Goal: Task Accomplishment & Management: Manage account settings

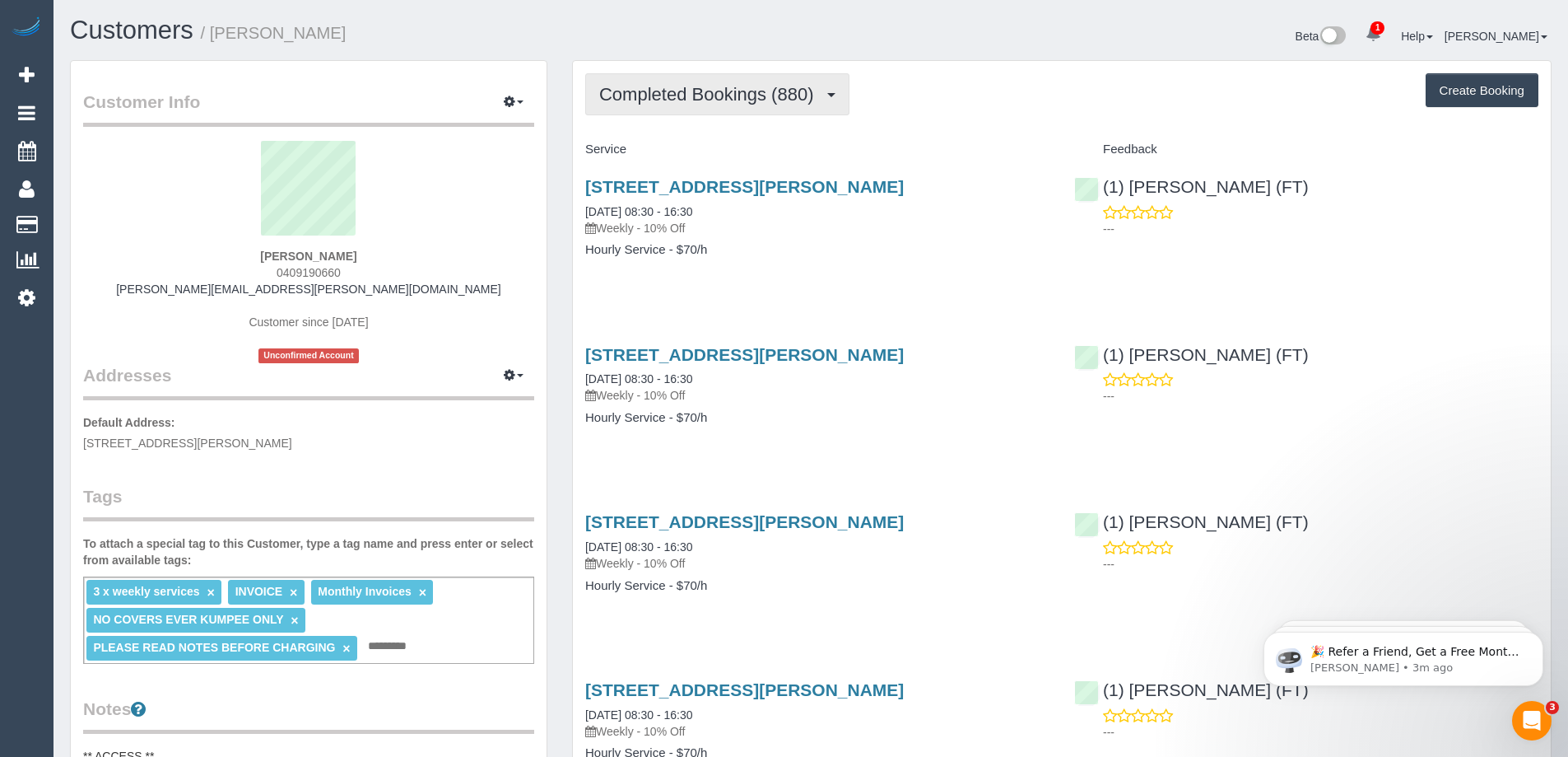
click at [771, 102] on span "Completed Bookings (880)" at bounding box center [710, 94] width 222 height 21
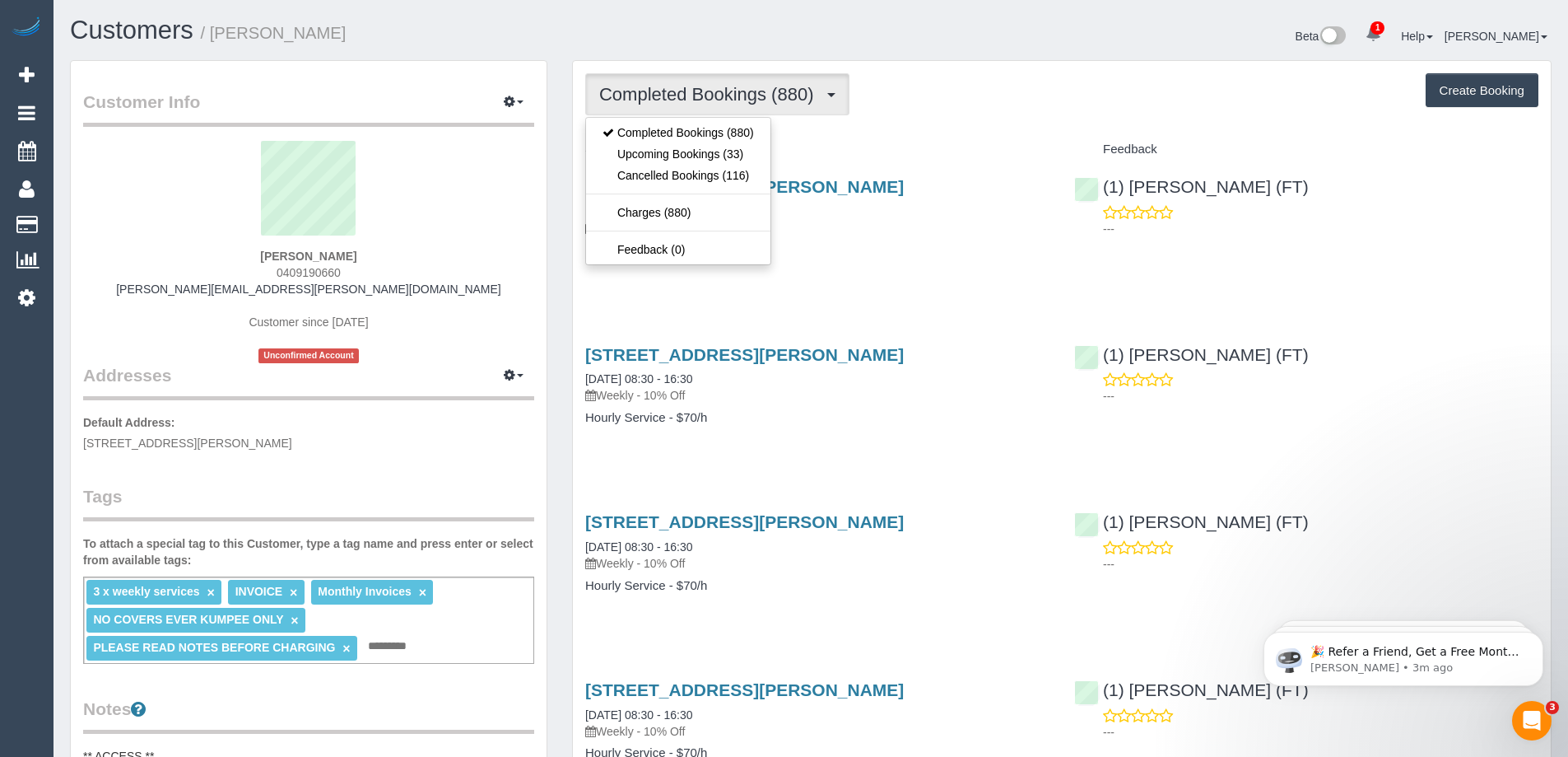
click at [771, 102] on span "Completed Bookings (880)" at bounding box center [710, 94] width 222 height 21
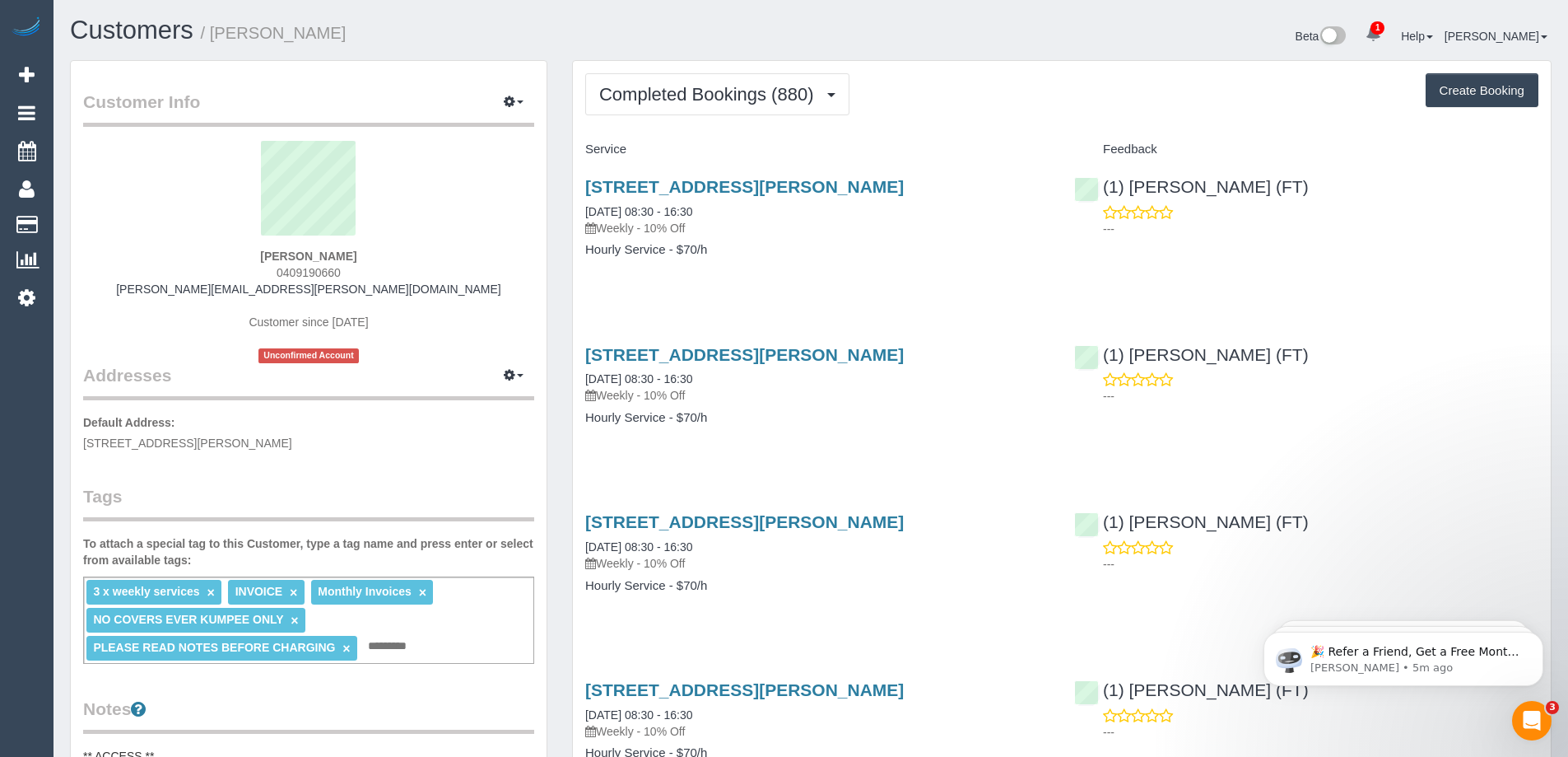
click at [1112, 39] on div "Beta 1 Your Notifications You have 0 alerts × You have 2 to charge for 03/09/20…" at bounding box center [1186, 39] width 753 height 44
click at [694, 187] on link "116 Stokes Street, Port Melbourne, VIC 3207" at bounding box center [744, 186] width 318 height 19
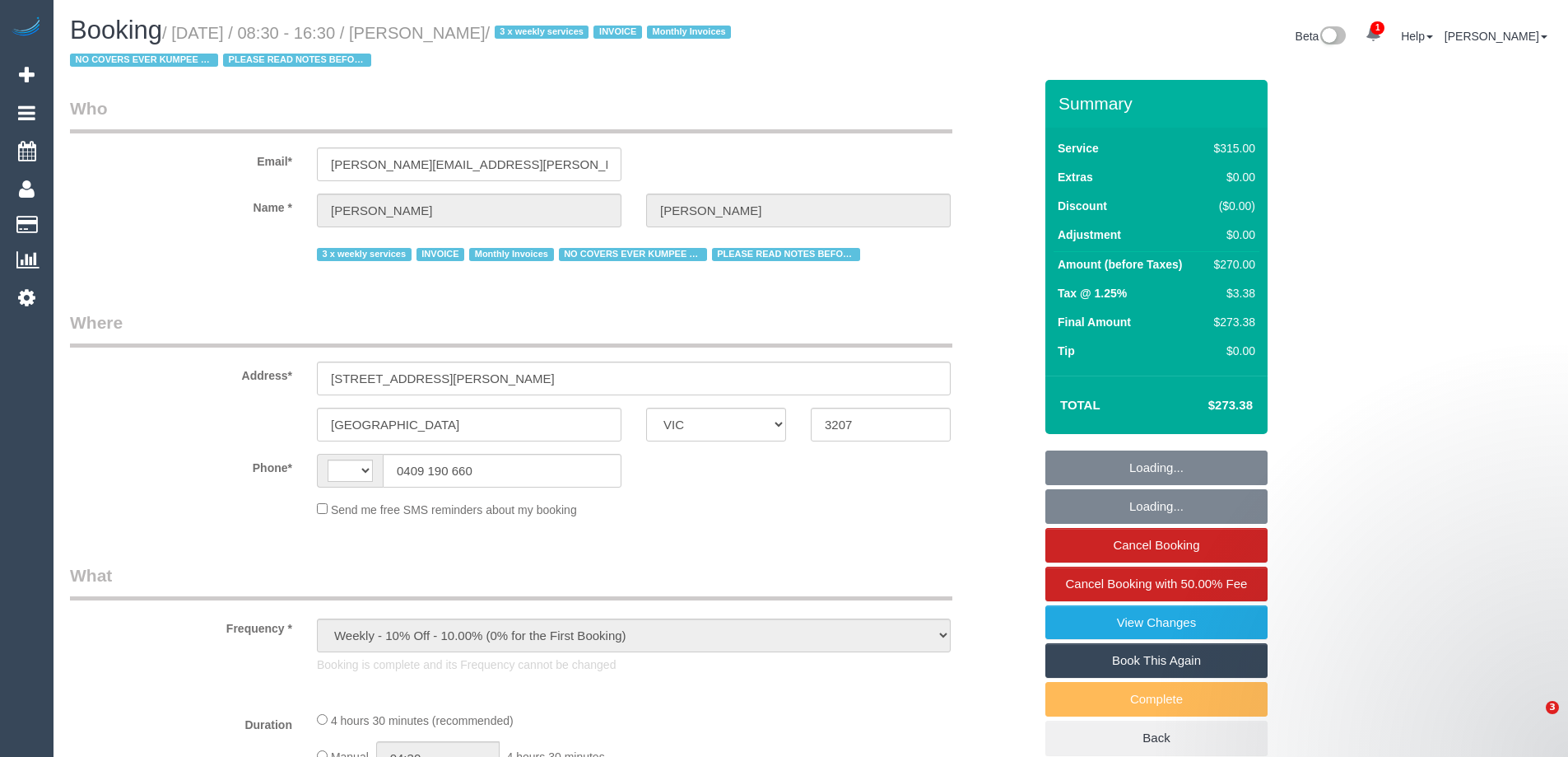
select select "VIC"
select select "270"
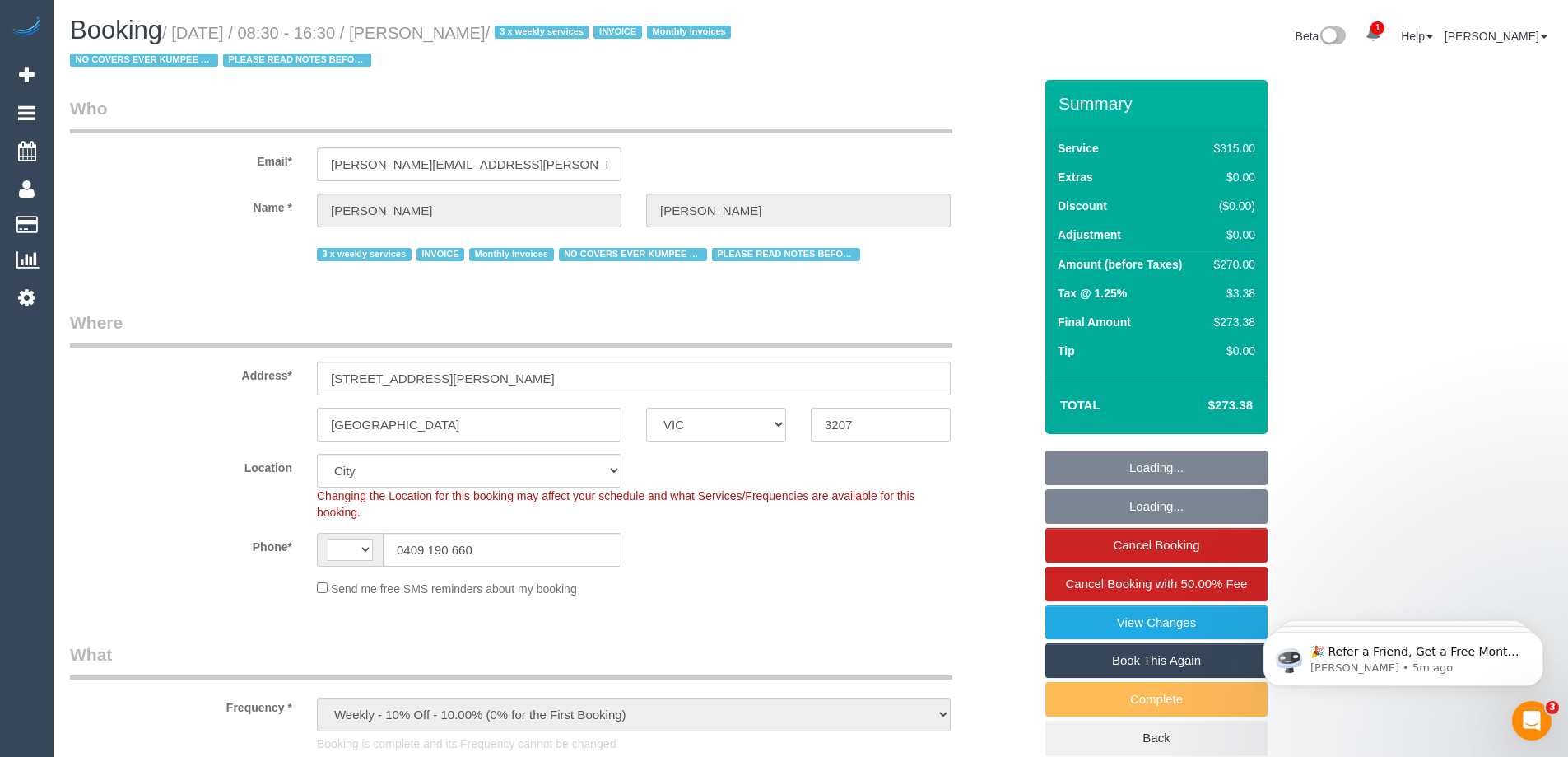
select select "object:747"
select select "string:AU"
select select "23690"
select select "number:27"
select select "number:35"
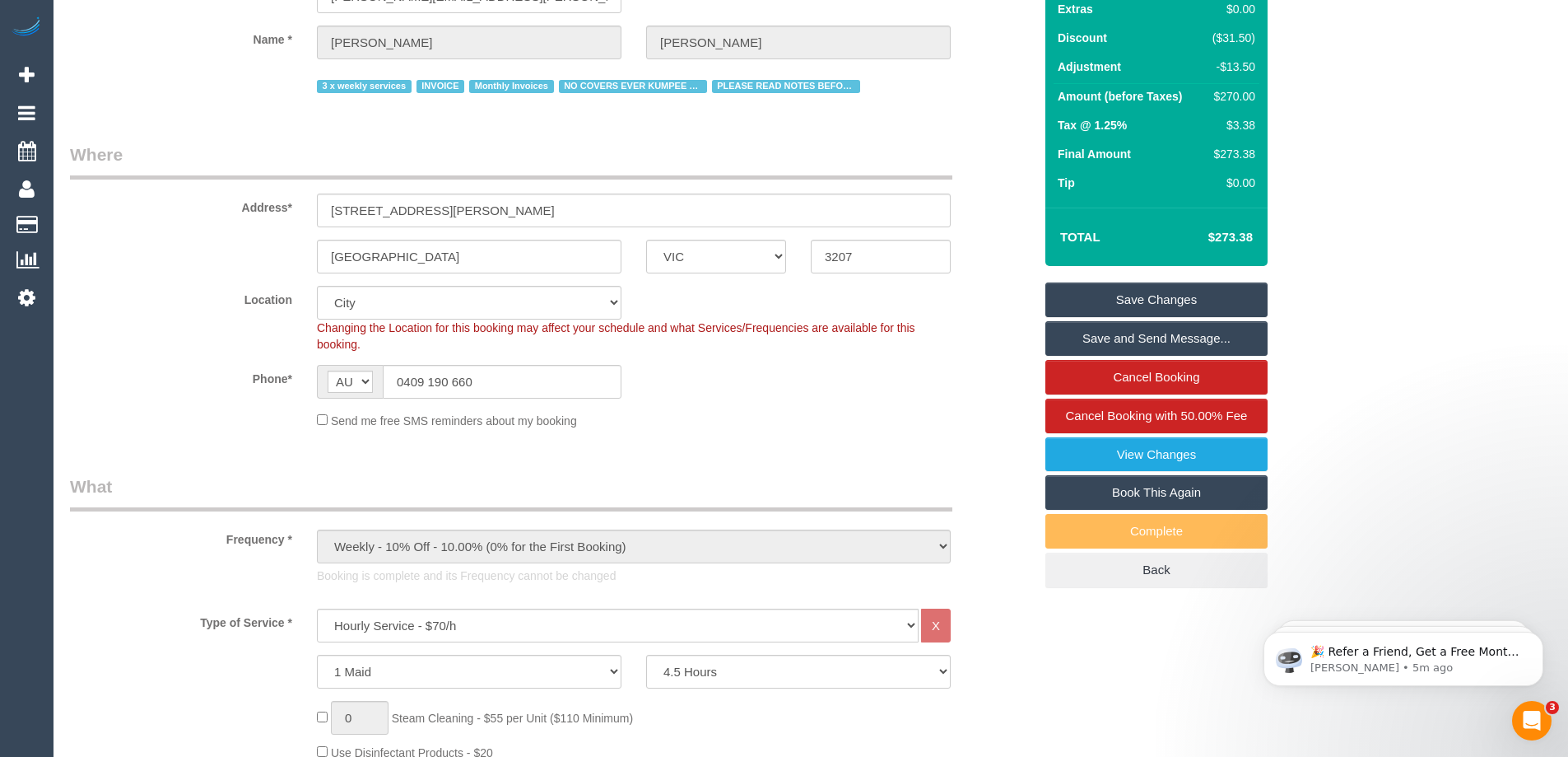
scroll to position [165, 0]
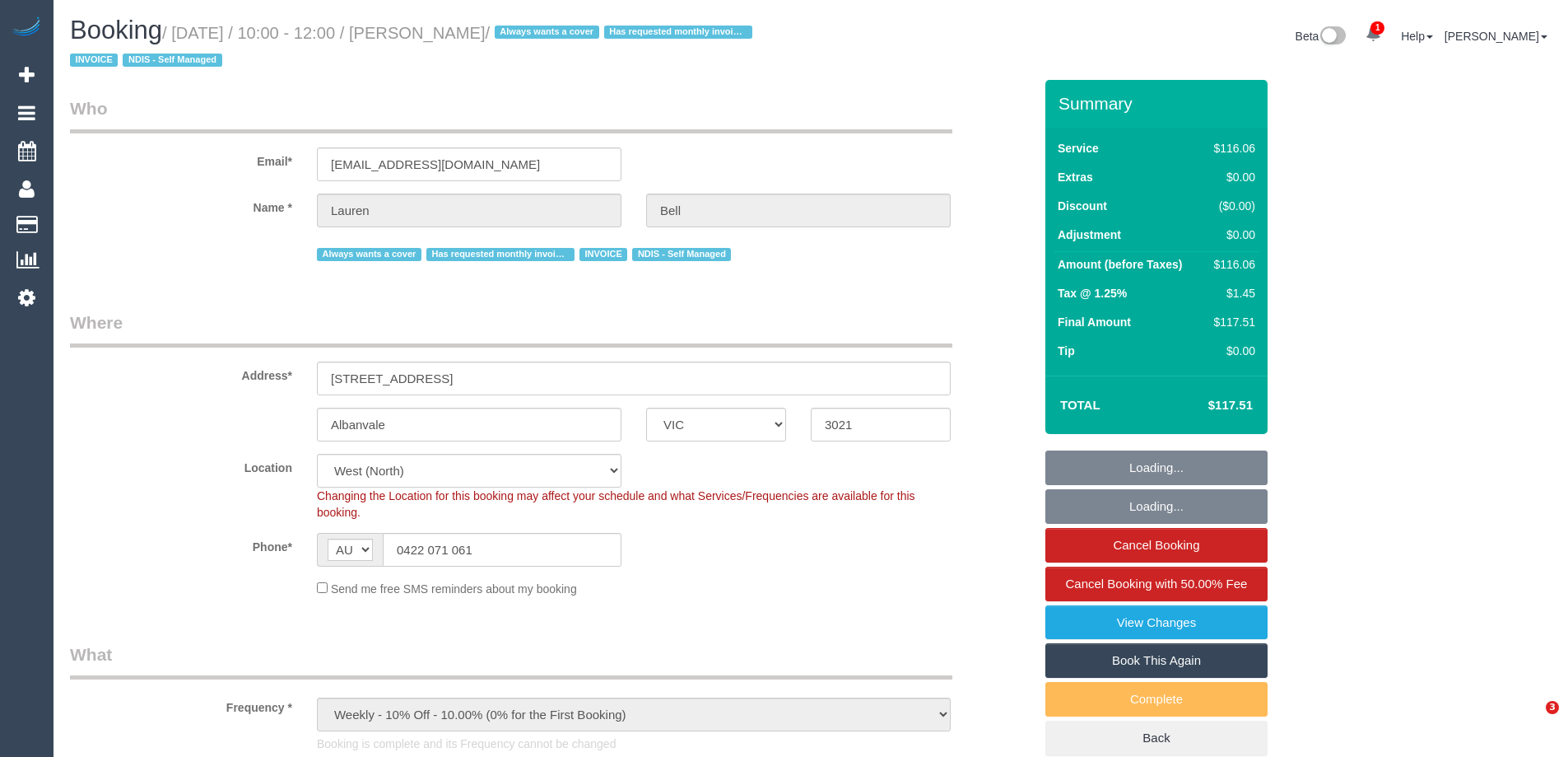
select select "VIC"
select select "string:check"
select select "number:27"
select select "number:14"
select select "number:19"
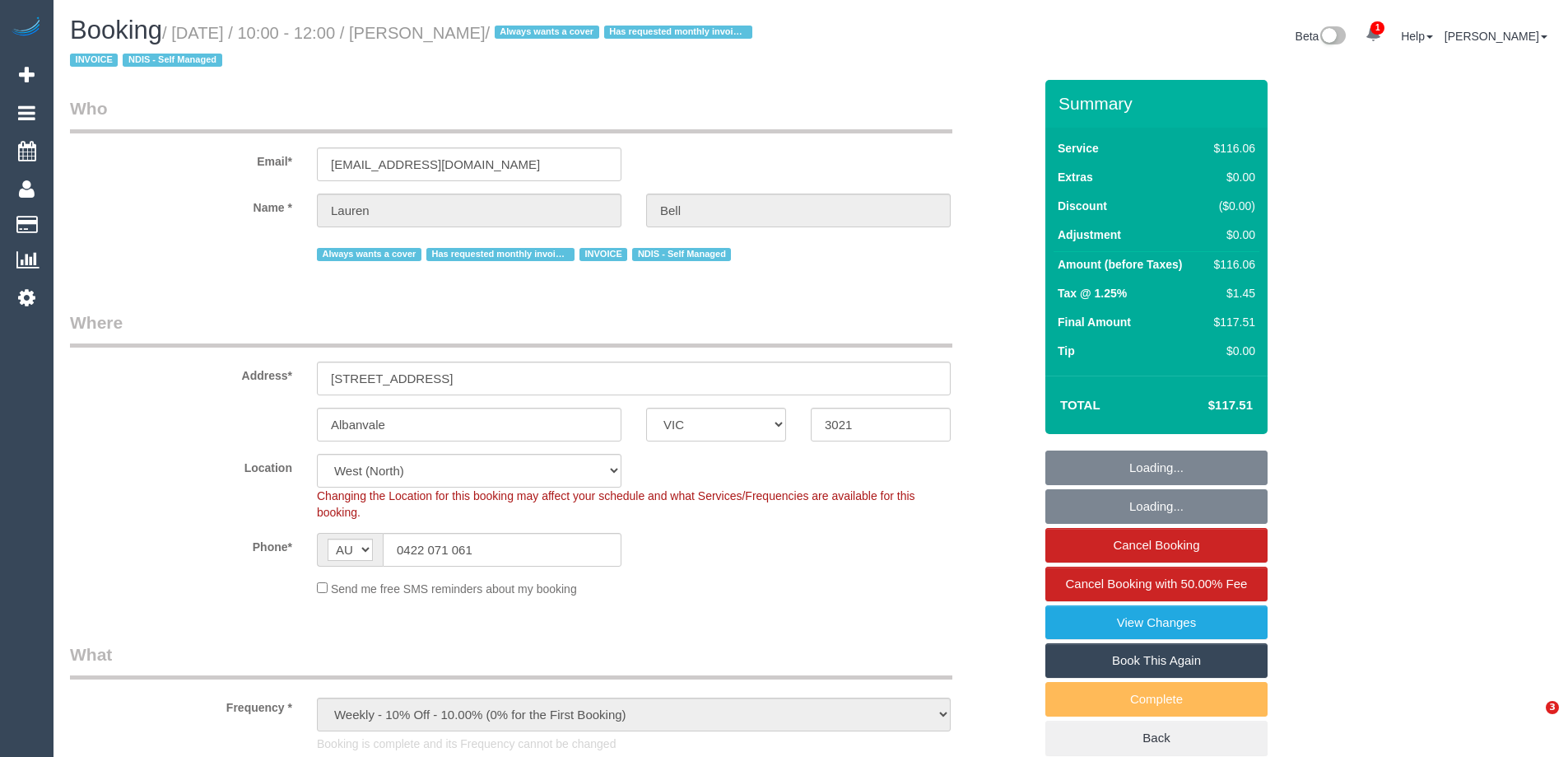
select select "number:34"
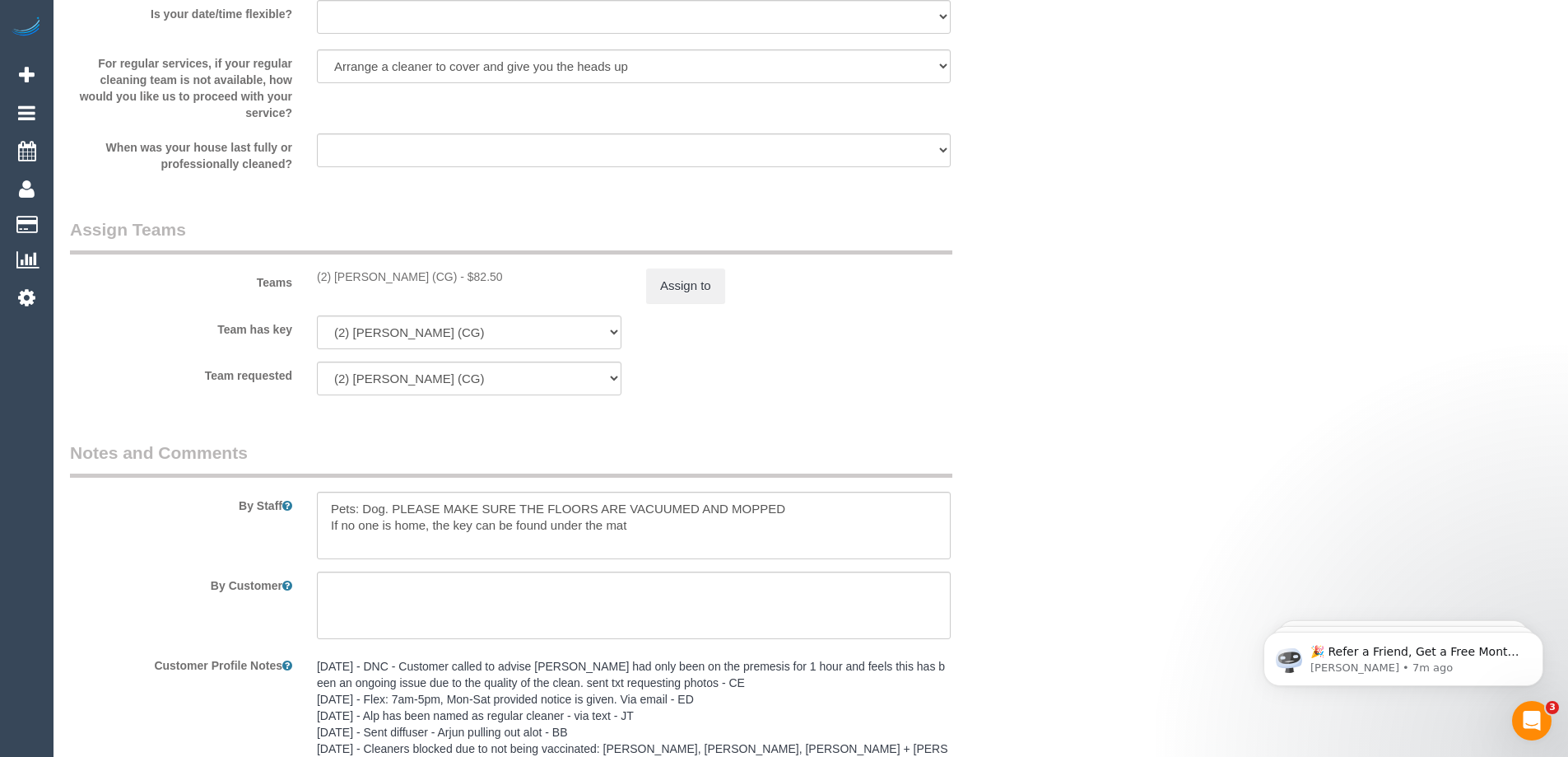
scroll to position [1976, 0]
click at [681, 280] on button "Assign to" at bounding box center [685, 284] width 79 height 35
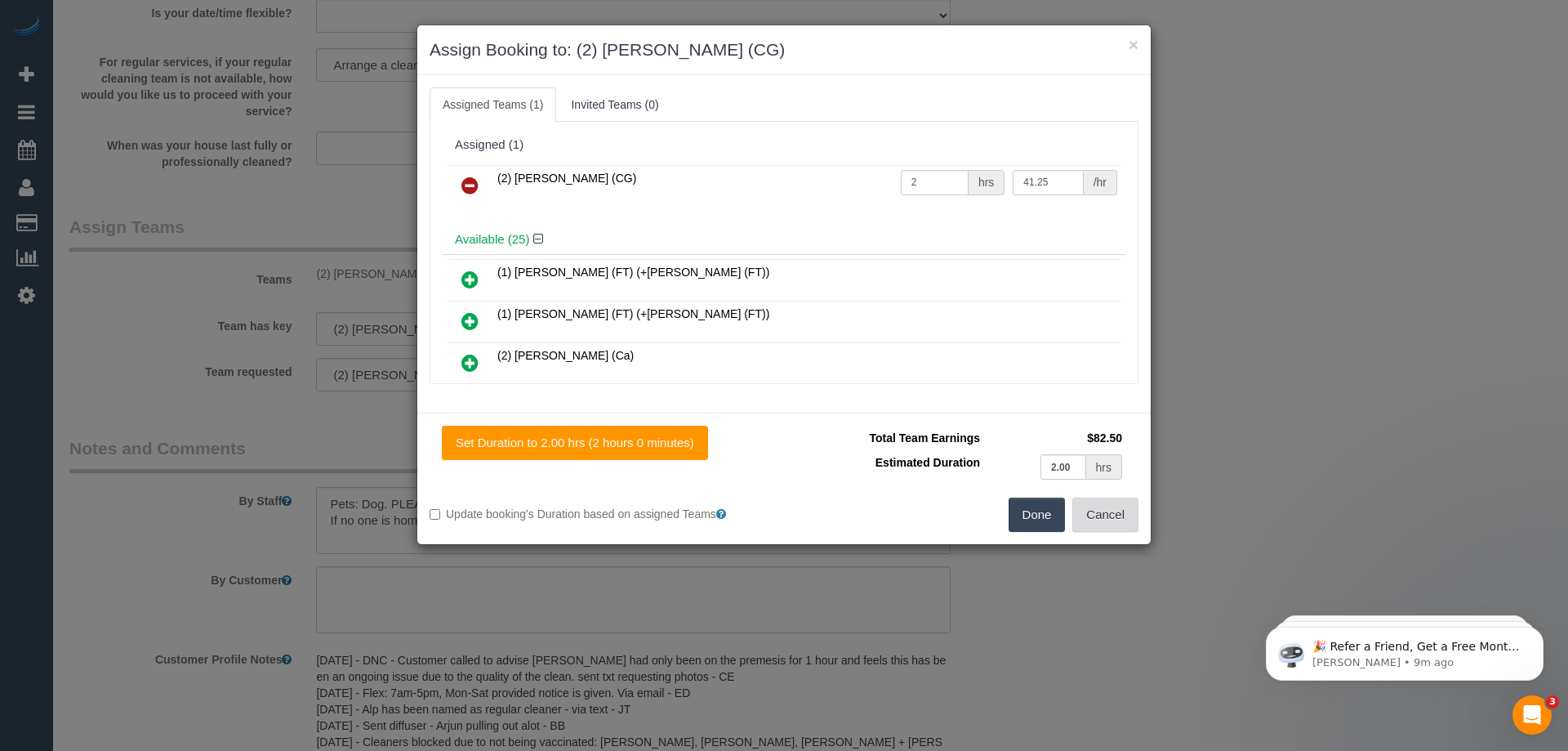
click at [1092, 521] on button "Cancel" at bounding box center [1105, 515] width 66 height 35
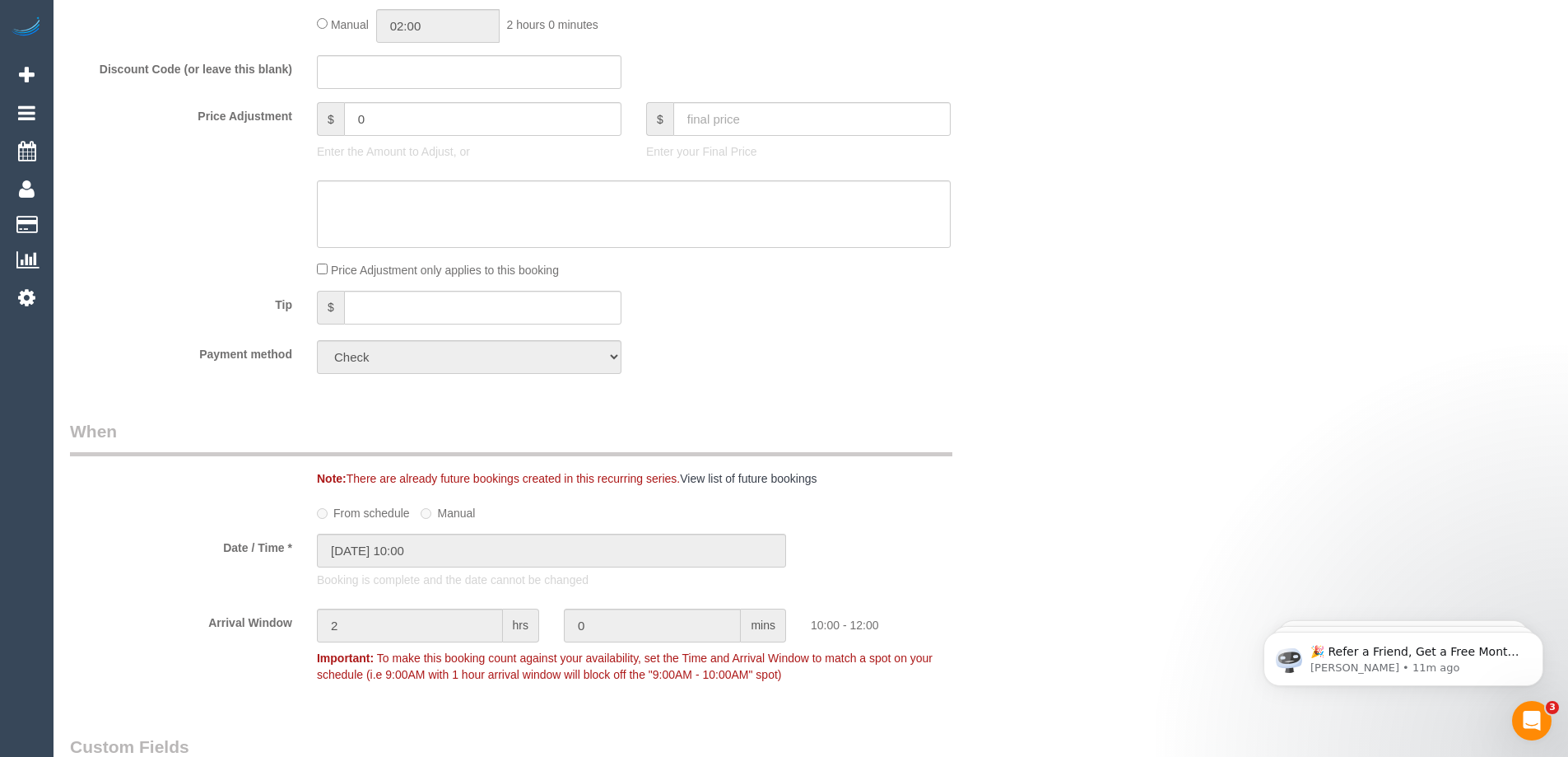
scroll to position [909, 0]
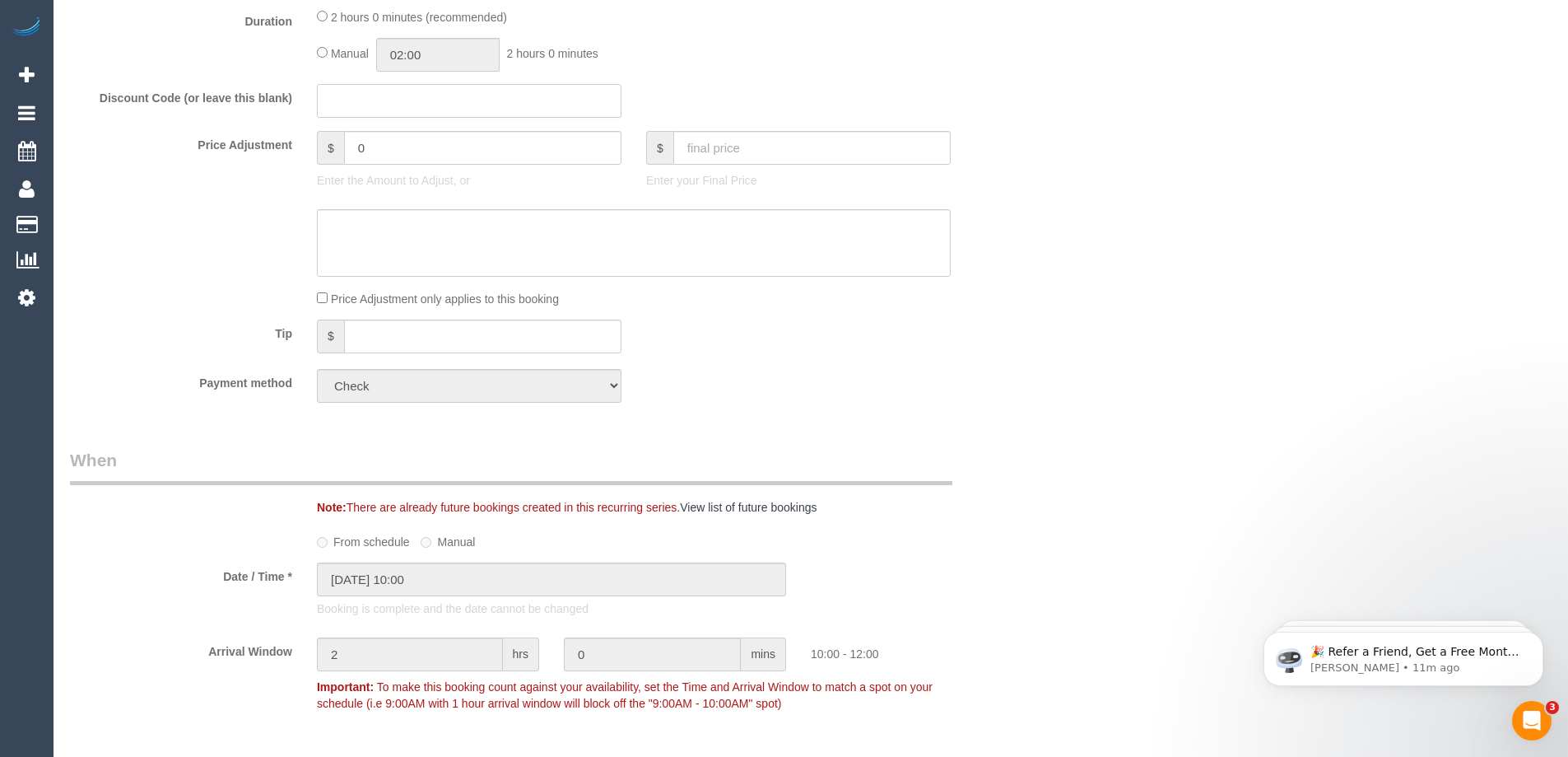
click at [360, 104] on input "text" at bounding box center [469, 101] width 304 height 34
type input "smile20"
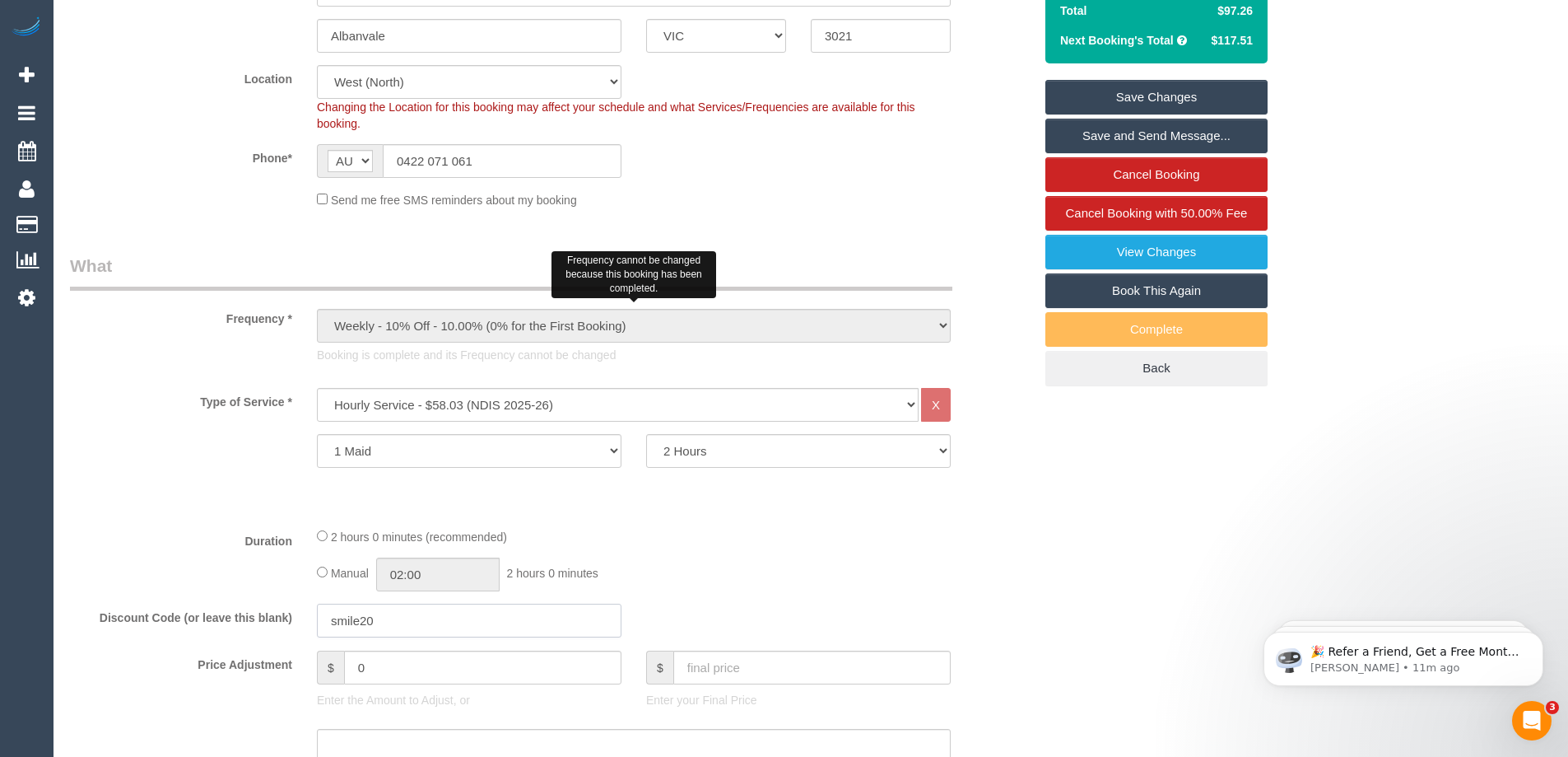
scroll to position [414, 0]
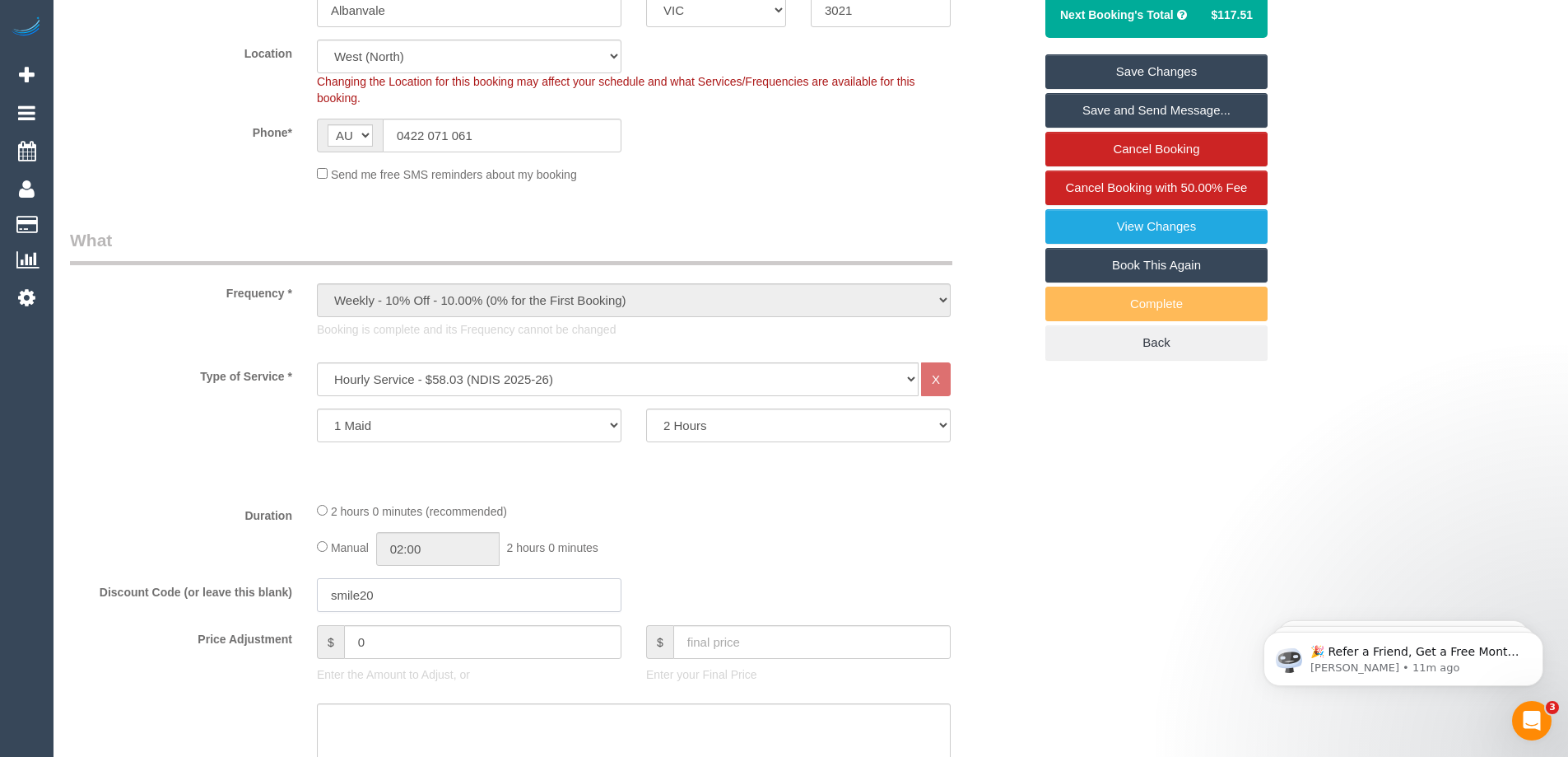
drag, startPoint x: 345, startPoint y: 590, endPoint x: 191, endPoint y: 564, distance: 156.2
click at [191, 564] on fieldset "What Frequency * One Time Cleaning Weekly - 10% Off - 10.00% (0% for the First …" at bounding box center [551, 568] width 963 height 681
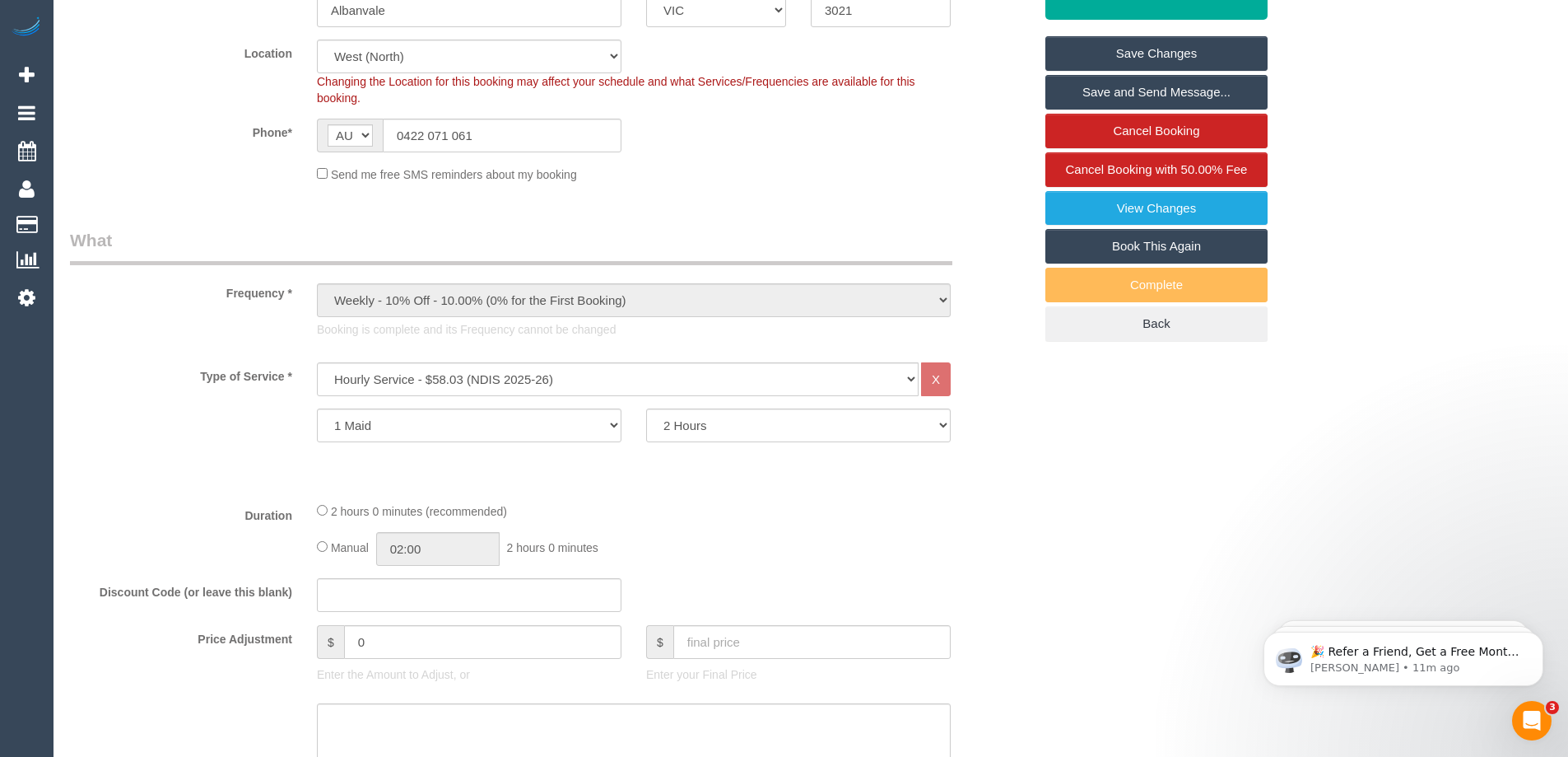
click at [34, 27] on img at bounding box center [26, 28] width 33 height 23
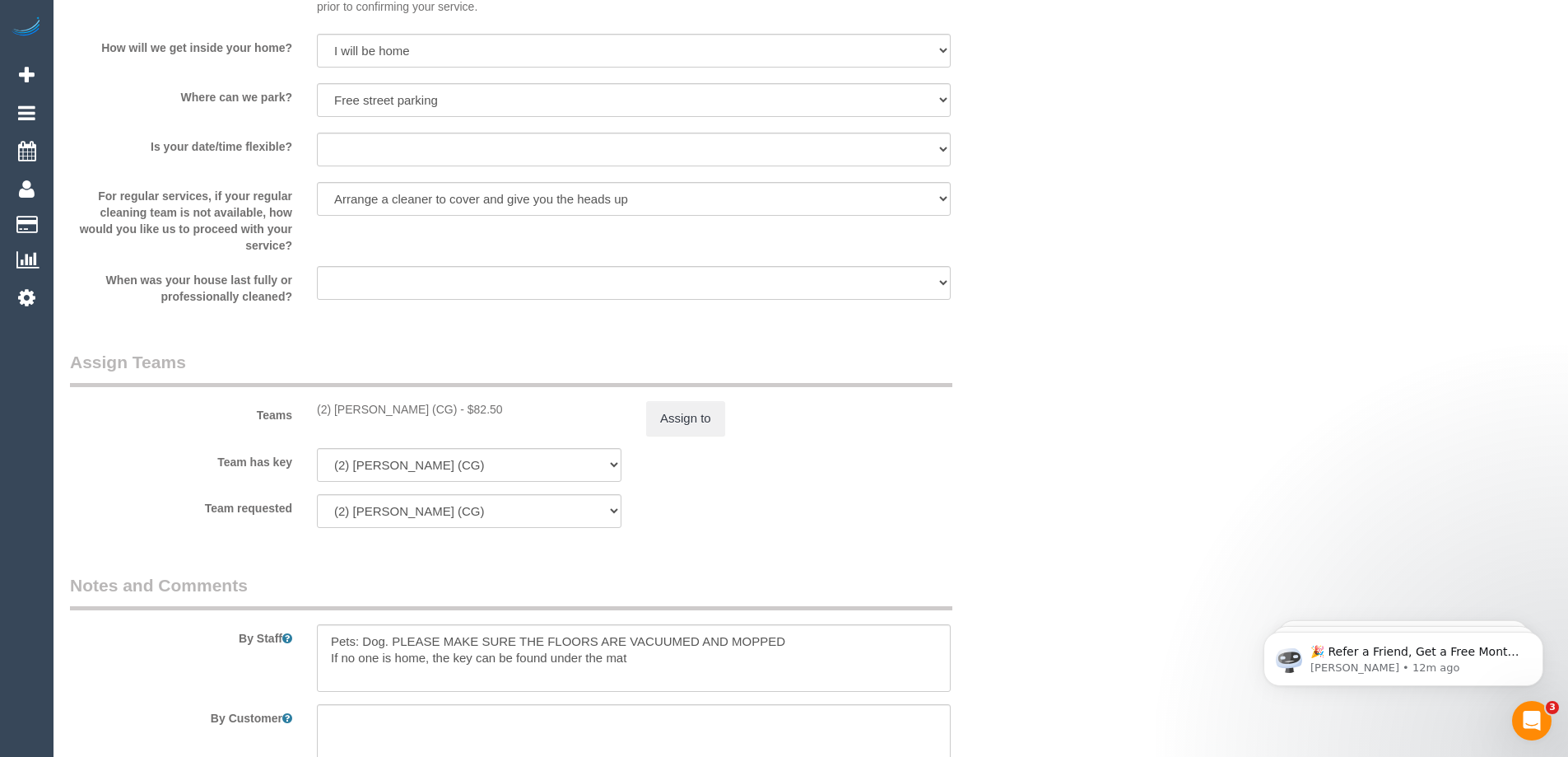
scroll to position [1894, 0]
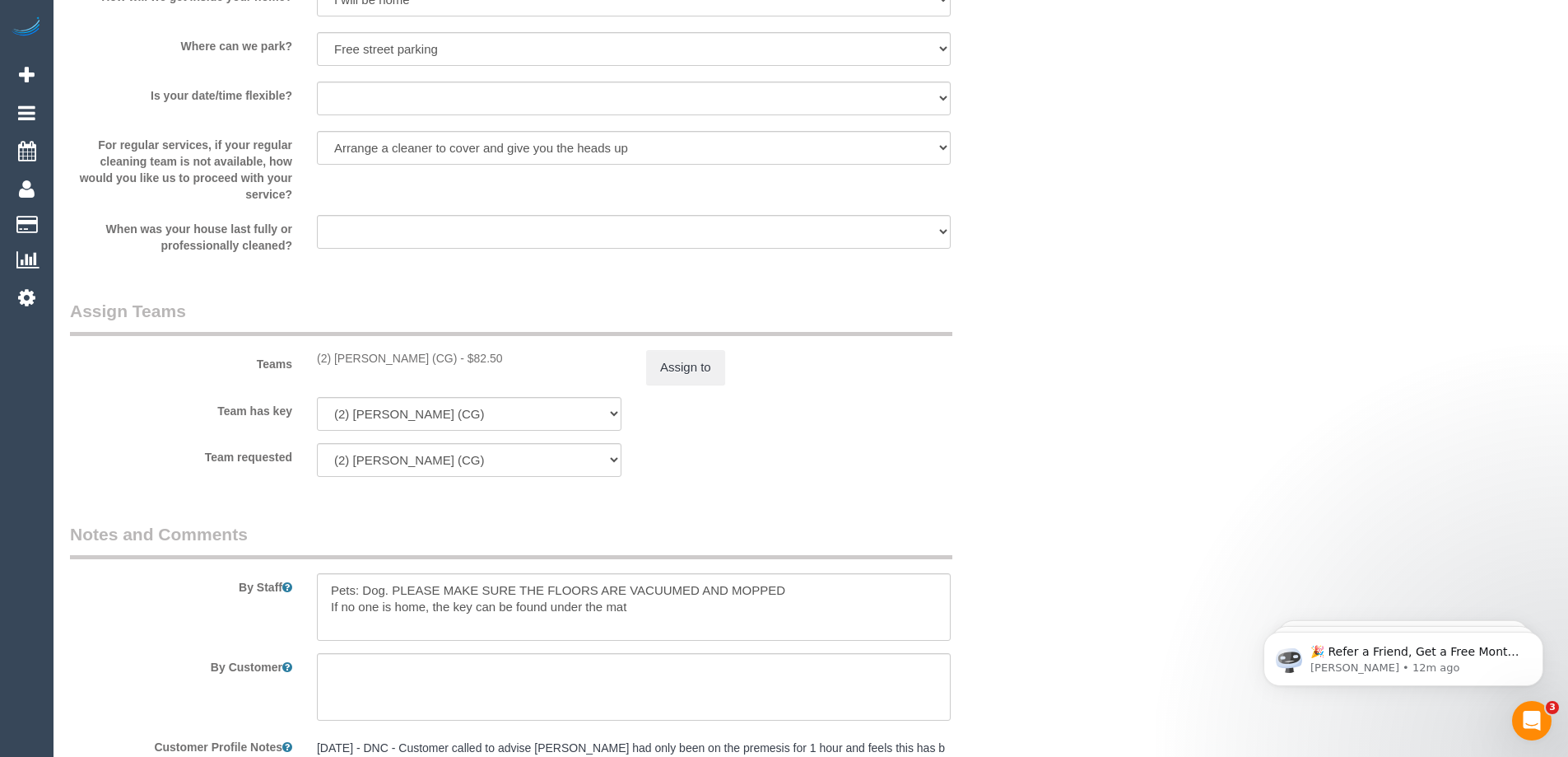
click at [26, 31] on img at bounding box center [26, 28] width 33 height 23
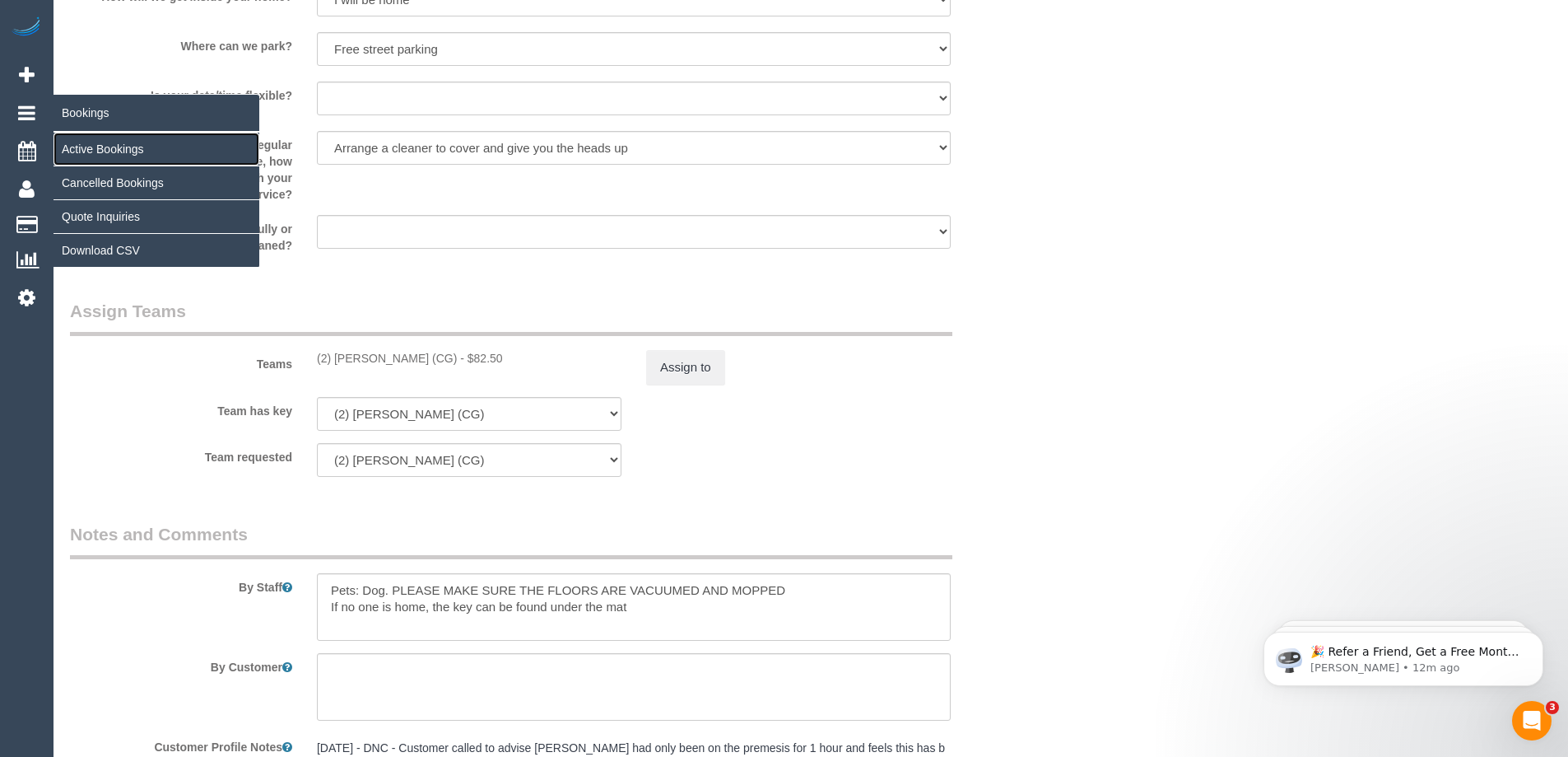
click at [79, 140] on link "Active Bookings" at bounding box center [157, 149] width 205 height 33
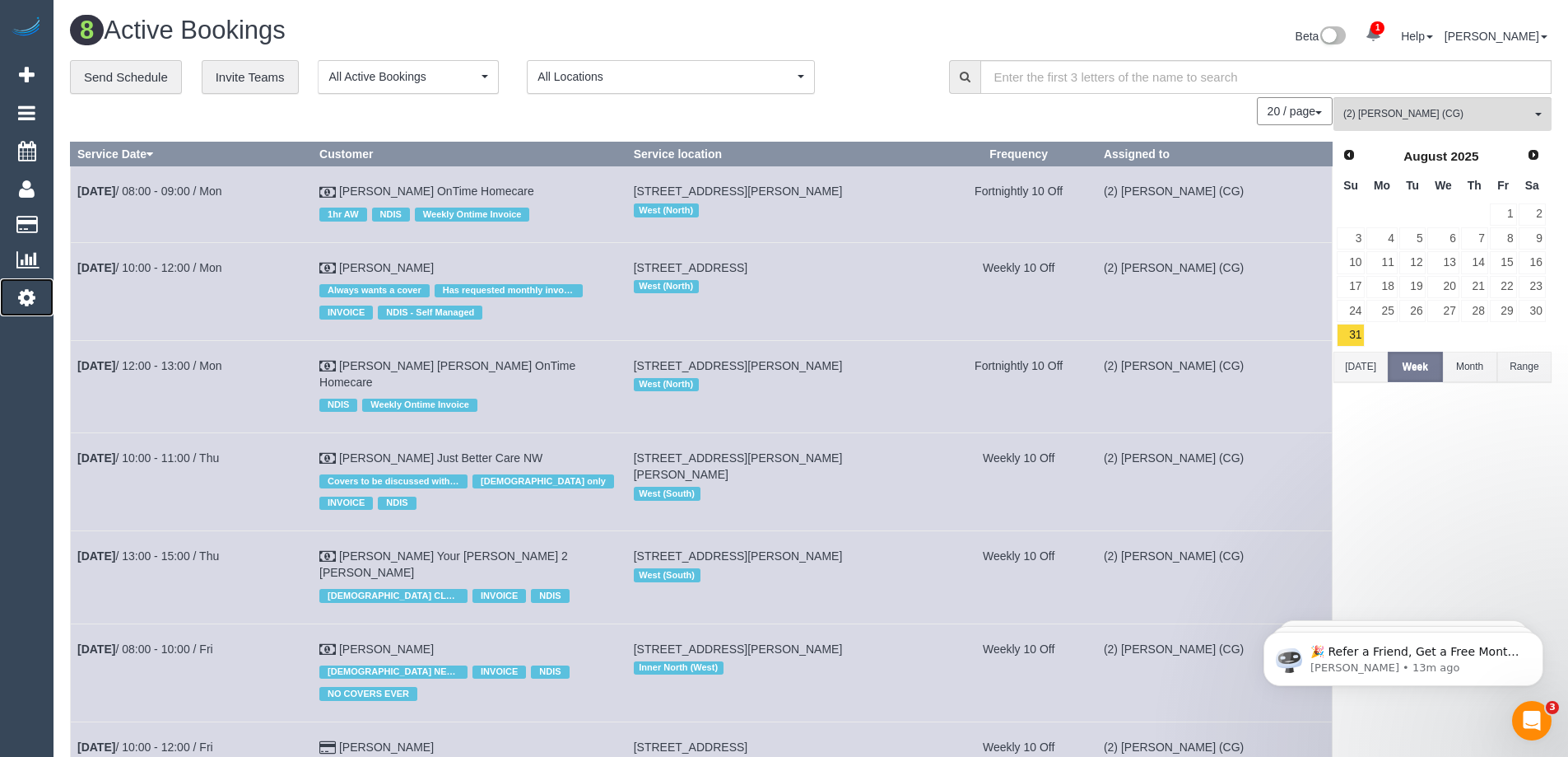
click at [25, 295] on icon at bounding box center [26, 297] width 17 height 20
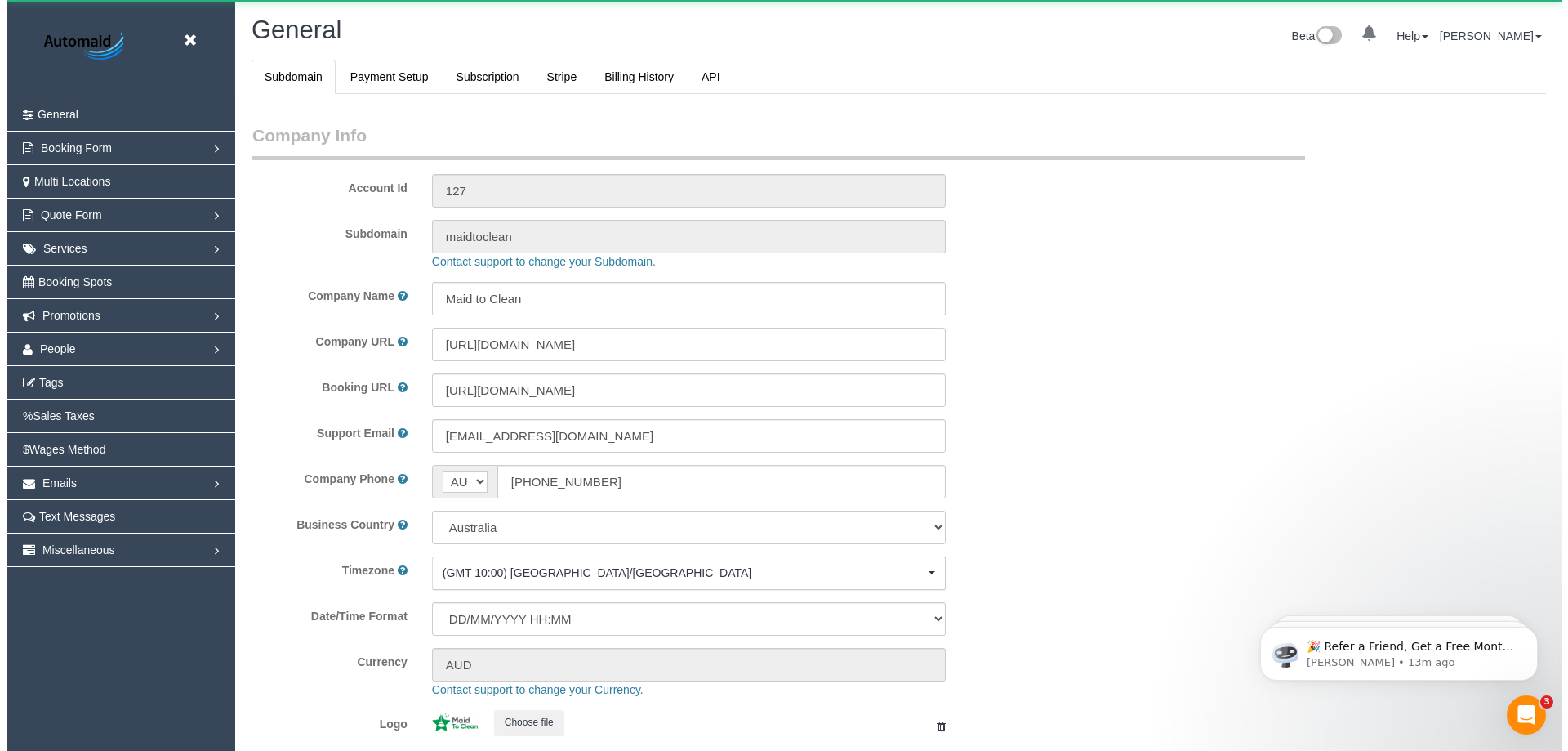
scroll to position [3701, 1556]
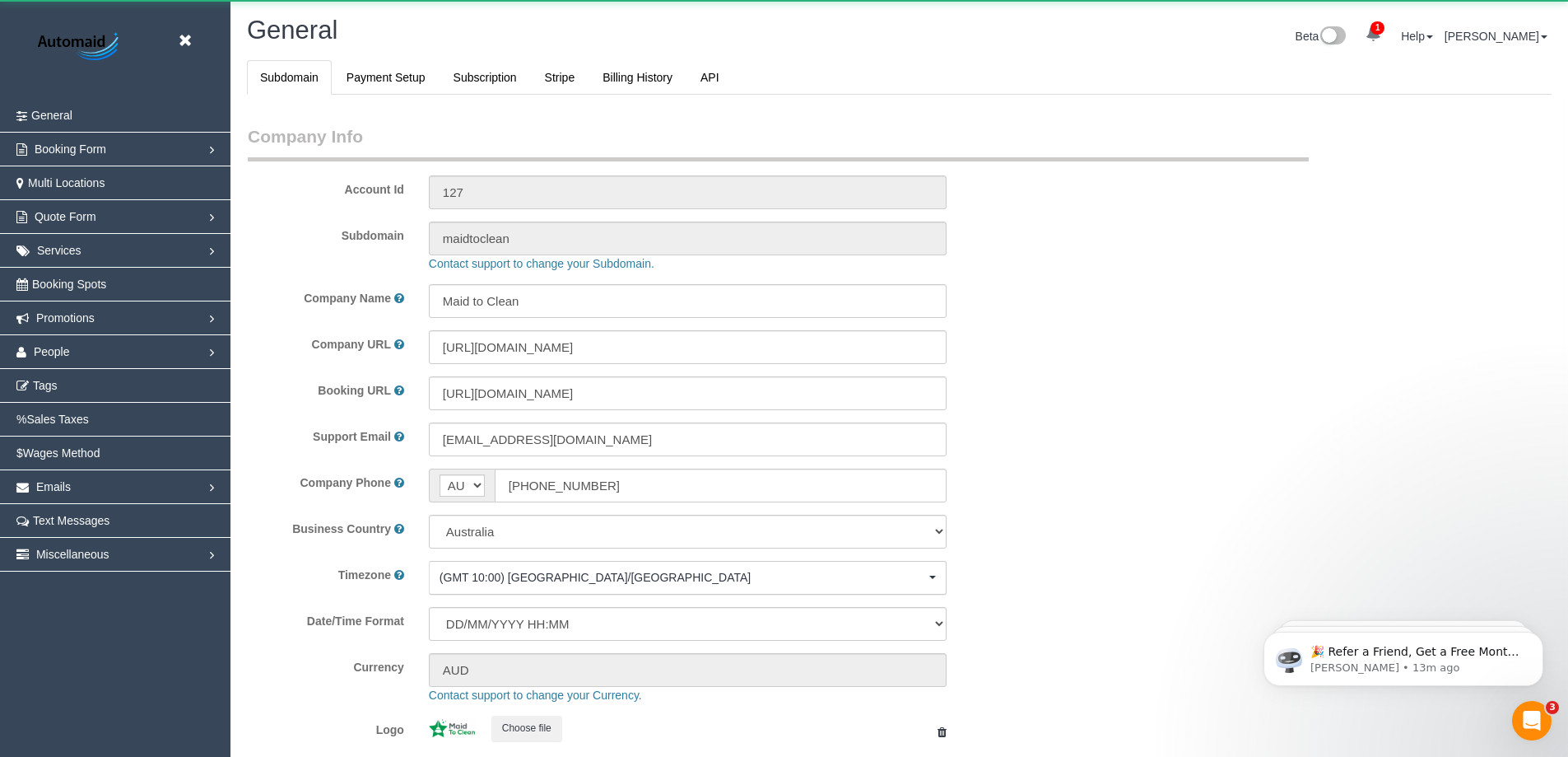
select select "1"
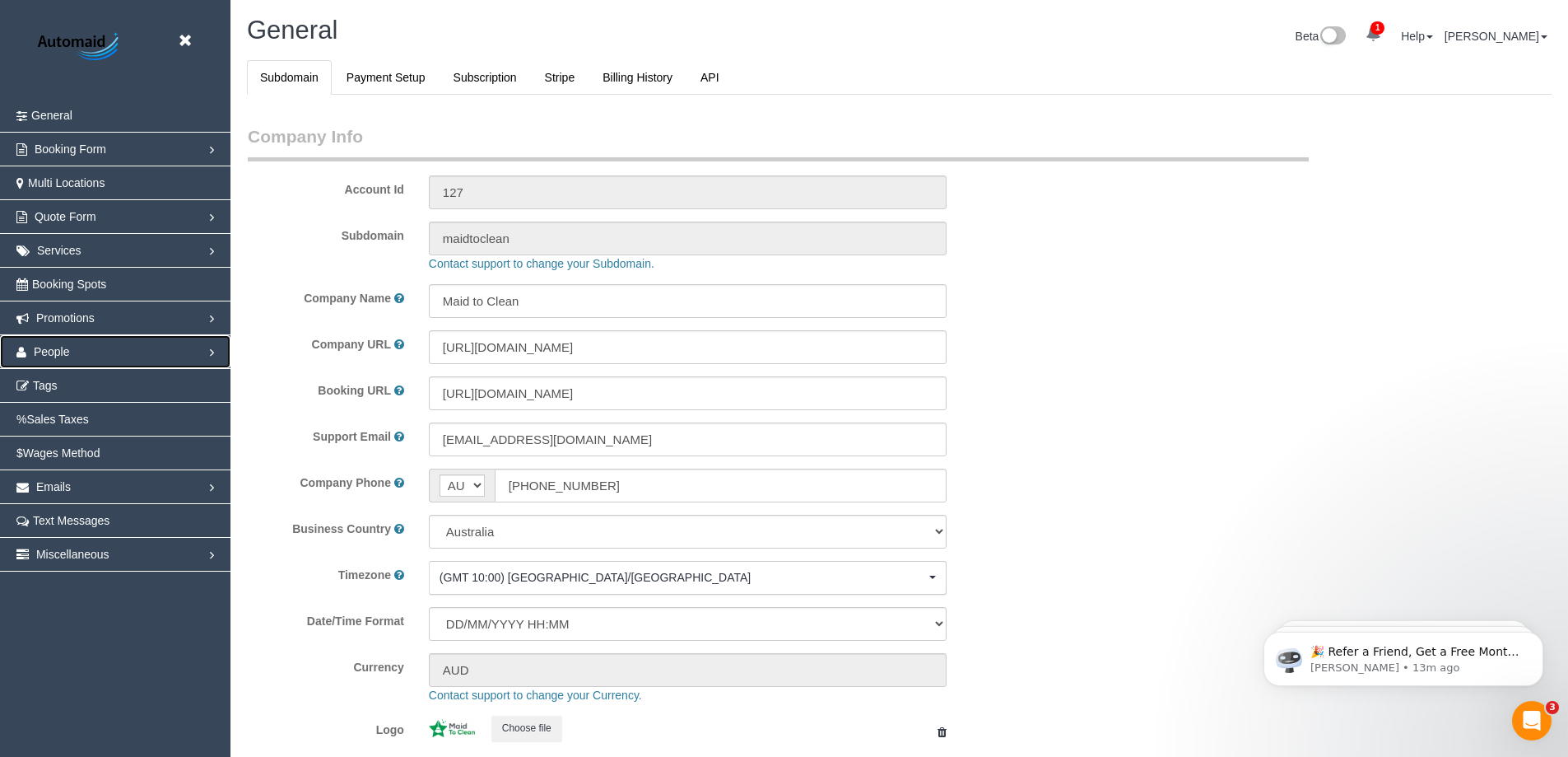
click at [46, 349] on span "People" at bounding box center [52, 351] width 36 height 13
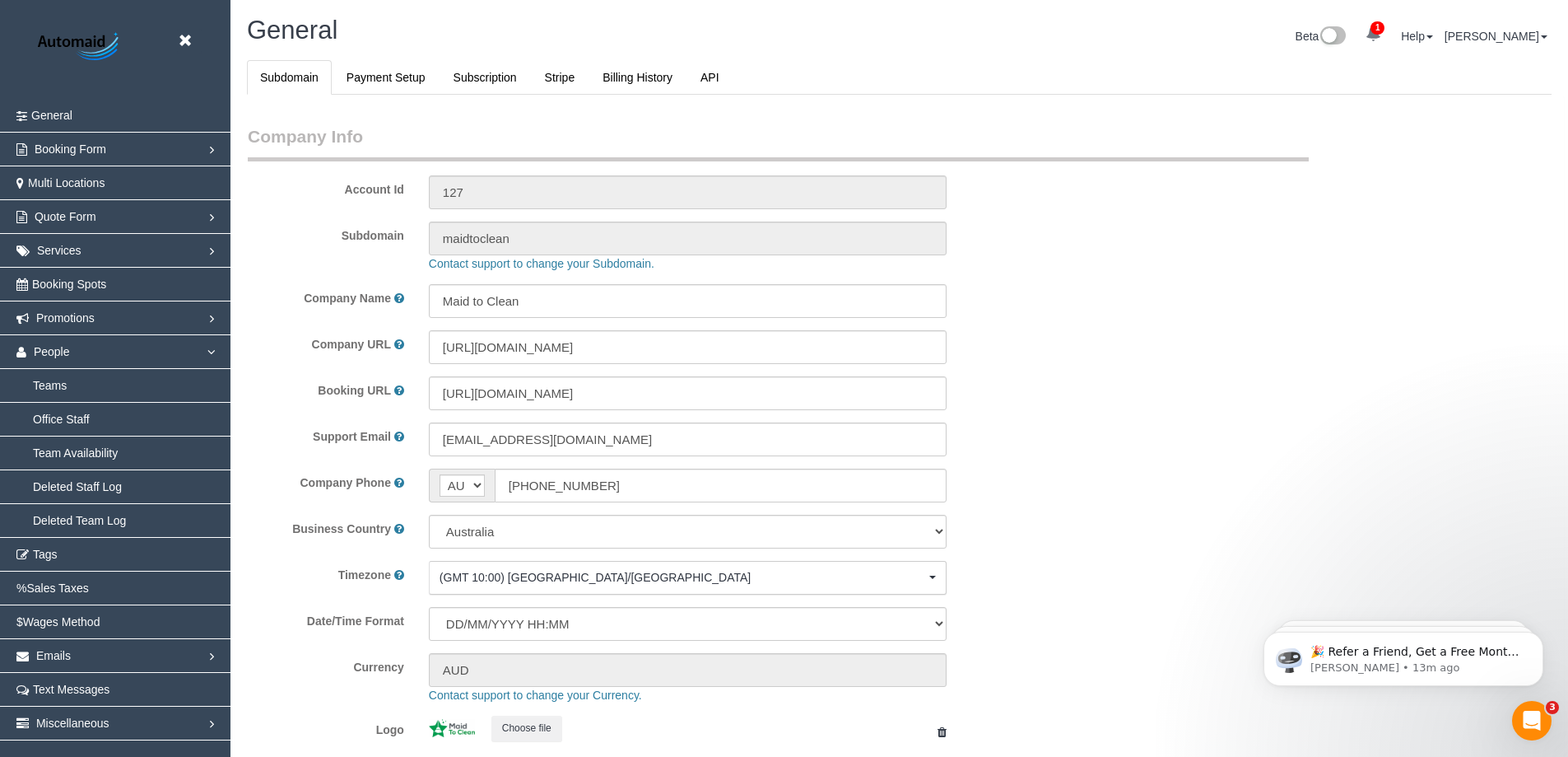
click at [1229, 257] on div "Contact support to change your Subdomain." at bounding box center [959, 263] width 1086 height 17
click at [73, 447] on link "Team Availability" at bounding box center [115, 453] width 230 height 33
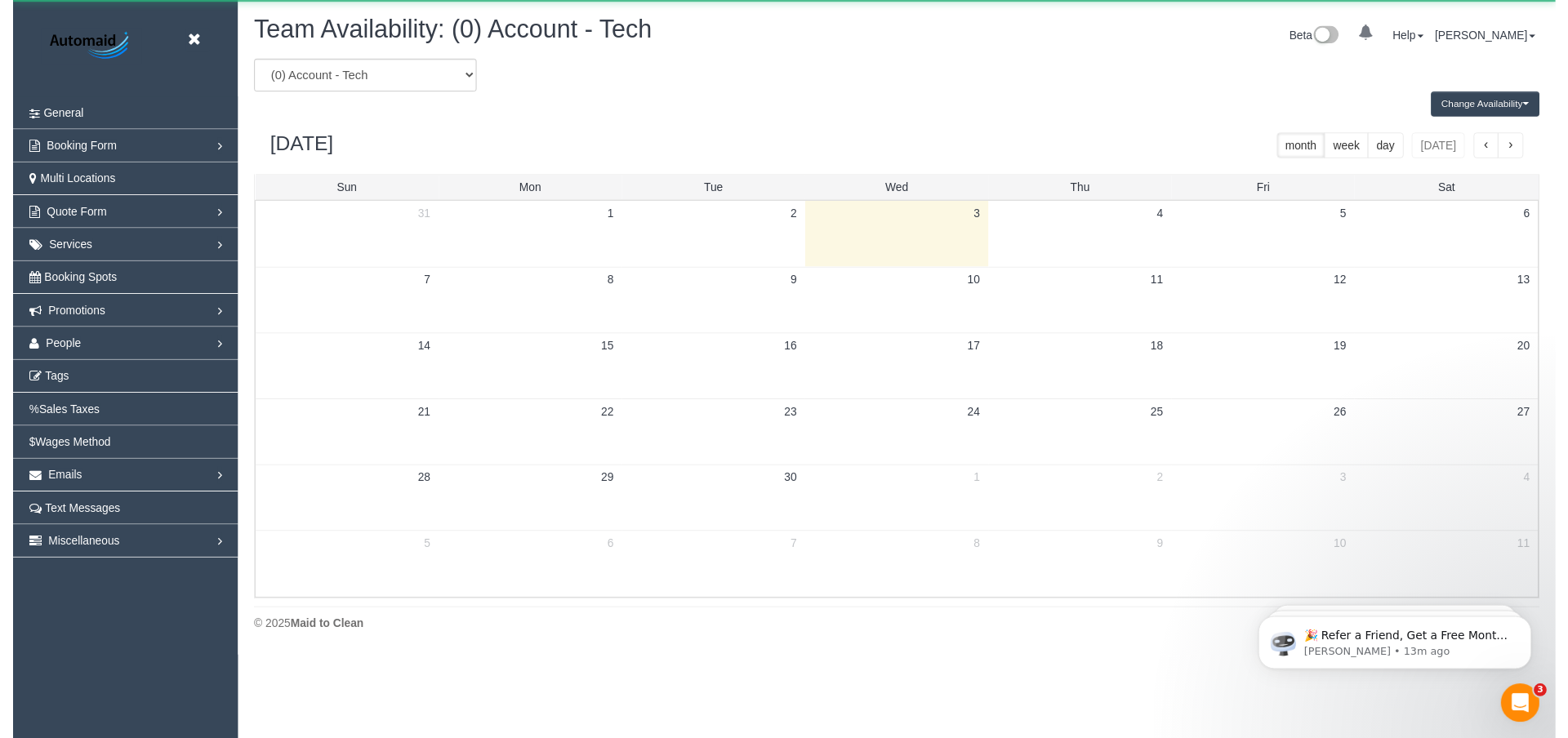
scroll to position [665, 1568]
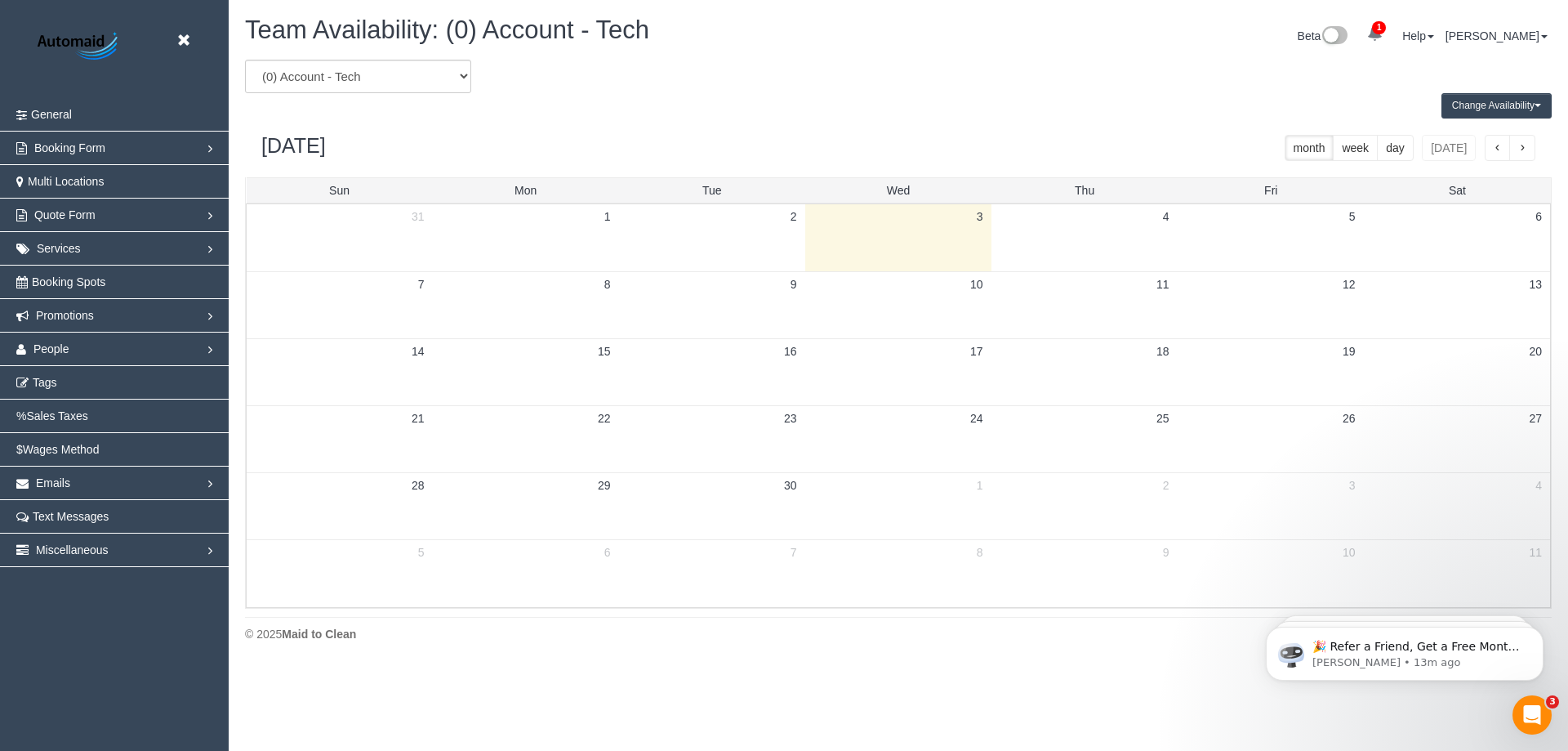
click at [1523, 105] on button "Change Availability" at bounding box center [1496, 106] width 110 height 26
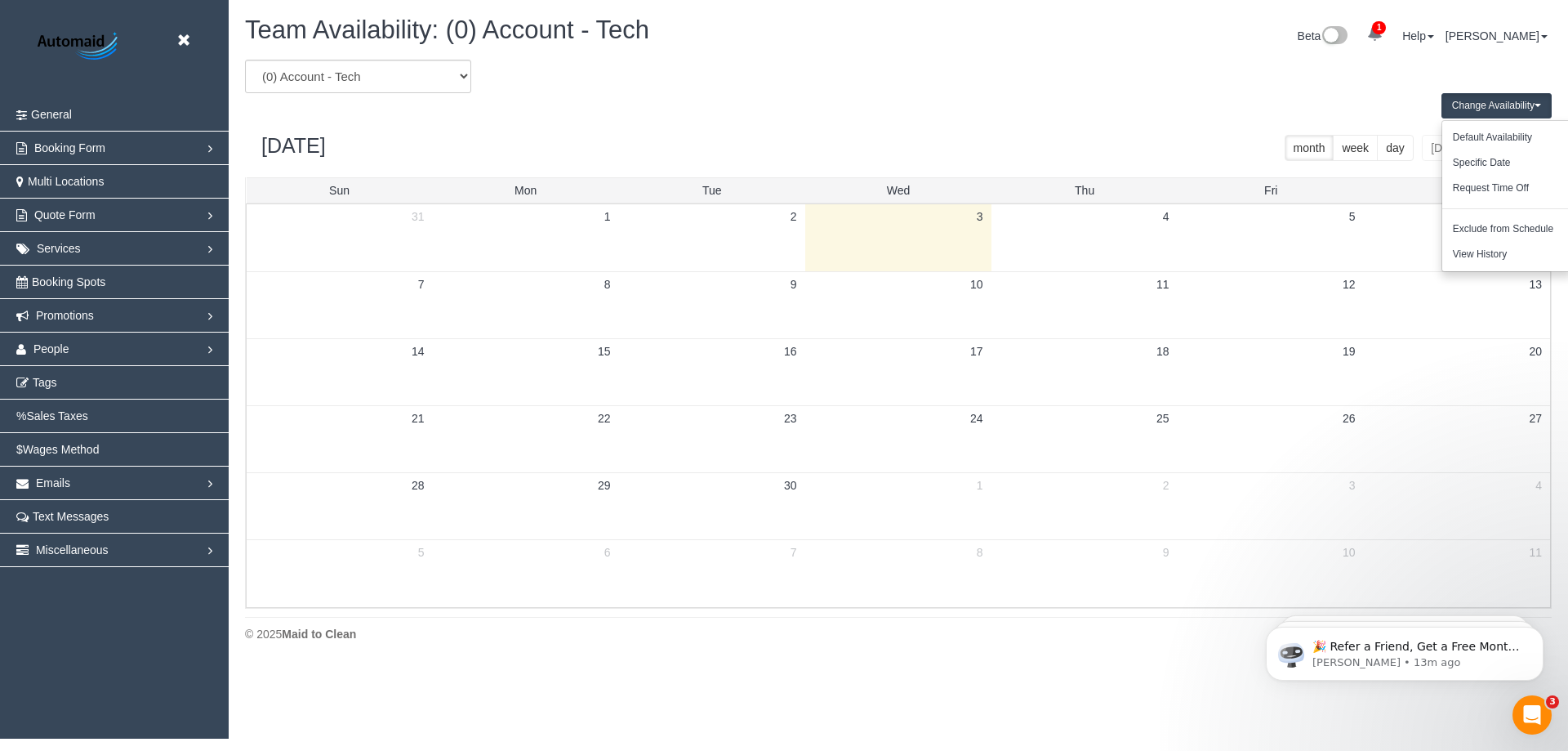
scroll to position [81012, 80095]
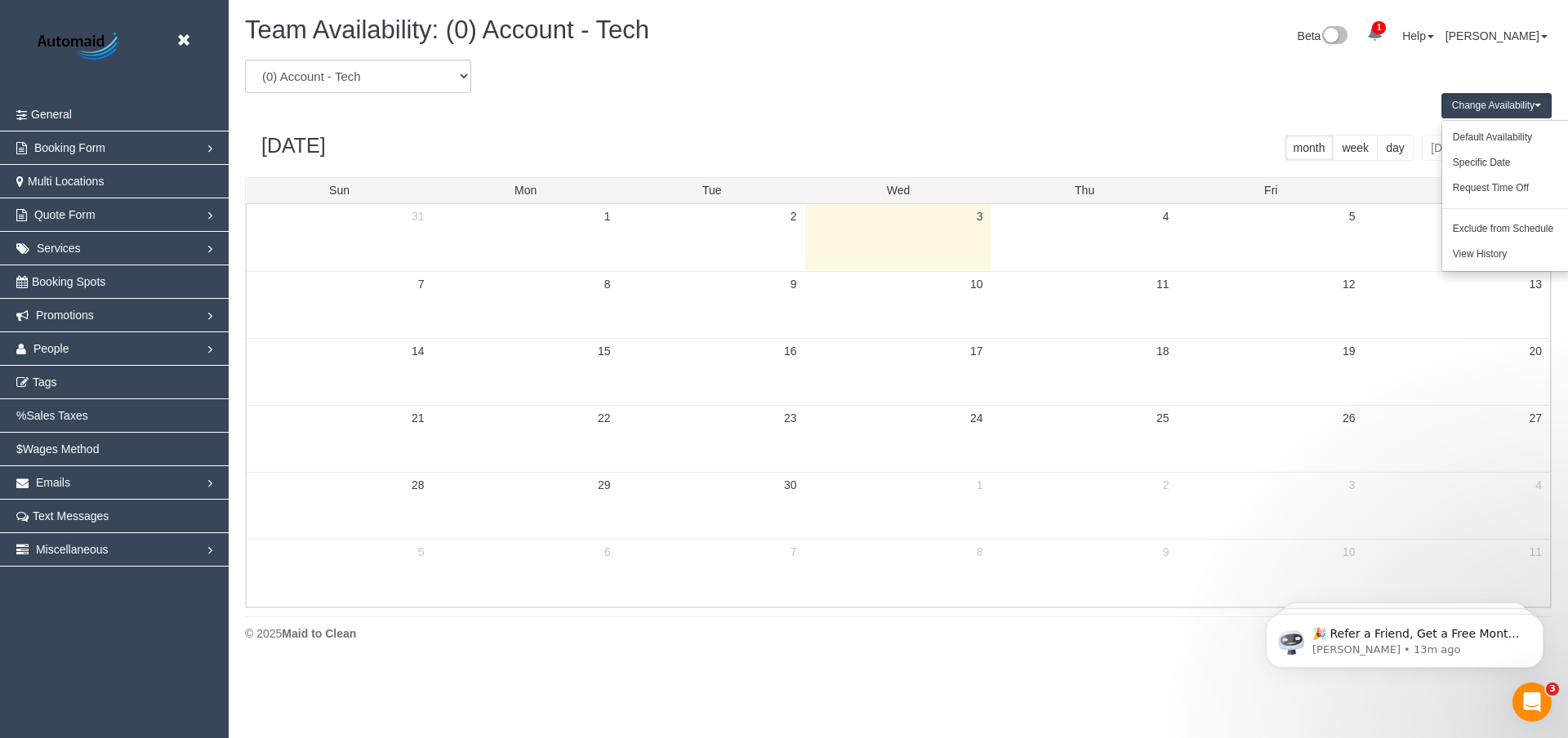
click at [1523, 105] on button "Change Availability" at bounding box center [1496, 106] width 110 height 26
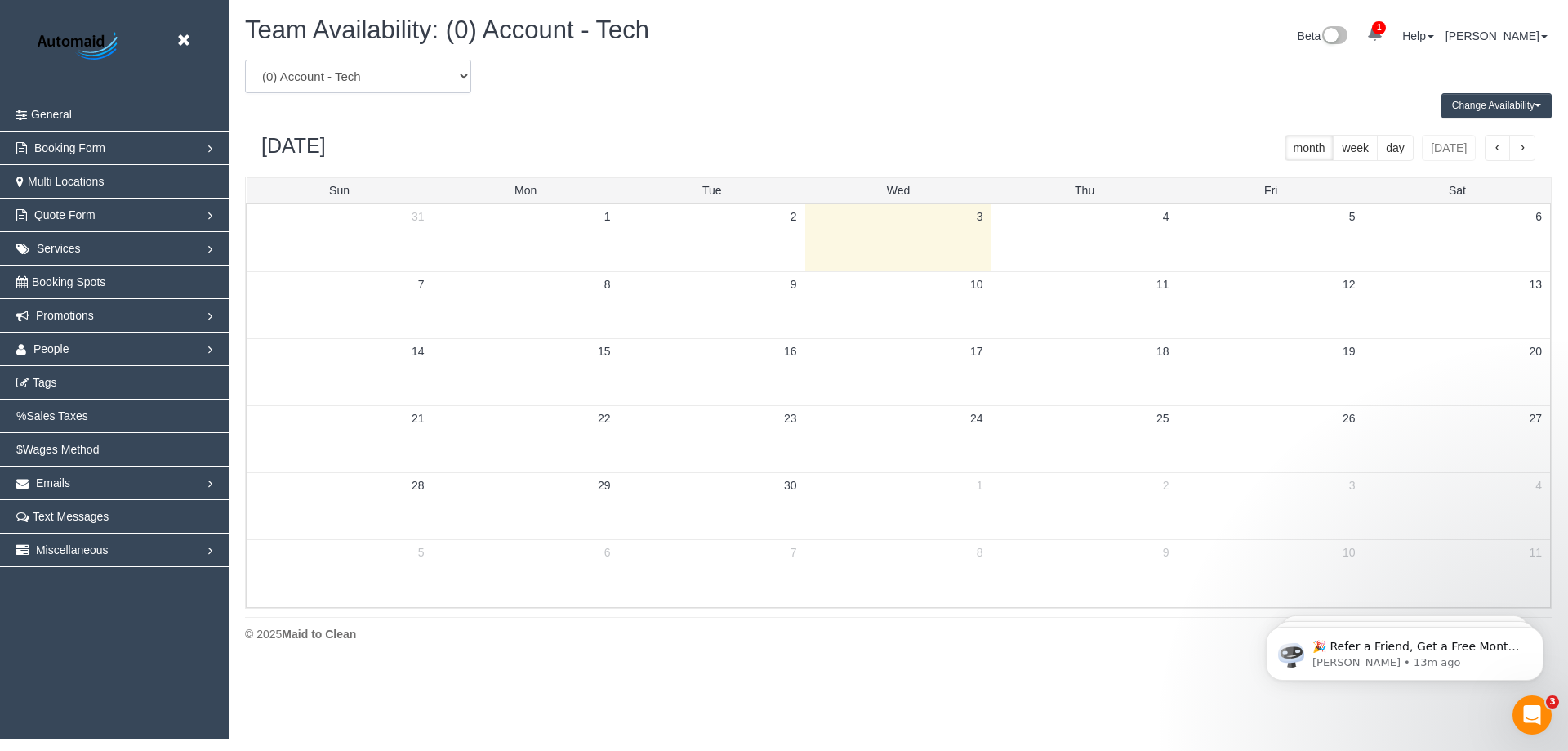
click at [442, 80] on select "(0) Account - Tech (0) Office (0) Raunak Test Account (1) Debbie Brodjanac (FT)…" at bounding box center [358, 76] width 227 height 34
select select "number:32676"
click at [245, 59] on select "(0) Account - Tech (0) Office (0) Raunak Test Account (1) Debbie Brodjanac (FT)…" at bounding box center [358, 76] width 227 height 34
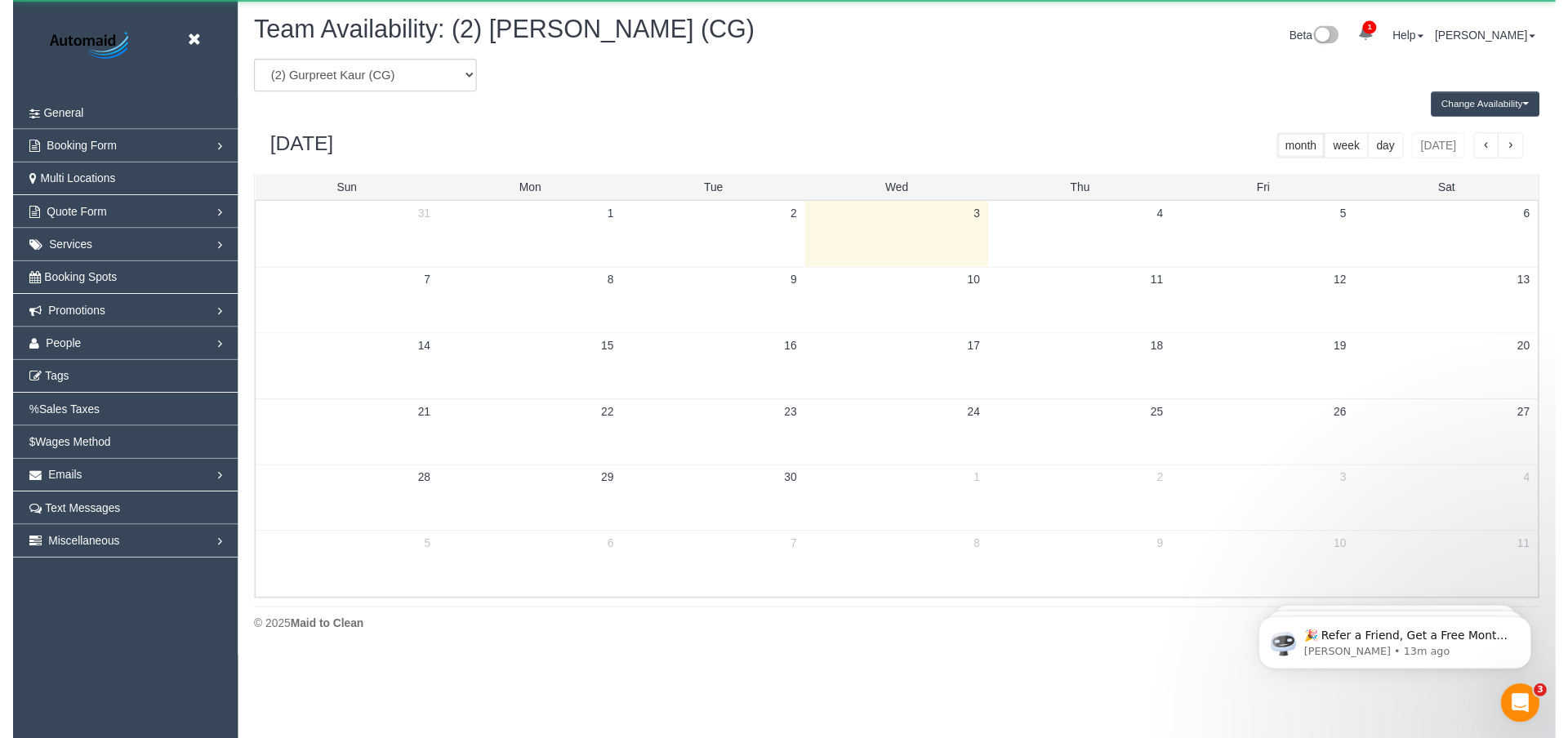
scroll to position [80997, 80095]
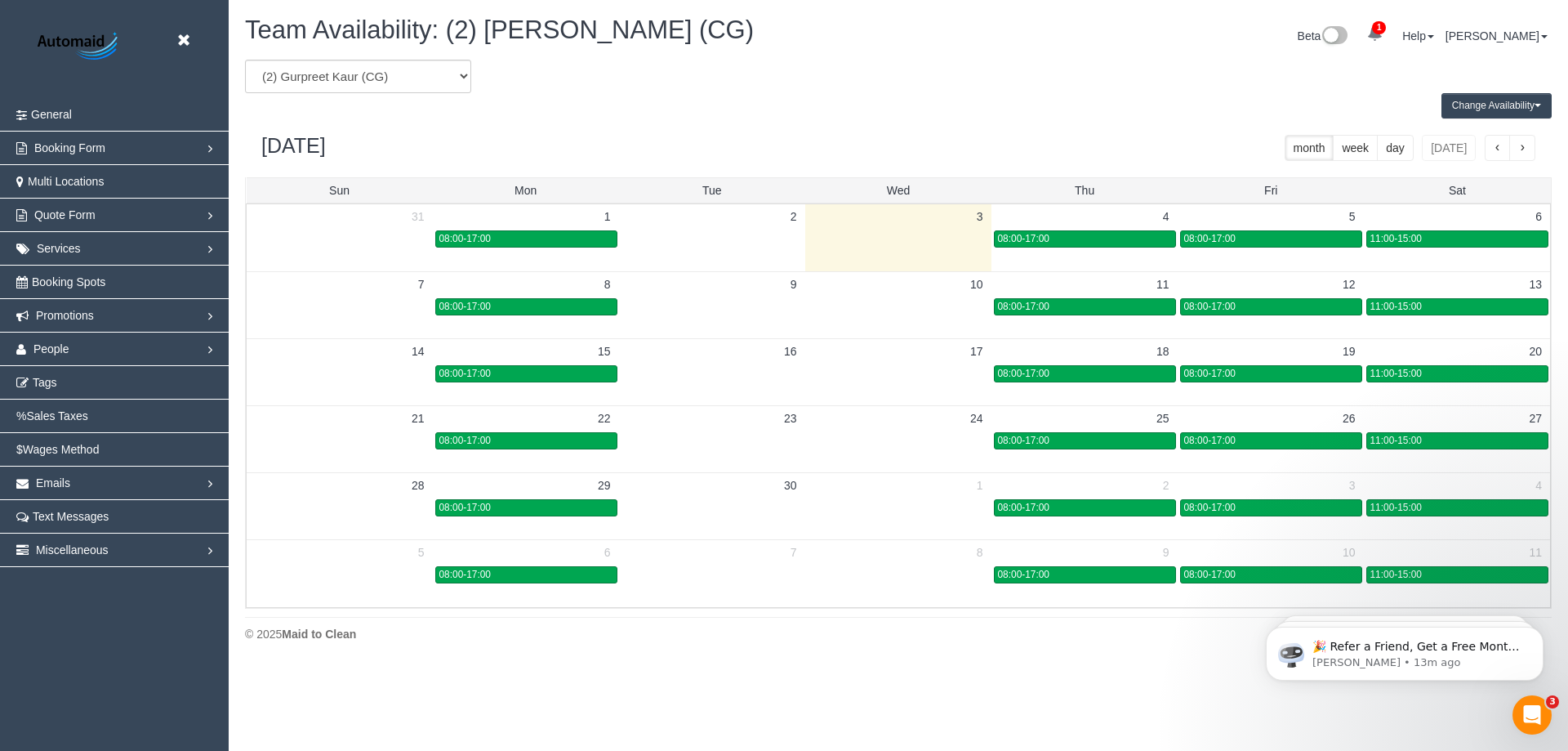
click at [1470, 109] on button "Change Availability" at bounding box center [1496, 106] width 110 height 26
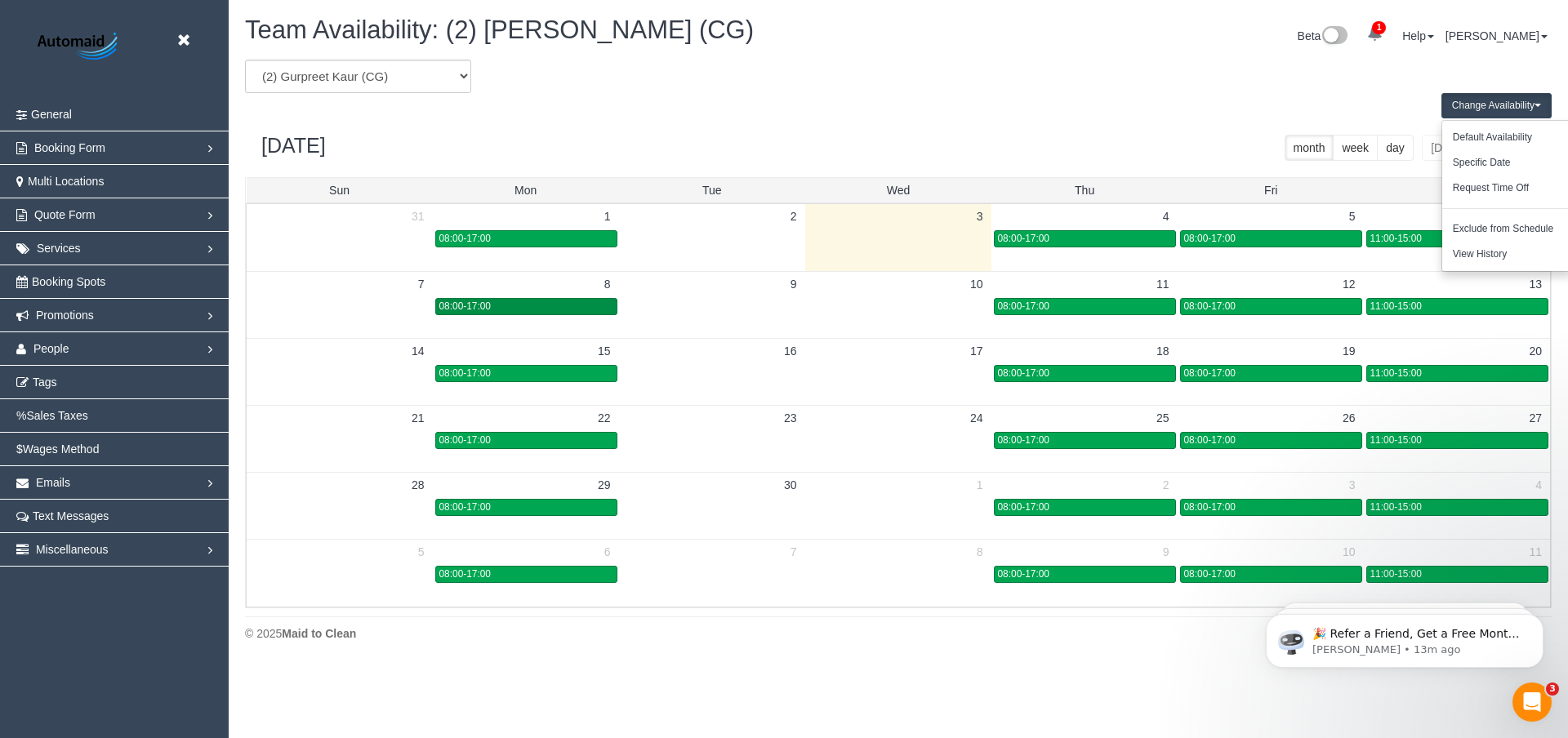
click at [494, 301] on div "08:00-17:00" at bounding box center [526, 307] width 174 height 12
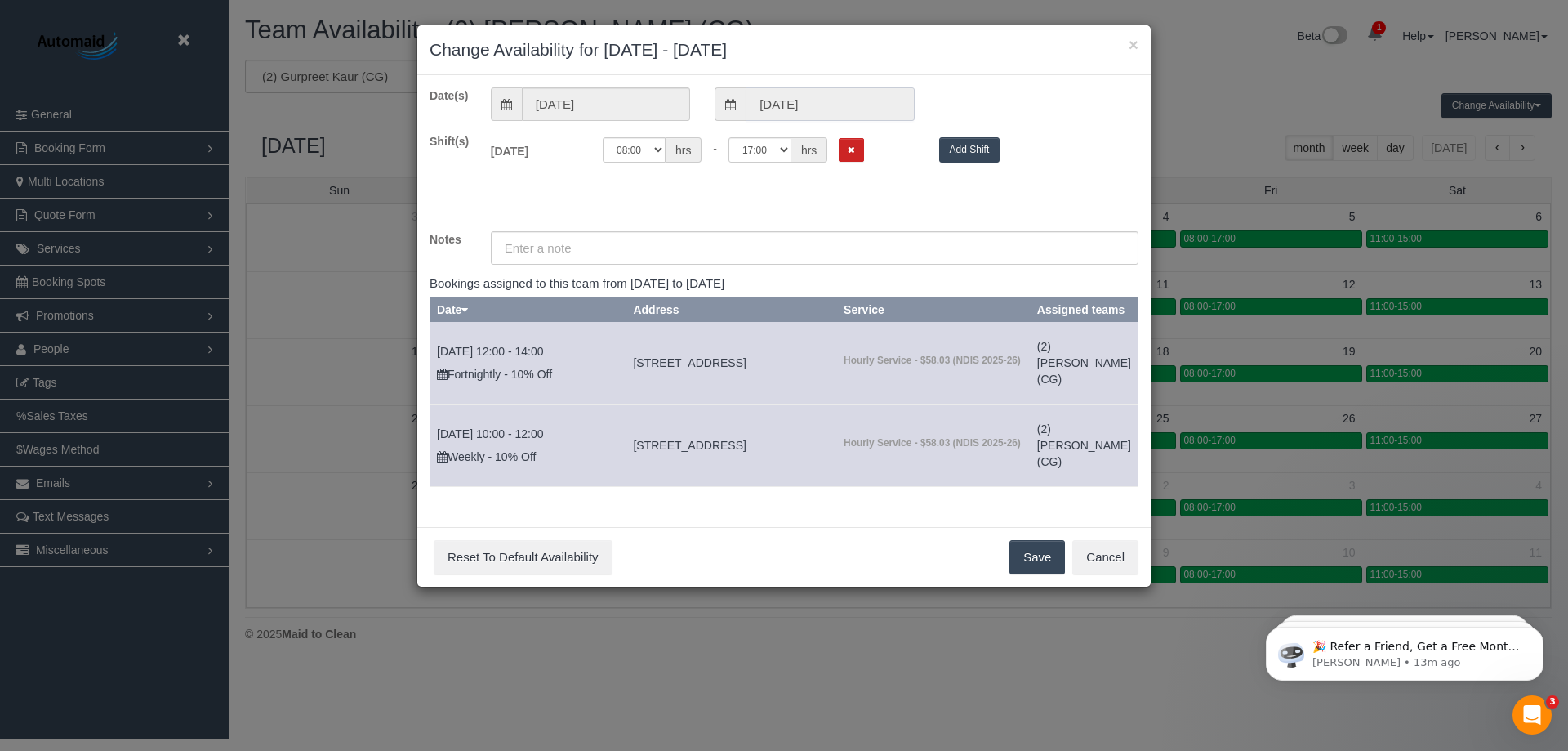
click at [838, 105] on input "08/09/2025" at bounding box center [830, 104] width 168 height 34
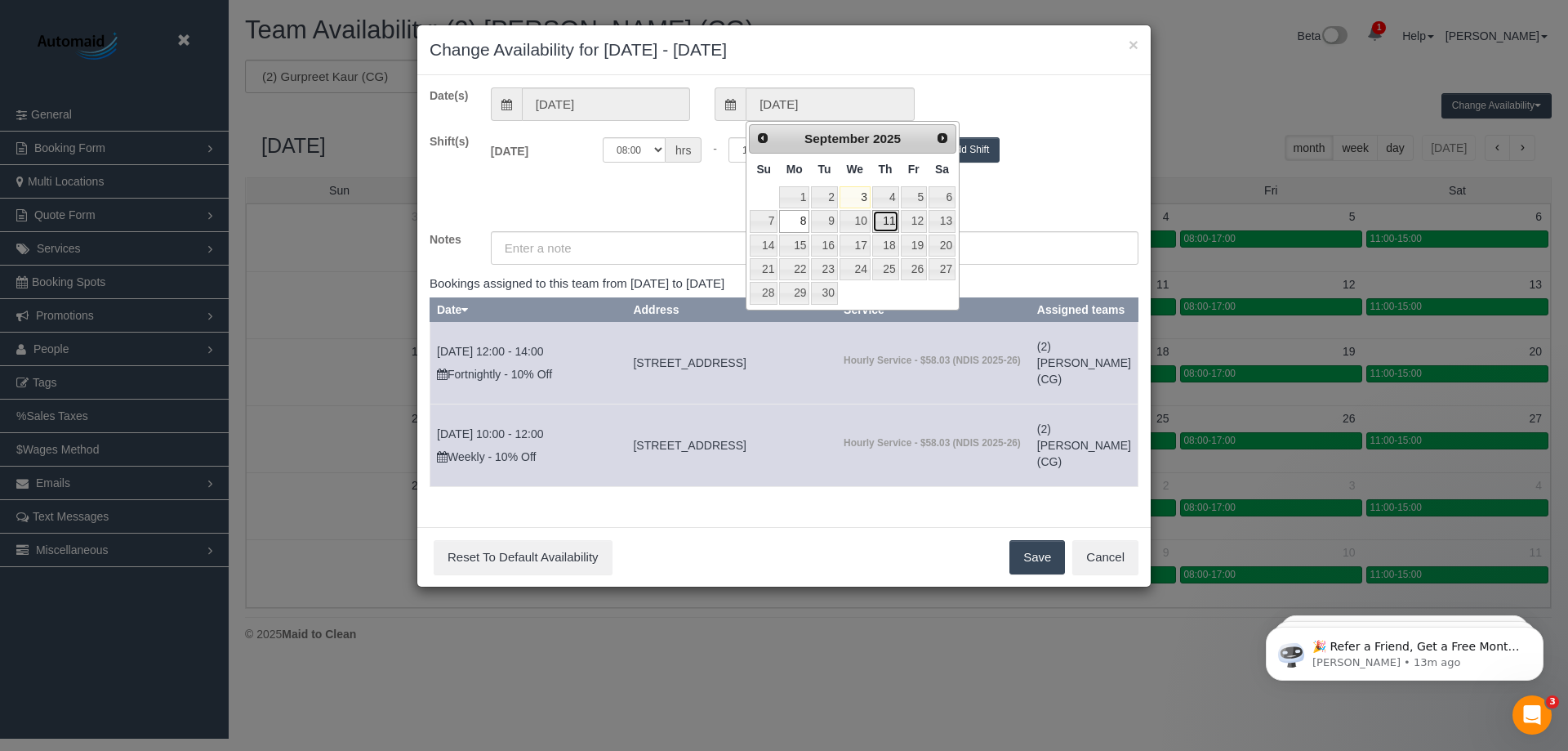
click at [882, 222] on link "11" at bounding box center [885, 221] width 27 height 22
type input "11/09/2025"
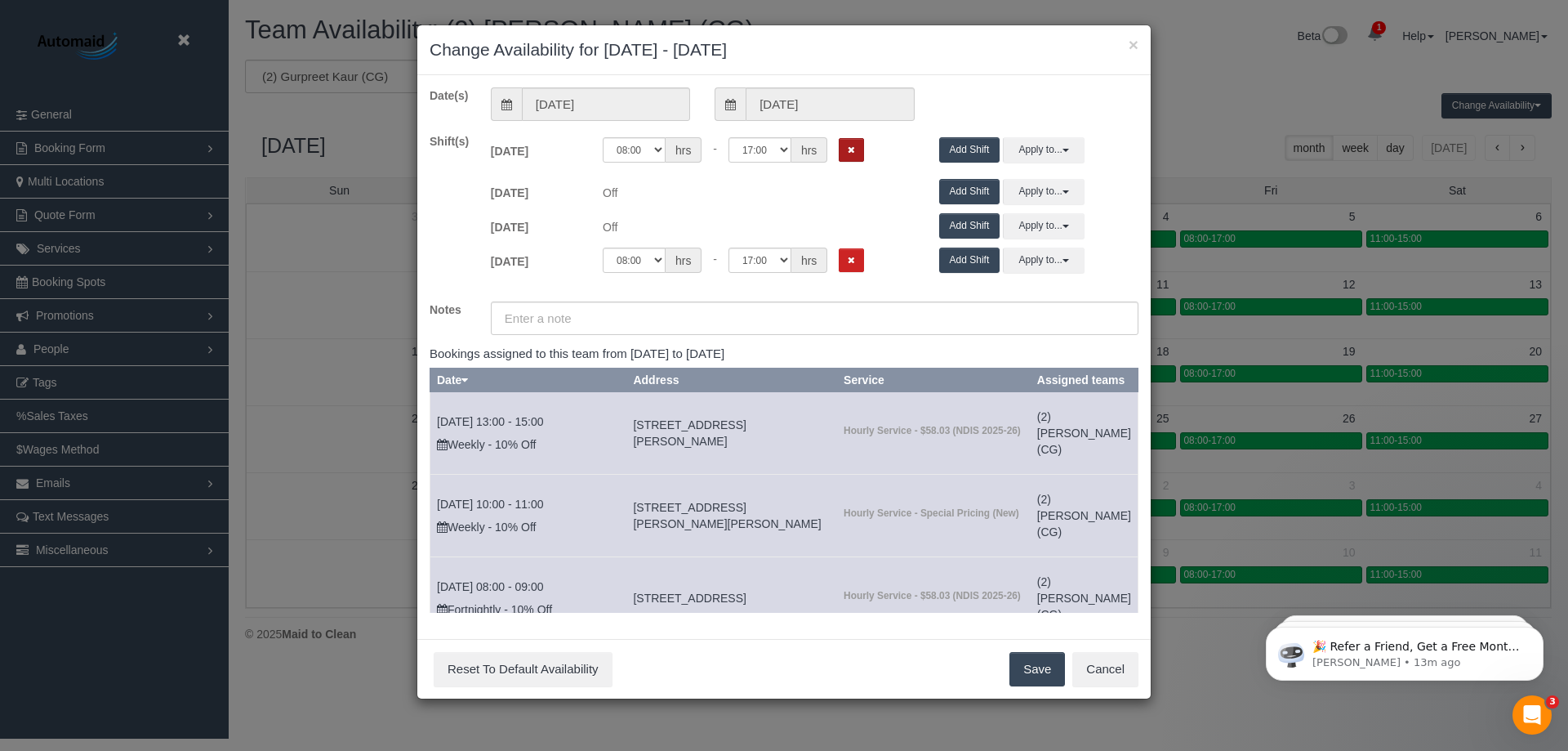
click at [851, 148] on icon "Remove Shift" at bounding box center [851, 149] width 7 height 9
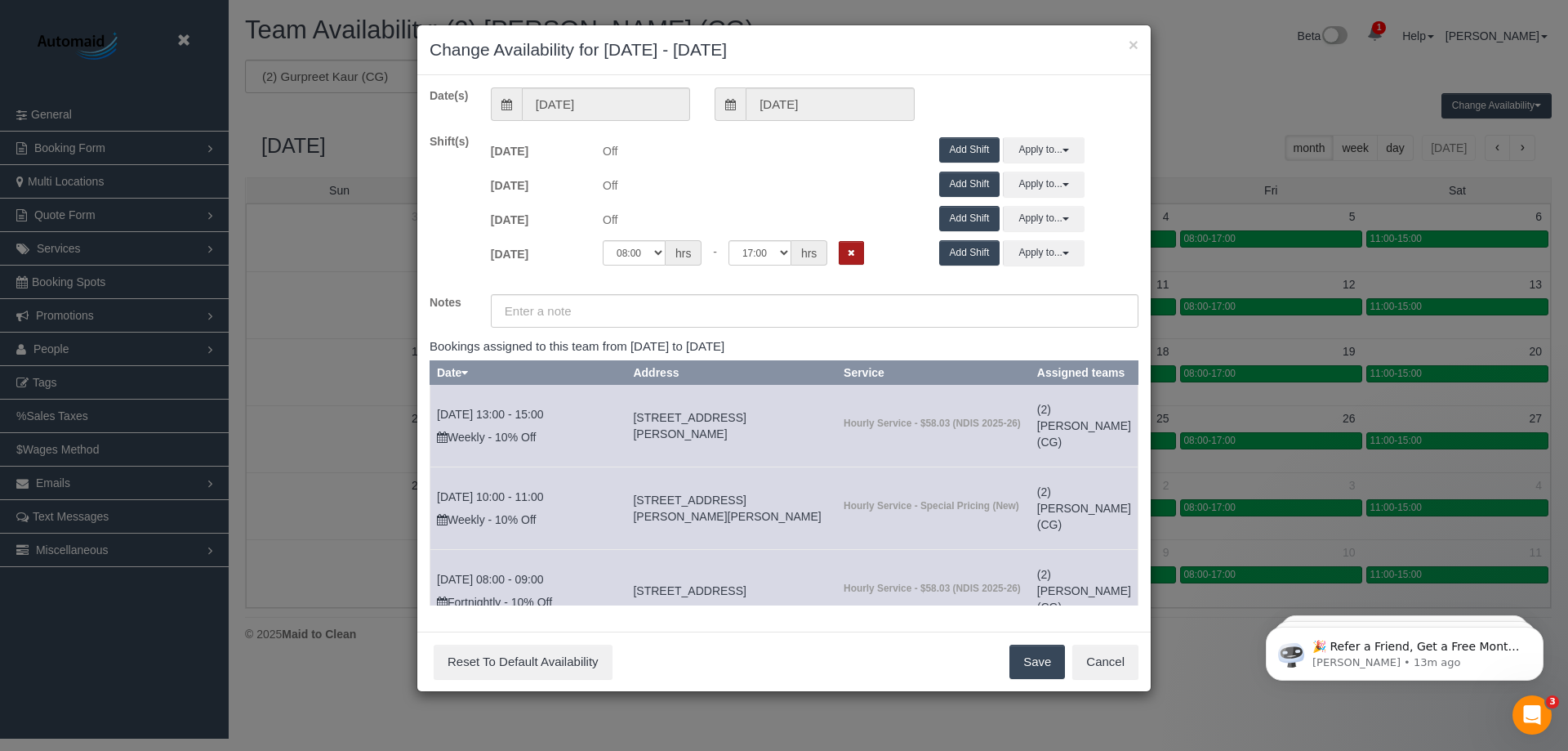
click at [854, 253] on icon "Remove Shift" at bounding box center [851, 252] width 7 height 9
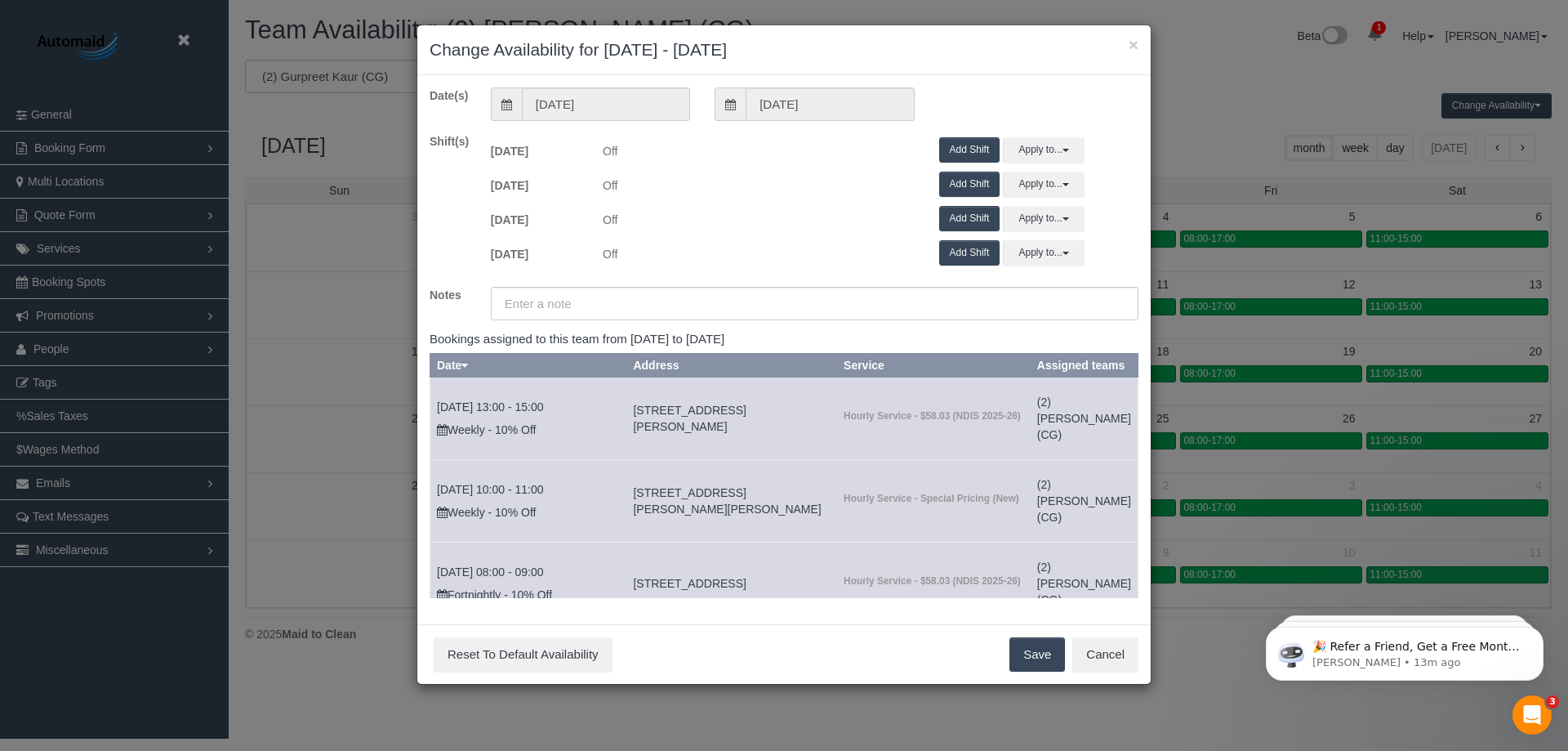
click at [1036, 661] on button "Save" at bounding box center [1037, 654] width 55 height 35
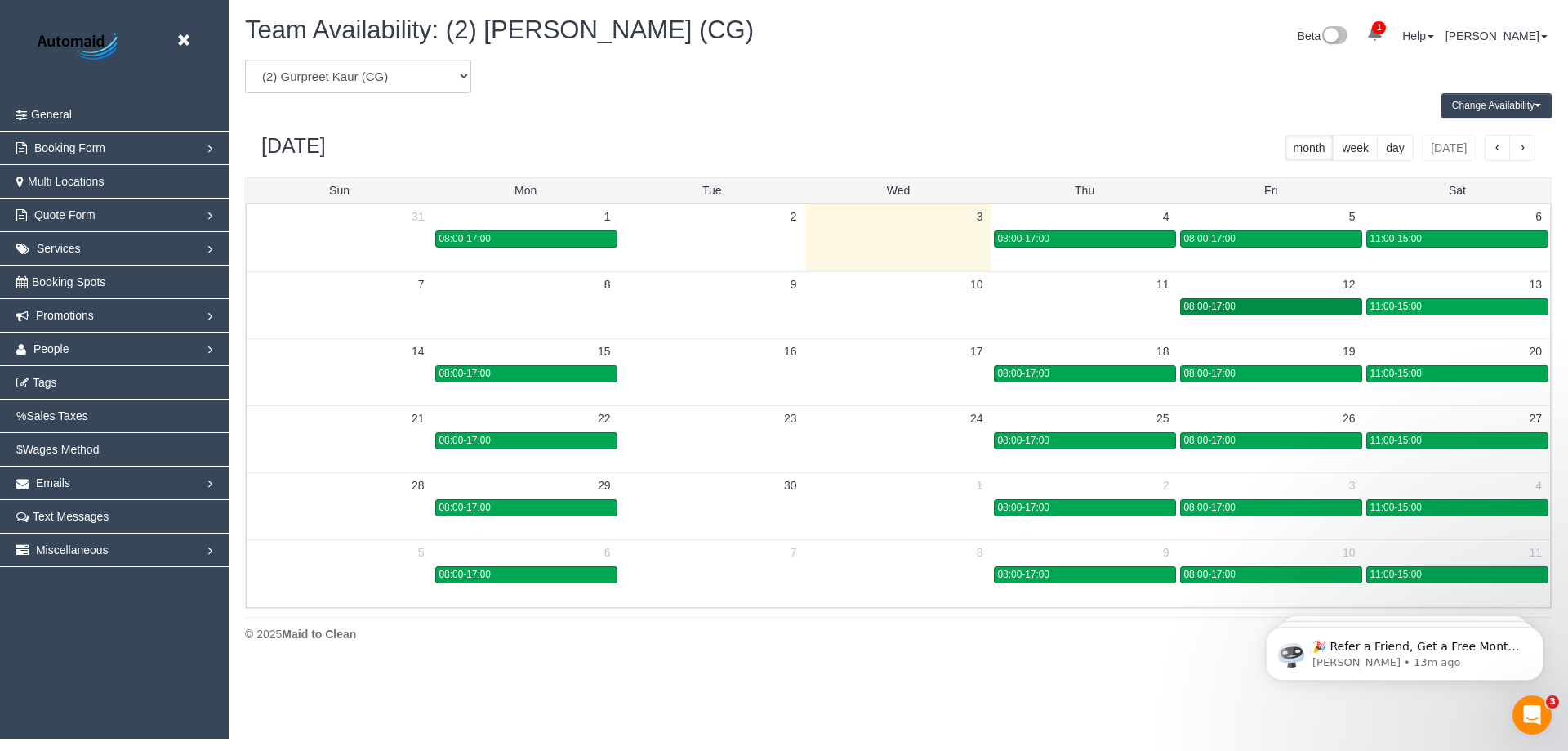
click at [1274, 309] on div "08:00-17:00" at bounding box center [1271, 307] width 174 height 12
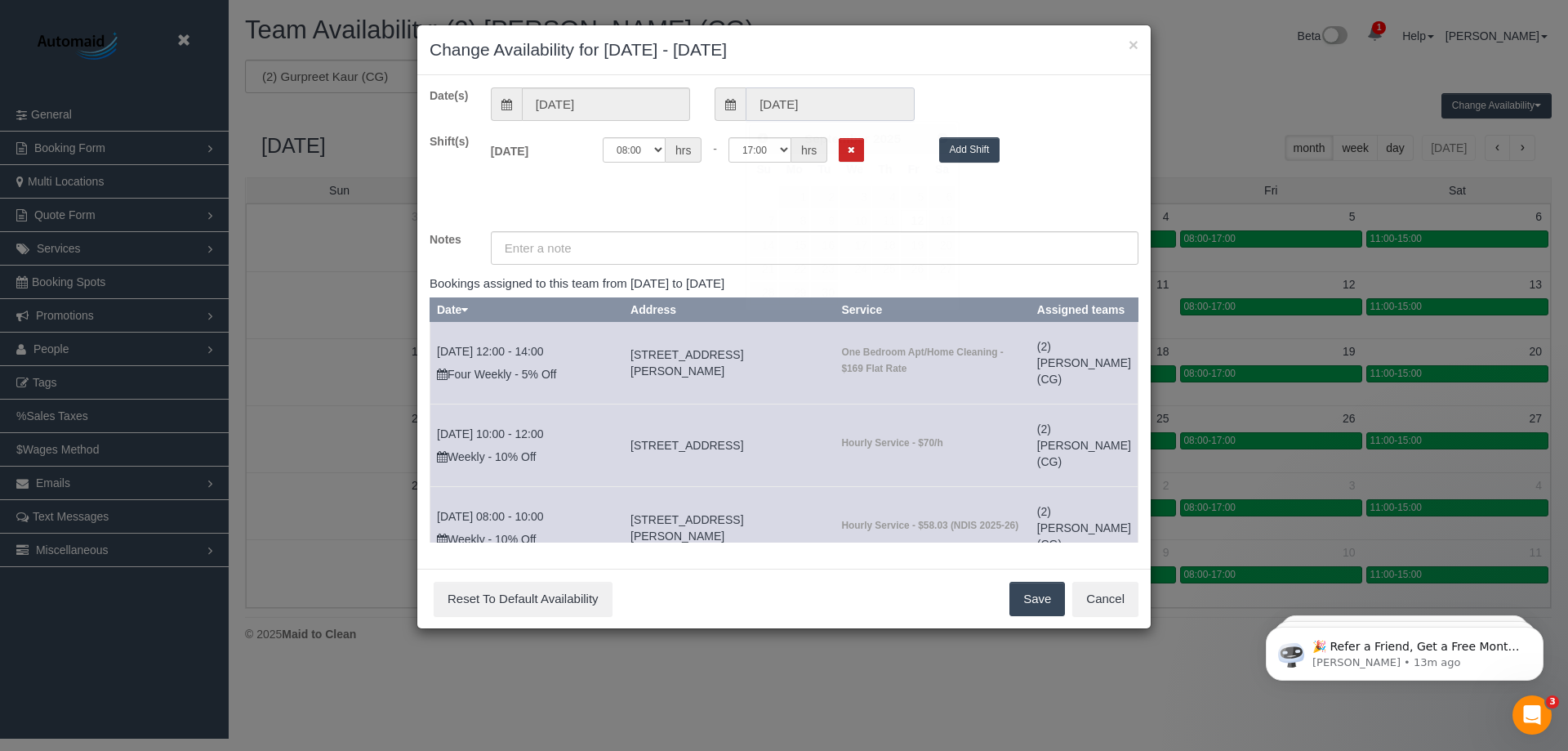
click at [844, 101] on input "12/09/2025" at bounding box center [830, 104] width 168 height 34
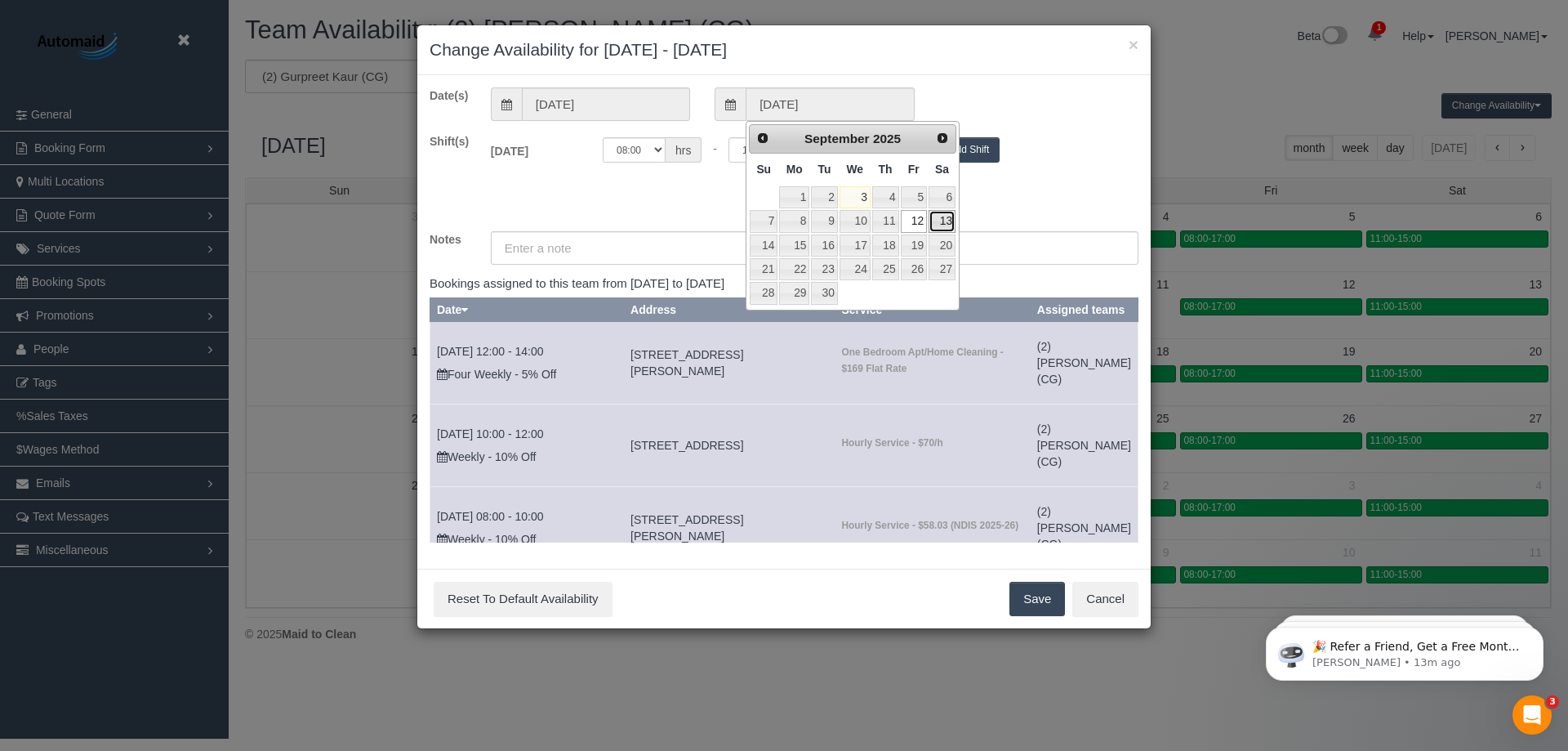
click at [938, 221] on link "13" at bounding box center [942, 221] width 27 height 22
type input "13/09/2025"
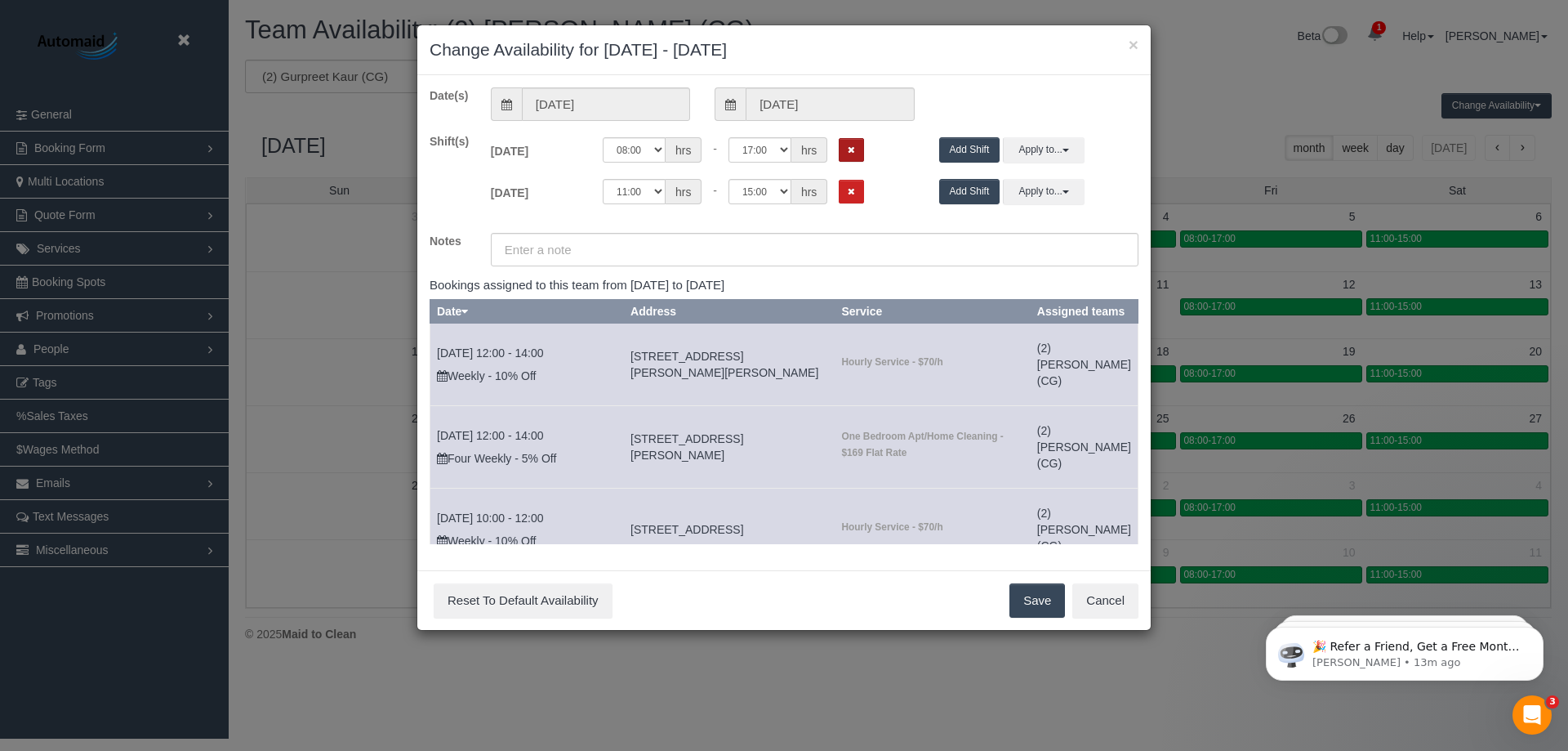
click at [862, 147] on button "Remove Shift" at bounding box center [852, 150] width 26 height 24
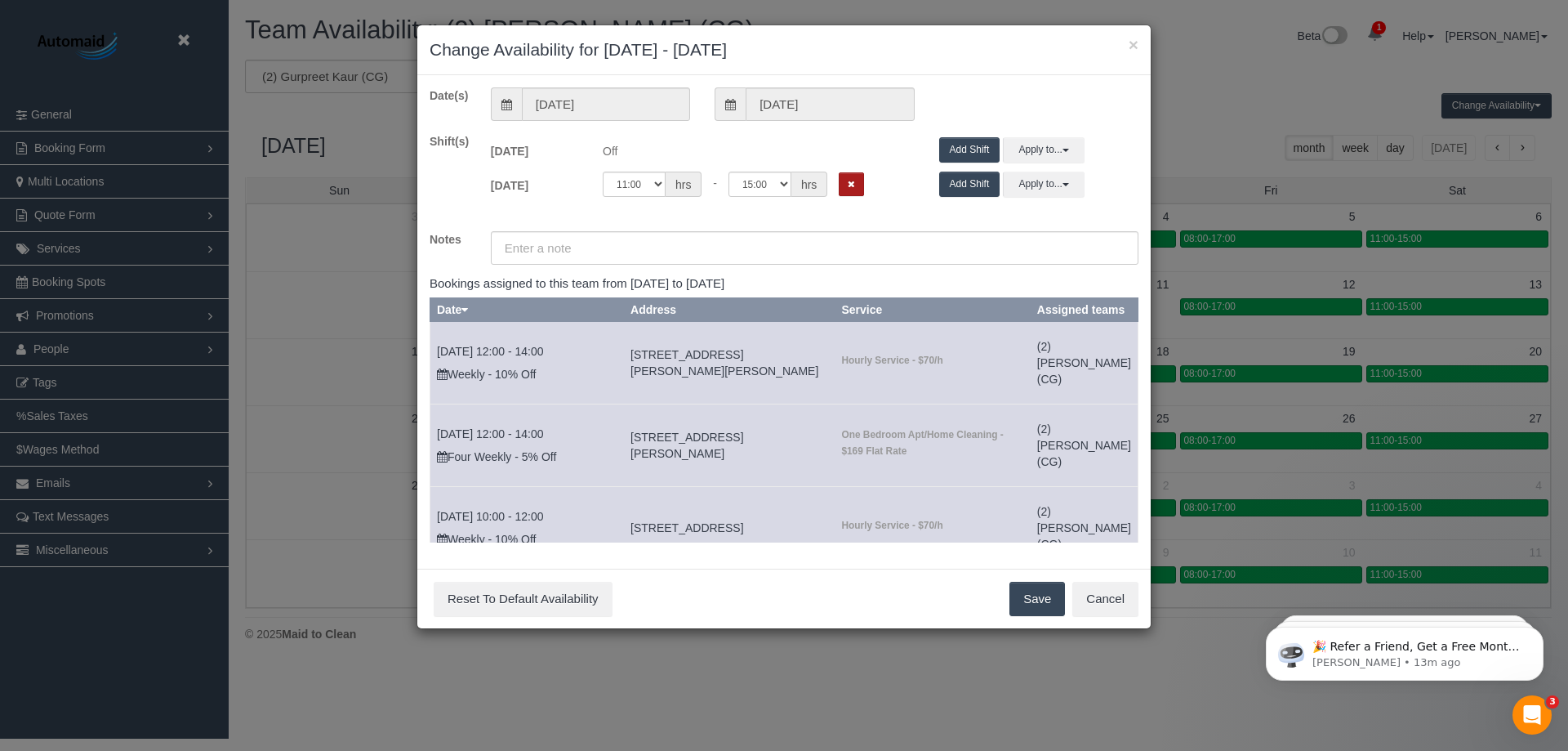
click at [851, 188] on icon "Remove Shift" at bounding box center [851, 184] width 7 height 9
click at [1032, 620] on div "Save Reset To Default Availability Cancel" at bounding box center [784, 599] width 733 height 59
click at [1028, 602] on button "Save" at bounding box center [1037, 599] width 55 height 35
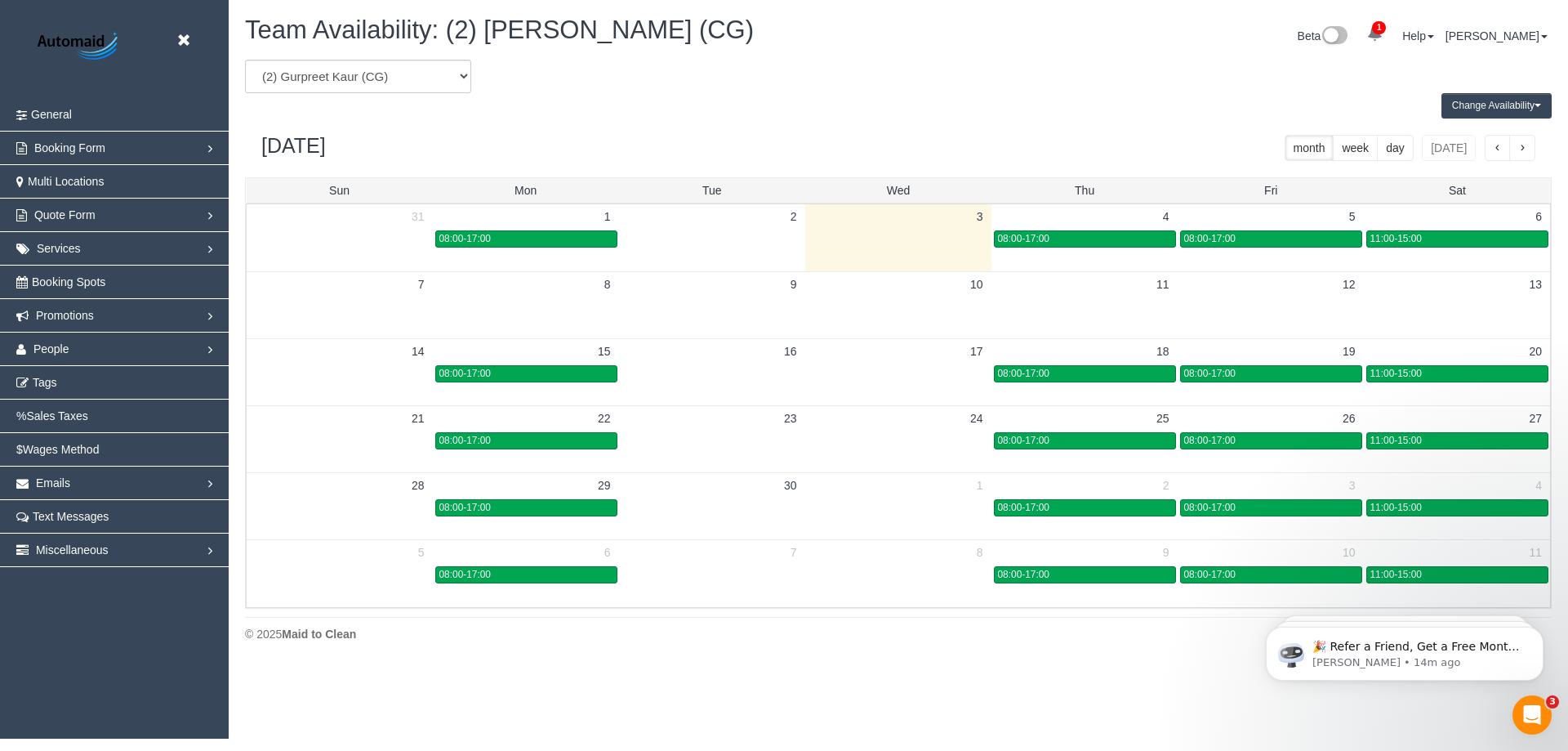
click at [497, 293] on td "8" at bounding box center [526, 284] width 186 height 26
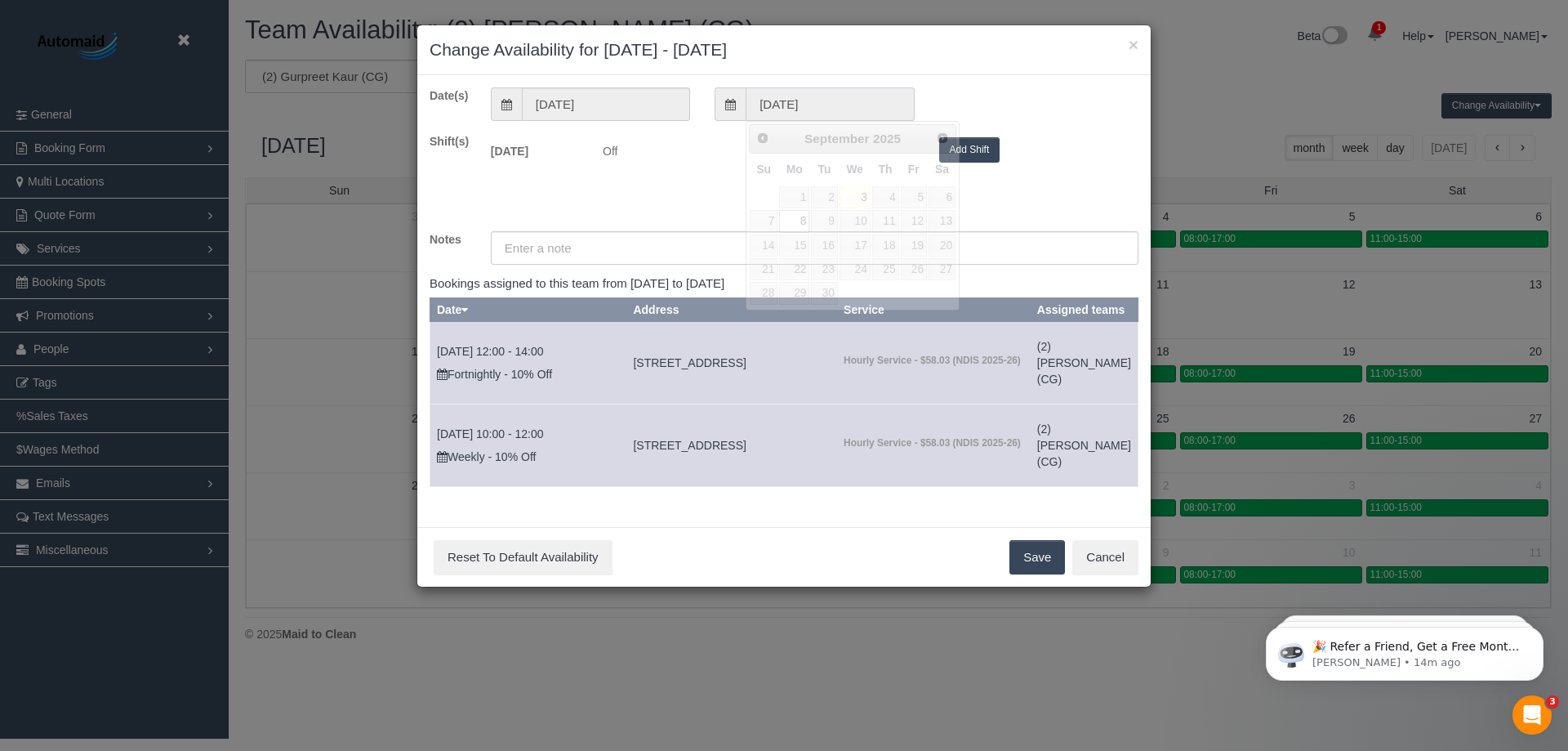
click at [832, 105] on input "08/09/2025" at bounding box center [830, 104] width 168 height 34
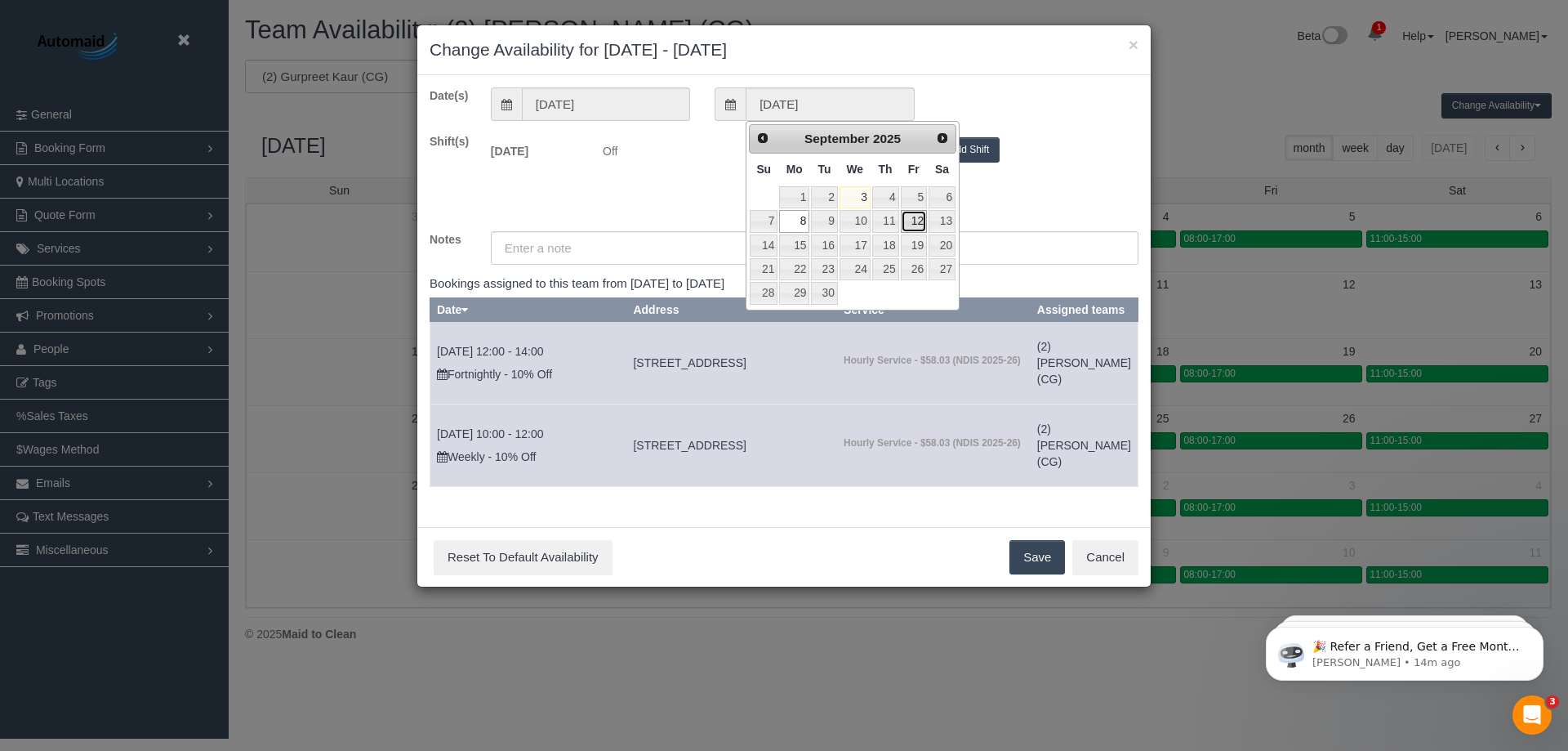
click at [914, 216] on link "12" at bounding box center [914, 221] width 26 height 22
type input "12/09/2025"
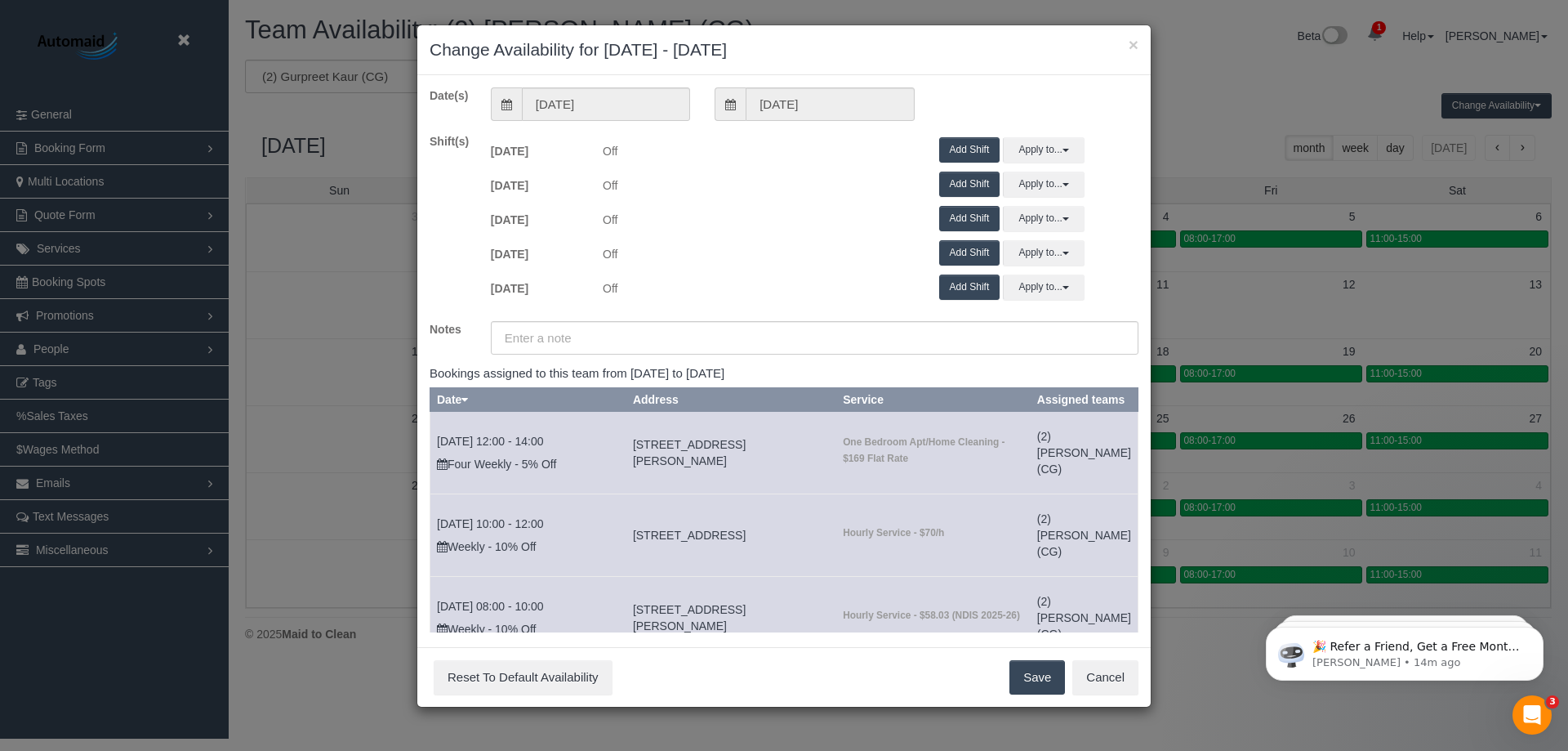
click at [977, 150] on button "Add Shift" at bounding box center [969, 150] width 61 height 26
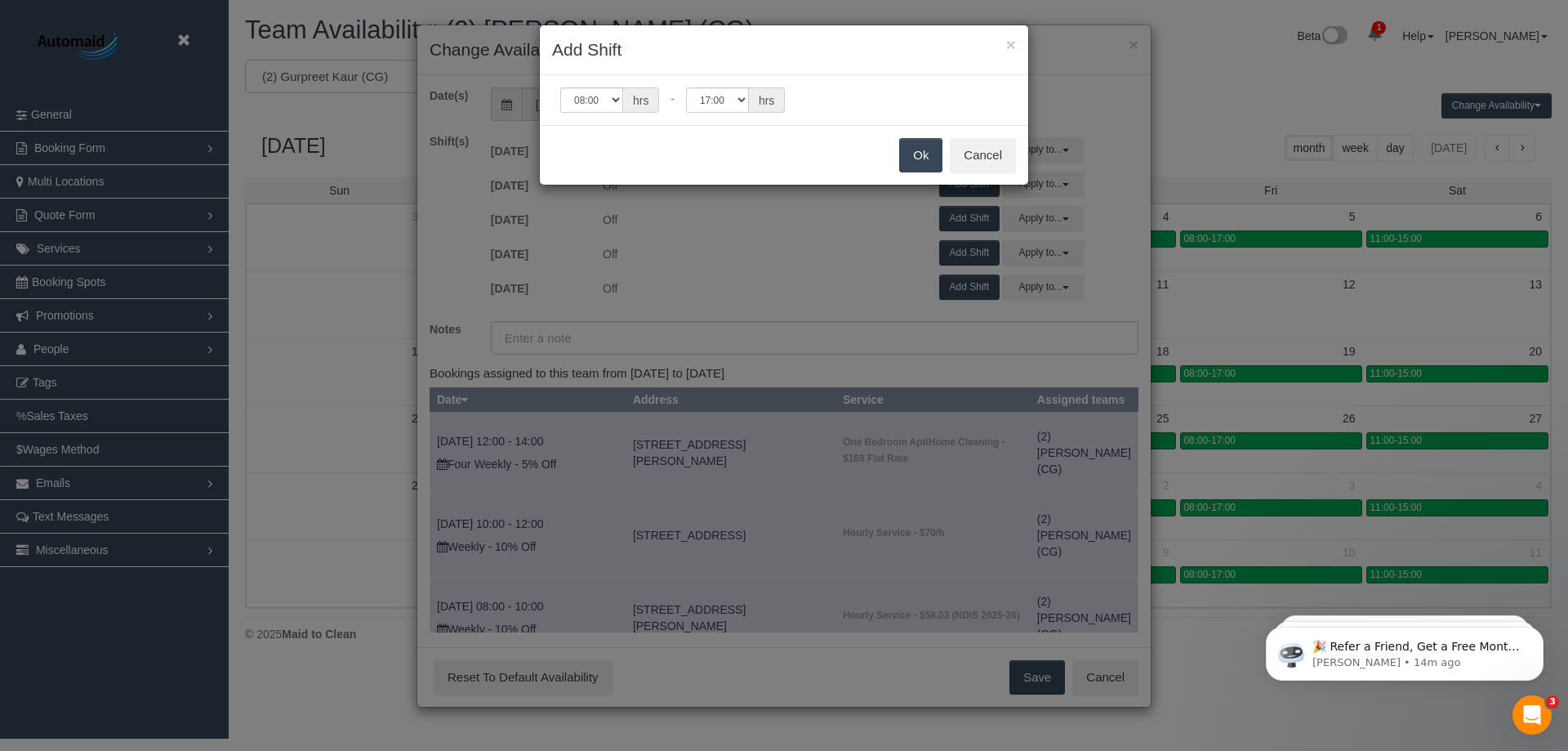
click at [923, 158] on button "Ok" at bounding box center [921, 155] width 44 height 35
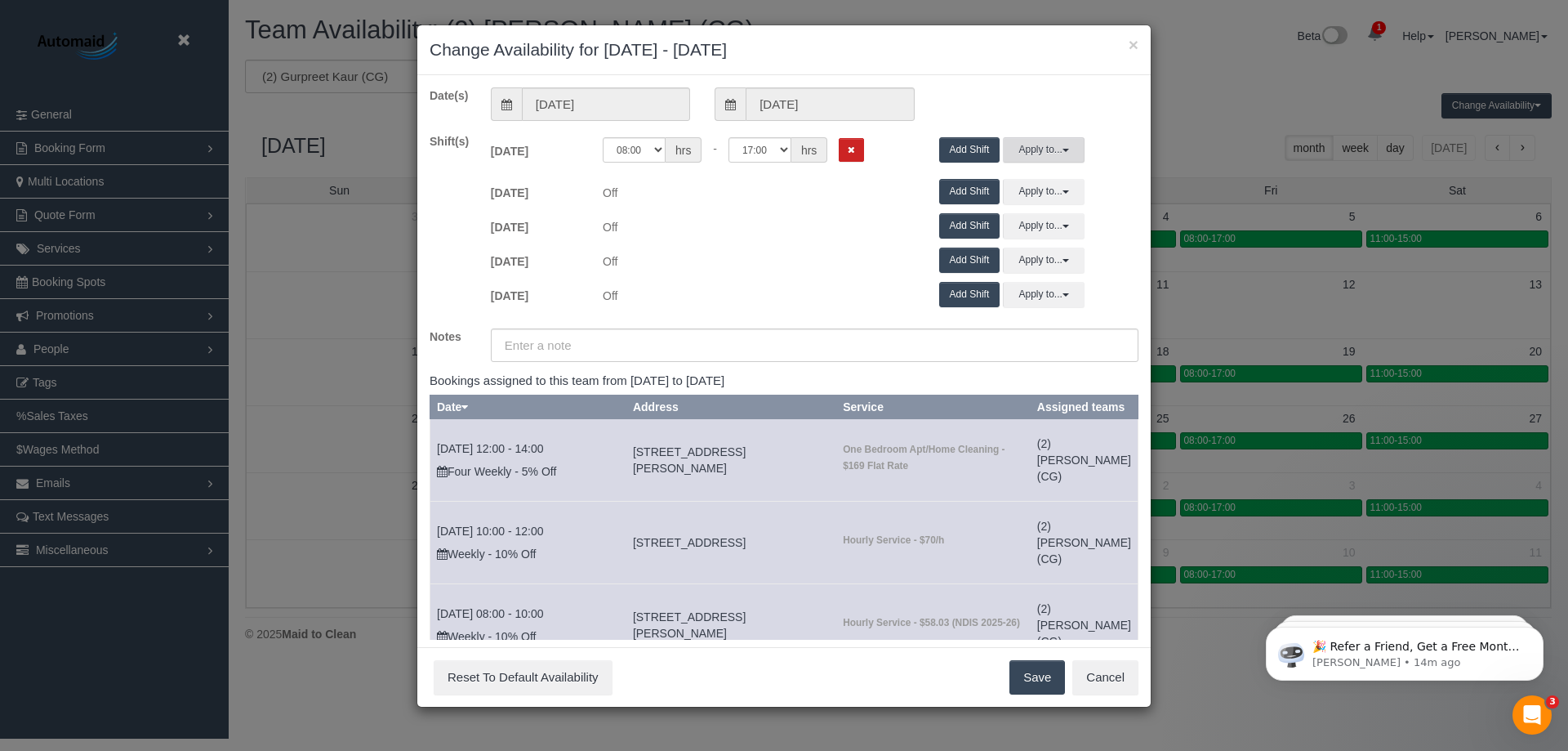
click at [1028, 154] on button "Apply to..." at bounding box center [1044, 150] width 82 height 26
click at [1027, 339] on button "Apply" at bounding box center [1047, 341] width 41 height 24
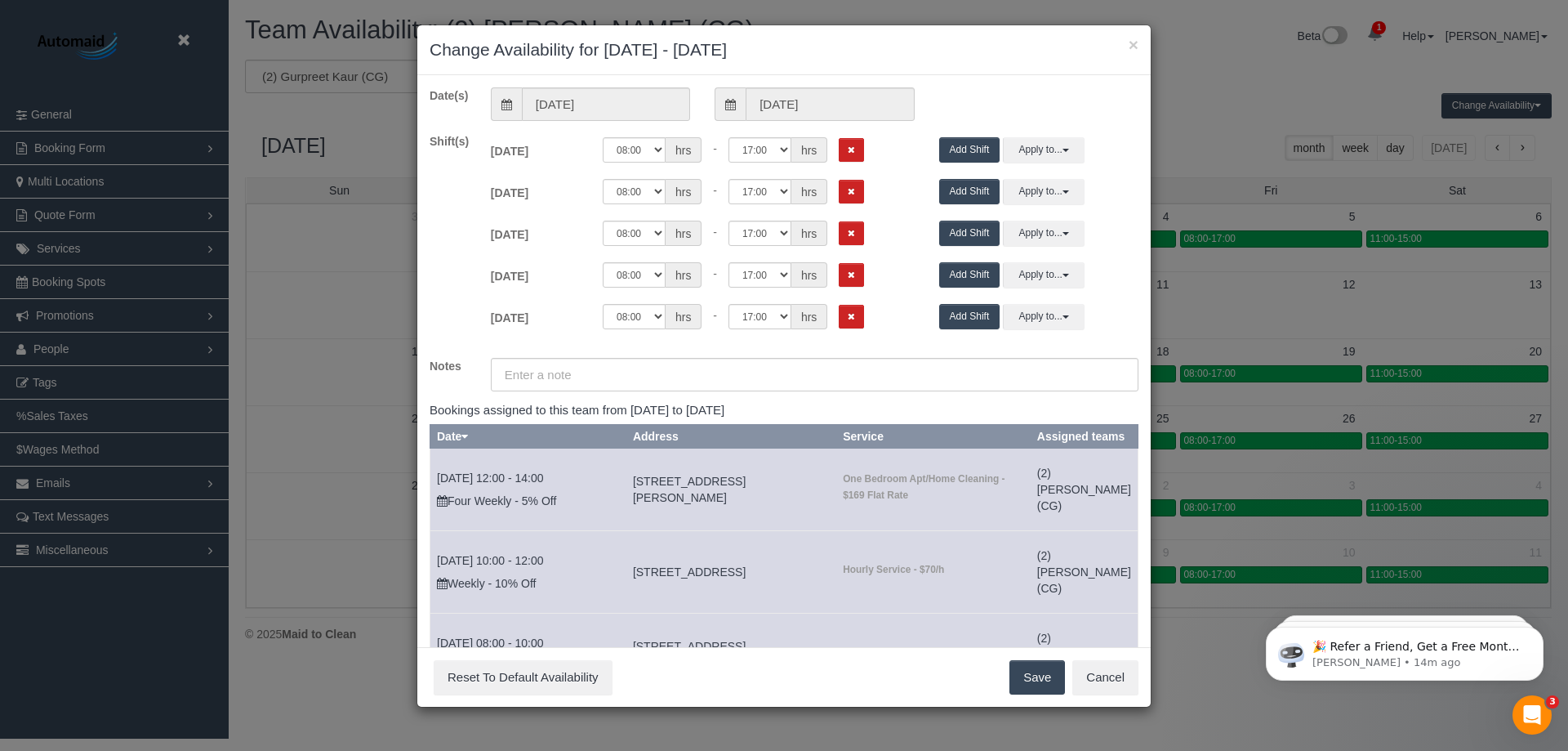
click at [1025, 674] on button "Save" at bounding box center [1037, 677] width 55 height 35
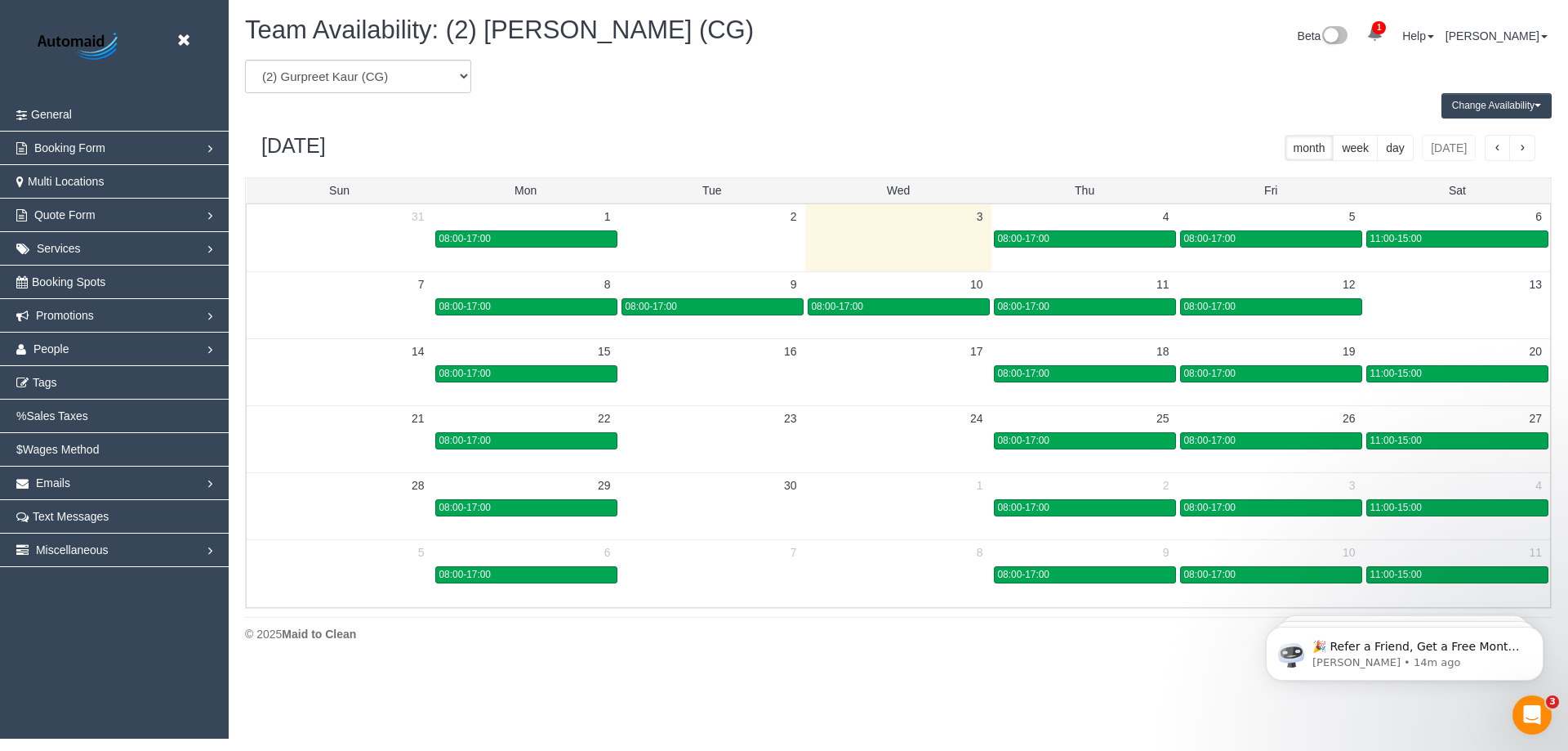
click at [1435, 293] on td "13" at bounding box center [1457, 284] width 186 height 26
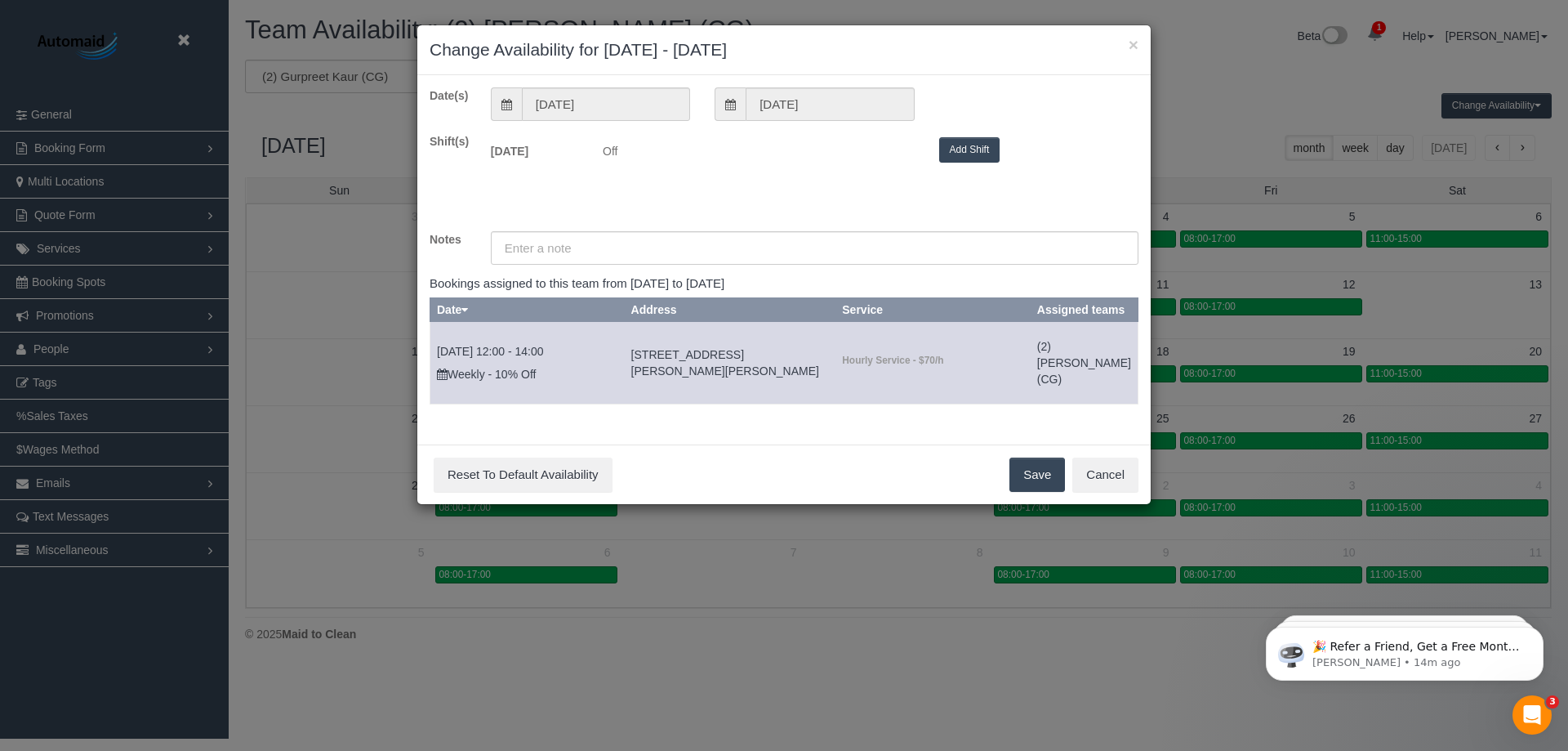
click at [985, 144] on button "Add Shift" at bounding box center [969, 150] width 61 height 26
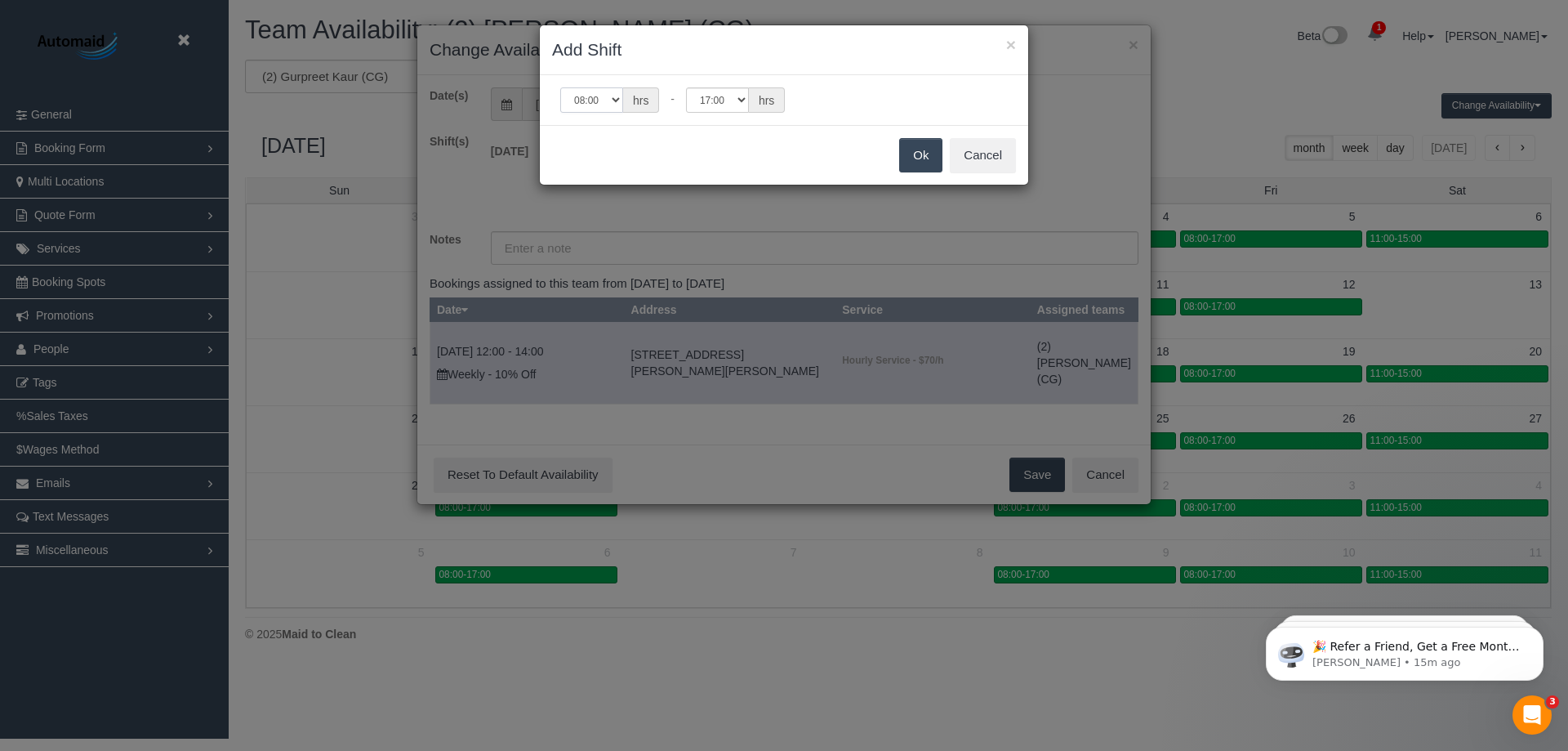
click at [603, 97] on select "00:00 00:05 00:10 00:15 00:20 00:25 00:30 00:35 00:40 00:45 00:50 00:55 01:00 0…" at bounding box center [592, 100] width 63 height 26
select select "string:11:00"
click at [560, 87] on select "00:00 00:05 00:10 00:15 00:20 00:25 00:30 00:35 00:40 00:45 00:50 00:55 01:00 0…" at bounding box center [592, 100] width 63 height 26
click at [930, 157] on button "Ok" at bounding box center [921, 155] width 44 height 35
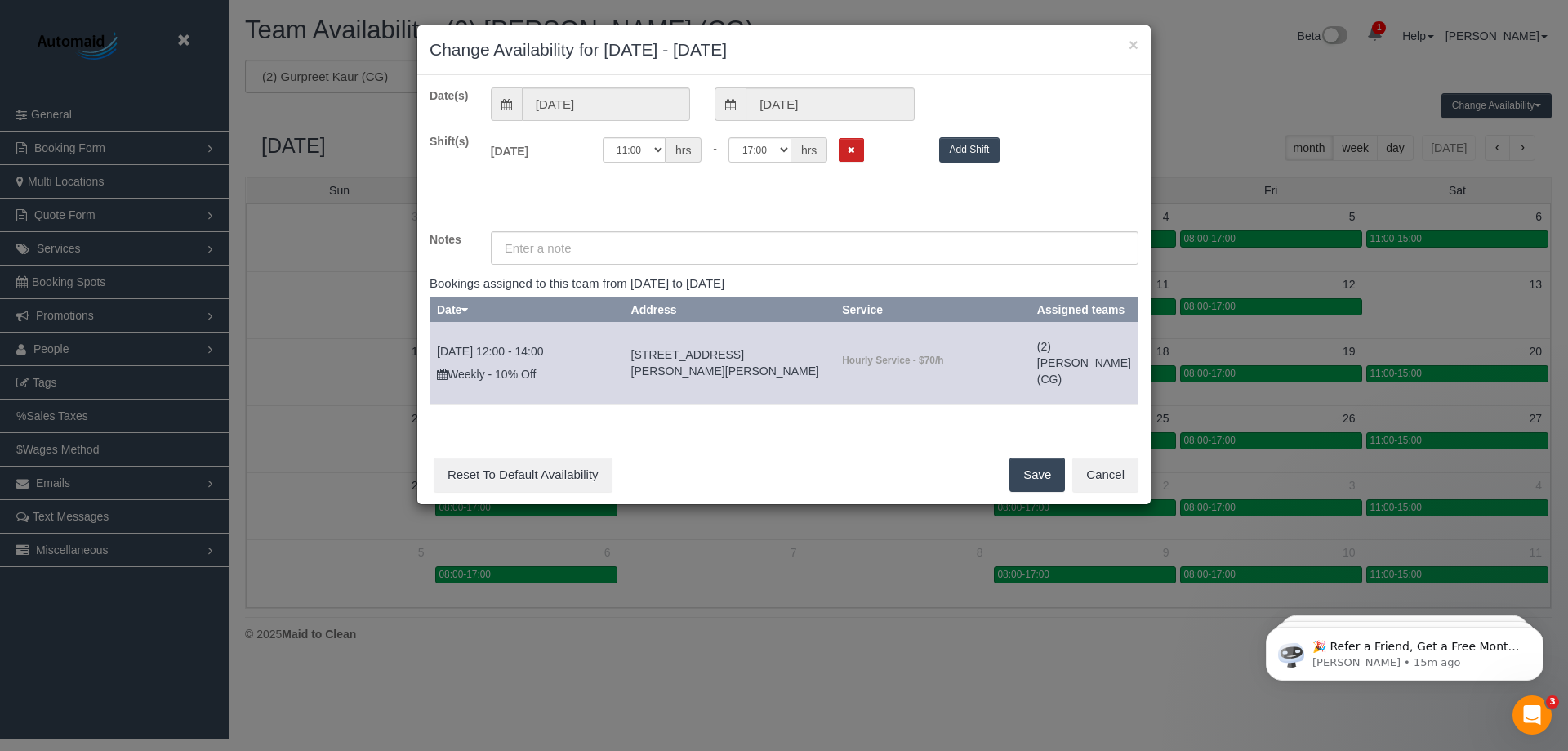
click at [1042, 492] on button "Save" at bounding box center [1037, 474] width 55 height 35
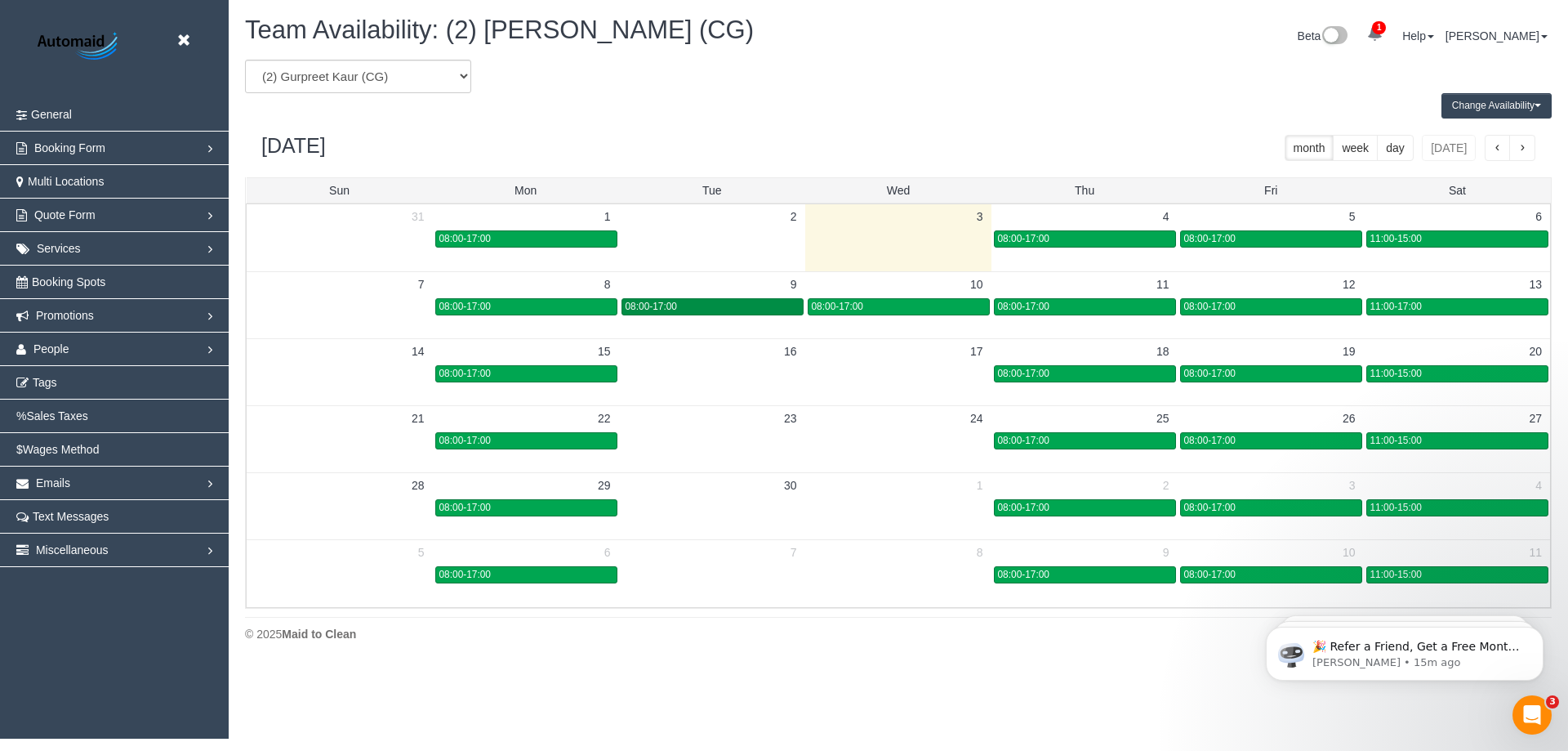
click at [659, 302] on span "08:00-17:00" at bounding box center [651, 307] width 51 height 12
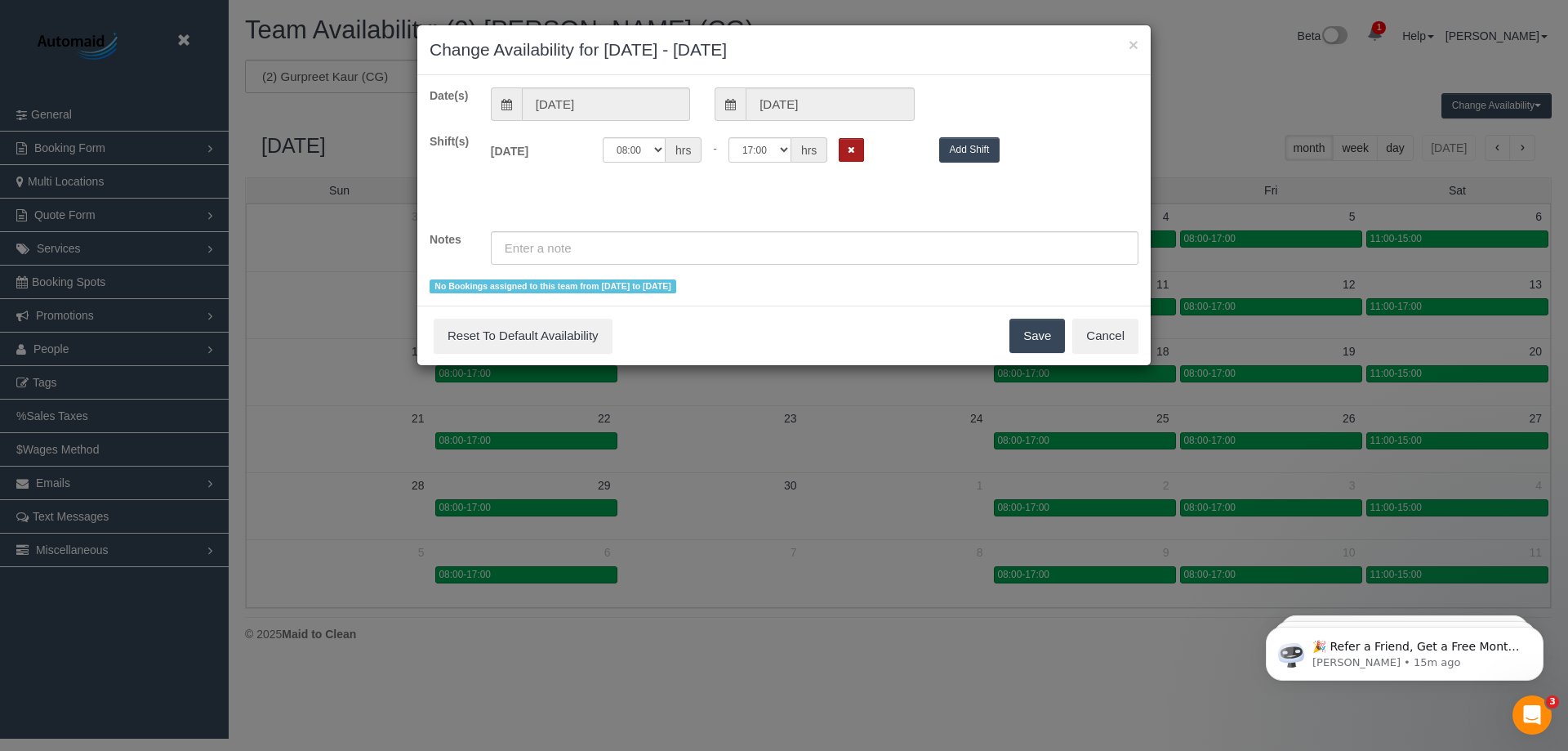
click at [854, 151] on icon "Remove Shift" at bounding box center [851, 149] width 7 height 9
click at [1034, 337] on button "Save" at bounding box center [1037, 335] width 55 height 35
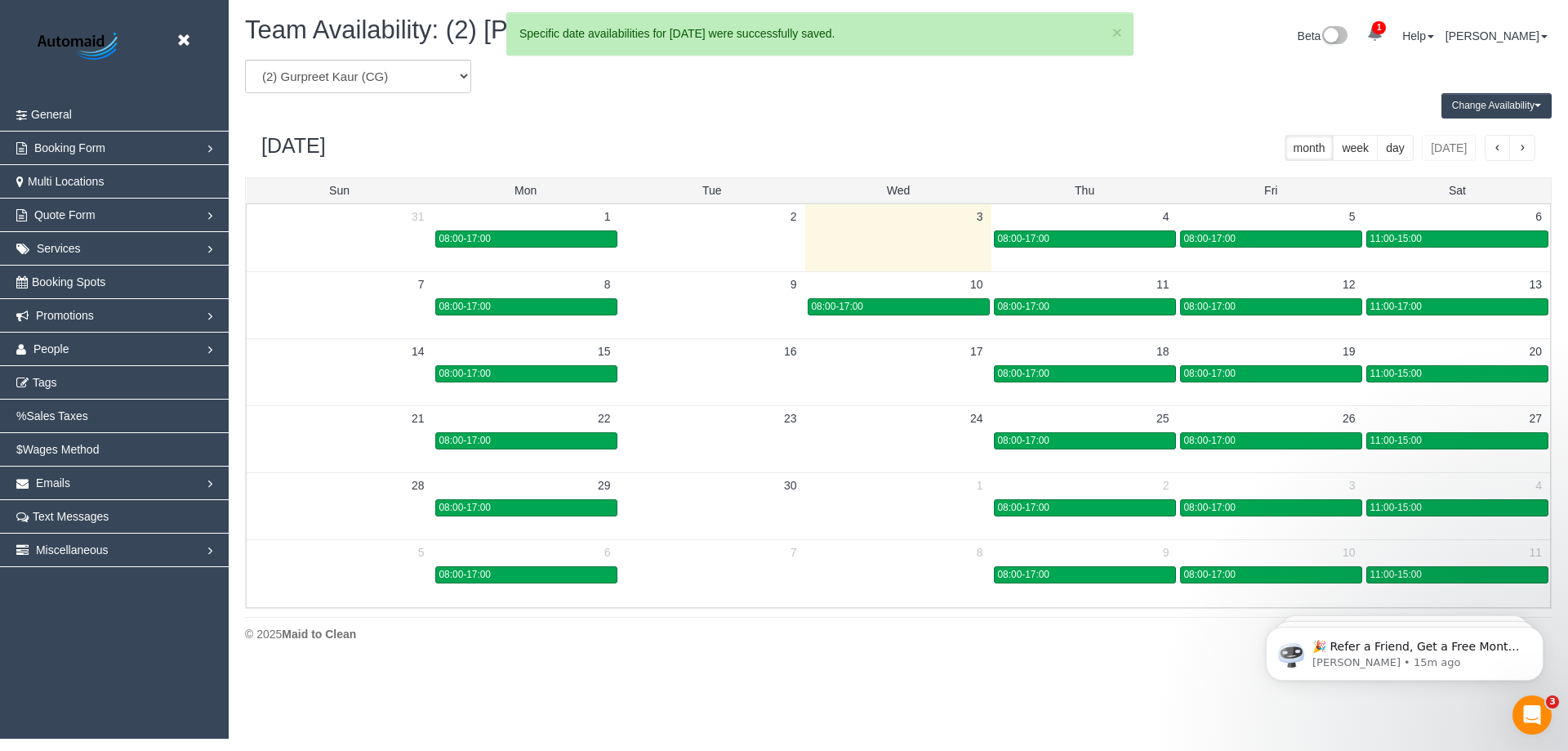
click at [861, 307] on span "08:00-17:00" at bounding box center [838, 307] width 51 height 12
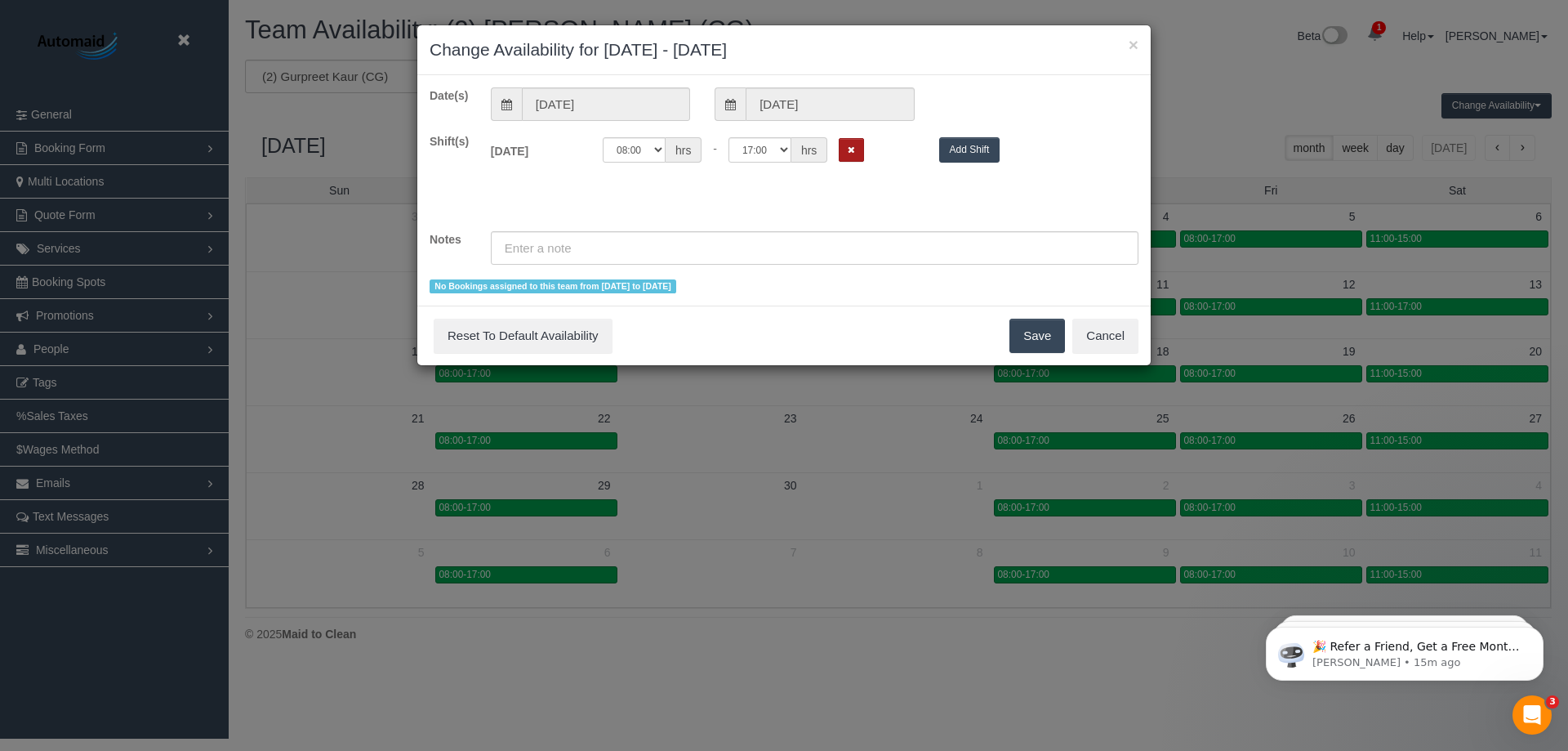
click at [848, 147] on icon "Remove Shift" at bounding box center [851, 149] width 7 height 9
click at [1019, 323] on button "Save" at bounding box center [1037, 335] width 55 height 35
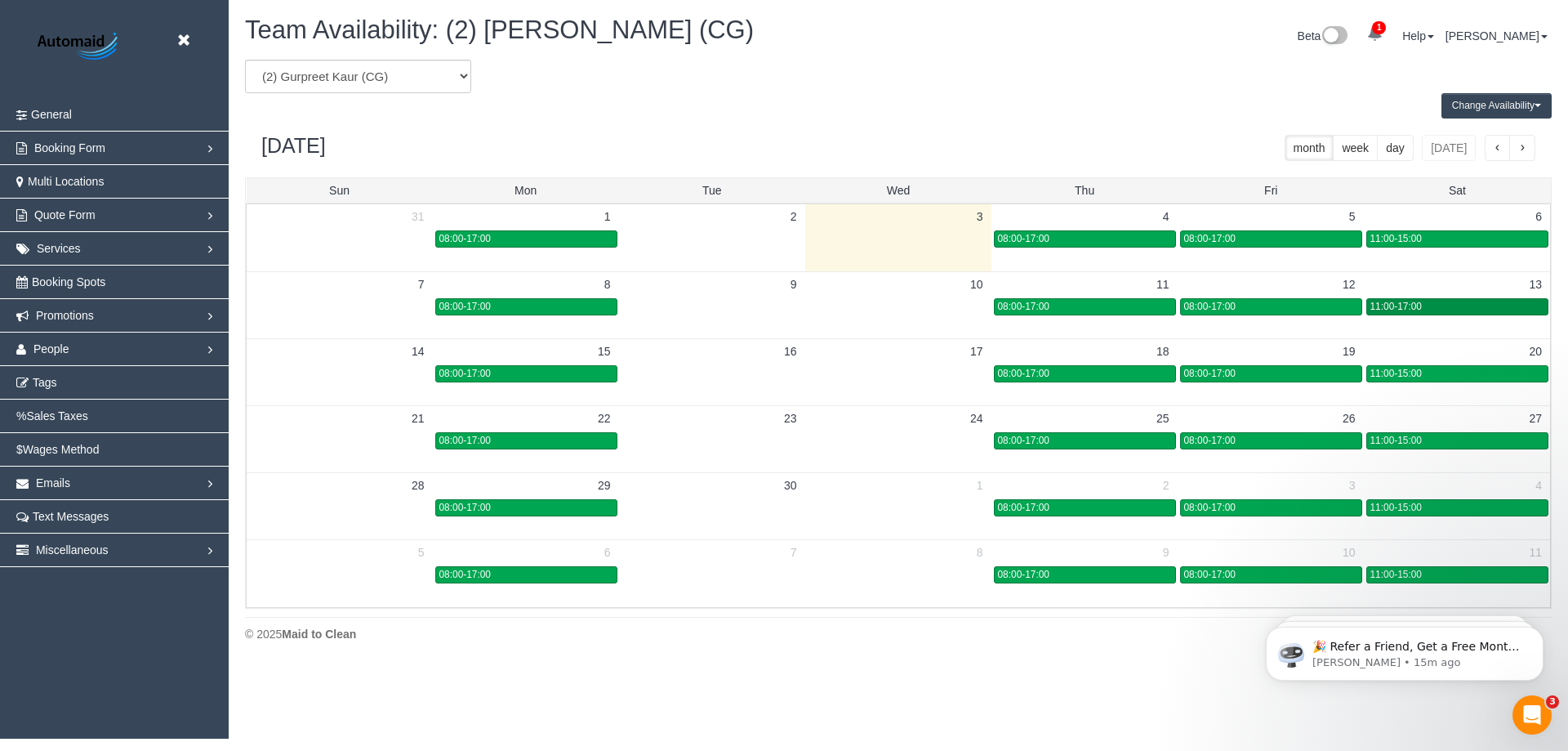
click at [1421, 307] on span "11:00-17:00" at bounding box center [1396, 307] width 51 height 12
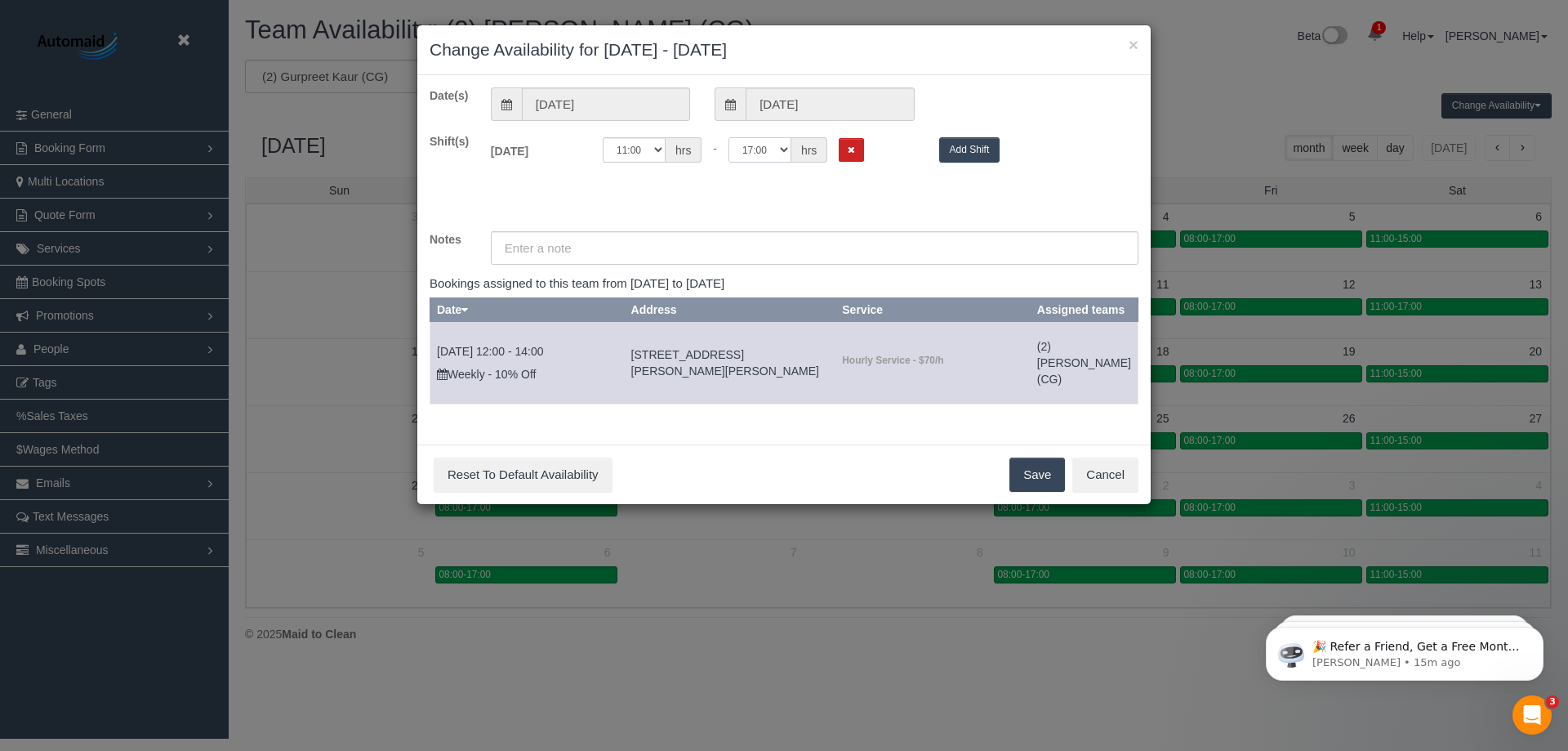
click at [788, 151] on select "00:00 00:05 00:10 00:15 00:20 00:25 00:30 00:35 00:40 00:45 00:50 00:55 01:00 0…" at bounding box center [760, 150] width 63 height 26
select select "string:15:00"
click at [728, 138] on select "00:00 00:05 00:10 00:15 00:20 00:25 00:30 00:35 00:40 00:45 00:50 00:55 01:00 0…" at bounding box center [760, 150] width 63 height 26
click at [1034, 492] on button "Save" at bounding box center [1037, 474] width 55 height 35
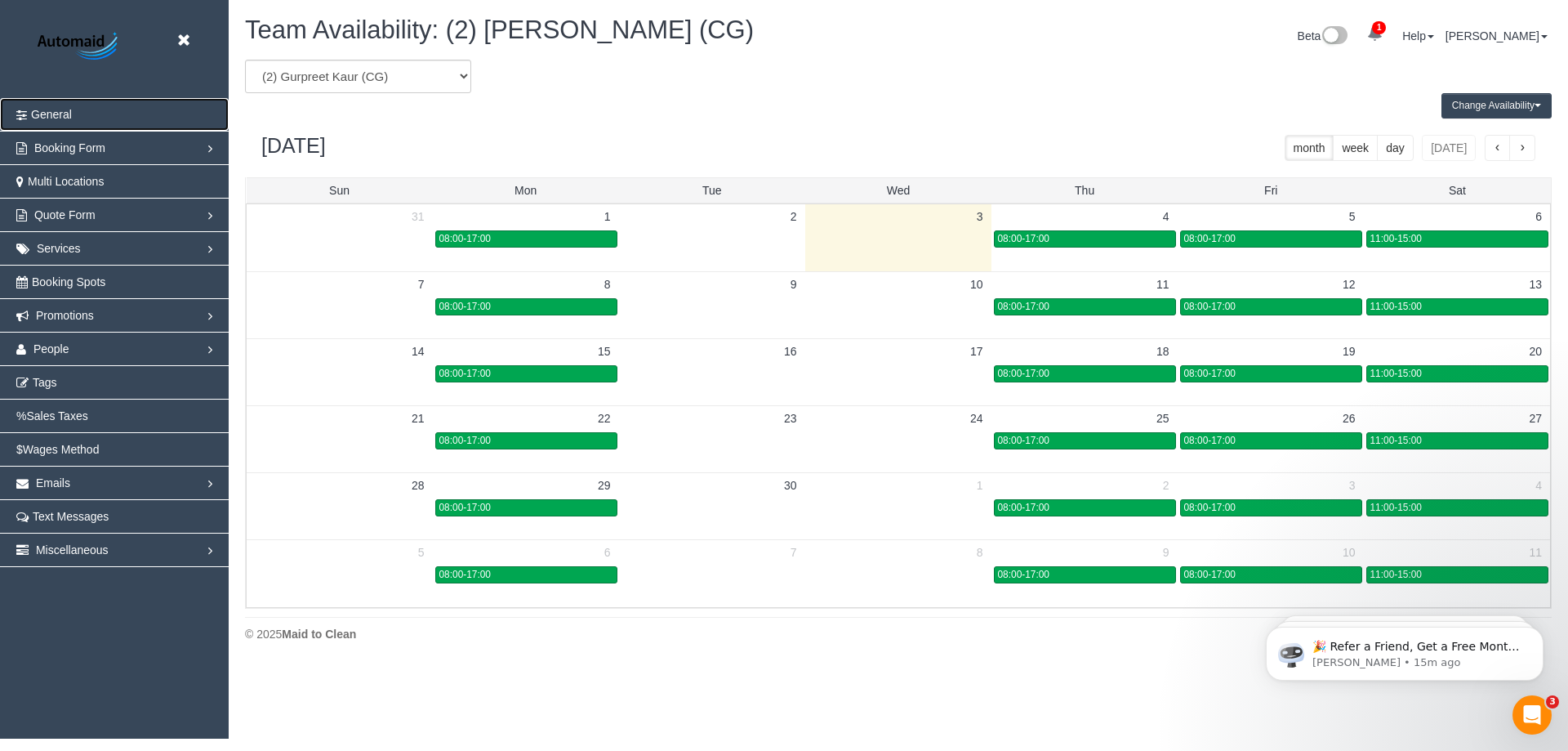
click at [67, 110] on span "General" at bounding box center [50, 114] width 41 height 13
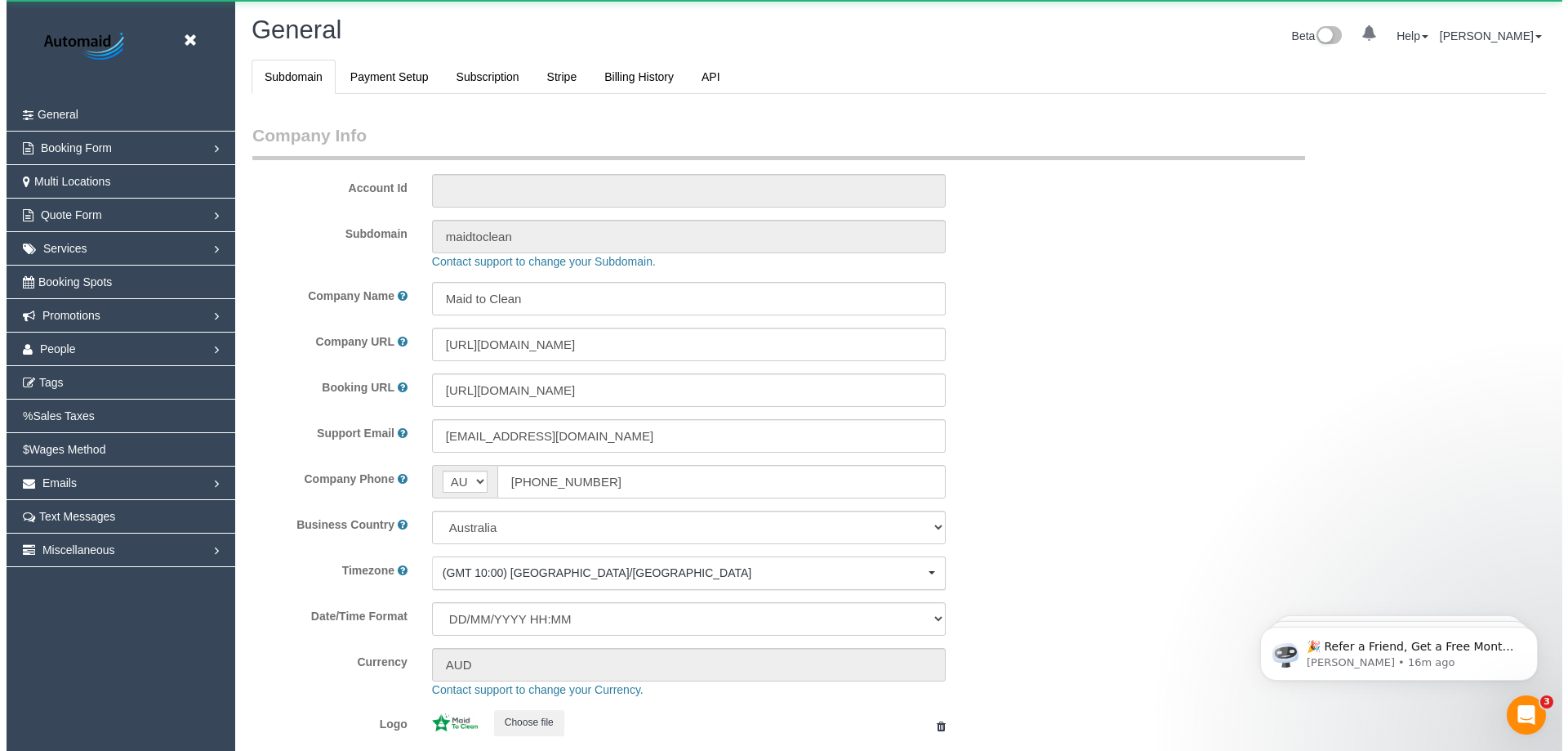
scroll to position [3701, 1556]
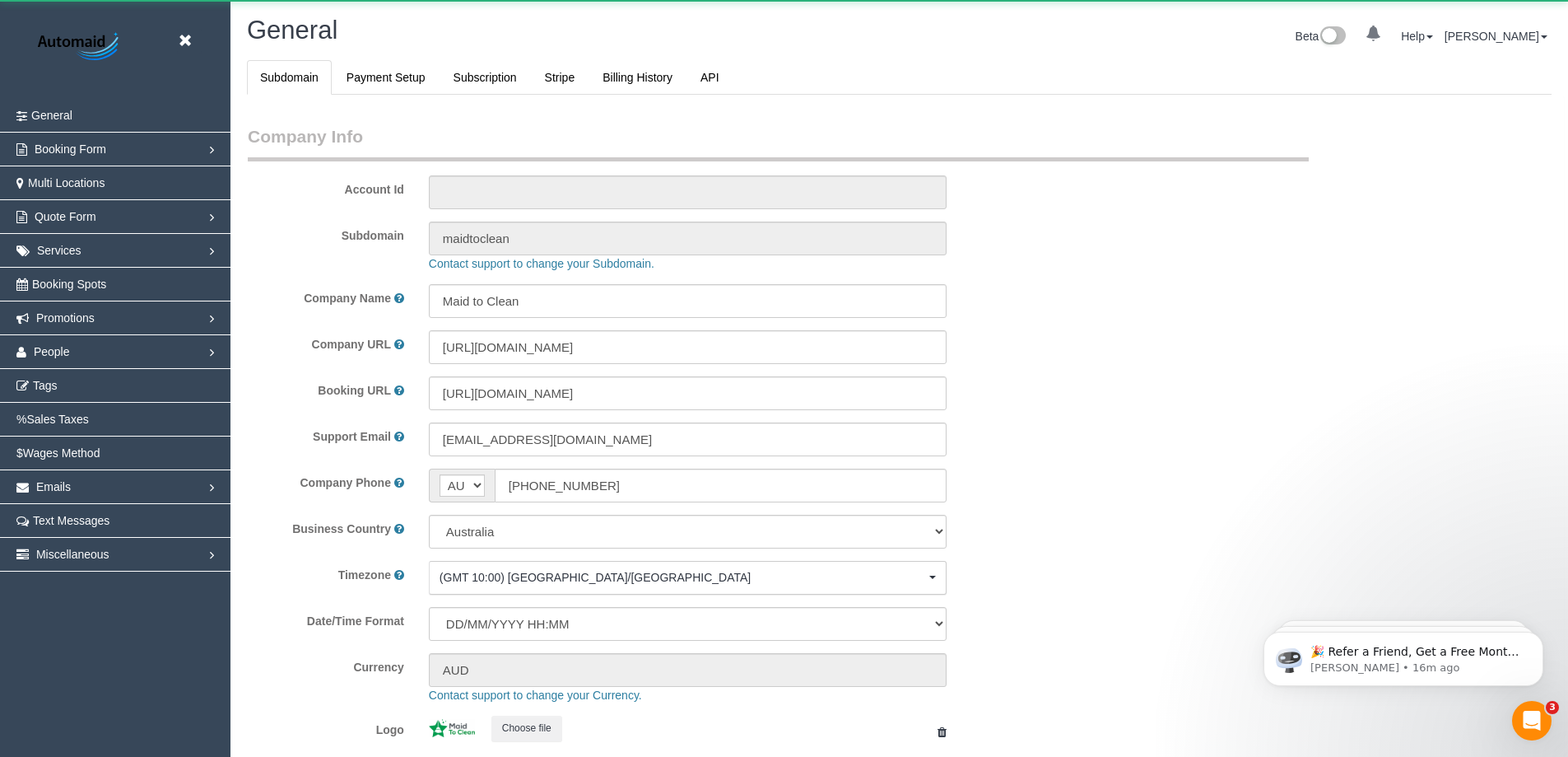
select select "1"
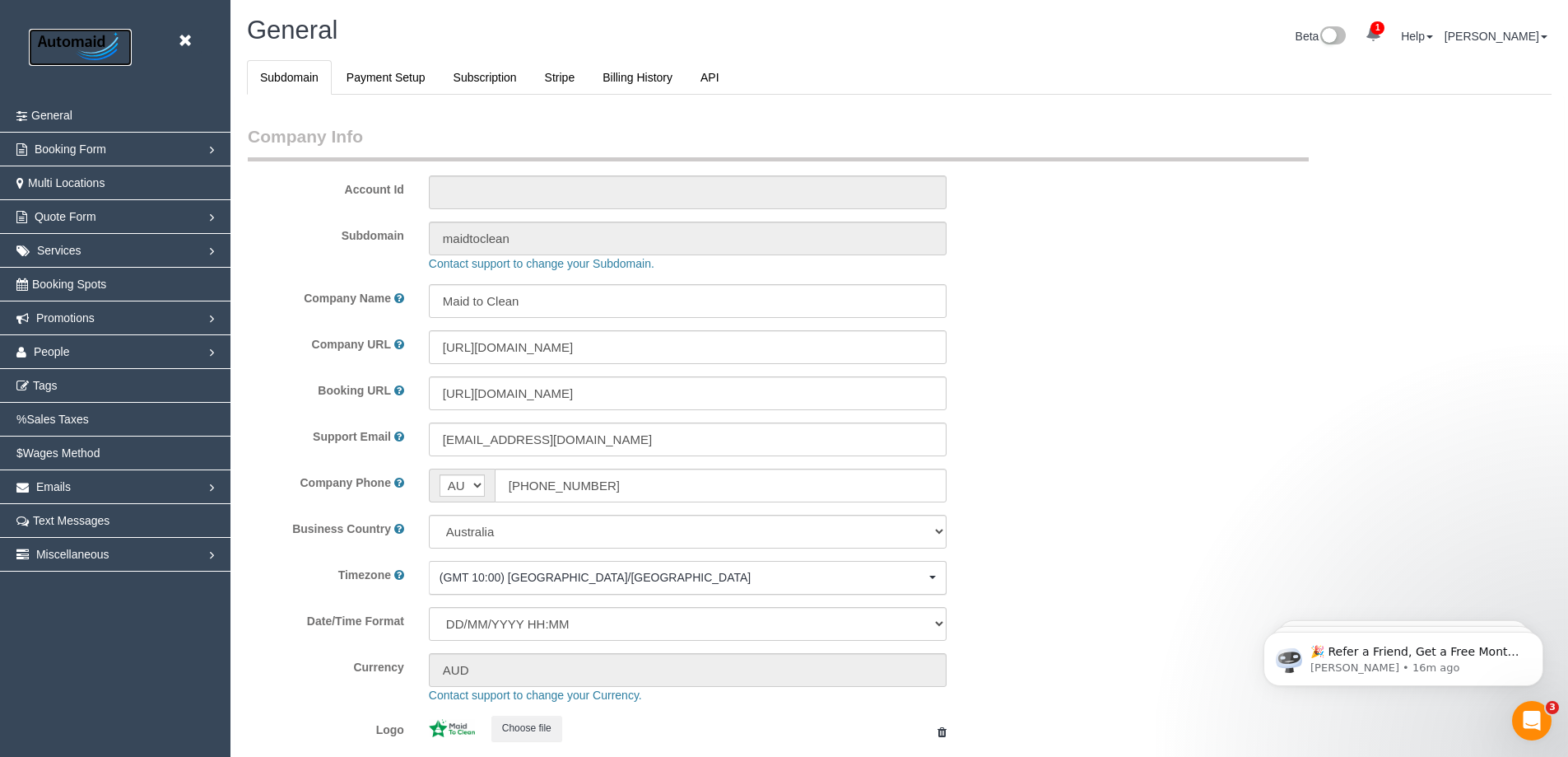
click at [71, 32] on img at bounding box center [80, 47] width 103 height 37
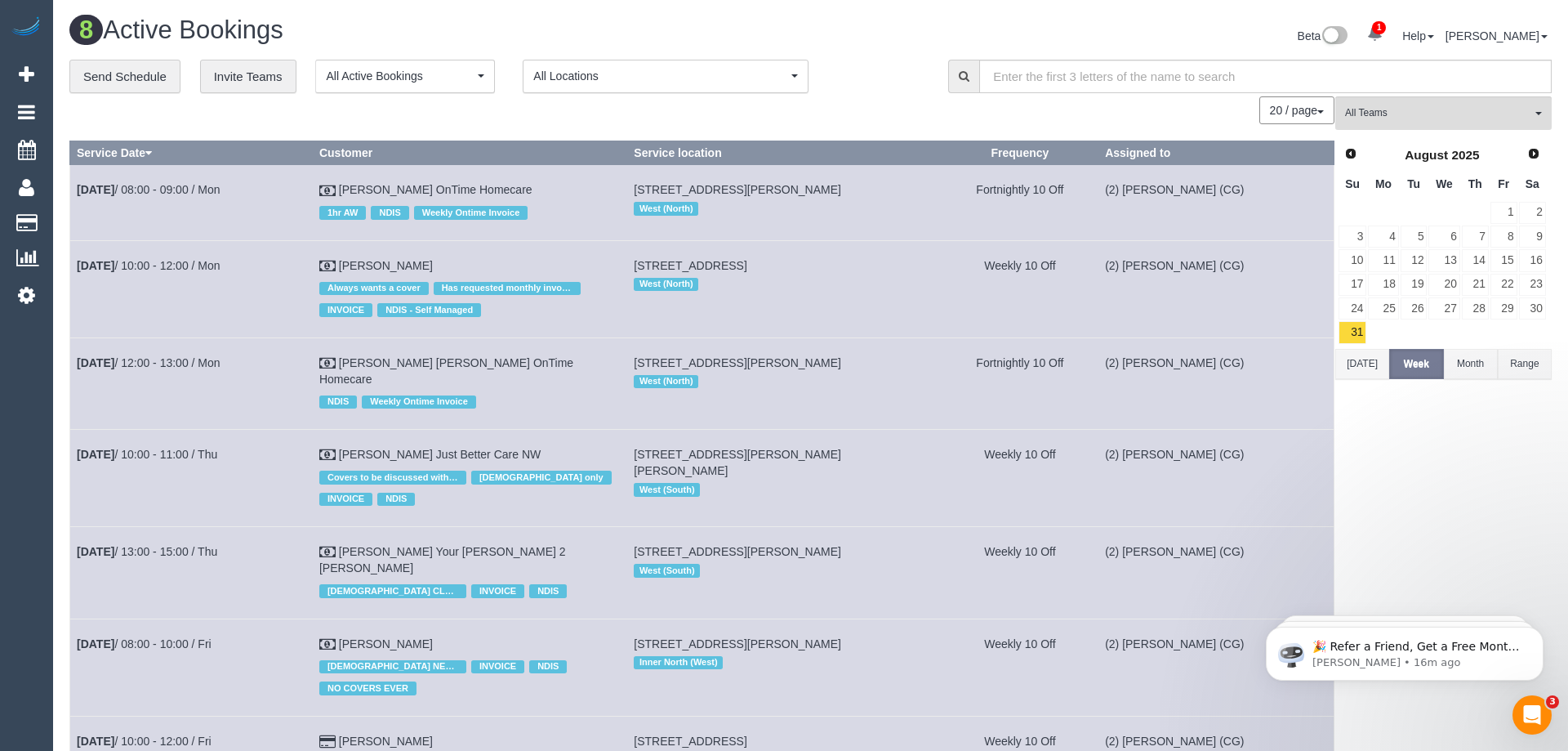
scroll to position [927, 1556]
click at [423, 83] on span "All Active Bookings" at bounding box center [399, 76] width 147 height 17
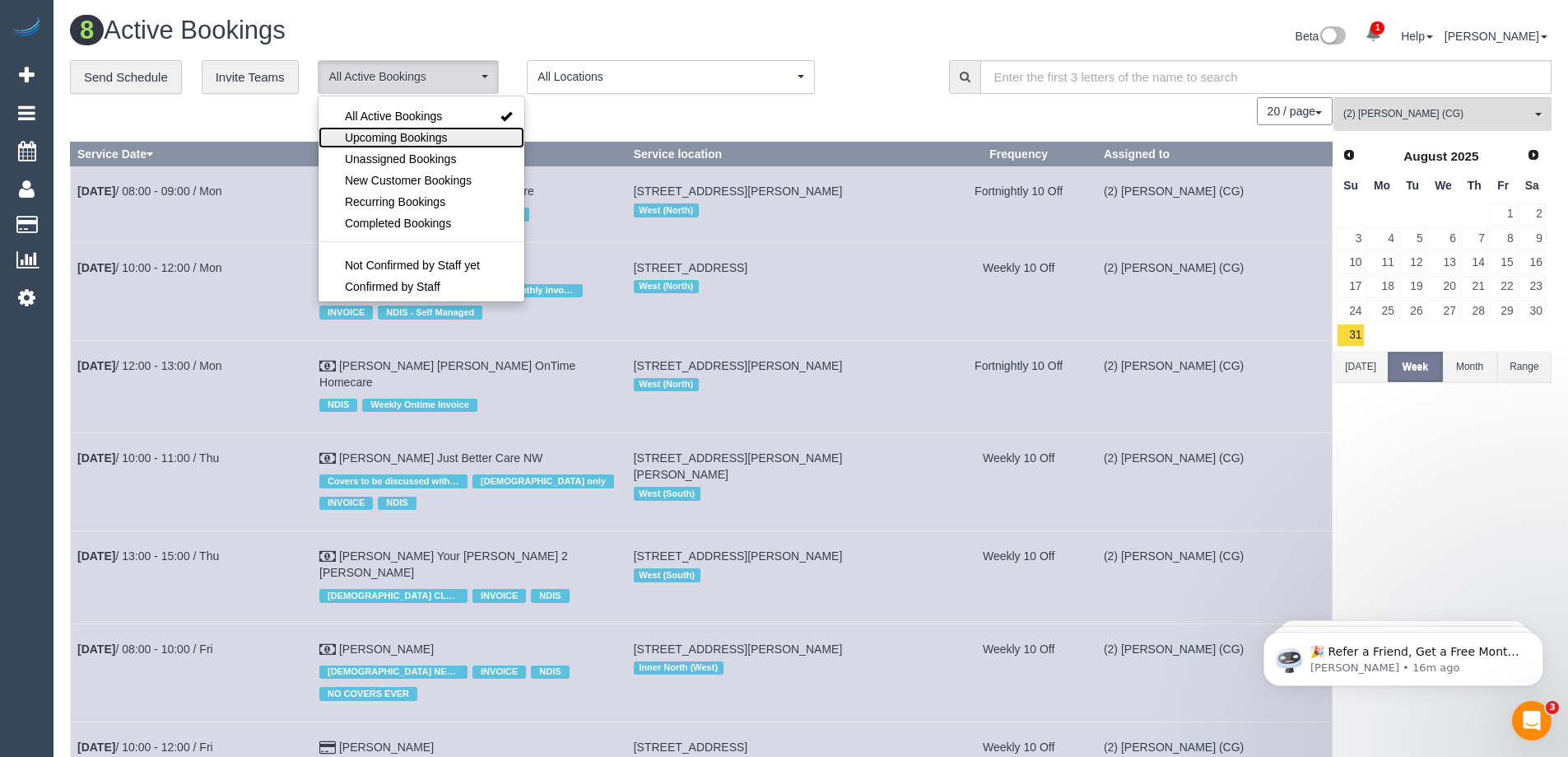
click at [410, 137] on span "Upcoming Bookings" at bounding box center [396, 138] width 103 height 17
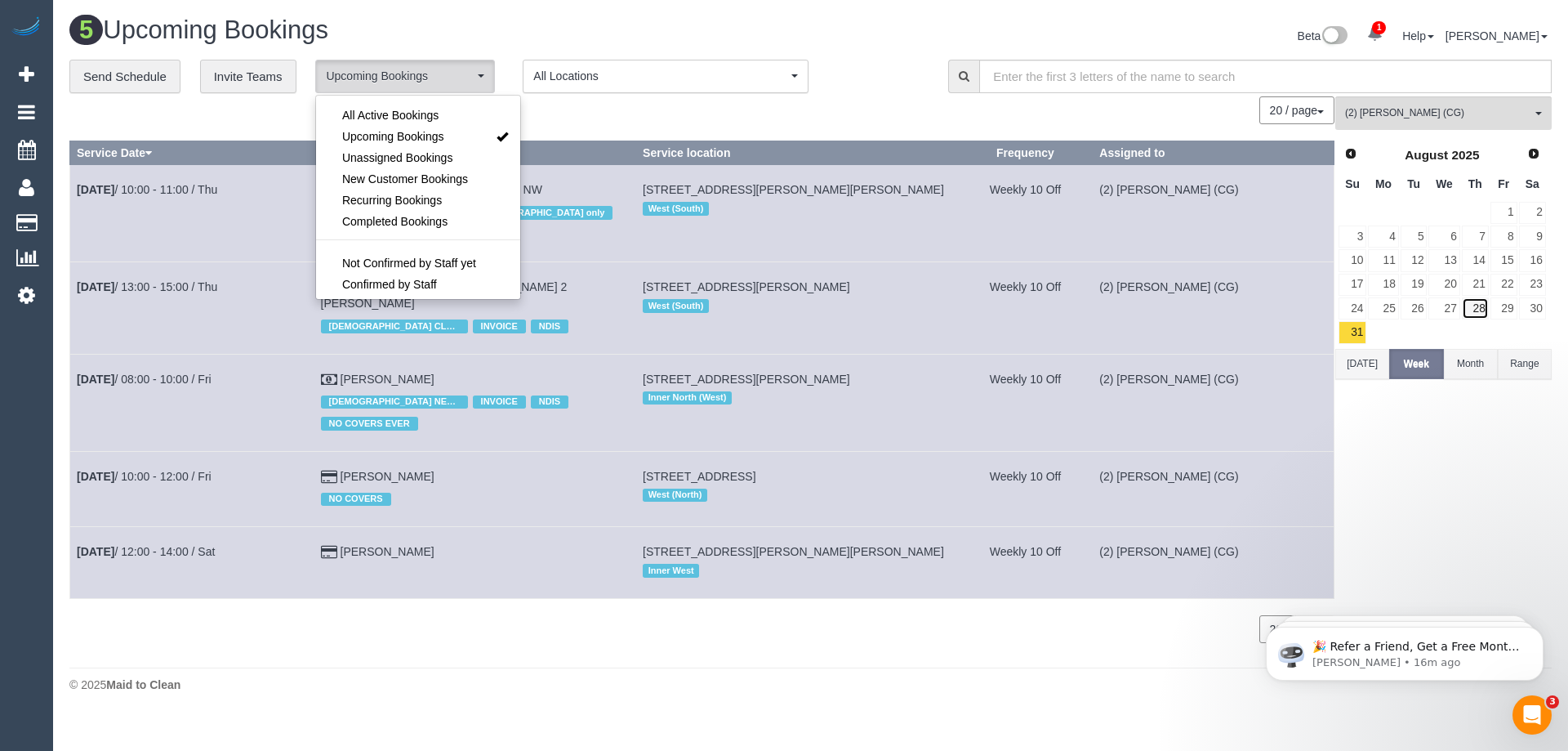
click at [1486, 304] on link "28" at bounding box center [1475, 308] width 27 height 22
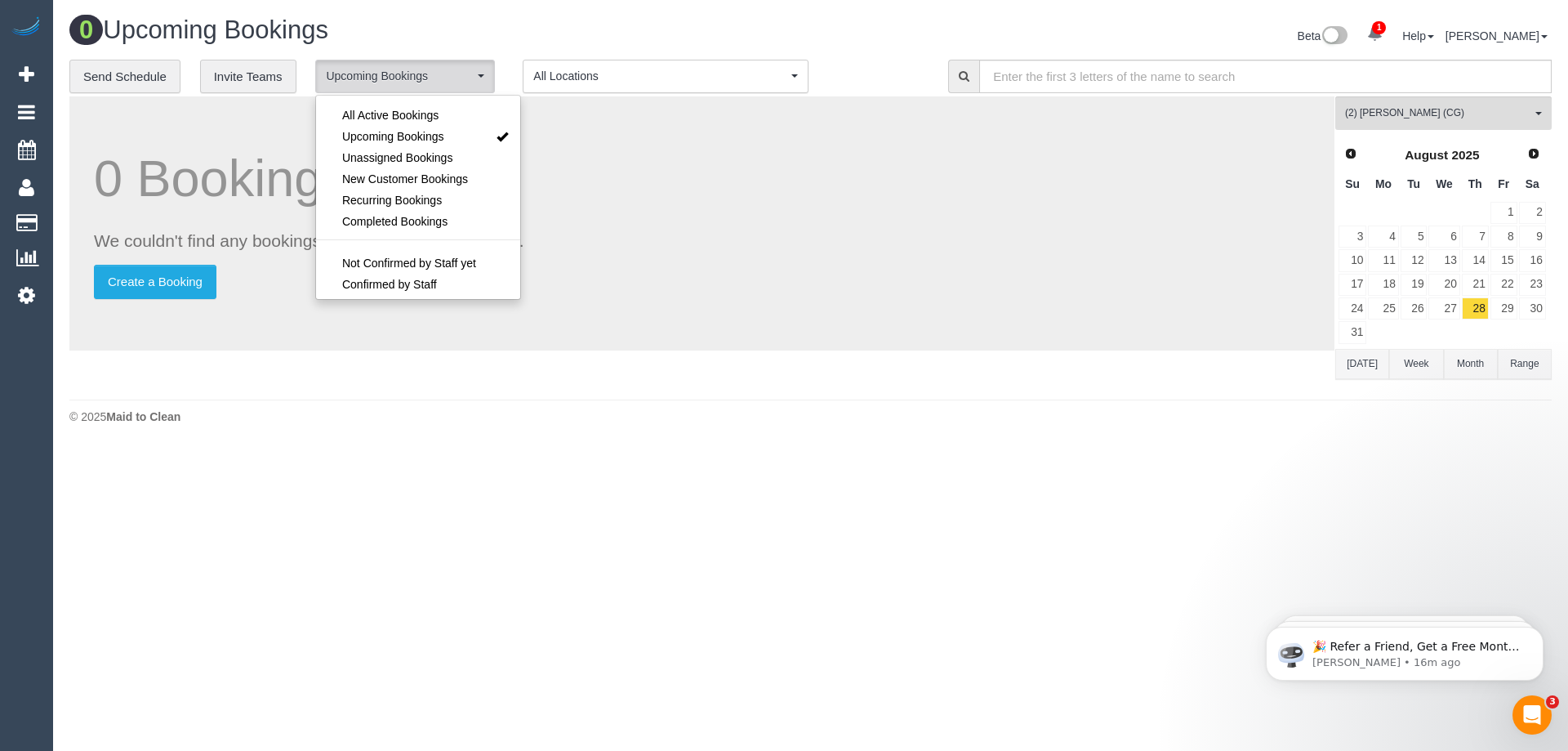
scroll to position [81230, 80095]
click at [415, 155] on span "Unassigned Bookings" at bounding box center [397, 157] width 110 height 17
select select "**********"
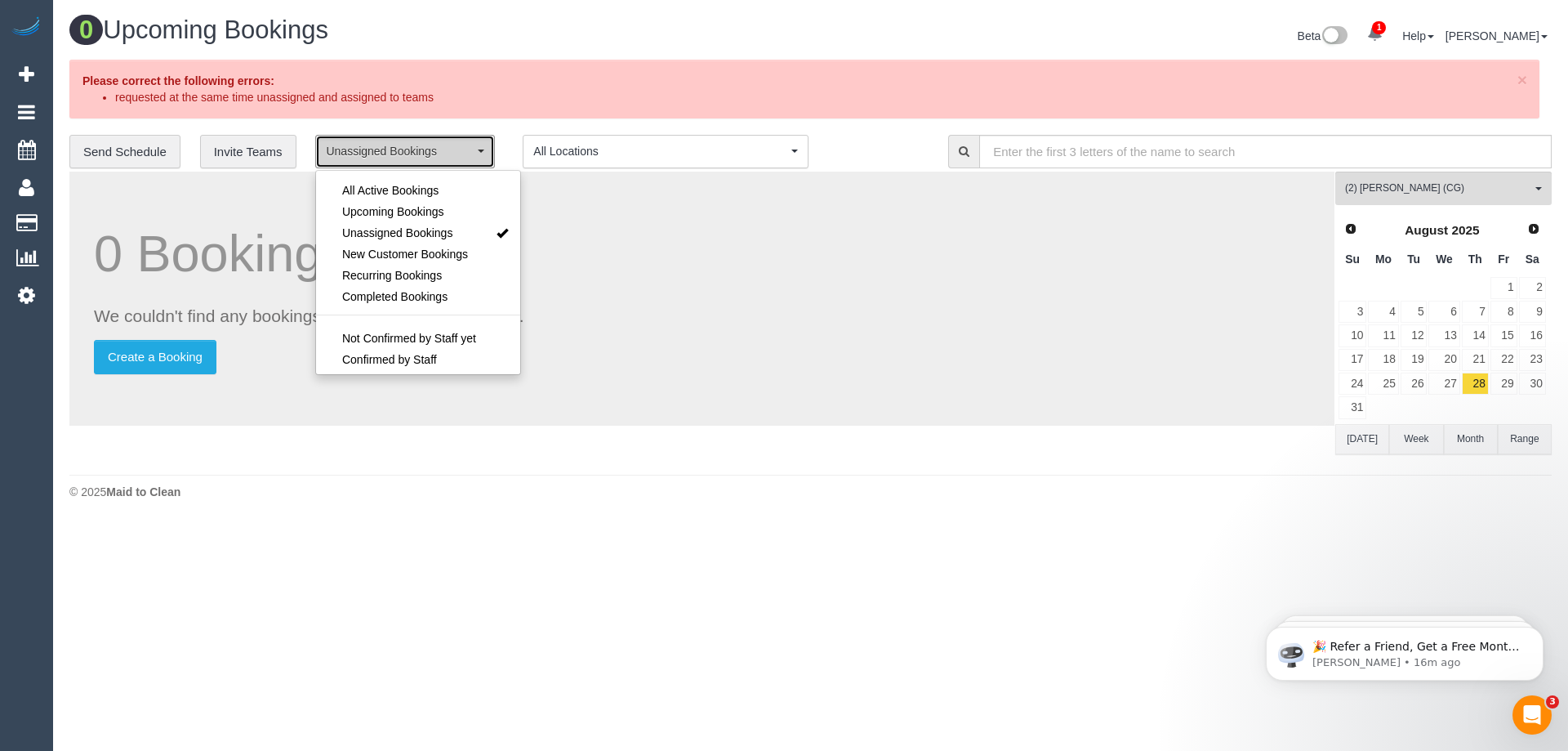
click at [355, 152] on span "Unassigned Bookings" at bounding box center [399, 150] width 147 height 17
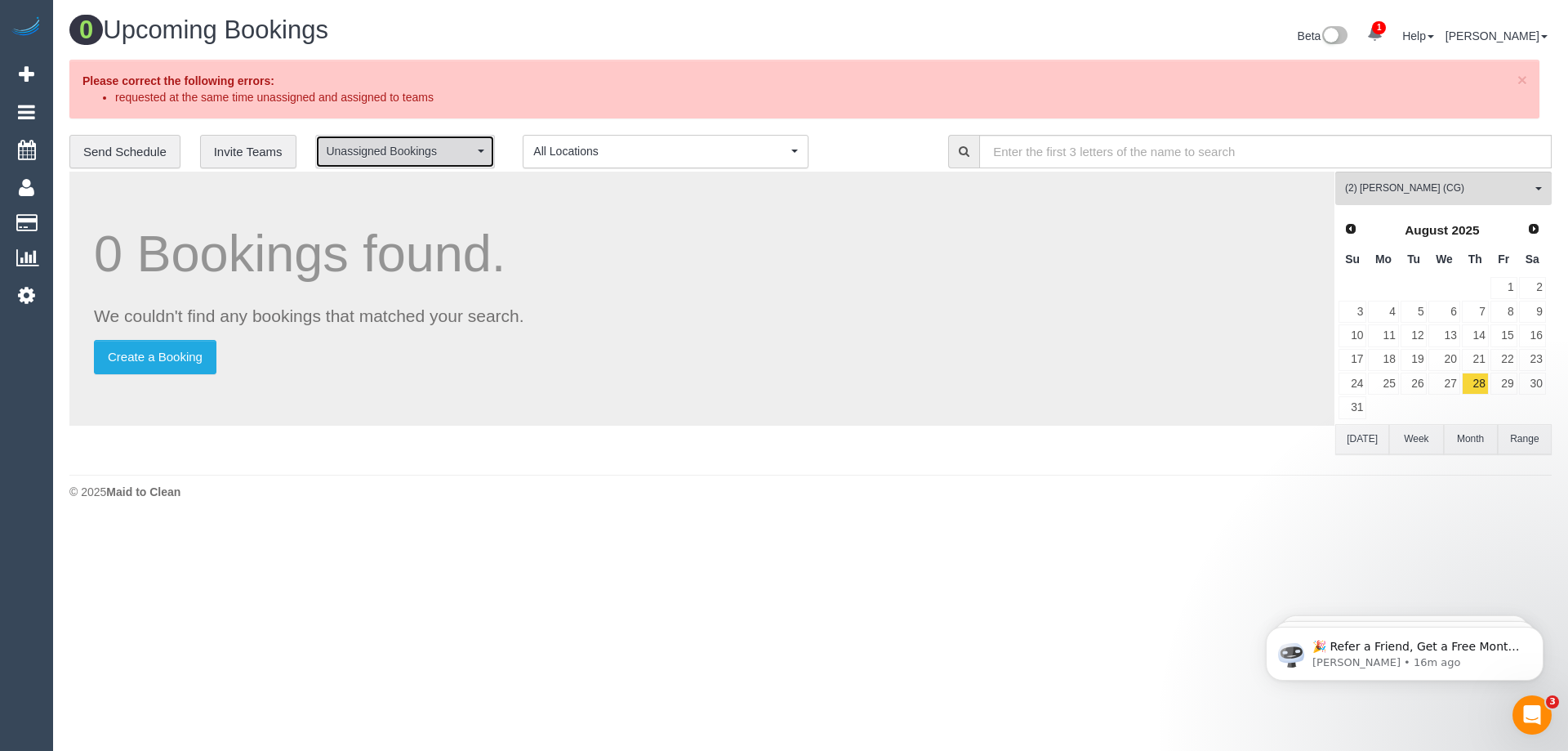
click at [355, 152] on span "Unassigned Bookings" at bounding box center [399, 150] width 147 height 17
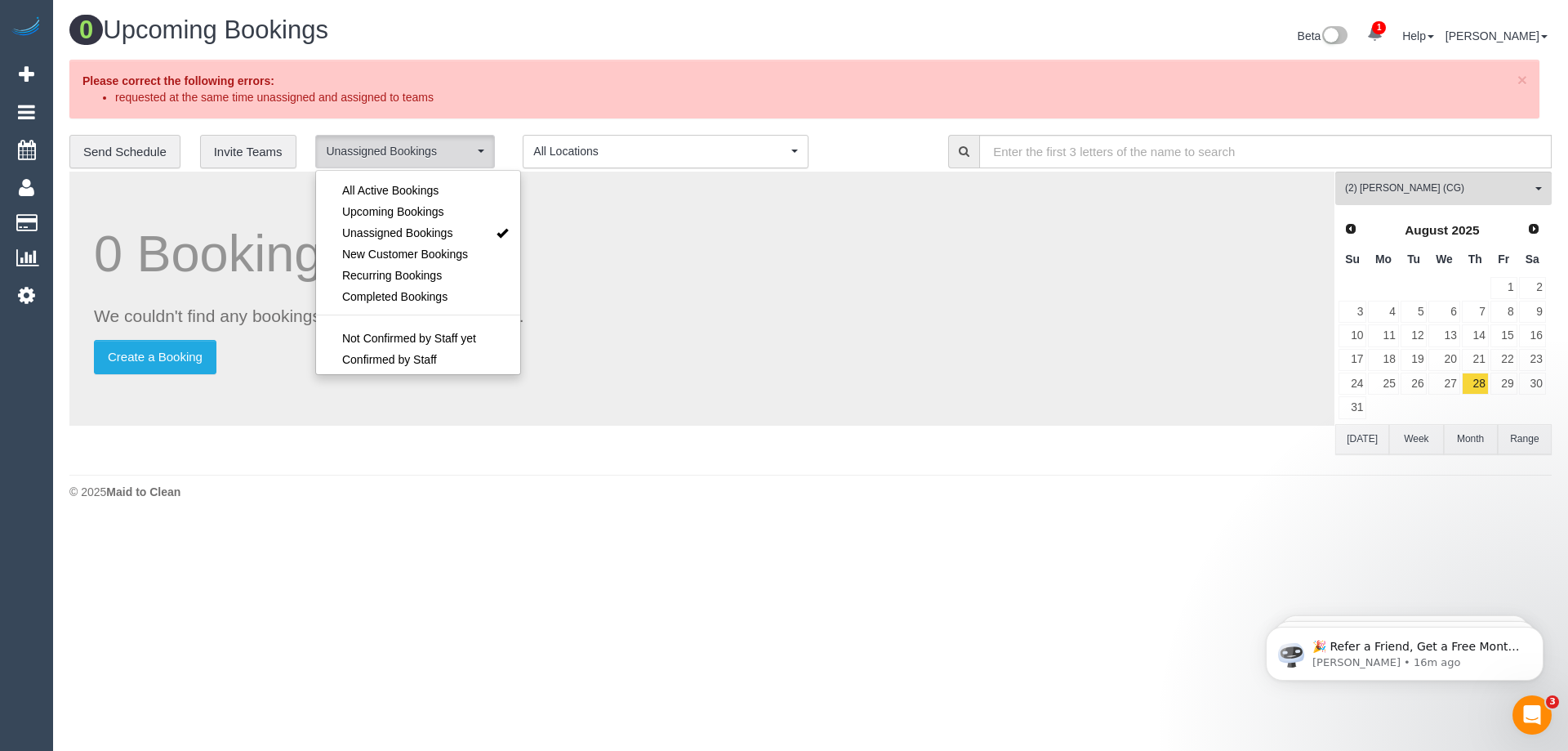
click at [594, 247] on h1 "0 Bookings found." at bounding box center [701, 253] width 1216 height 56
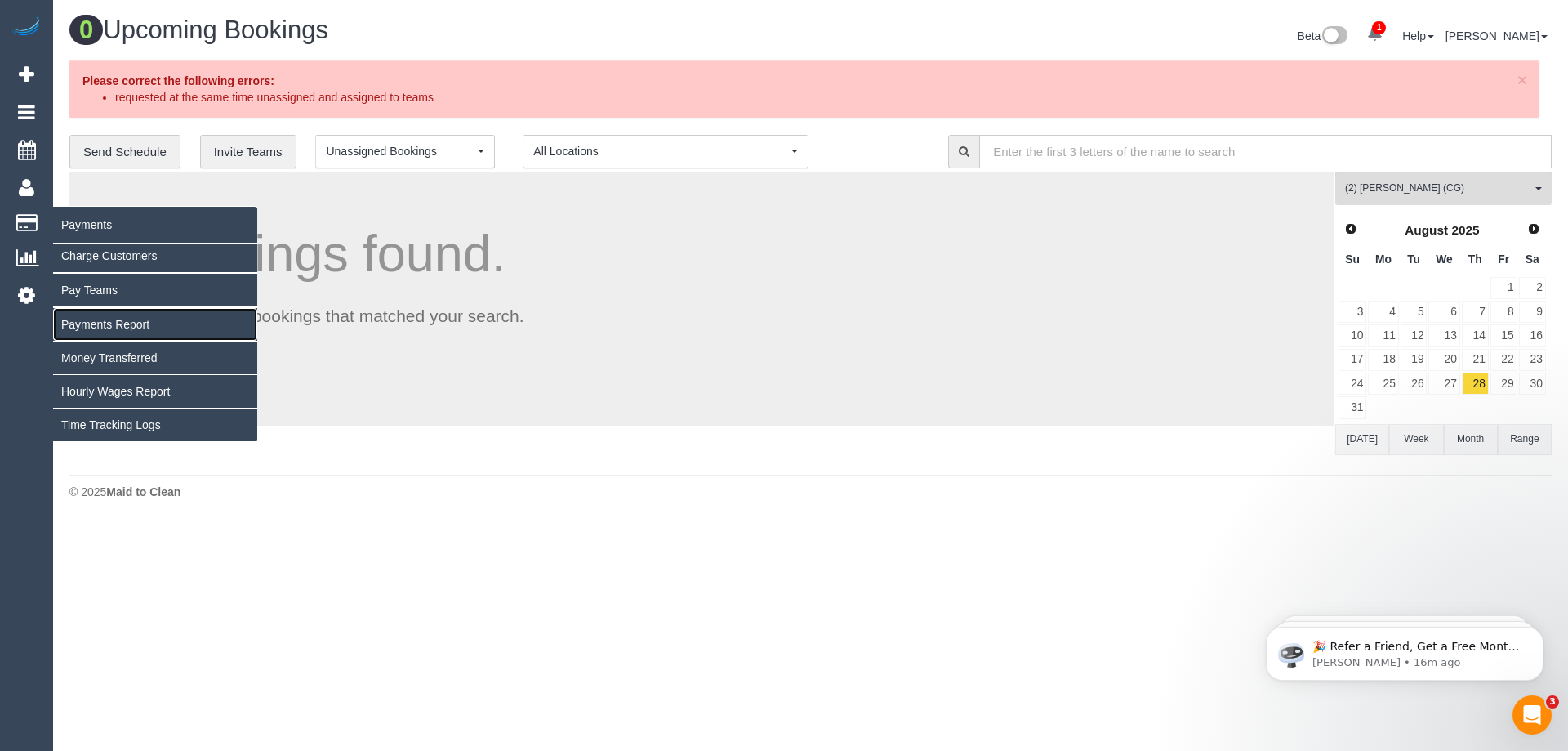
click at [130, 321] on link "Payments Report" at bounding box center [155, 324] width 204 height 33
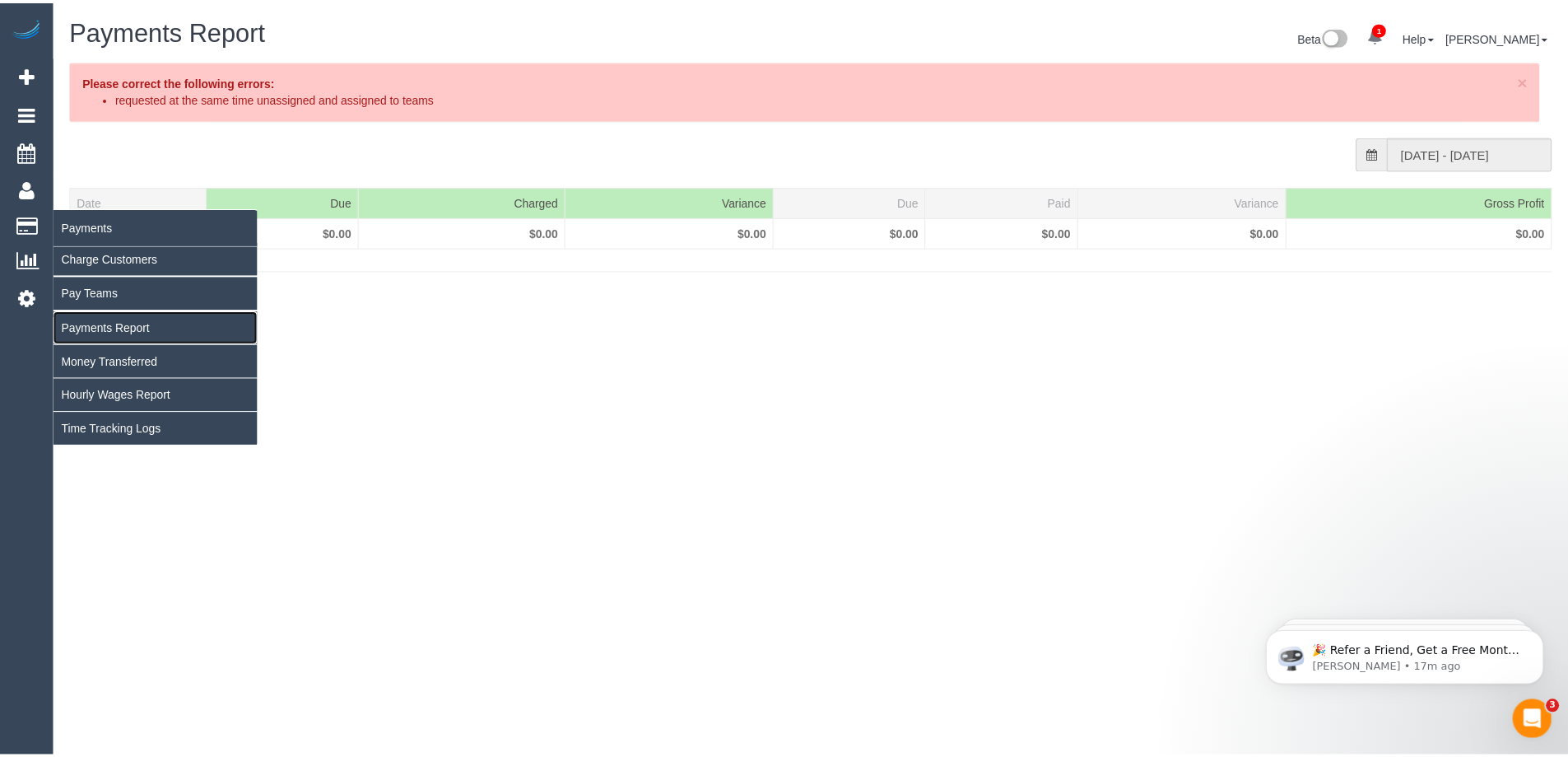
scroll to position [532, 1580]
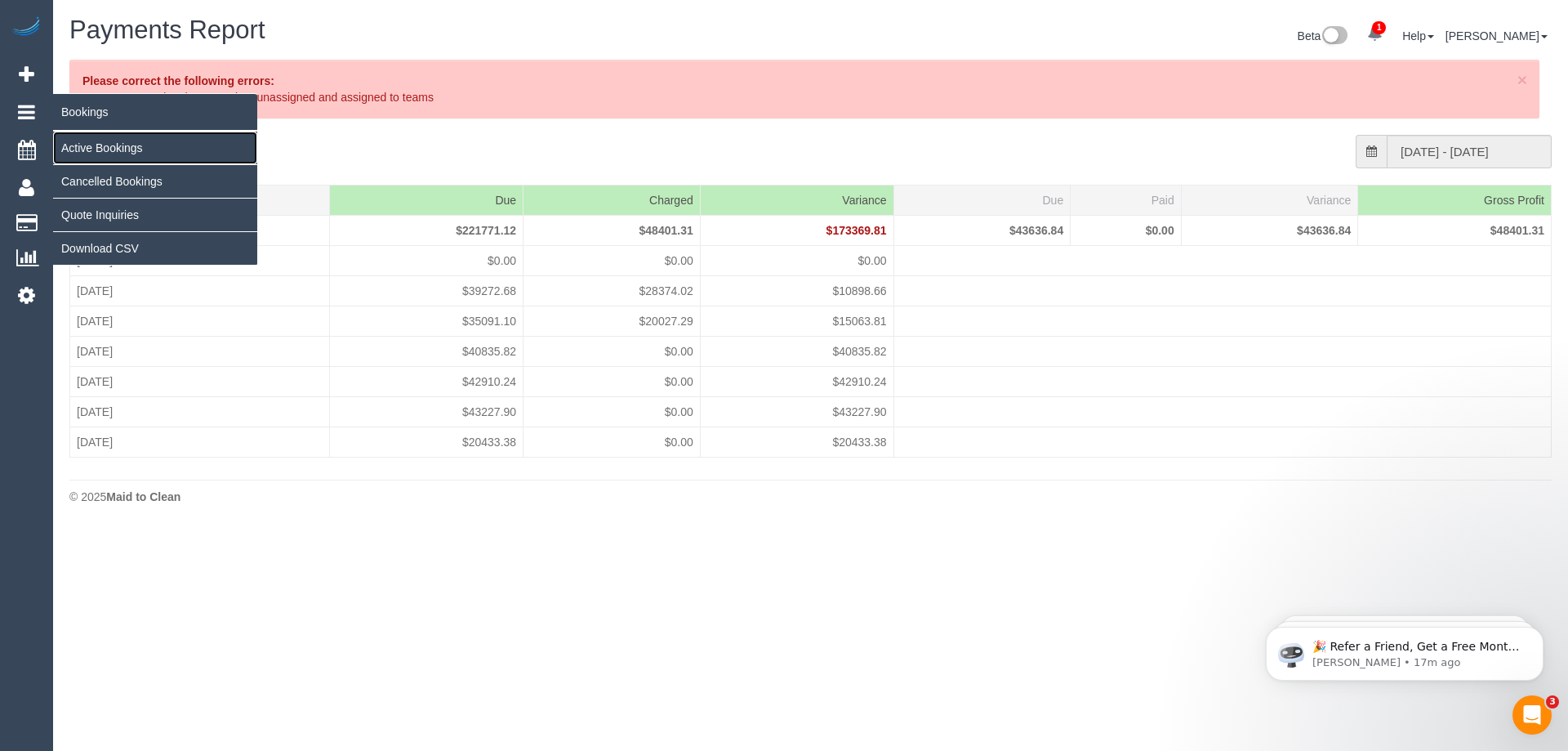
click at [87, 146] on link "Active Bookings" at bounding box center [155, 147] width 204 height 33
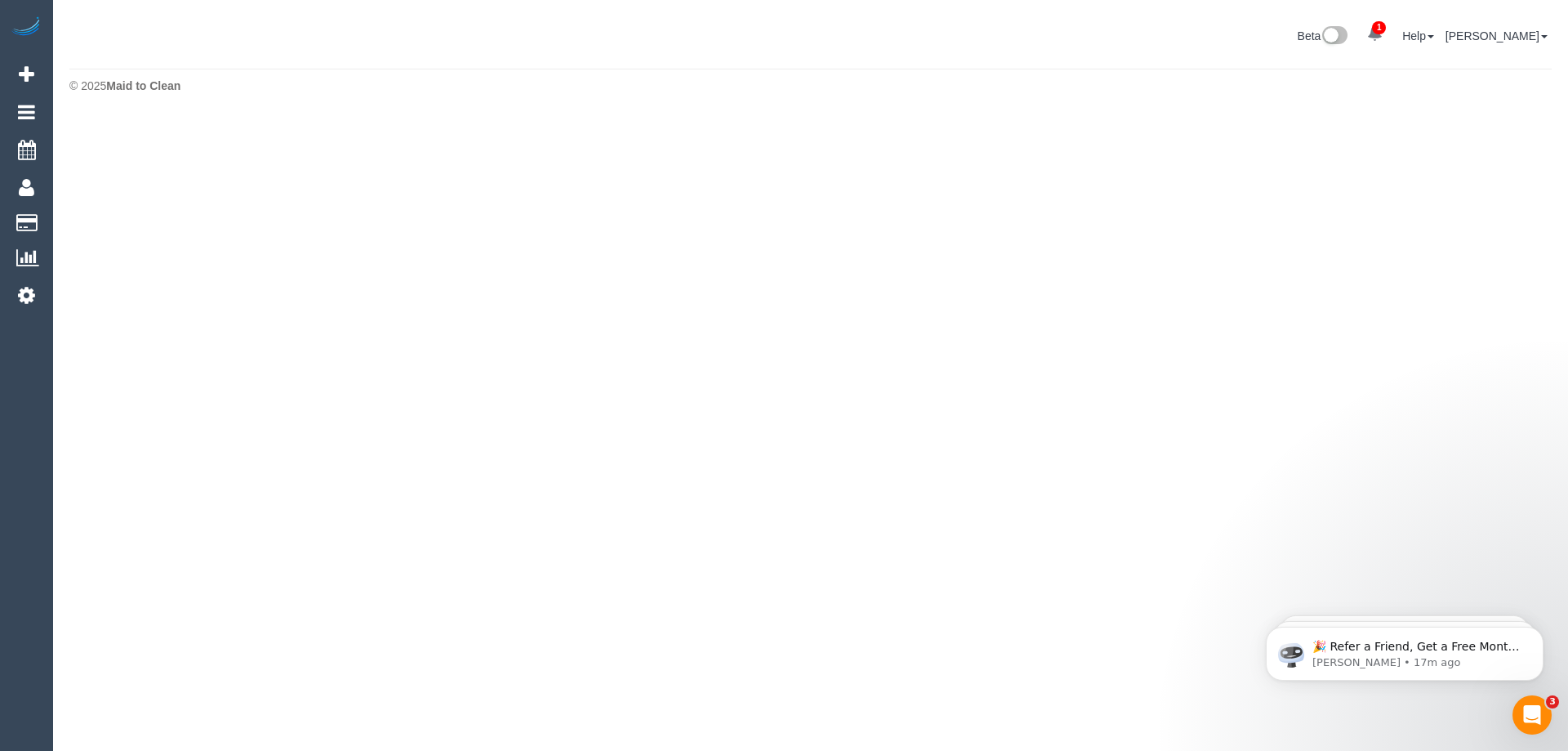
select select "********"
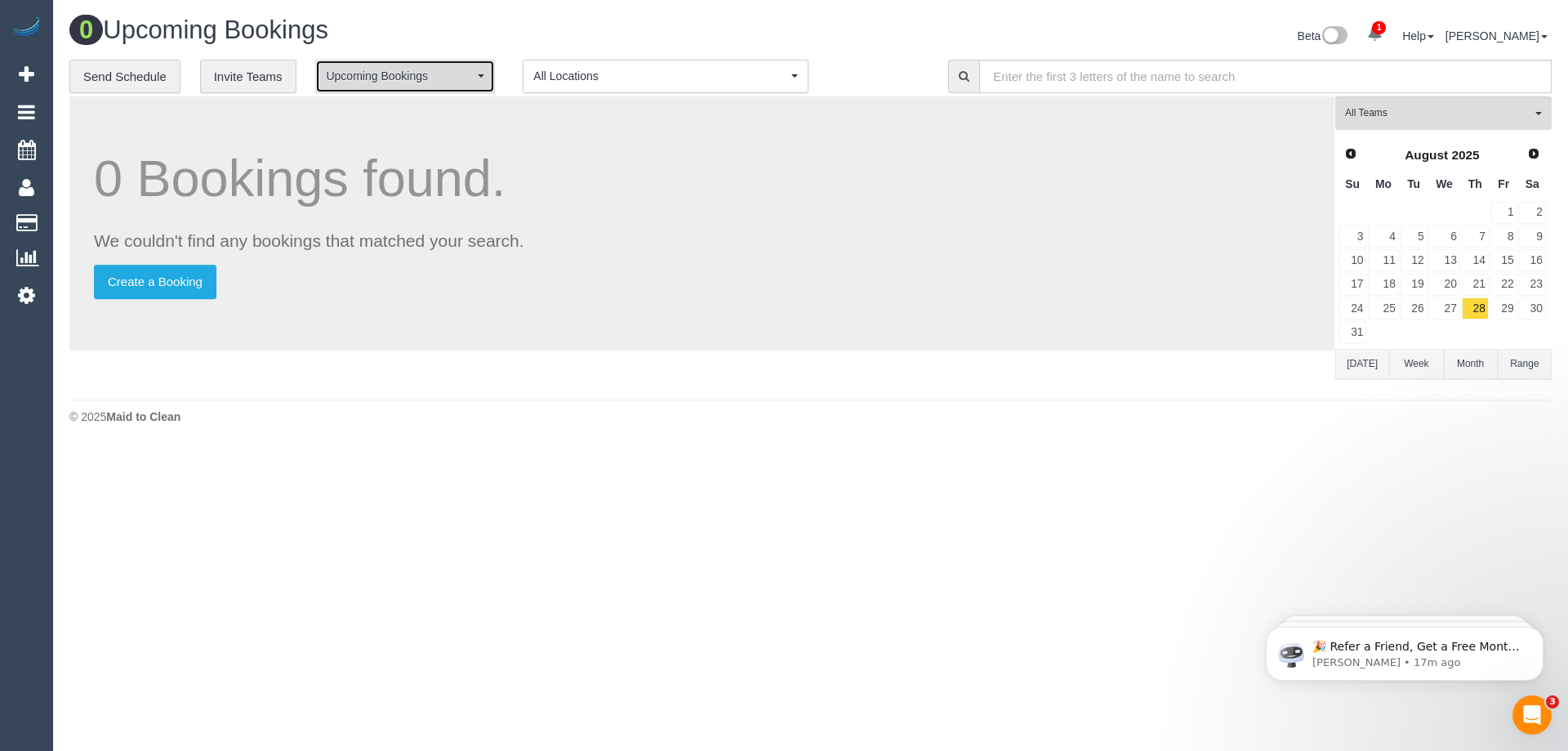
click at [392, 80] on span "Upcoming Bookings" at bounding box center [399, 76] width 147 height 17
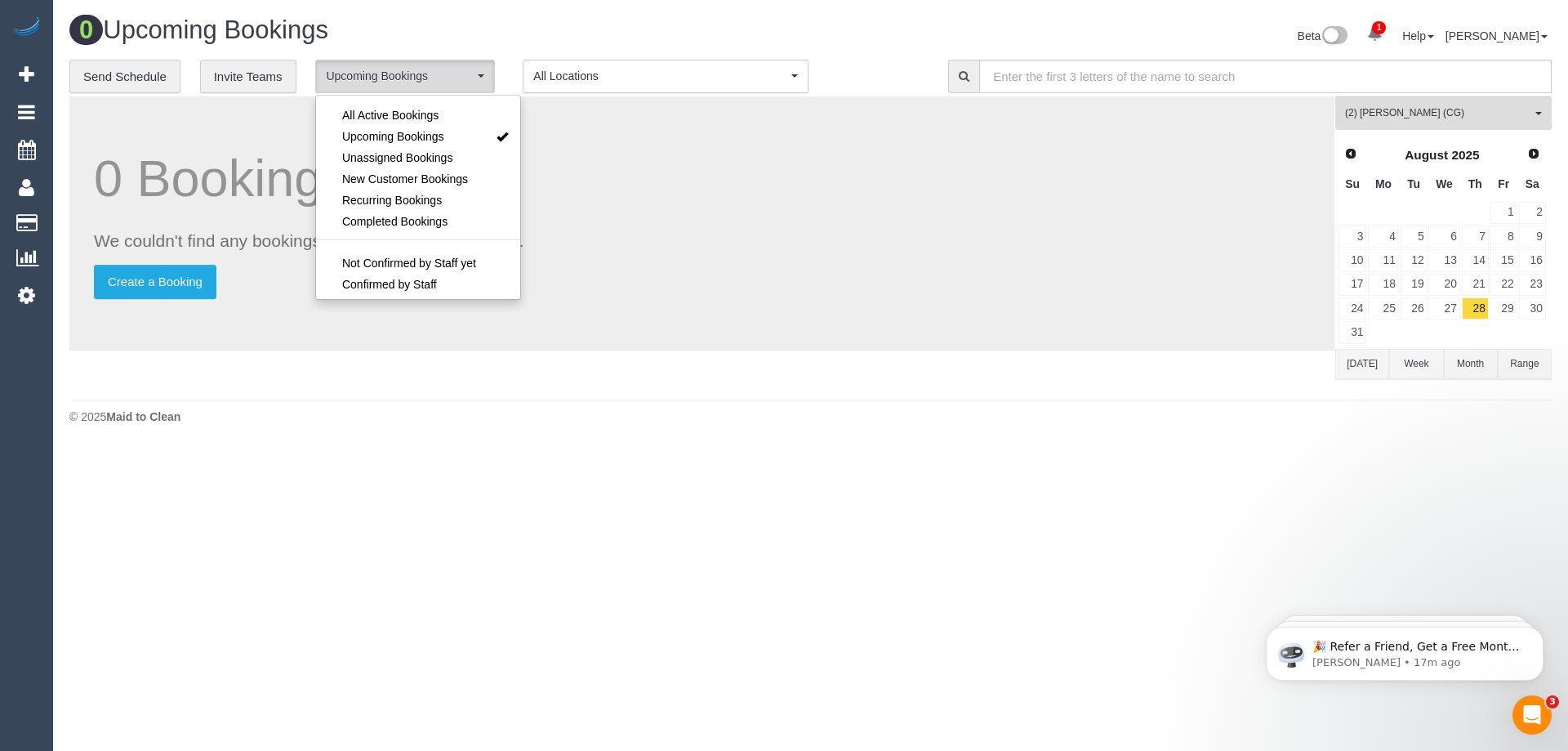
click at [255, 410] on div "© 2025 Maid to Clean" at bounding box center [810, 417] width 1482 height 17
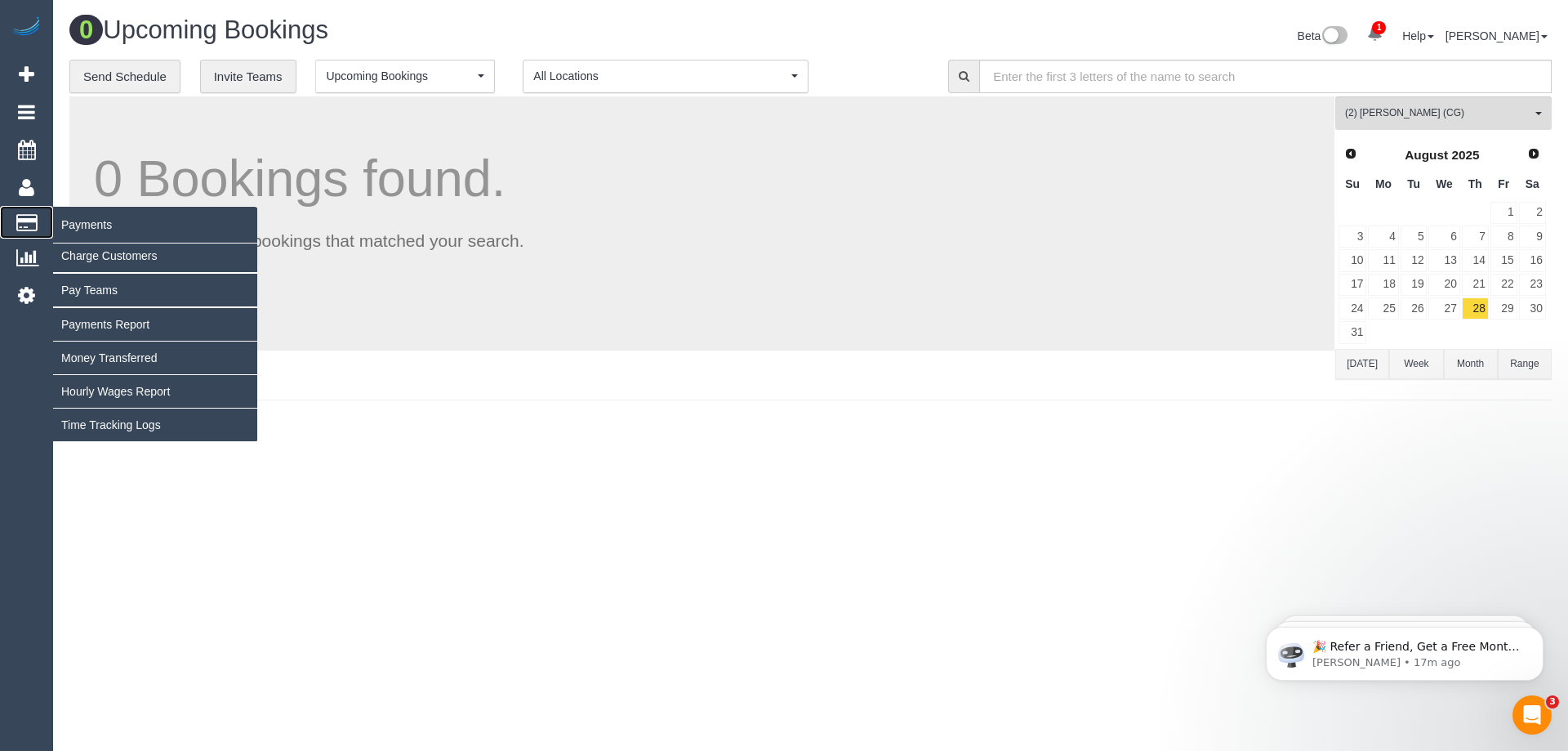
click at [31, 224] on icon at bounding box center [27, 222] width 21 height 15
click at [138, 425] on link "Time Tracking Logs" at bounding box center [155, 424] width 204 height 33
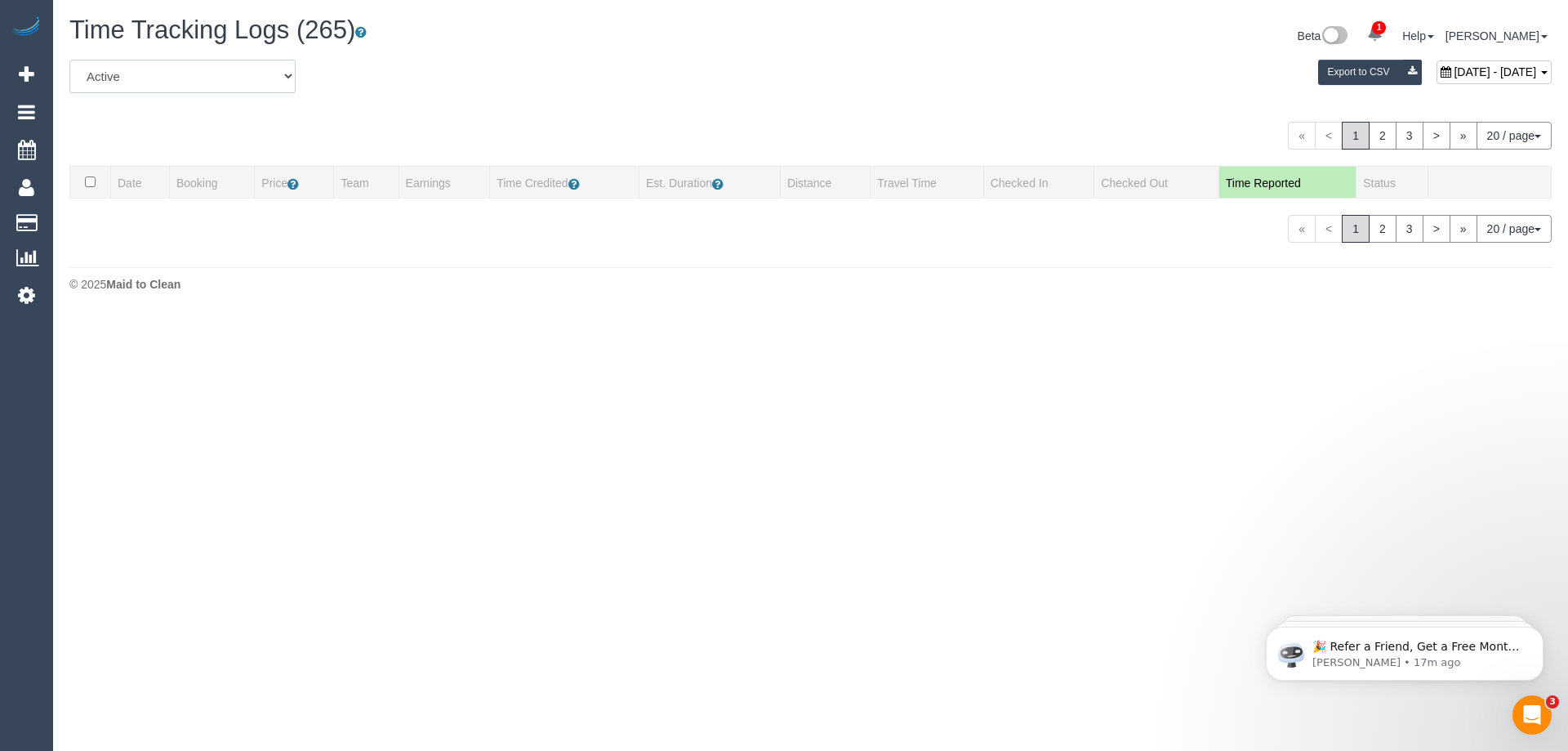
click at [194, 80] on select "All Active Archived" at bounding box center [182, 76] width 227 height 34
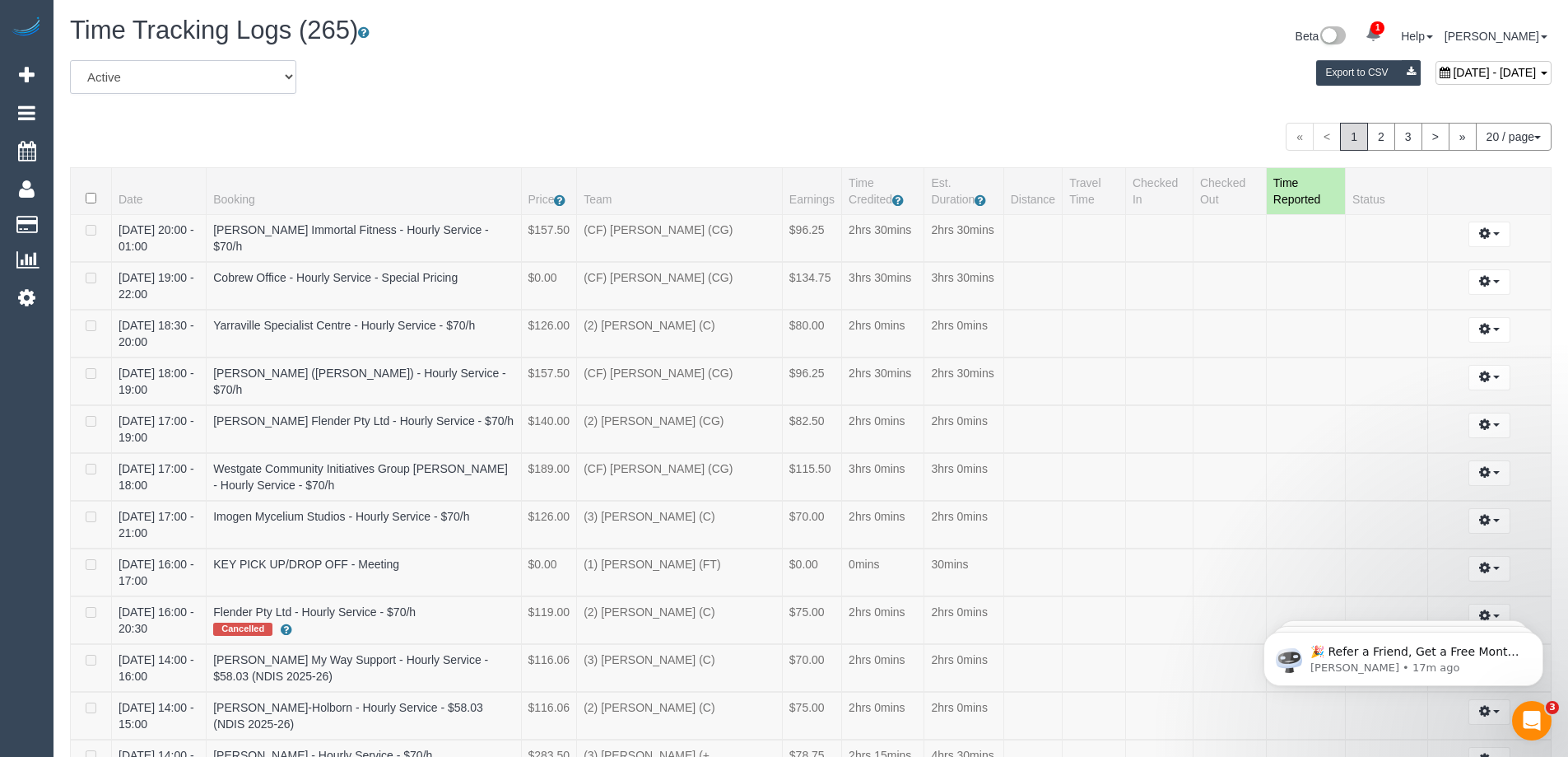
click at [195, 85] on select "All Active Archived" at bounding box center [182, 77] width 226 height 34
click at [30, 293] on icon at bounding box center [26, 297] width 17 height 20
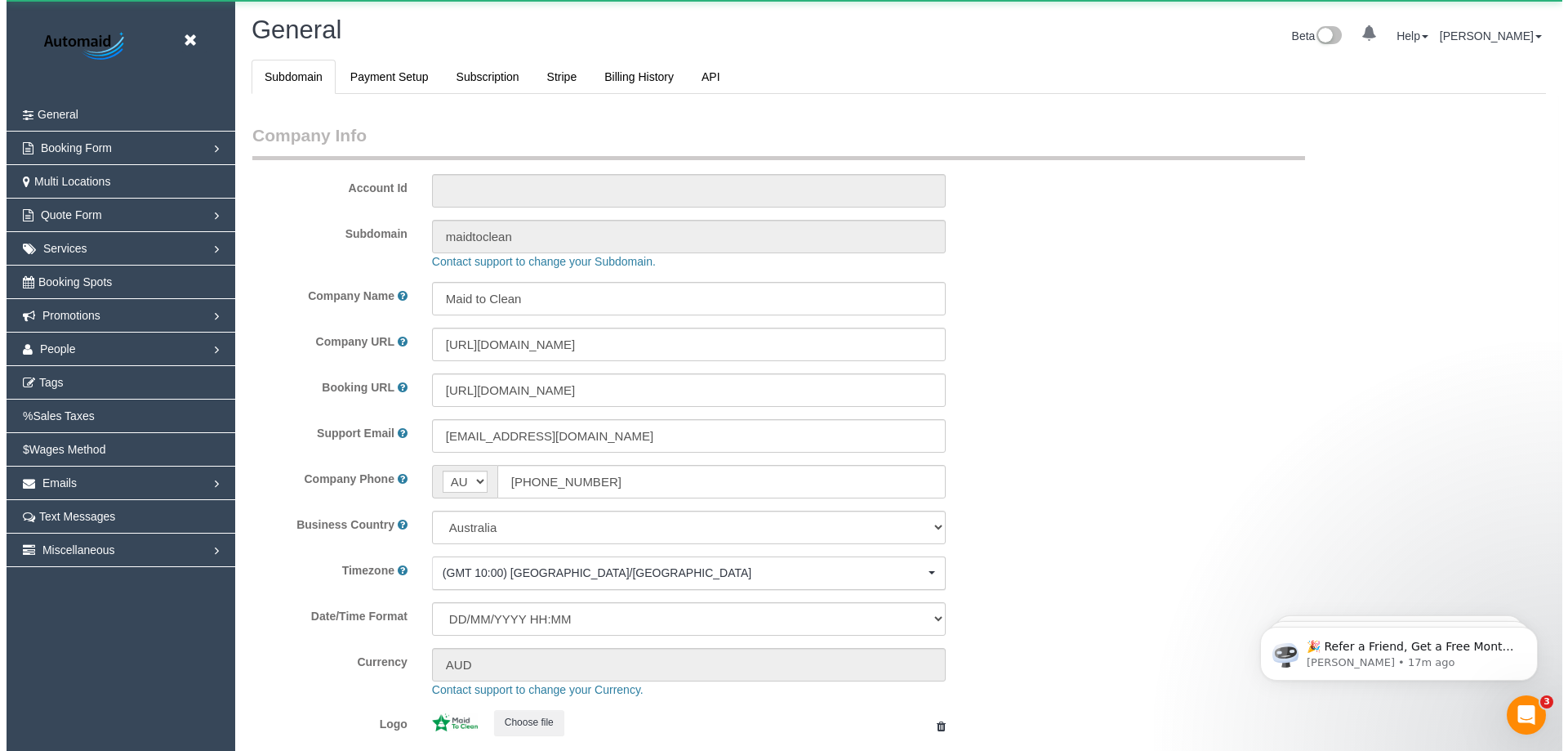
scroll to position [3701, 1556]
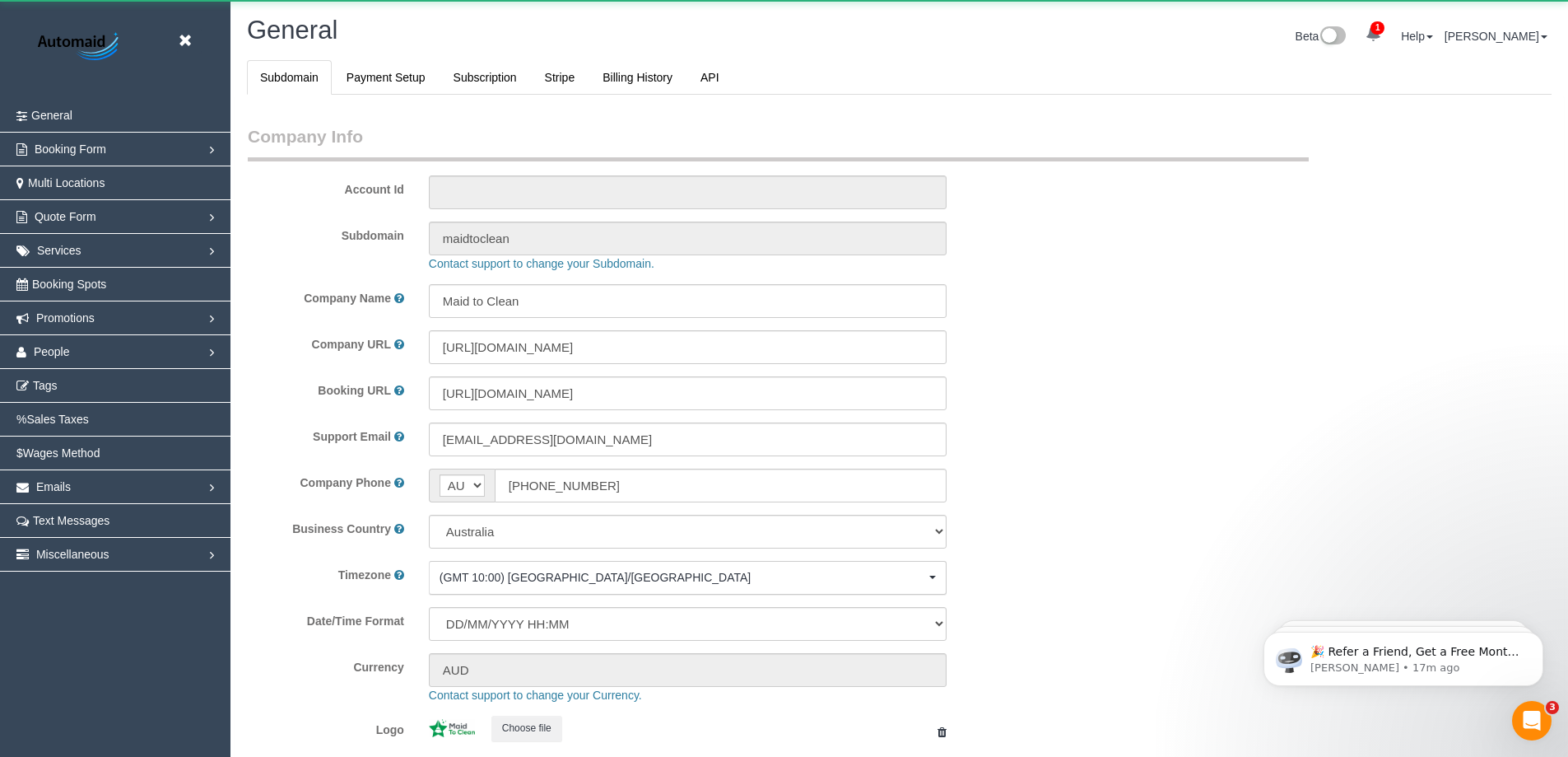
select select "1"
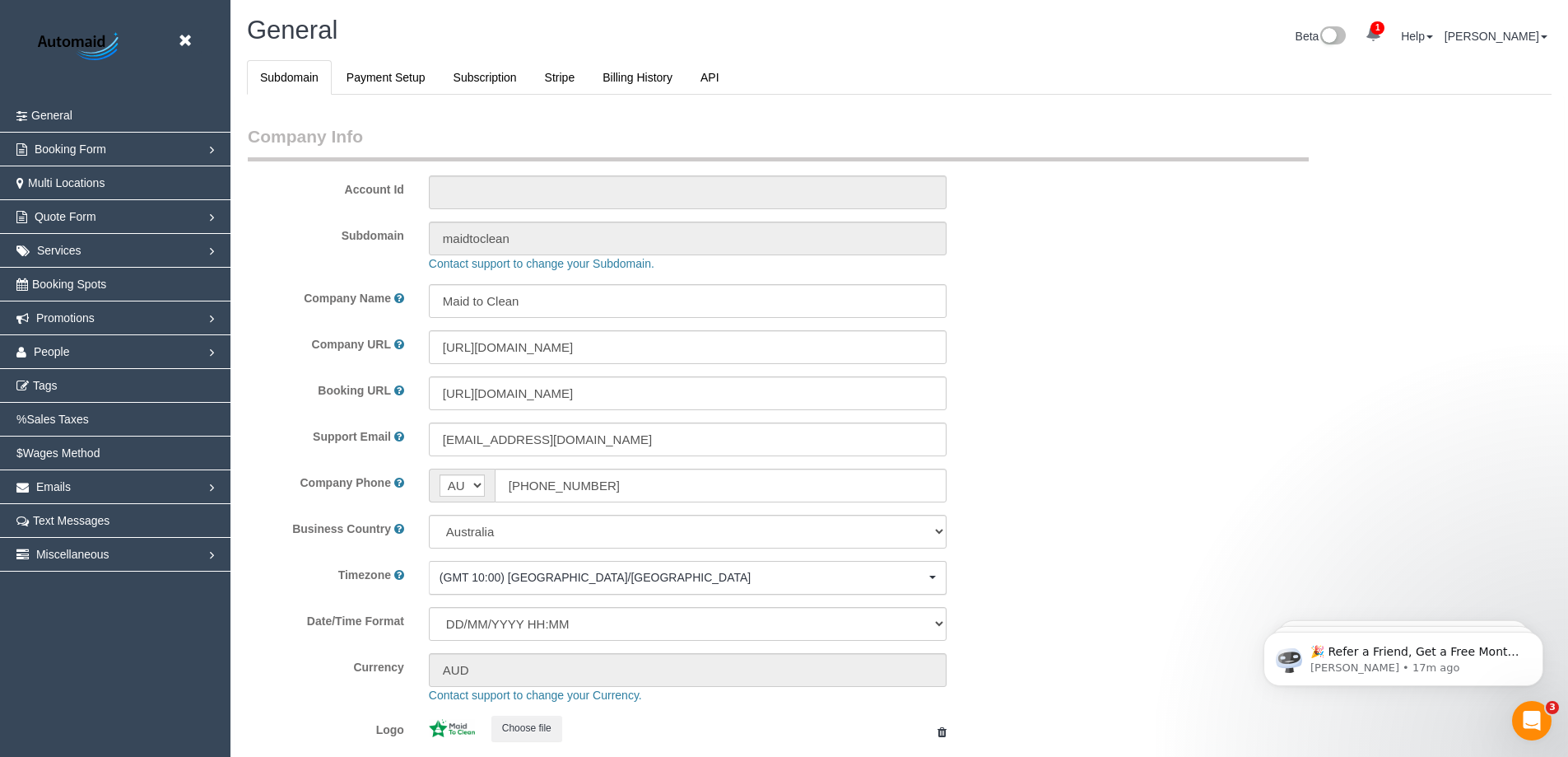
click at [469, 17] on h1 "General" at bounding box center [567, 31] width 640 height 28
click at [95, 35] on img at bounding box center [80, 47] width 103 height 37
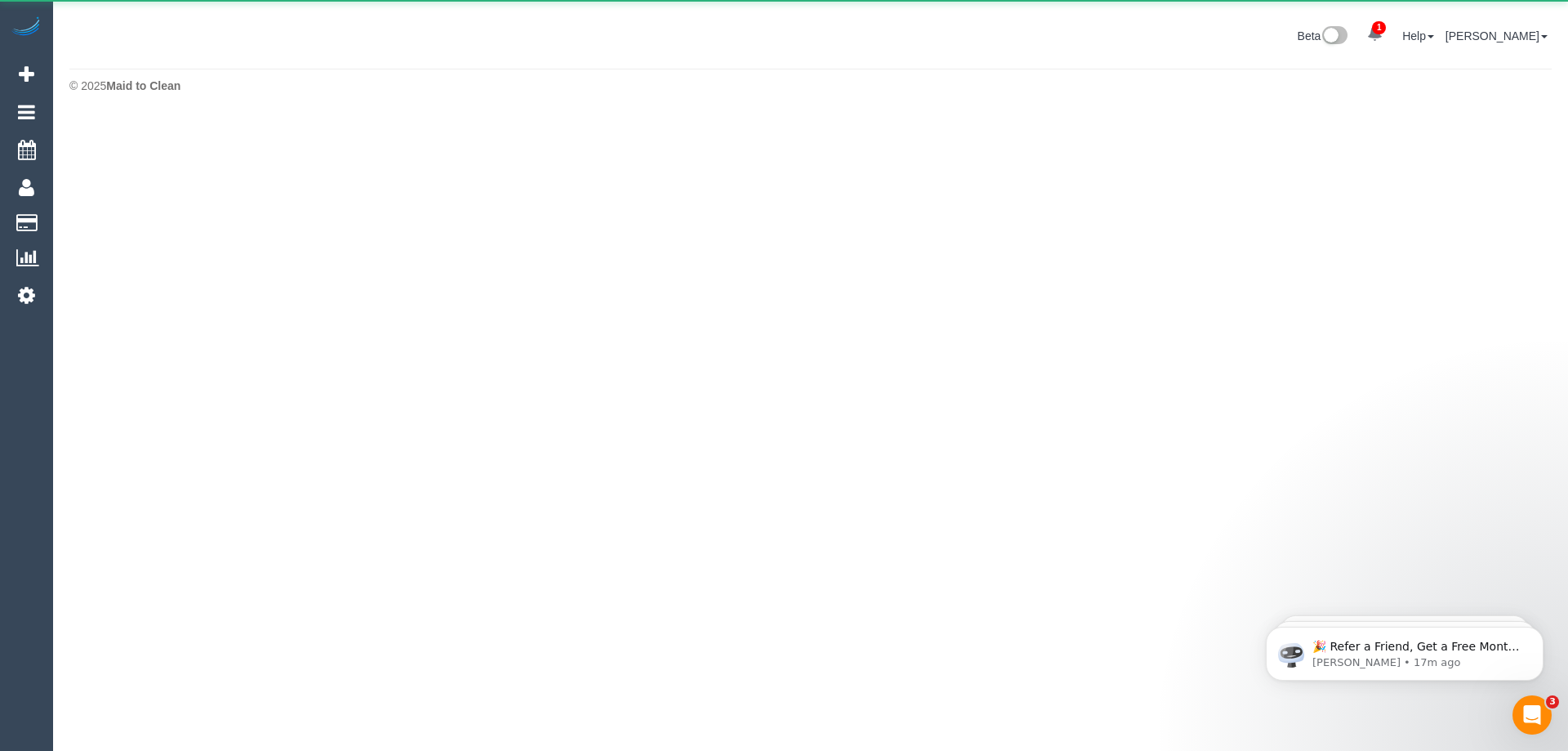
scroll to position [117, 1568]
select select "********"
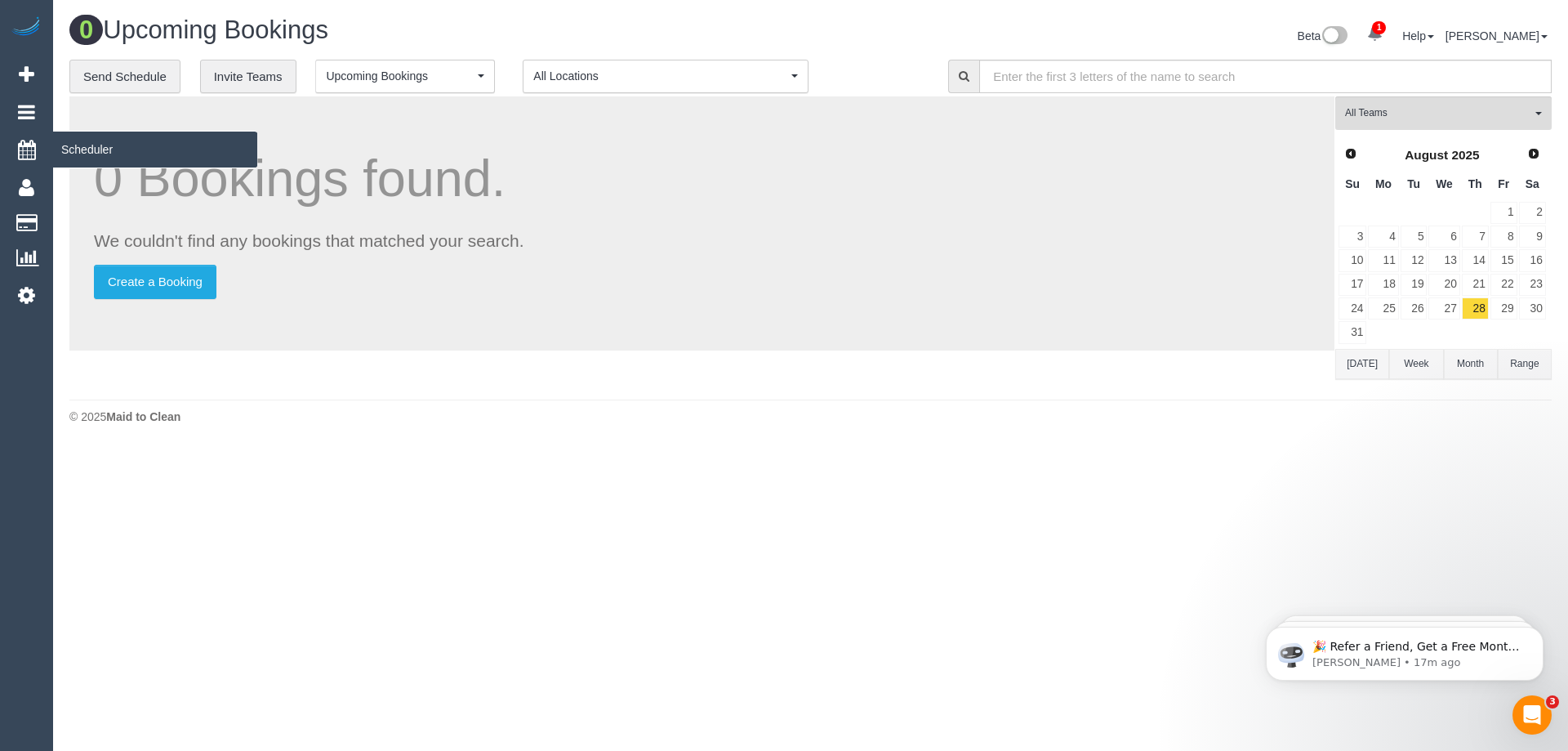
scroll to position [448, 1568]
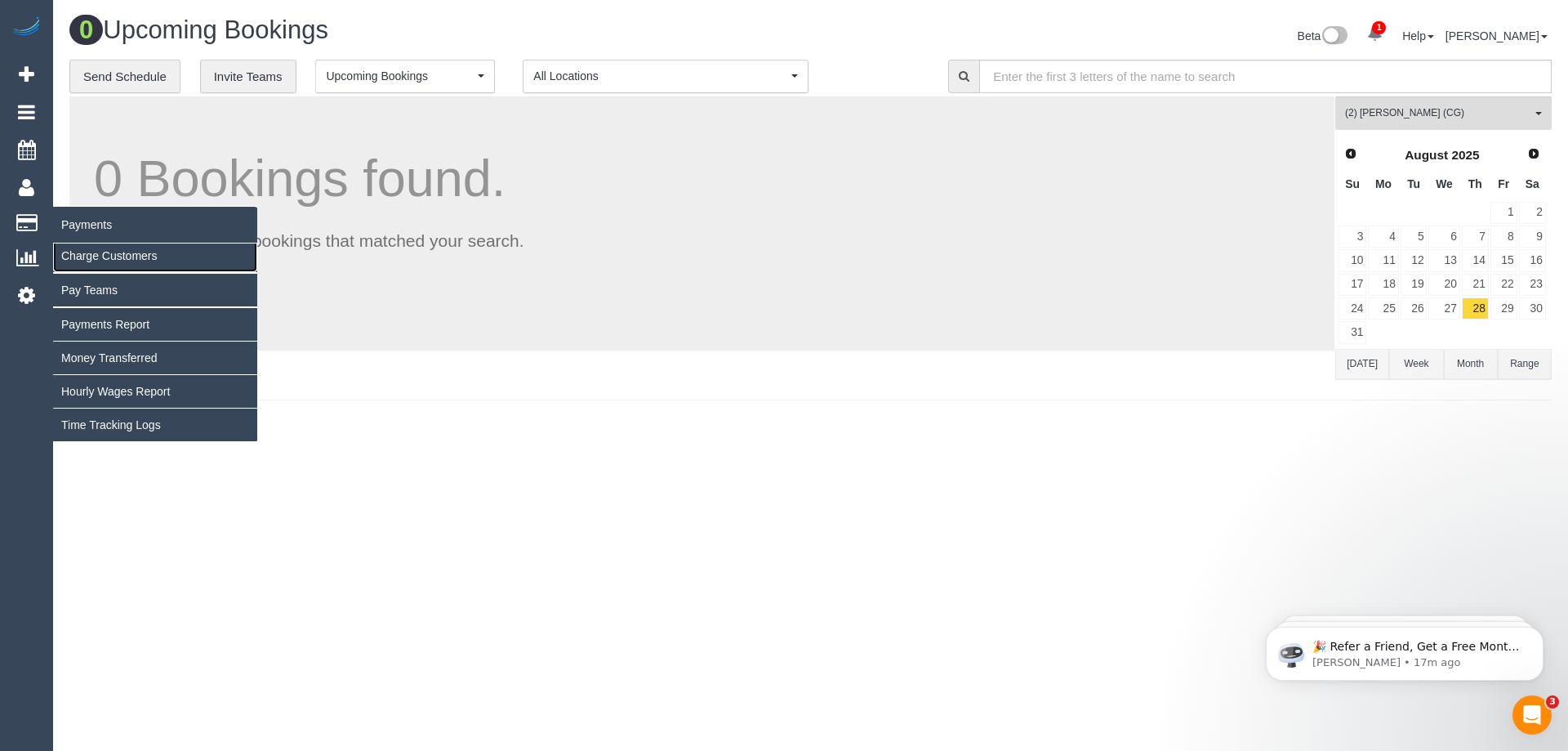
click at [101, 250] on link "Charge Customers" at bounding box center [155, 255] width 204 height 33
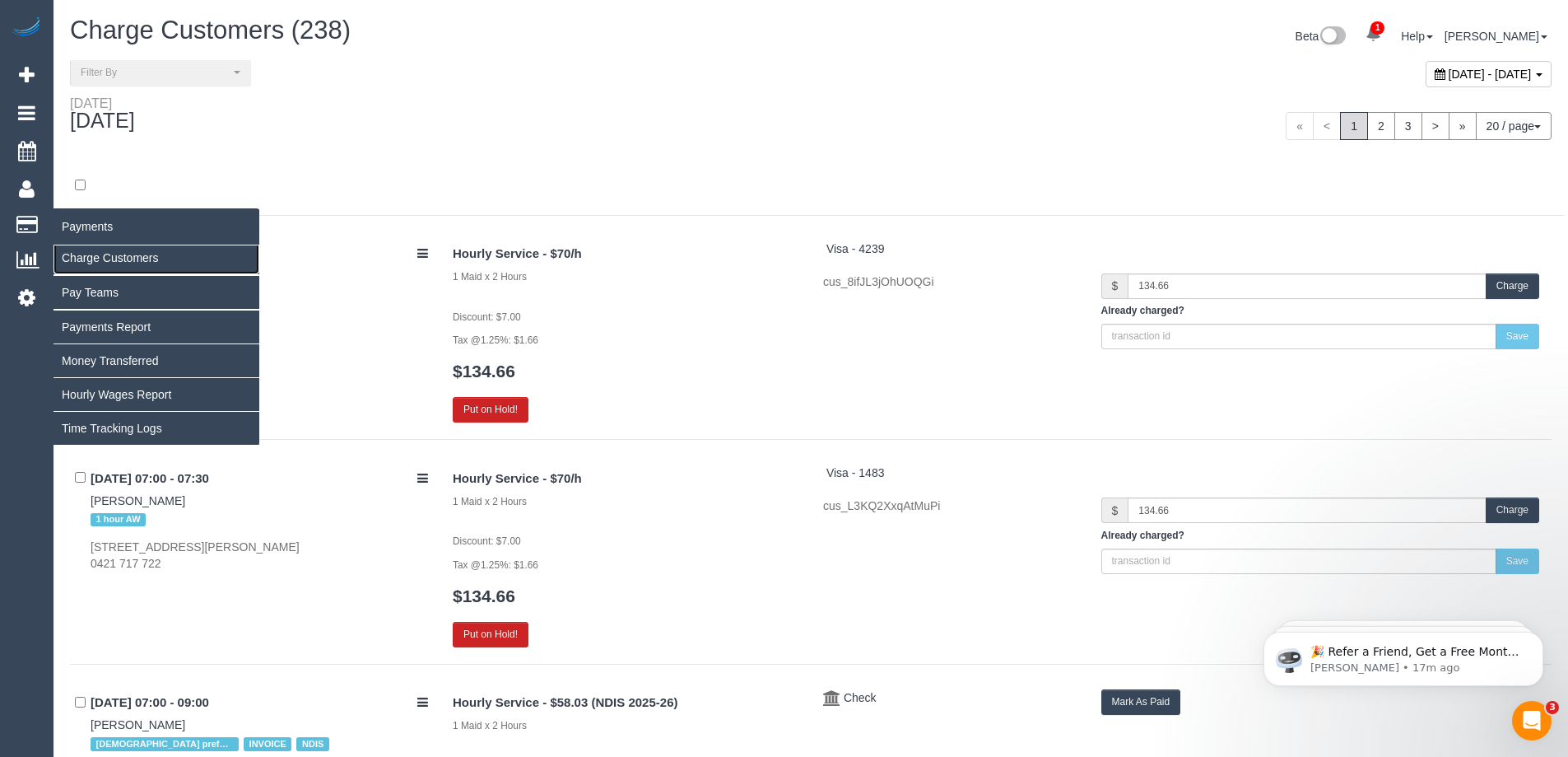
scroll to position [4633, 1568]
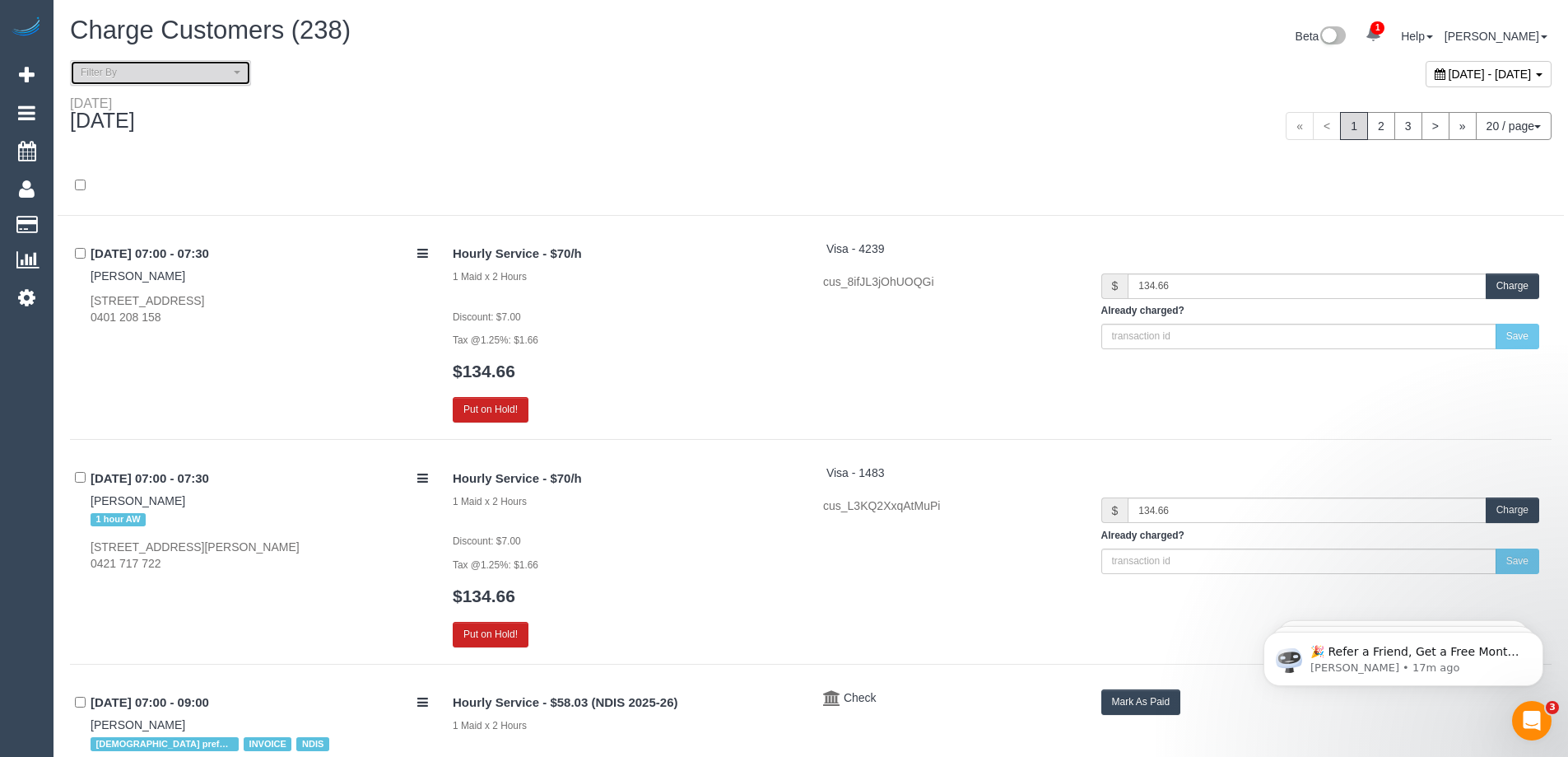
click at [224, 70] on span "Filter By" at bounding box center [155, 73] width 149 height 14
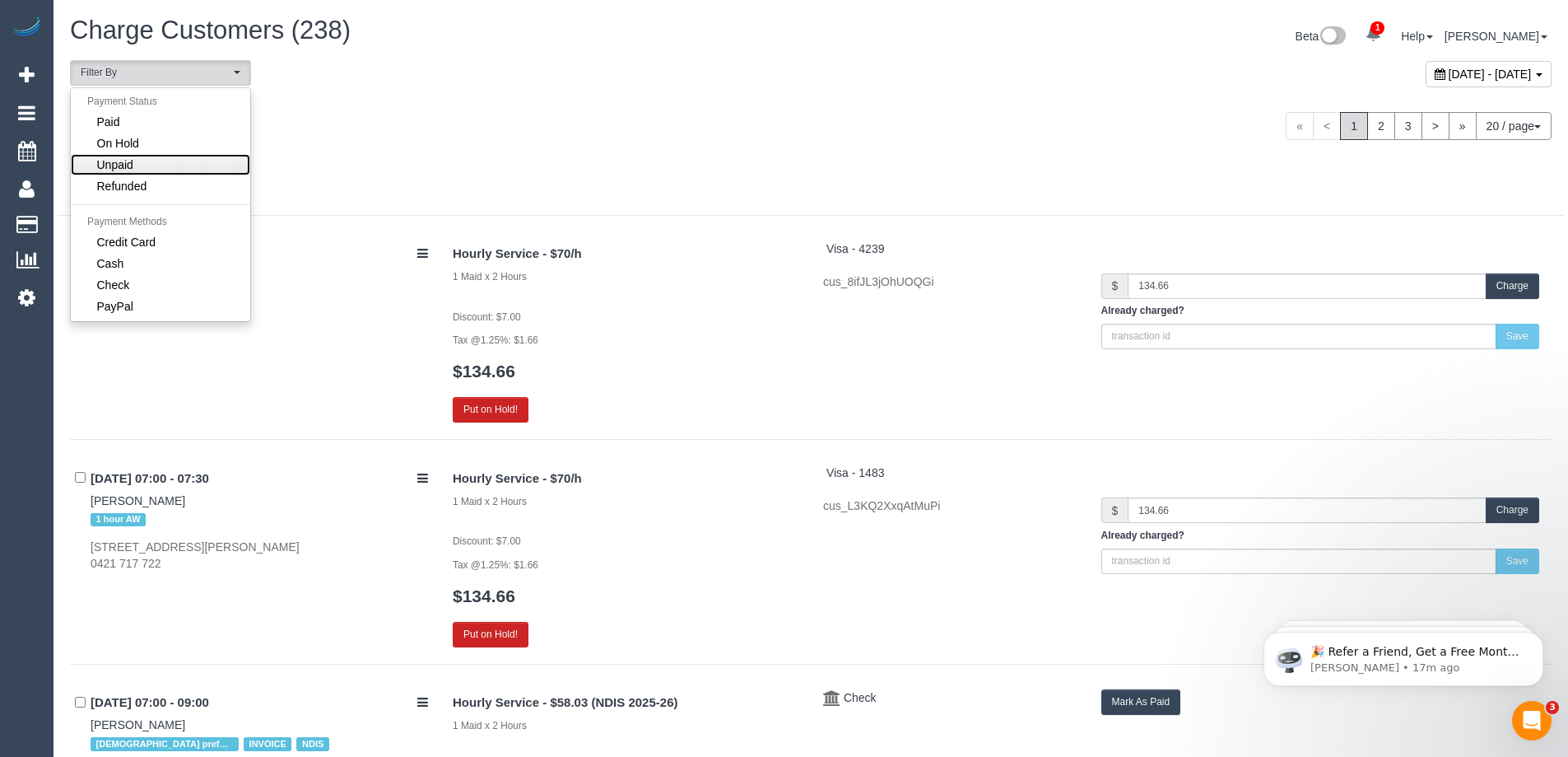
click at [149, 166] on link "Unpaid" at bounding box center [160, 164] width 179 height 21
select select "******"
click at [1448, 71] on span "September 03, 2025 - September 03, 2025" at bounding box center [1489, 74] width 83 height 13
type input "**********"
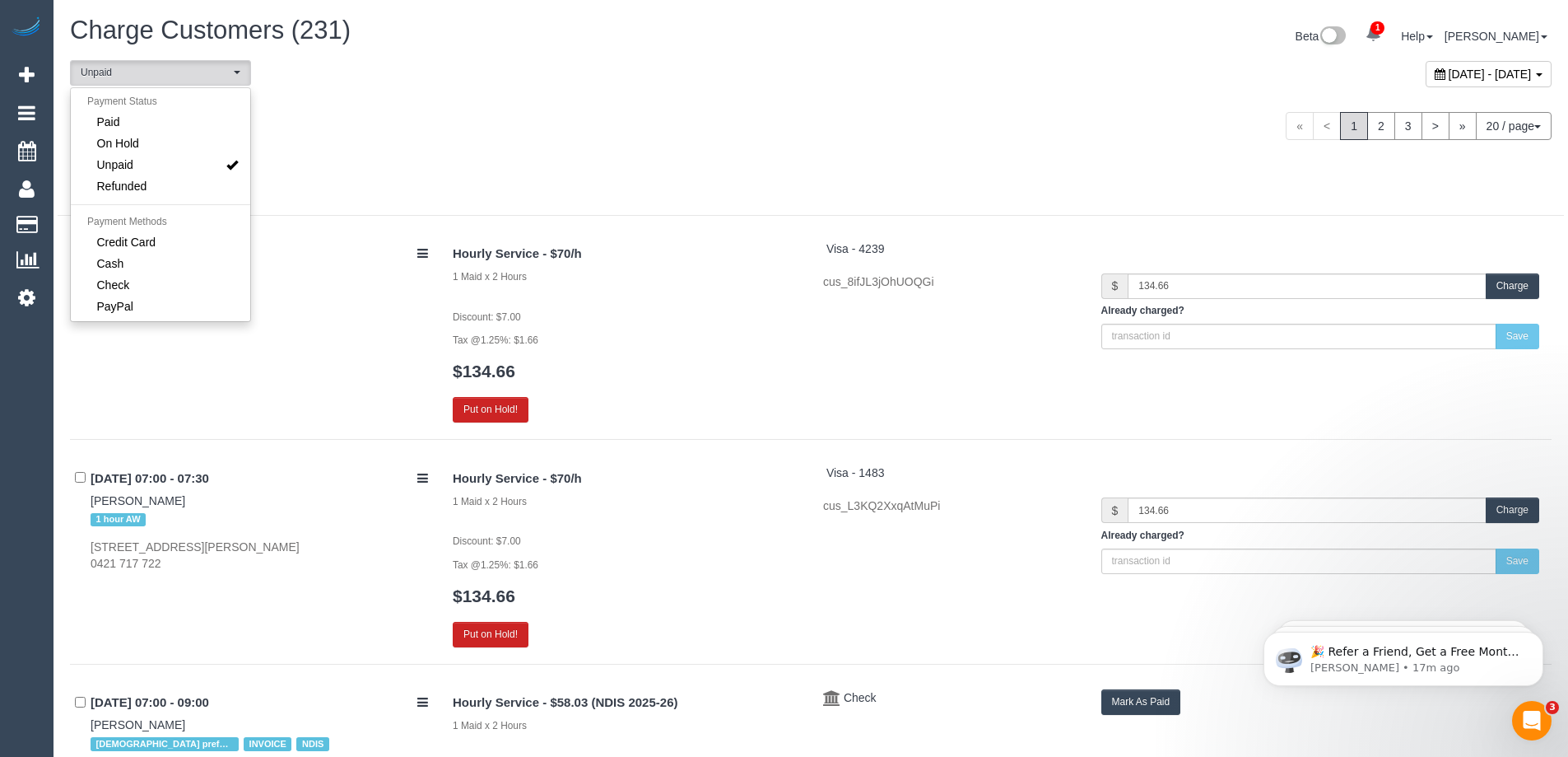
type input "**********"
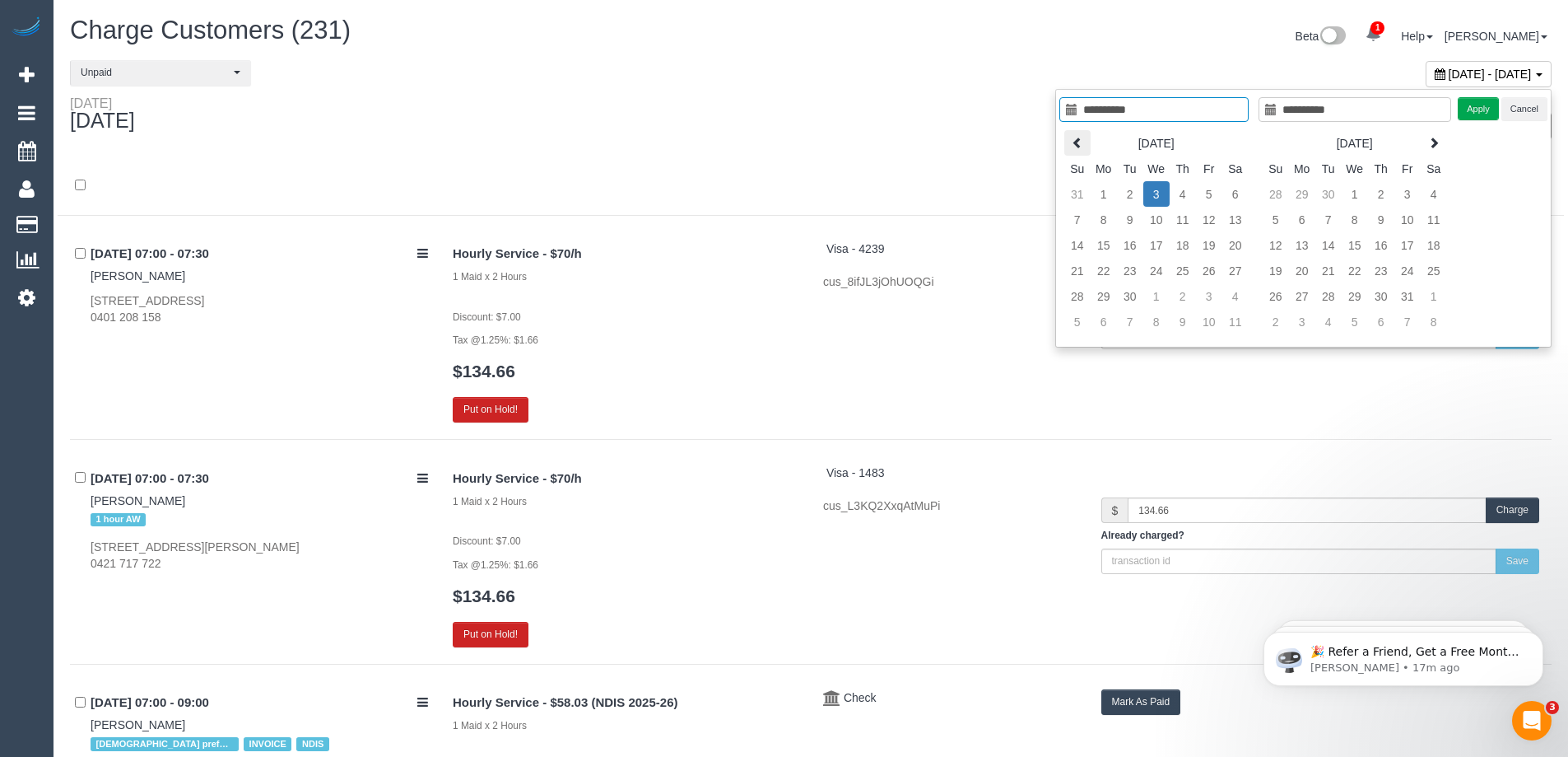
click at [1081, 142] on icon at bounding box center [1078, 143] width 12 height 12
type input "**********"
click at [1159, 299] on td "27" at bounding box center [1156, 296] width 26 height 26
type input "**********"
click at [1148, 294] on td "27" at bounding box center [1156, 296] width 26 height 26
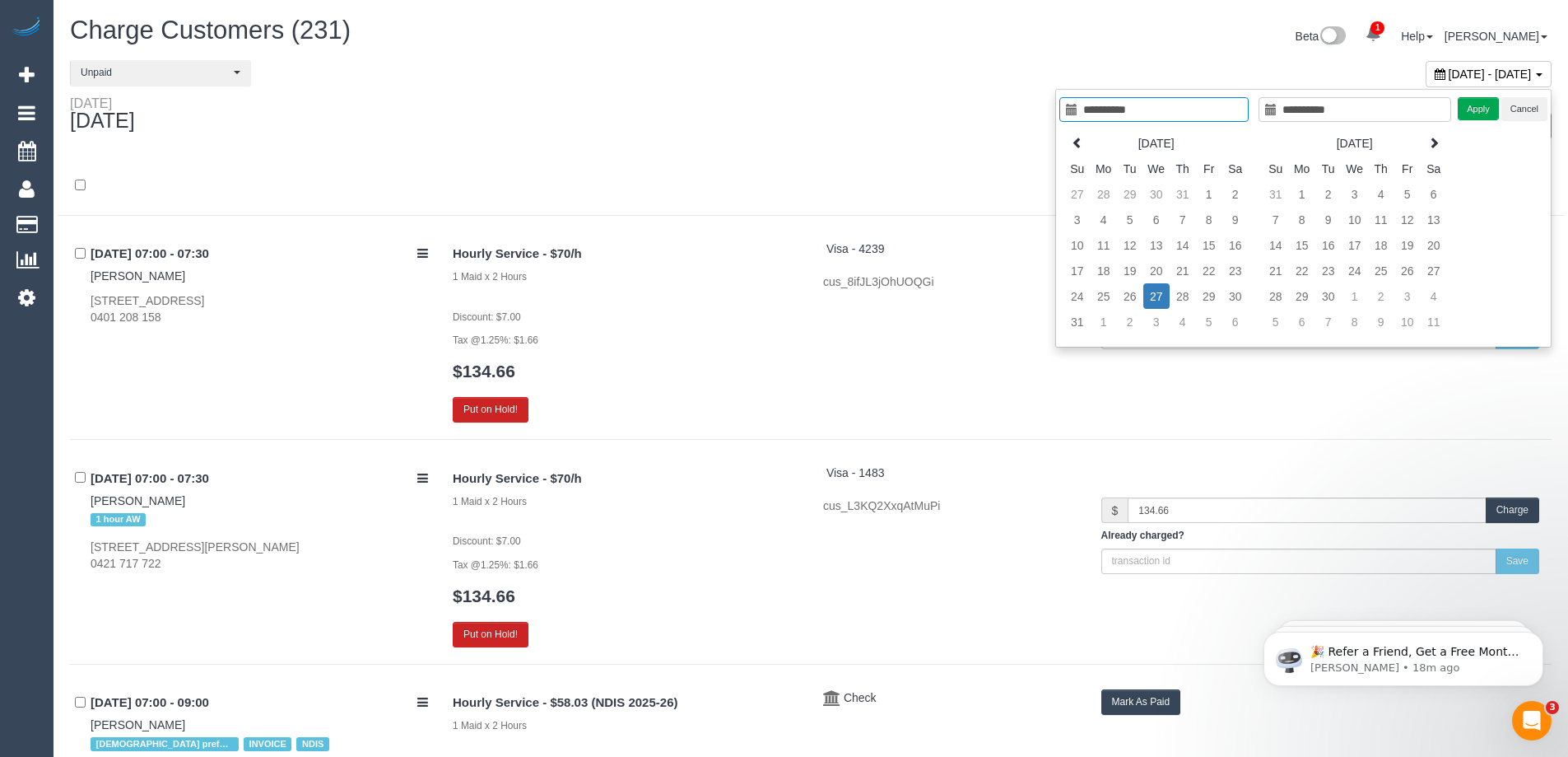
type input "**********"
click at [1478, 106] on button "Apply" at bounding box center [1477, 109] width 41 height 24
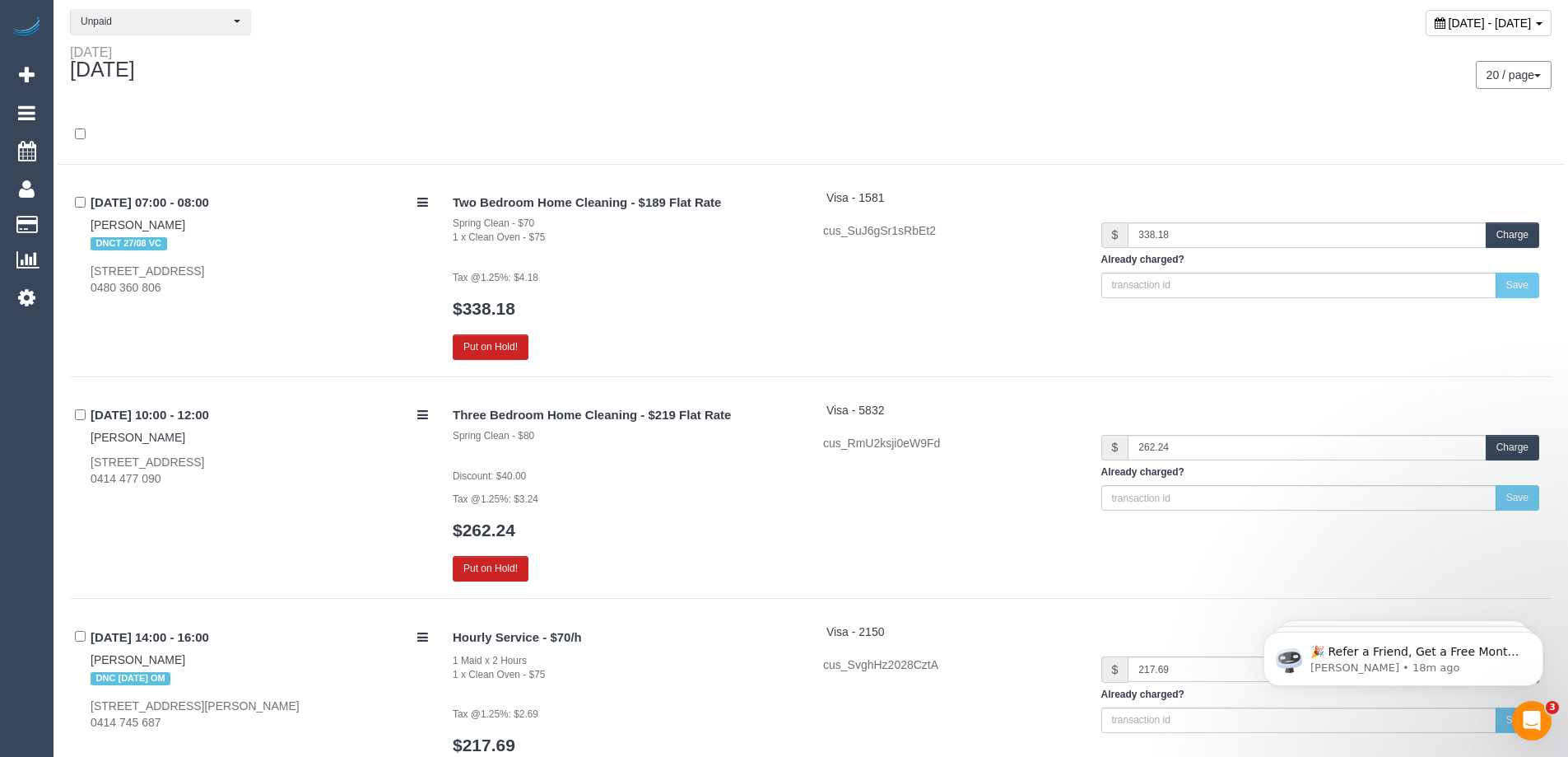
scroll to position [0, 0]
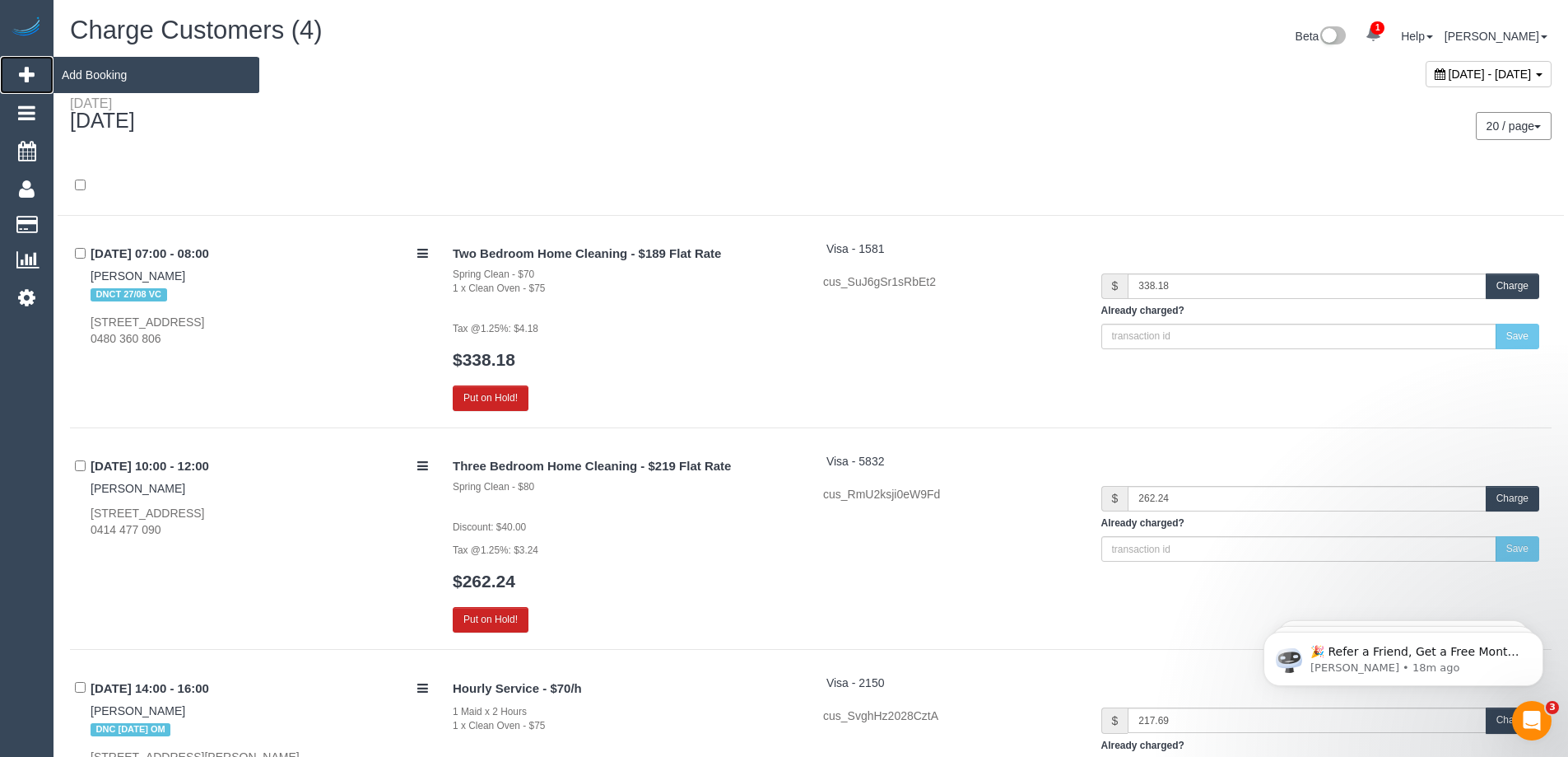
click at [106, 76] on span "Add Booking" at bounding box center [157, 75] width 205 height 38
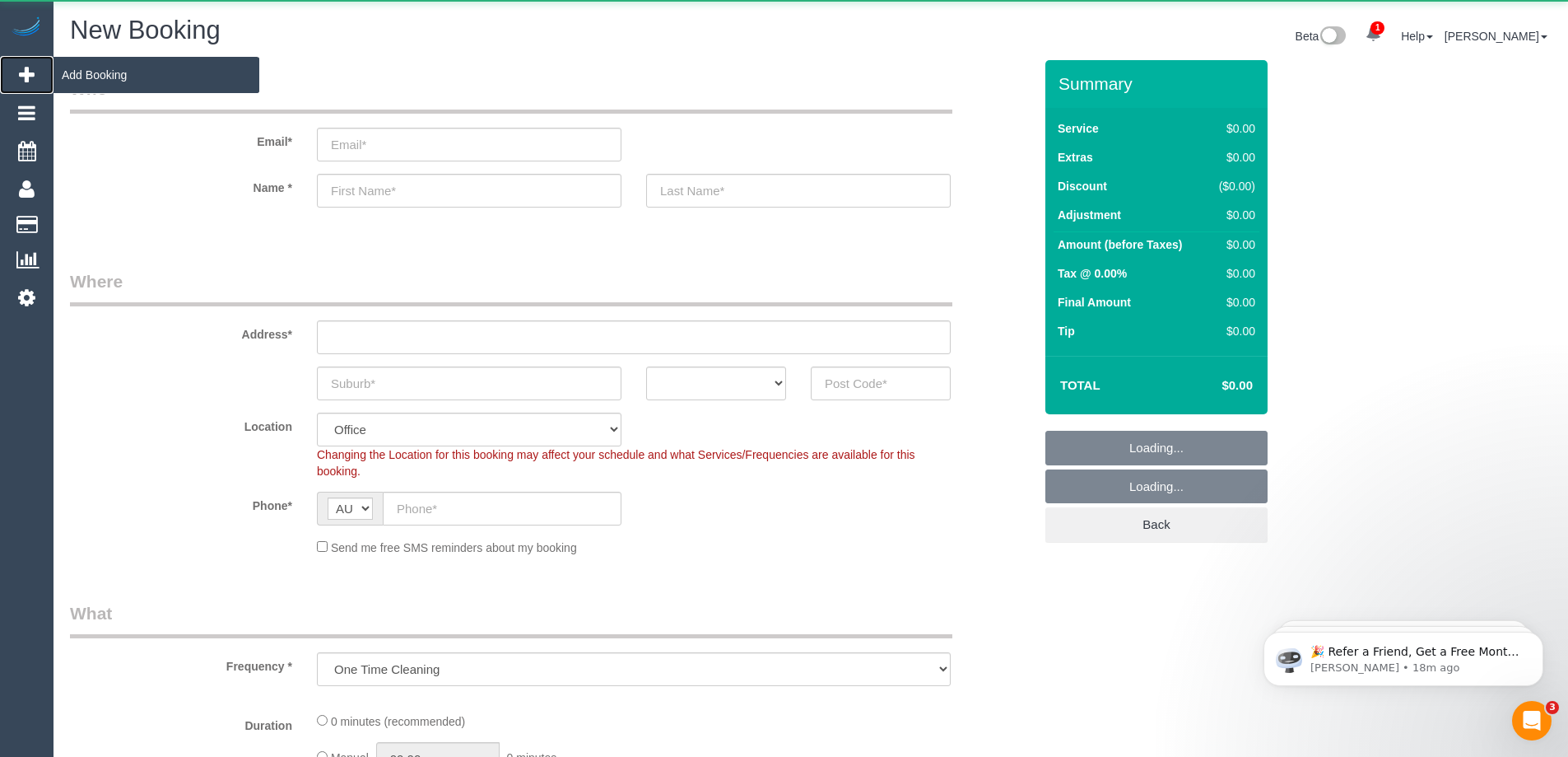
scroll to position [2470, 1568]
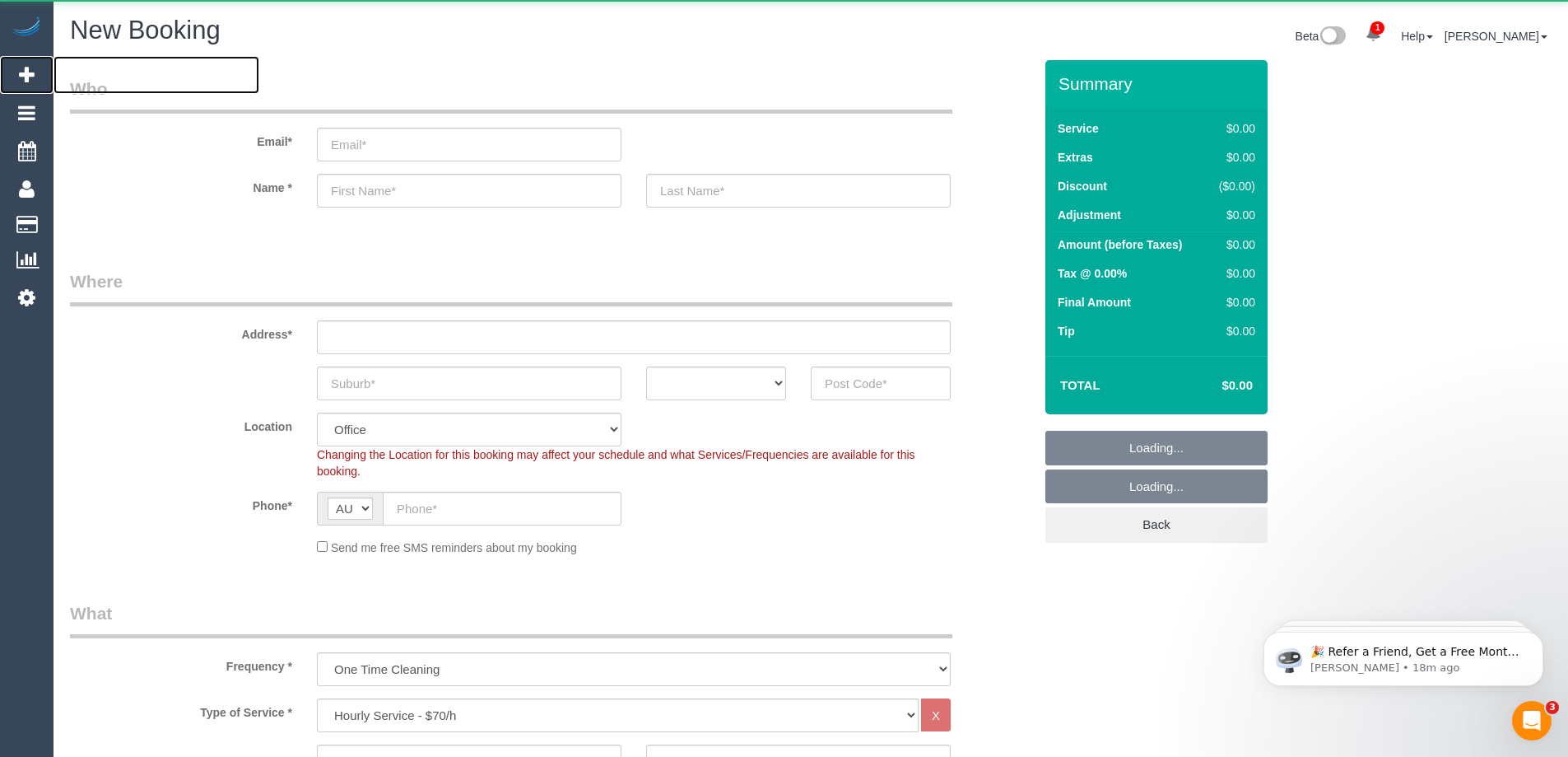
select select "object:13994"
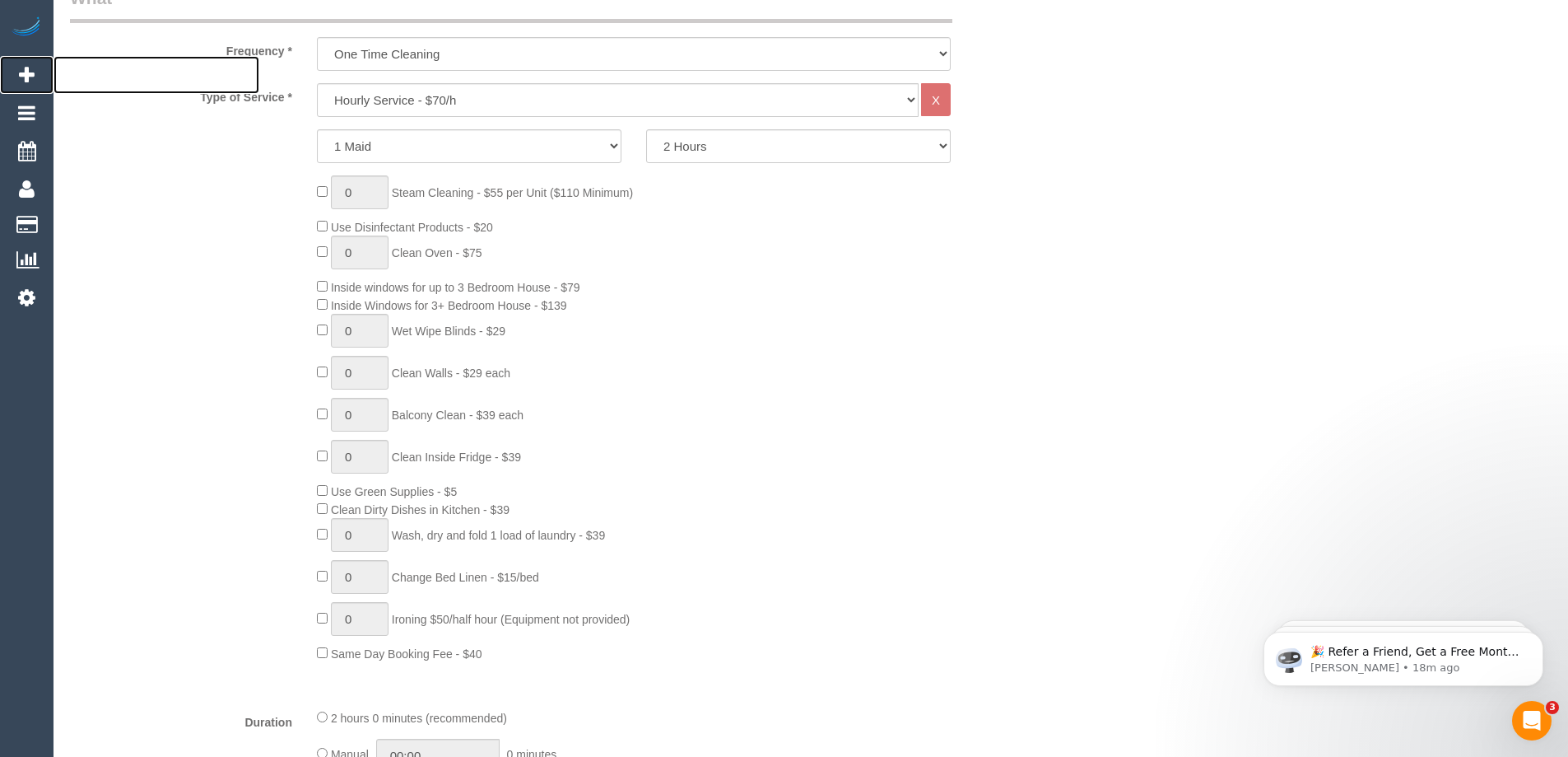
scroll to position [576, 0]
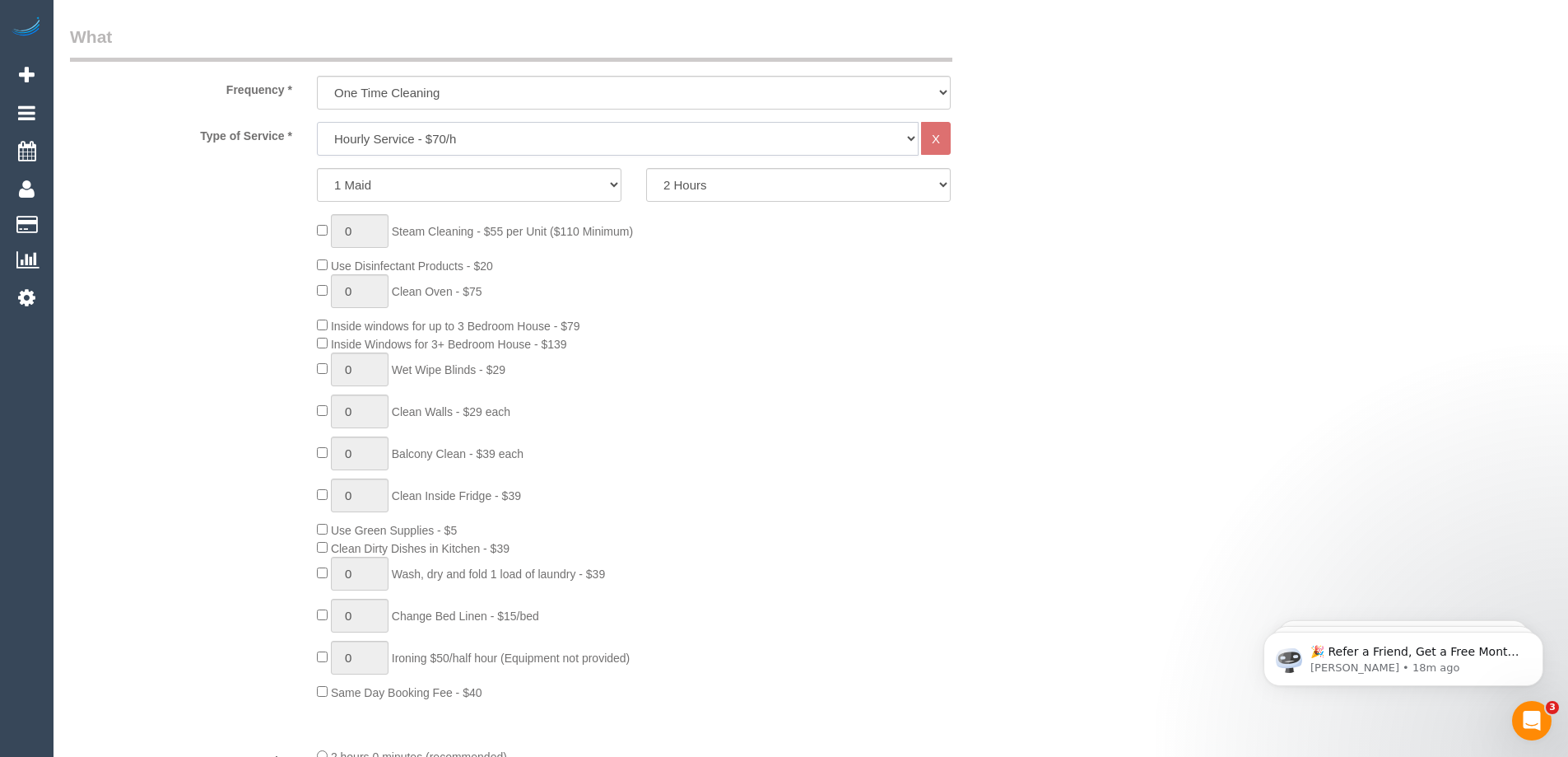
click at [427, 139] on select "Hourly Service - $70/h Hourly Service - $65/h Hourly Service - $60/h Hourly Ser…" at bounding box center [617, 139] width 601 height 34
select select "212"
click at [317, 122] on select "Hourly Service - $70/h Hourly Service - $65/h Hourly Service - $60/h Hourly Ser…" at bounding box center [617, 139] width 601 height 34
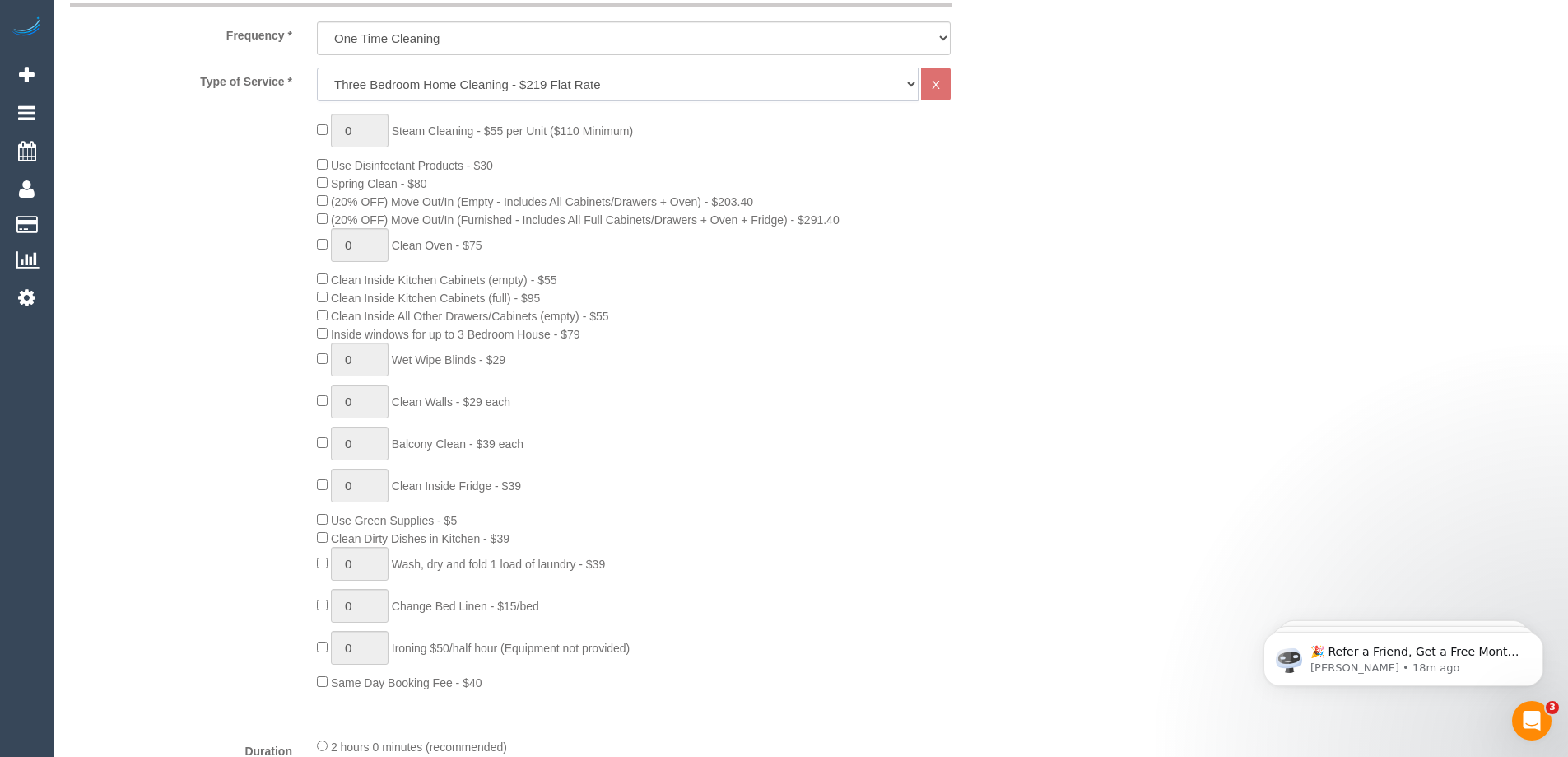
scroll to position [658, 0]
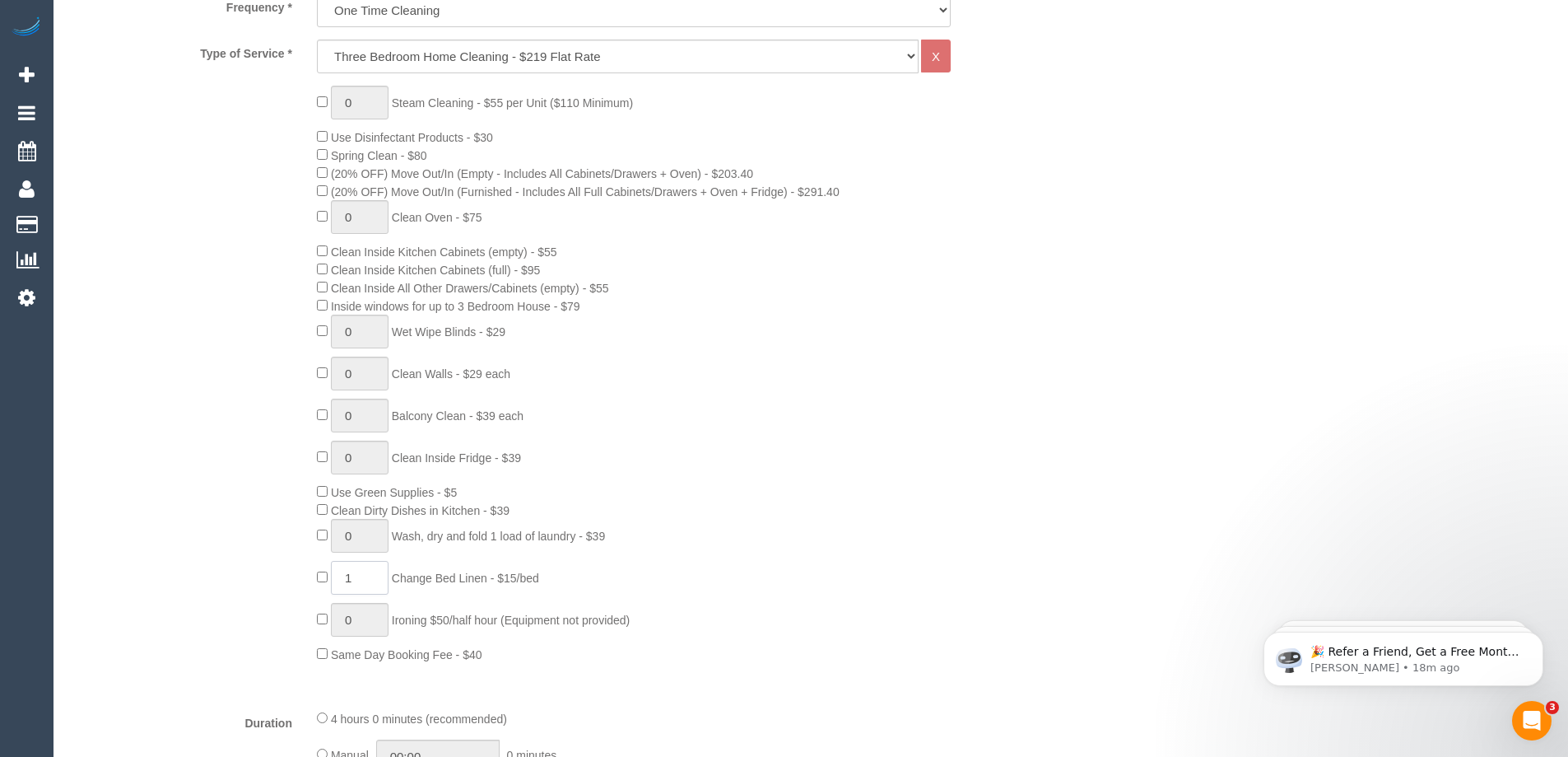
drag, startPoint x: 368, startPoint y: 577, endPoint x: 328, endPoint y: 573, distance: 40.2
click at [328, 573] on span "1 Change Bed Linen - $15/bed" at bounding box center [428, 577] width 222 height 13
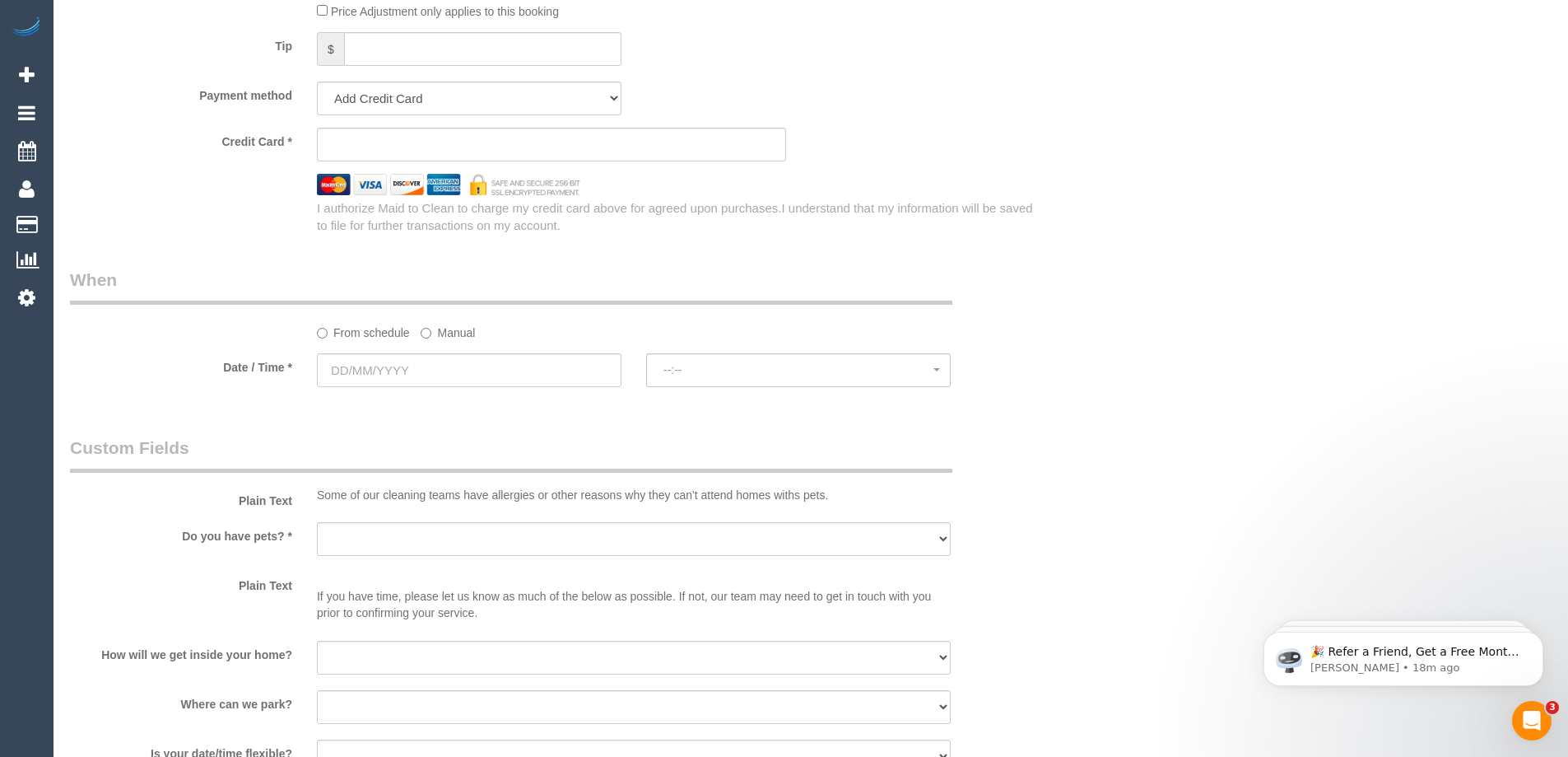
scroll to position [1729, 0]
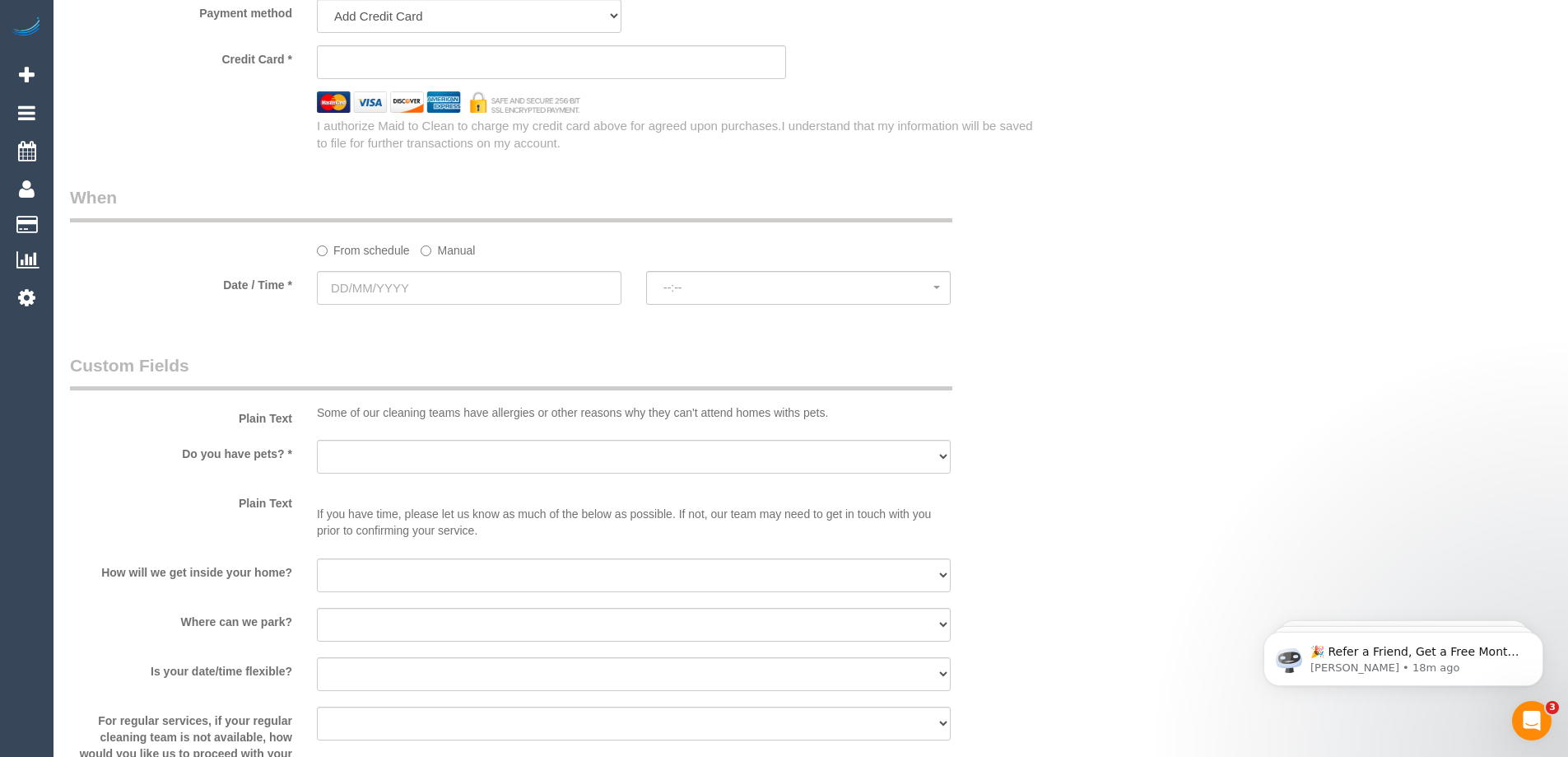
type input "2"
click at [472, 450] on select "Yes - Cats Yes - Dogs No pets Yes - Dogs and Cats Yes - Other" at bounding box center [634, 457] width 634 height 34
select select "number:27"
click at [317, 440] on select "Yes - Cats Yes - Dogs No pets Yes - Dogs and Cats Yes - Other" at bounding box center [634, 457] width 634 height 34
click at [370, 497] on p "If you have time, please let us know as much of the below as possible. If not, …" at bounding box center [634, 514] width 634 height 50
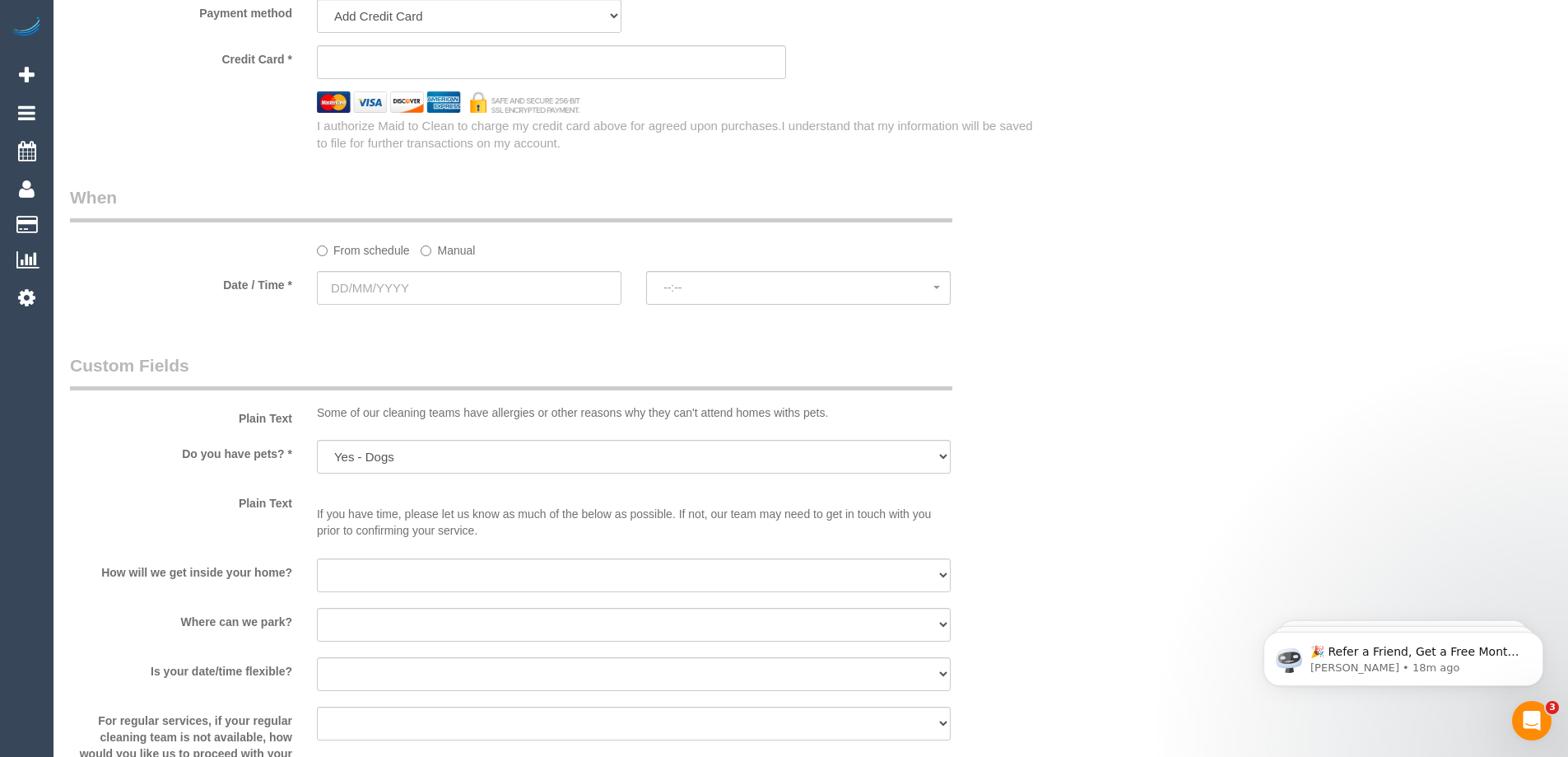
click at [371, 522] on p "If you have time, please let us know as much of the below as possible. If not, …" at bounding box center [634, 514] width 634 height 50
click at [376, 529] on p "If you have time, please let us know as much of the below as possible. If not, …" at bounding box center [634, 514] width 634 height 50
click at [341, 522] on p "If you have time, please let us know as much of the below as possible. If not, …" at bounding box center [634, 514] width 634 height 50
click at [345, 499] on p "If you have time, please let us know as much of the below as possible. If not, …" at bounding box center [634, 514] width 634 height 50
click at [346, 536] on p "If you have time, please let us know as much of the below as possible. If not, …" at bounding box center [634, 514] width 634 height 50
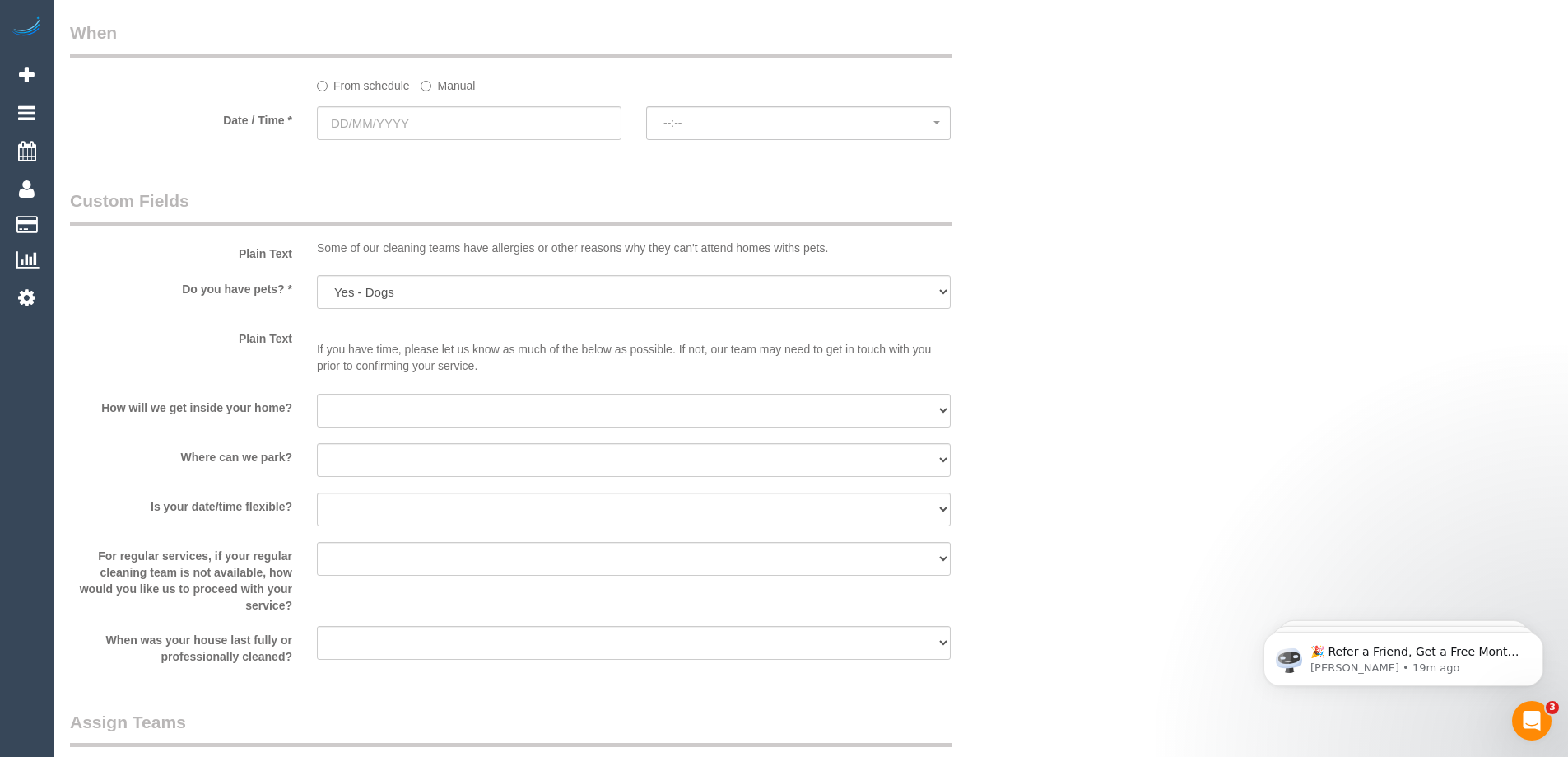
scroll to position [1976, 0]
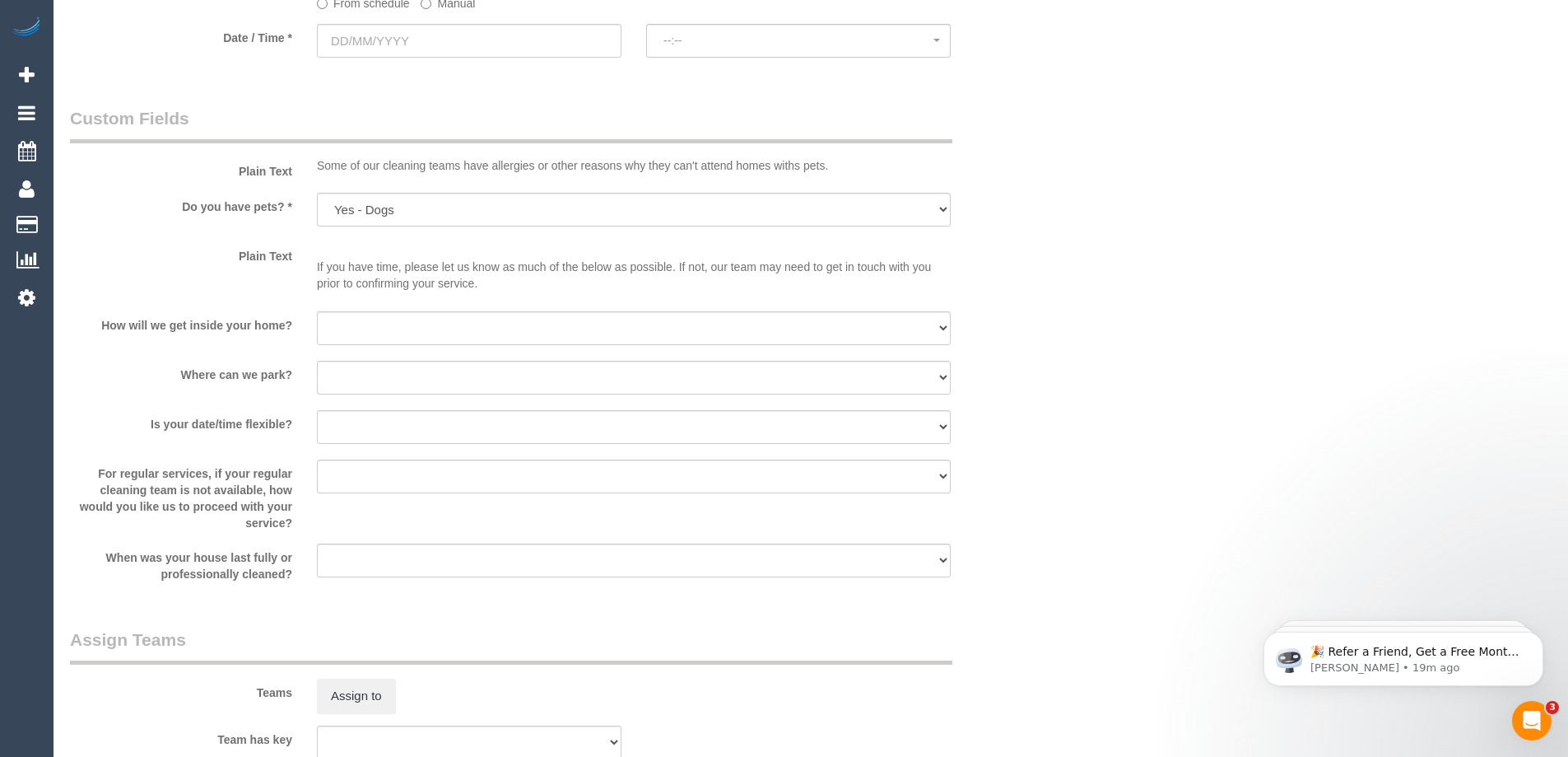
click at [353, 285] on p "If you have time, please let us know as much of the below as possible. If not, …" at bounding box center [634, 267] width 634 height 50
click at [364, 266] on p "If you have time, please let us know as much of the below as possible. If not, …" at bounding box center [634, 267] width 634 height 50
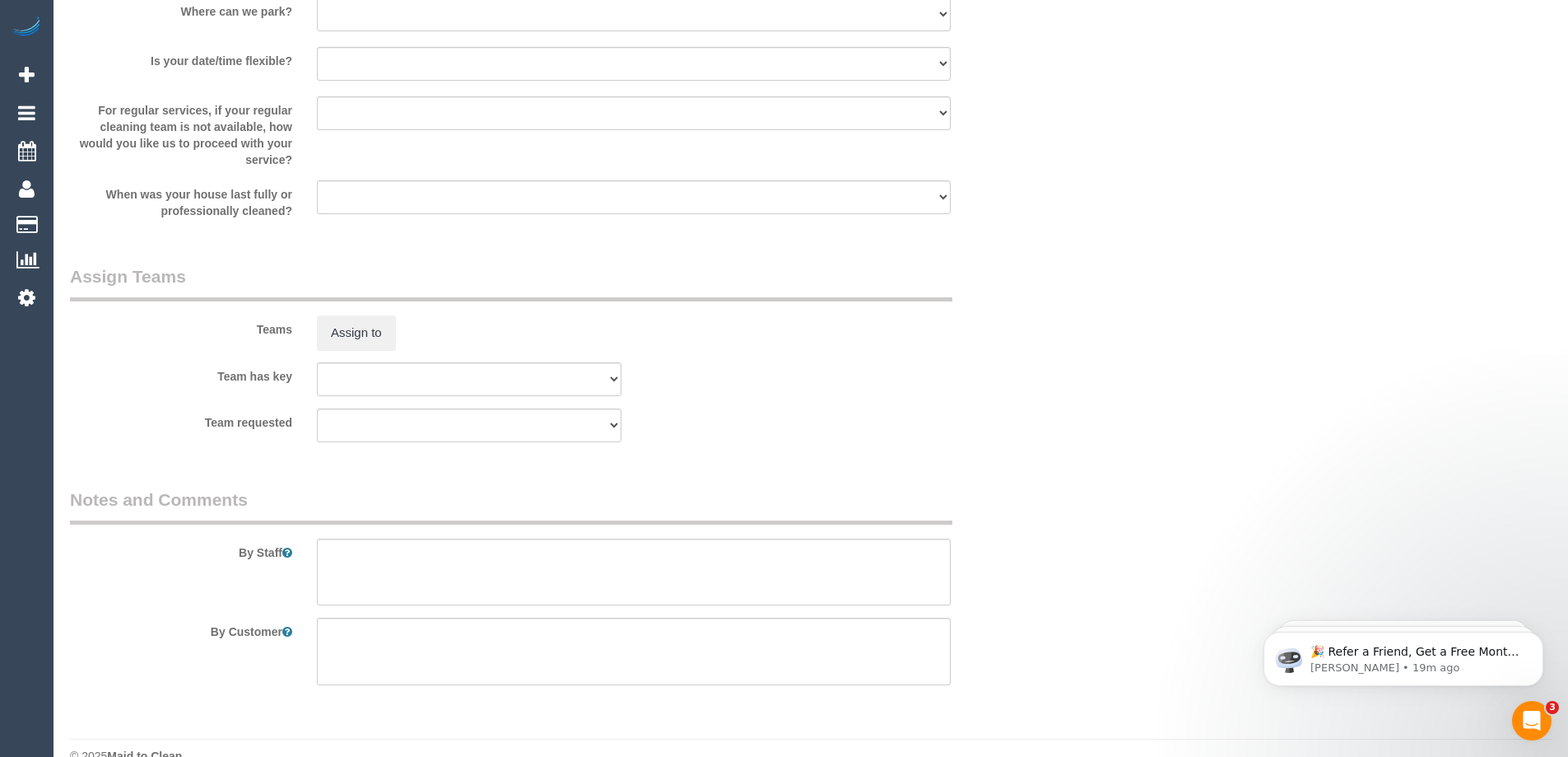
scroll to position [2371, 0]
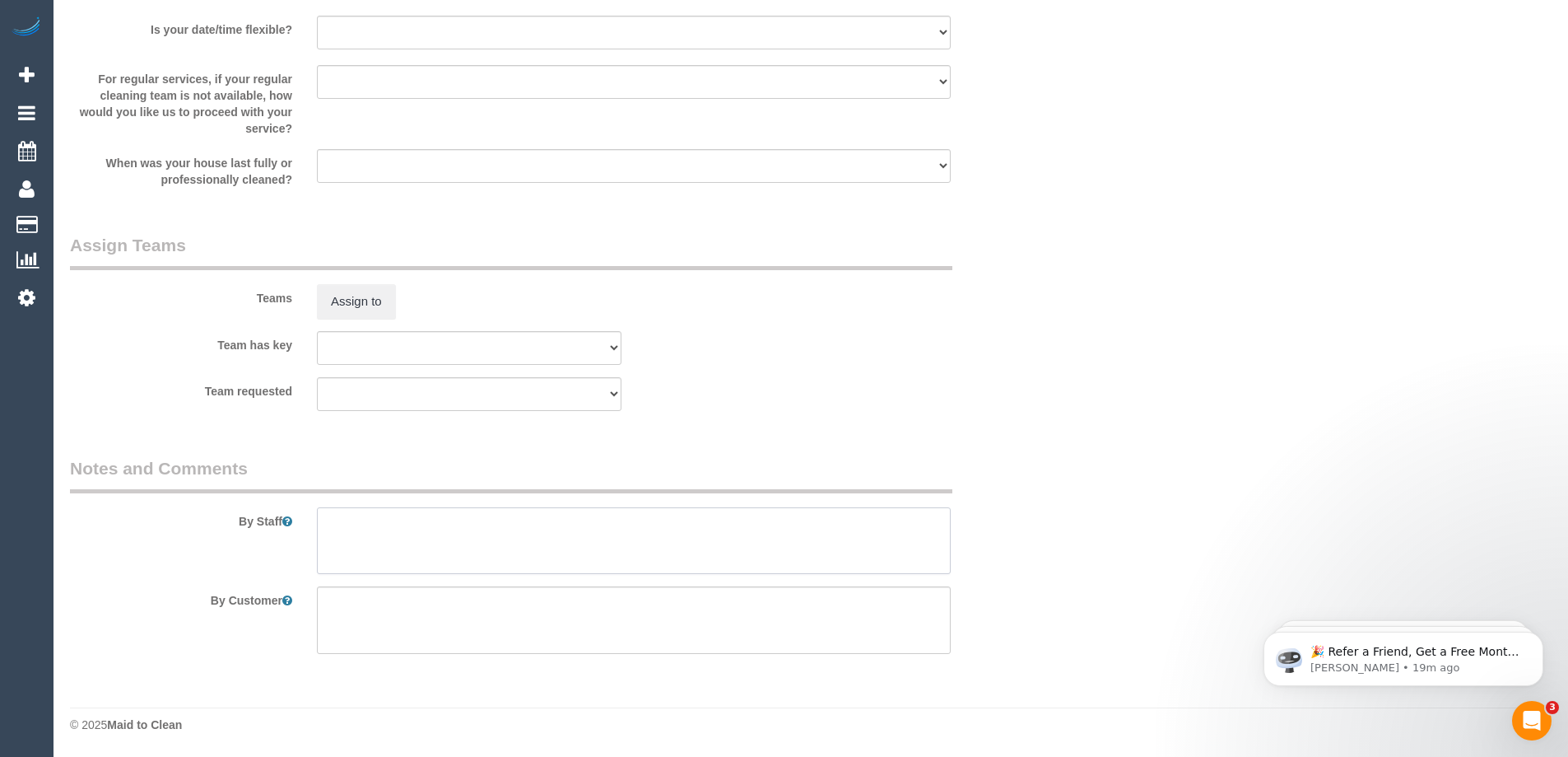
click at [356, 529] on textarea at bounding box center [634, 541] width 634 height 68
type textarea "2"
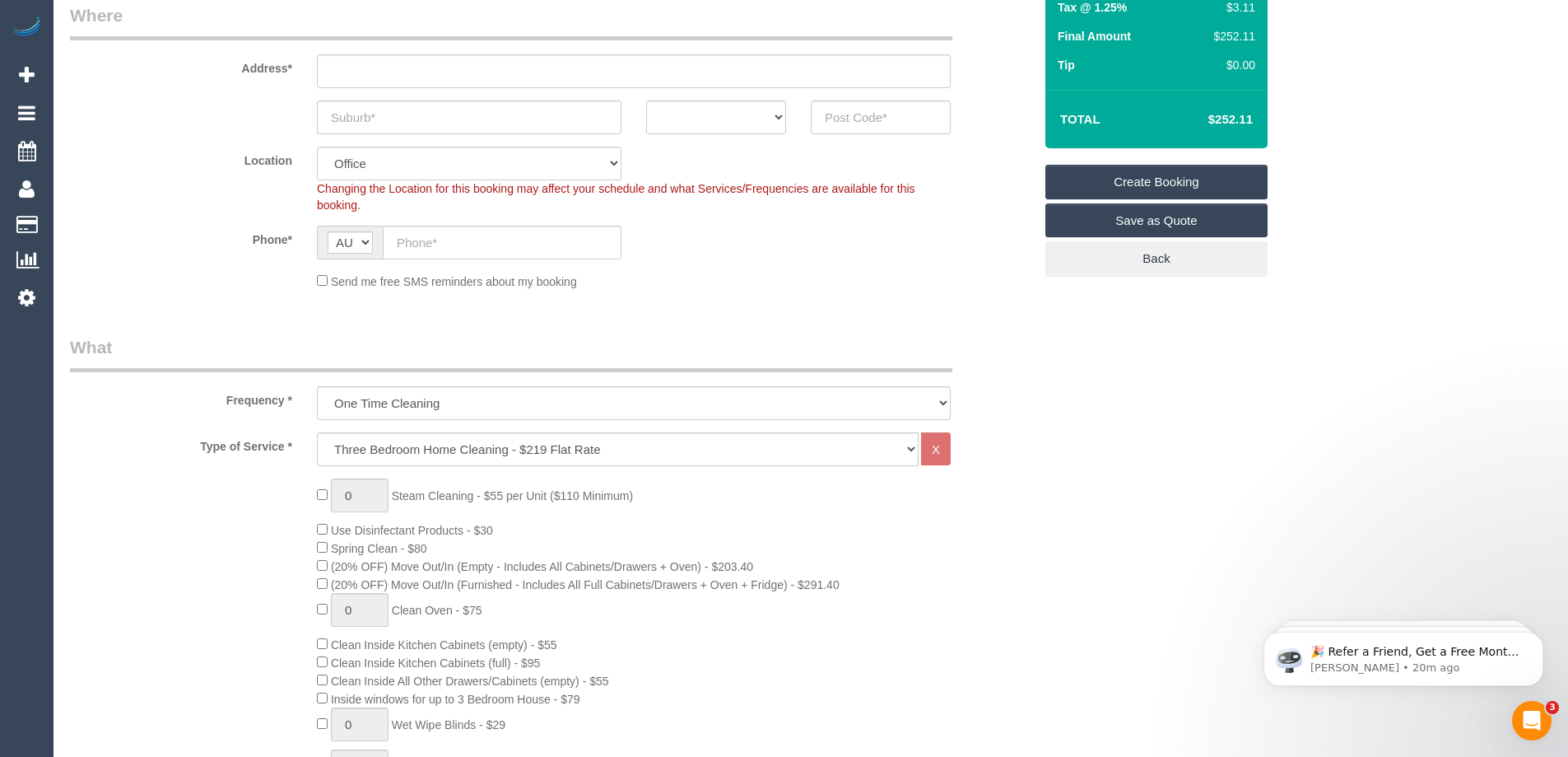
scroll to position [229, 0]
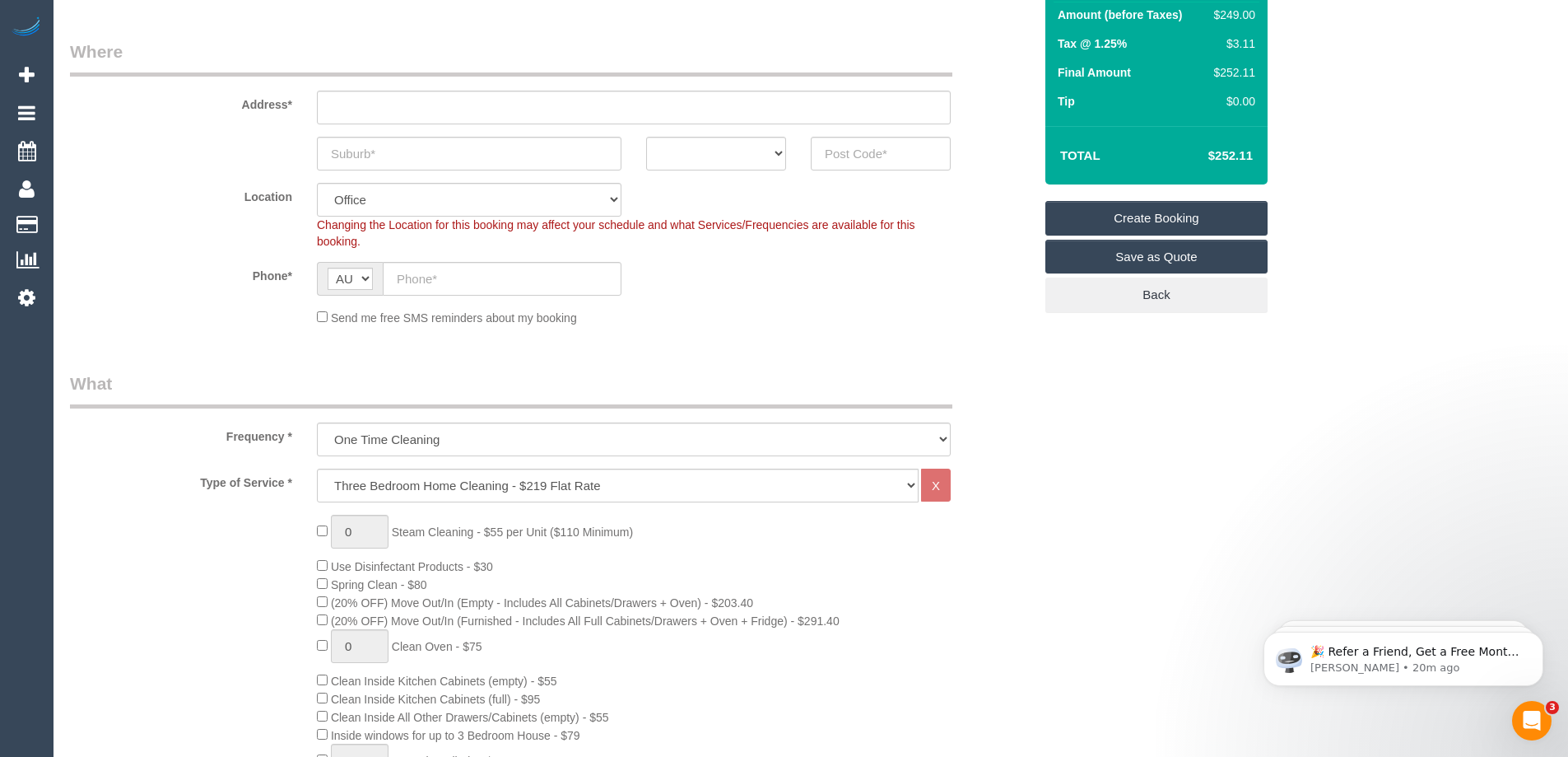
type textarea "2 dogs"
click at [449, 191] on select "Office City East (North) East (South) Inner East Inner North (East) Inner North…" at bounding box center [469, 199] width 304 height 34
select select "47"
click at [317, 183] on select "Office City East (North) East (South) Inner East Inner North (East) Inner North…" at bounding box center [469, 199] width 304 height 34
click at [399, 214] on select "Office City East (North) East (South) Inner East Inner North (East) Inner North…" at bounding box center [469, 199] width 304 height 34
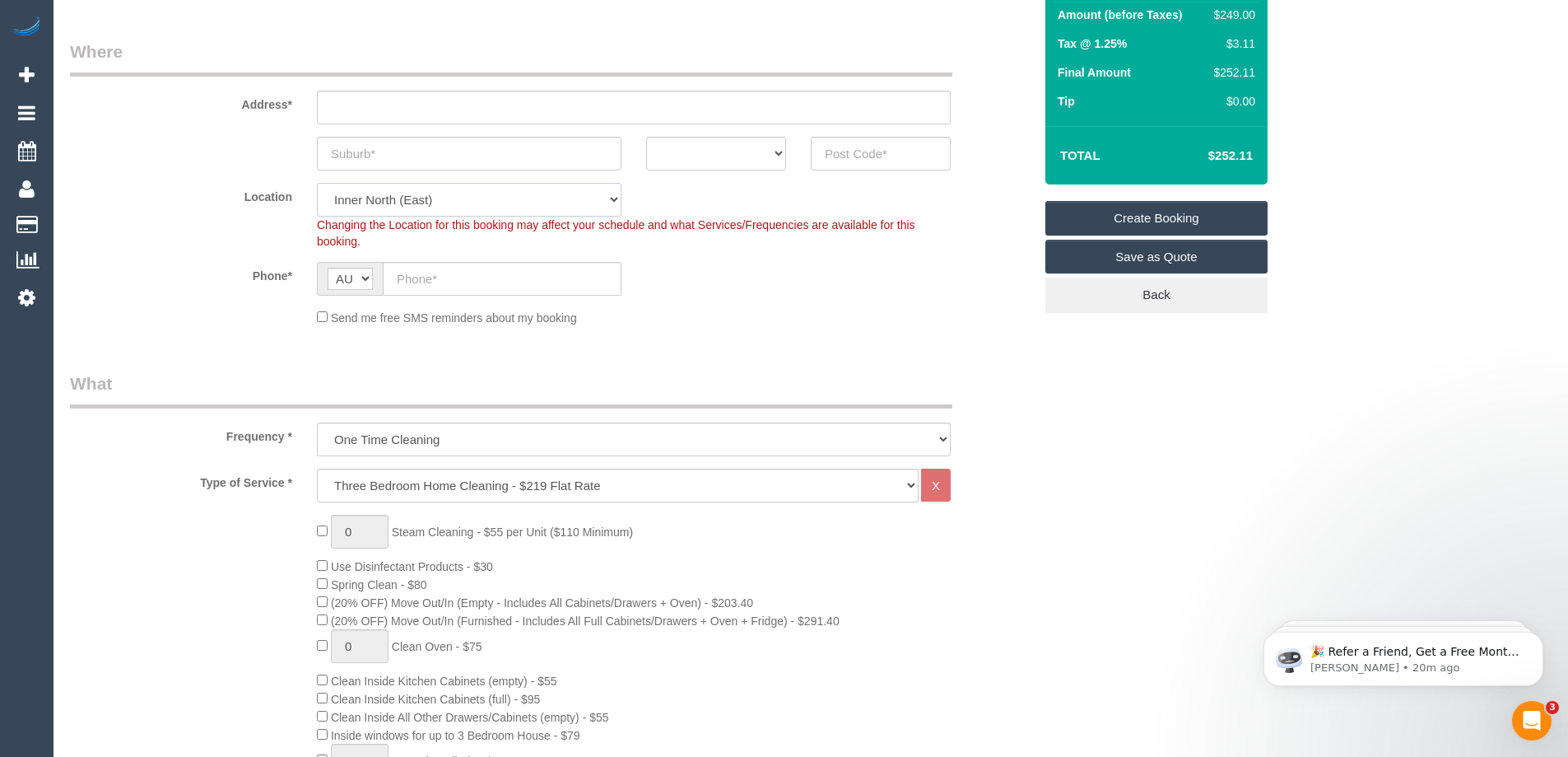
select select "object:14086"
select select "88"
click at [317, 183] on select "Office City East (North) East (South) Inner East Inner North (East) Inner North…" at bounding box center [469, 199] width 304 height 34
select select "object:14891"
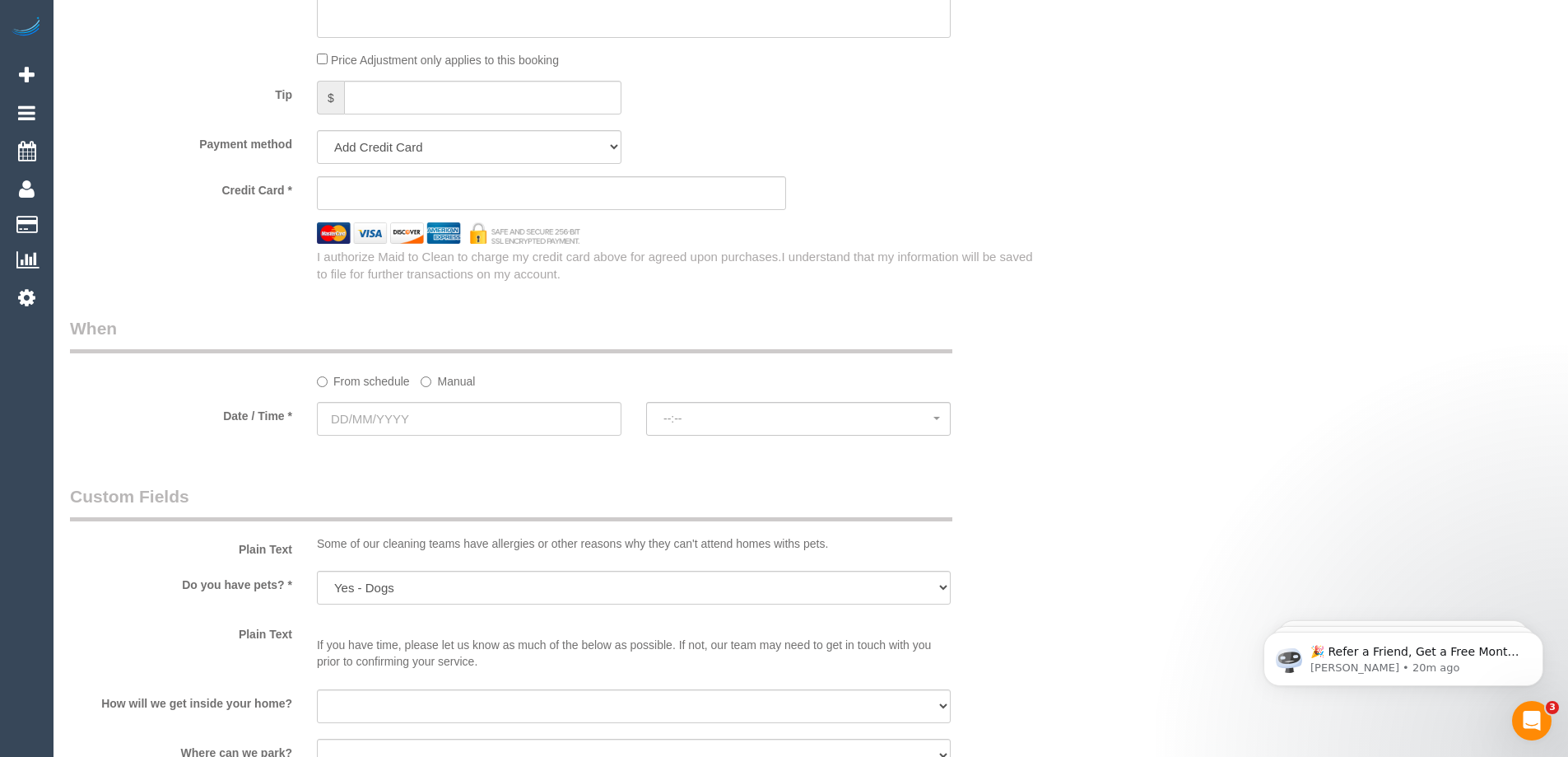
scroll to position [1630, 0]
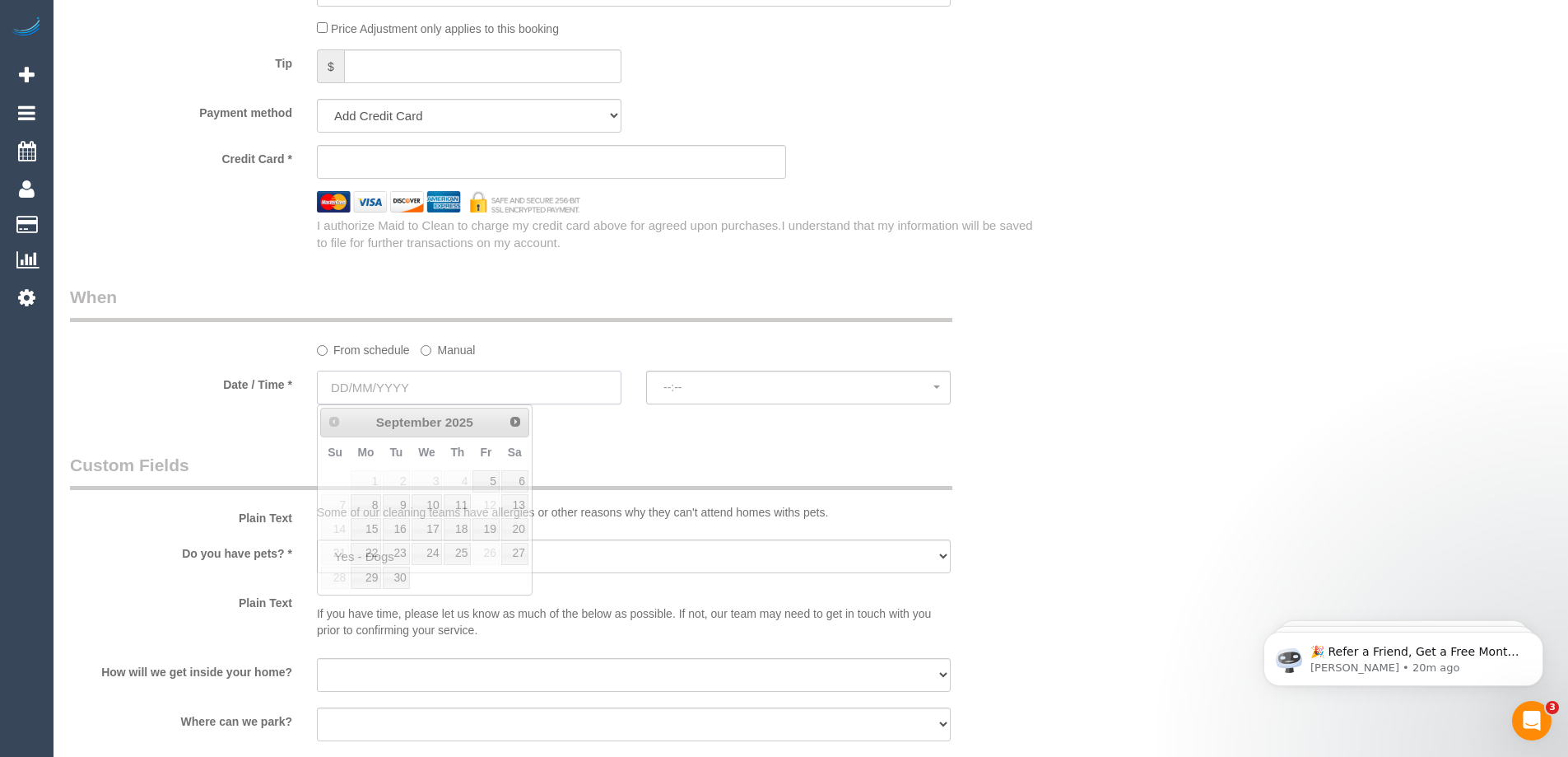
click at [357, 383] on input "text" at bounding box center [469, 387] width 304 height 34
click at [488, 476] on link "5" at bounding box center [485, 481] width 26 height 22
type input "05/09/2025"
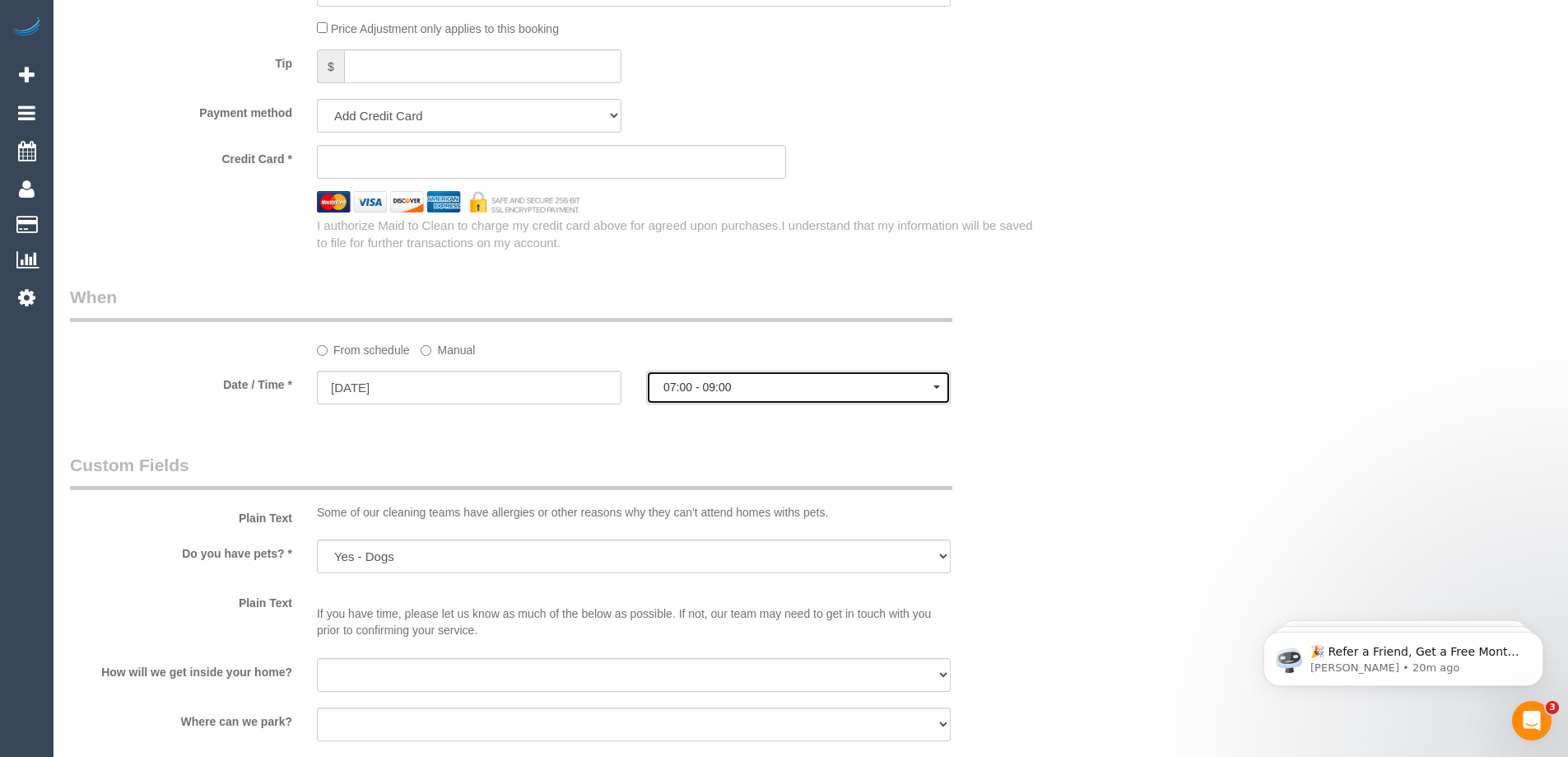
click at [936, 387] on span "button" at bounding box center [936, 386] width 7 height 3
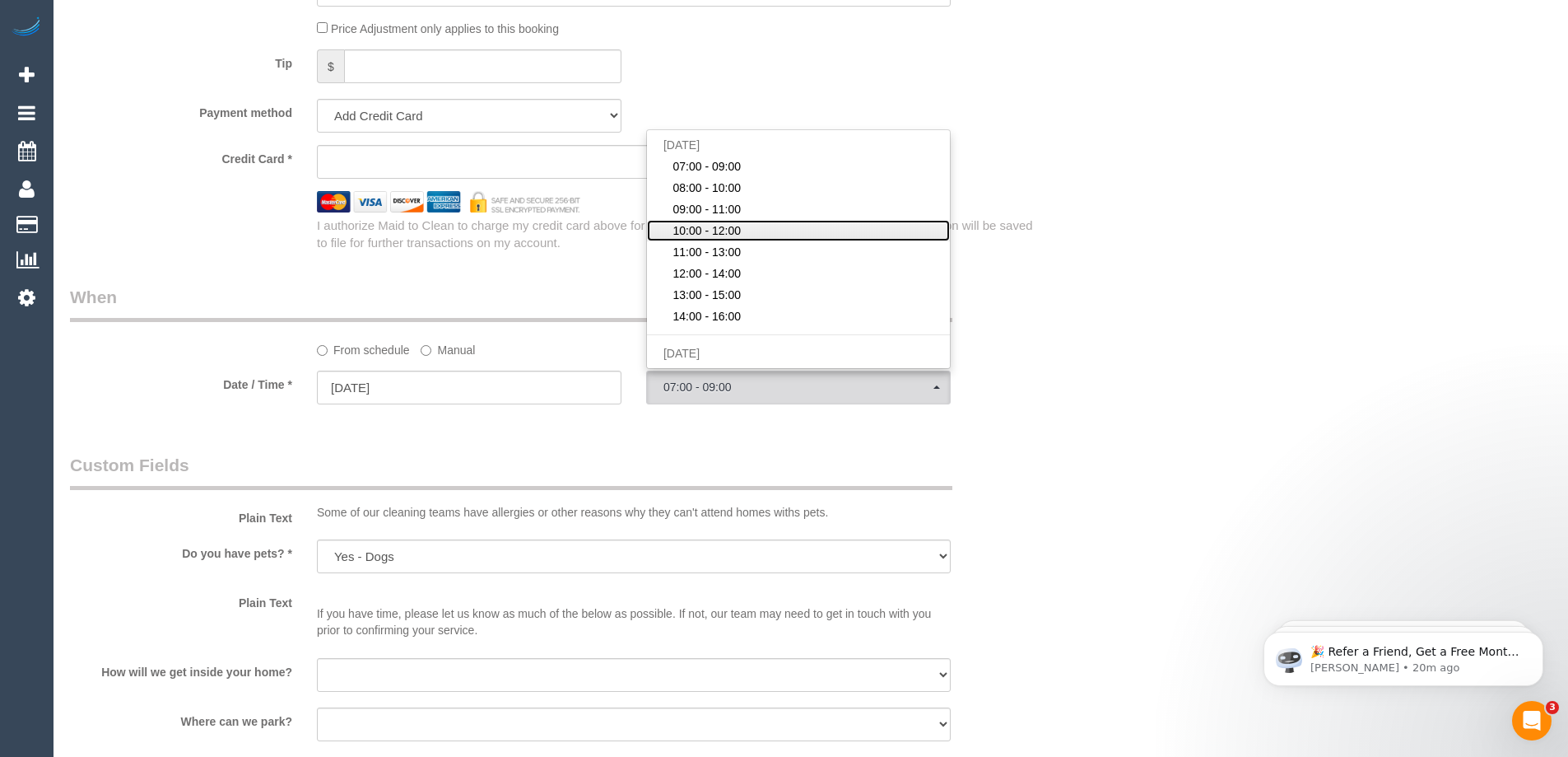
click at [731, 228] on span "10:00 - 12:00" at bounding box center [706, 230] width 69 height 17
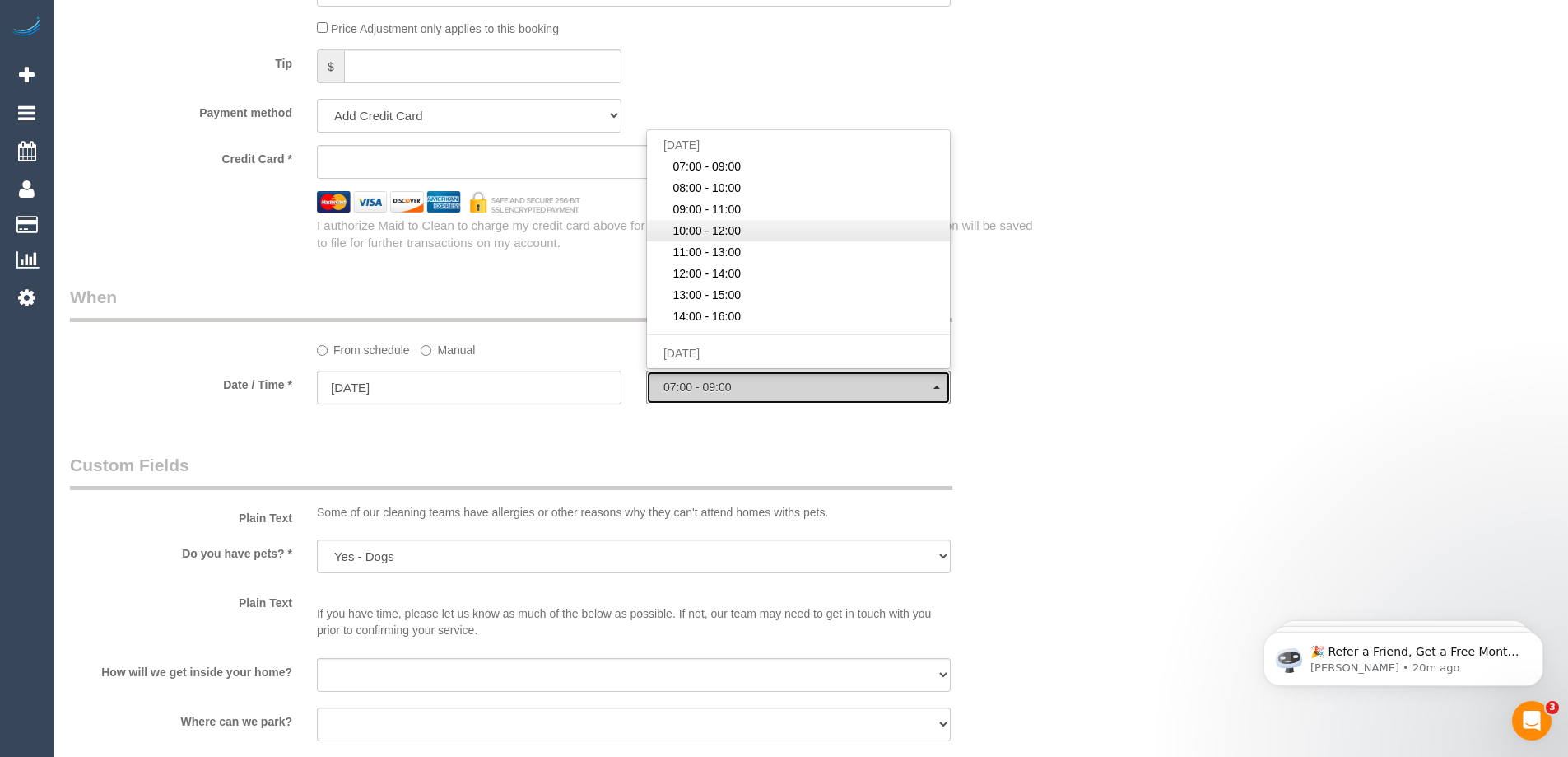
select select "spot9"
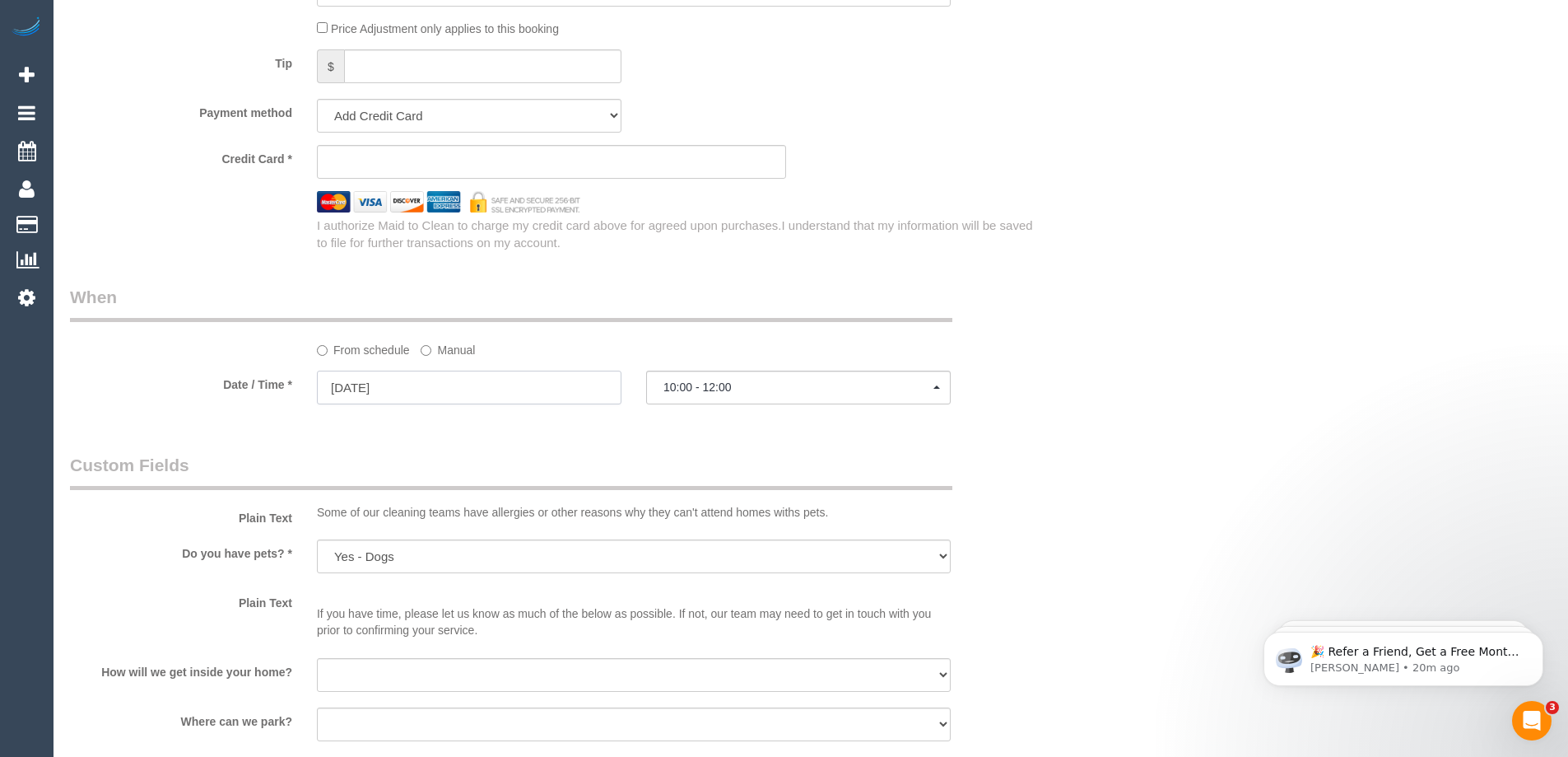
click at [433, 390] on input "05/09/2025" at bounding box center [469, 387] width 304 height 34
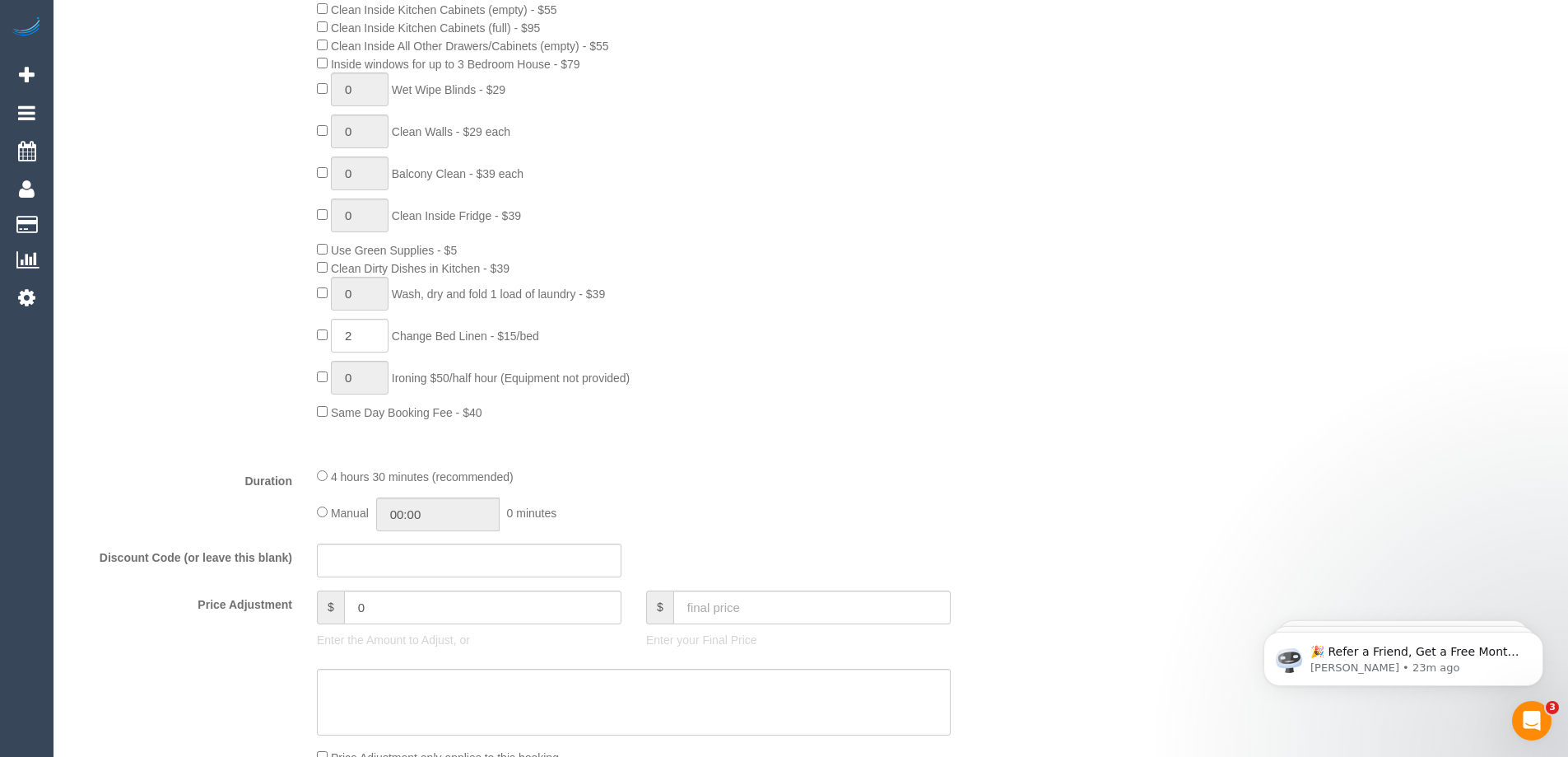
scroll to position [889, 0]
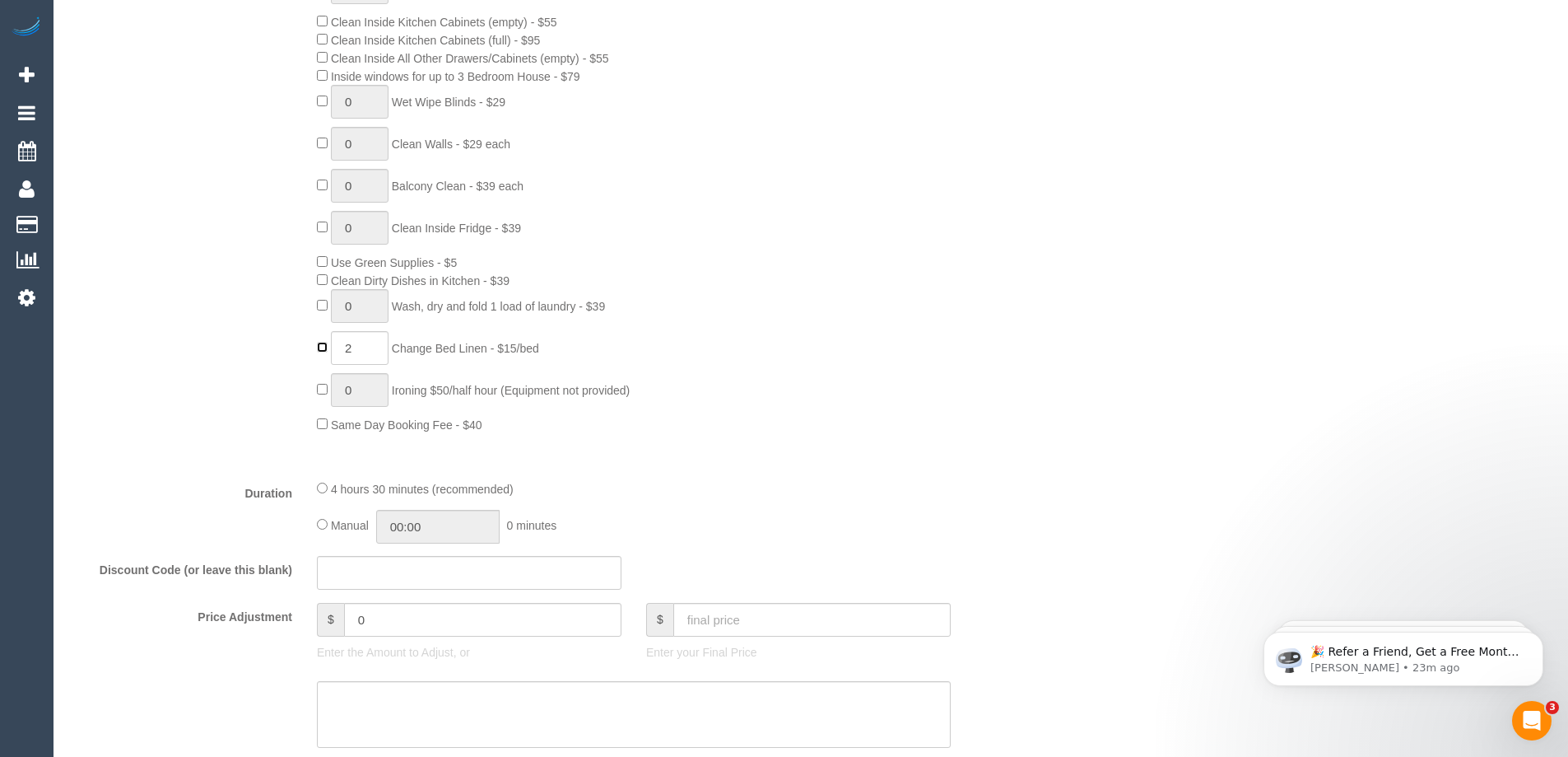
type input "0"
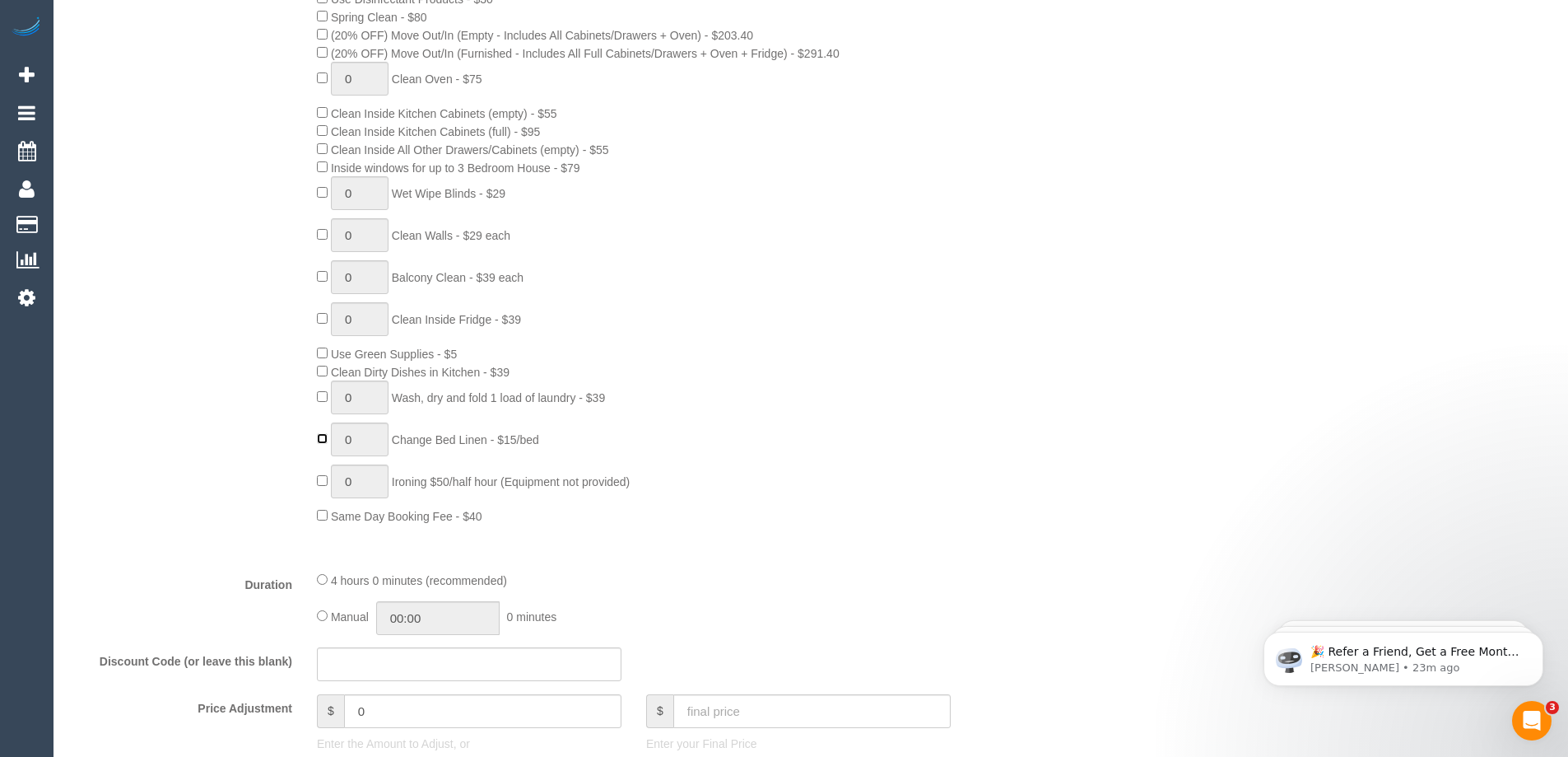
scroll to position [806, 0]
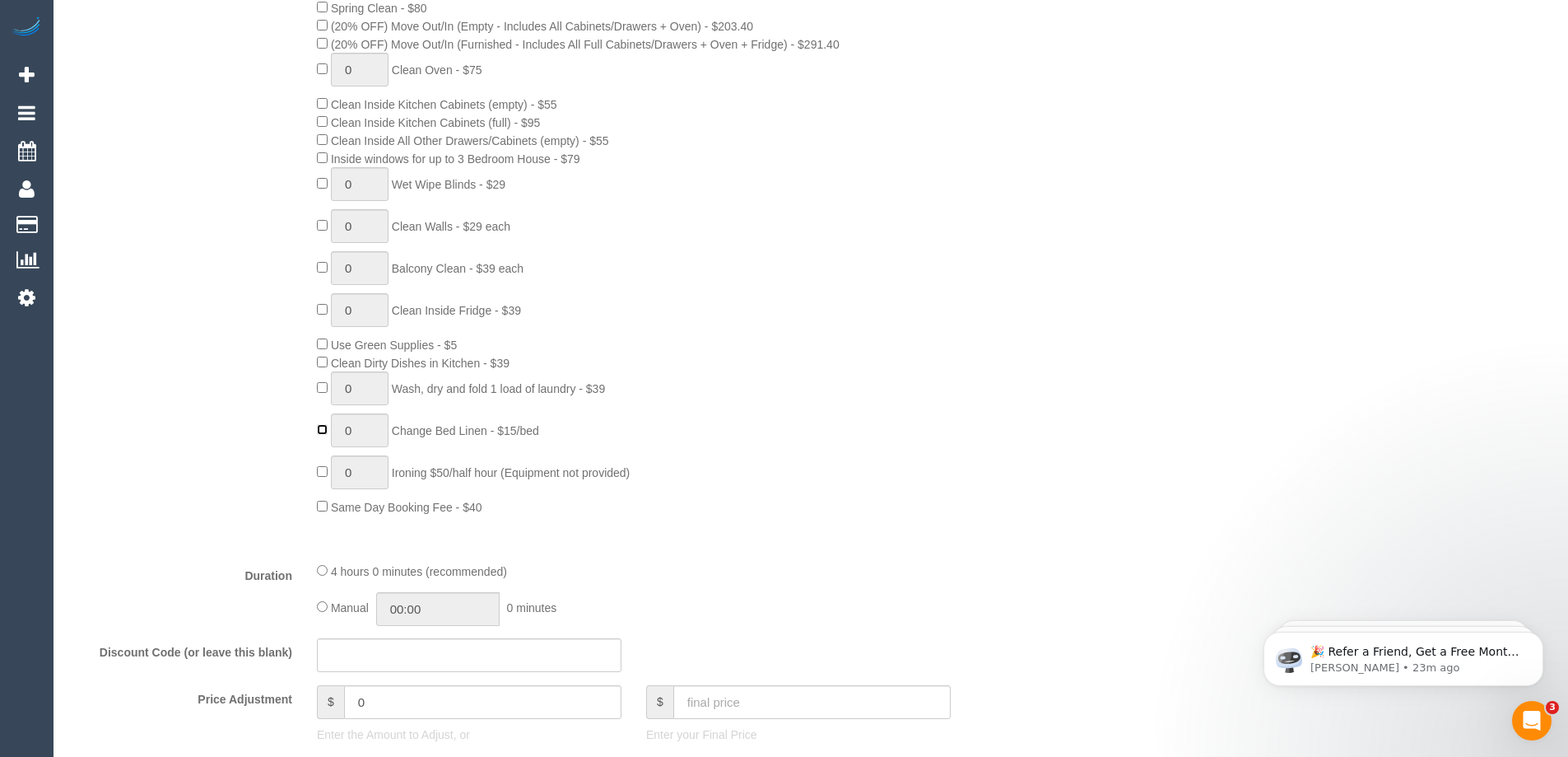
select select "spot41"
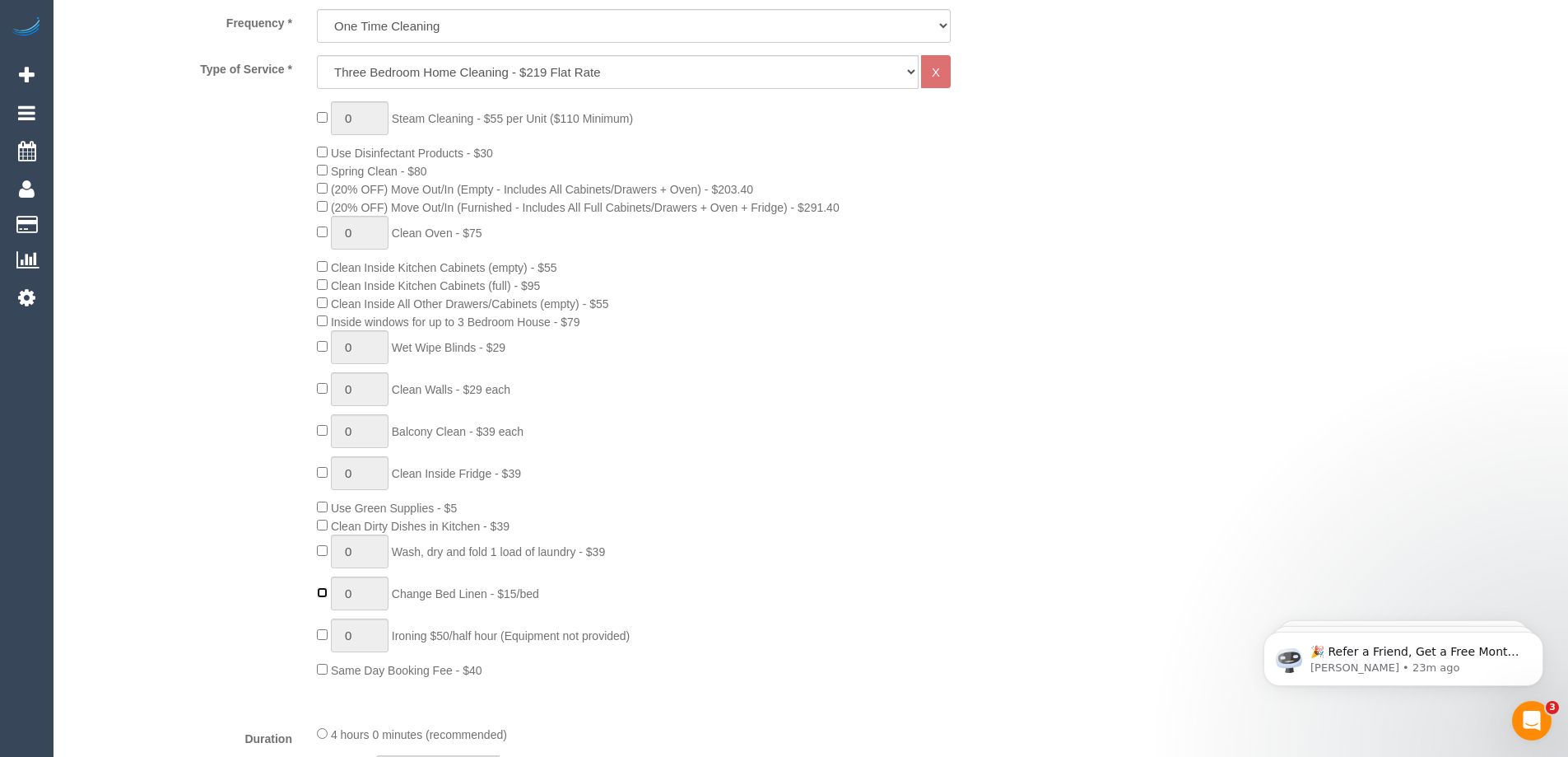
scroll to position [641, 0]
click at [536, 79] on select "Hourly Service - $70/h Hourly Service - $65/h Hourly Service - $60/h Hourly Ser…" at bounding box center [617, 74] width 601 height 34
select select "215"
click at [317, 57] on select "Hourly Service - $70/h Hourly Service - $65/h Hourly Service - $60/h Hourly Ser…" at bounding box center [617, 74] width 601 height 34
select select "spot73"
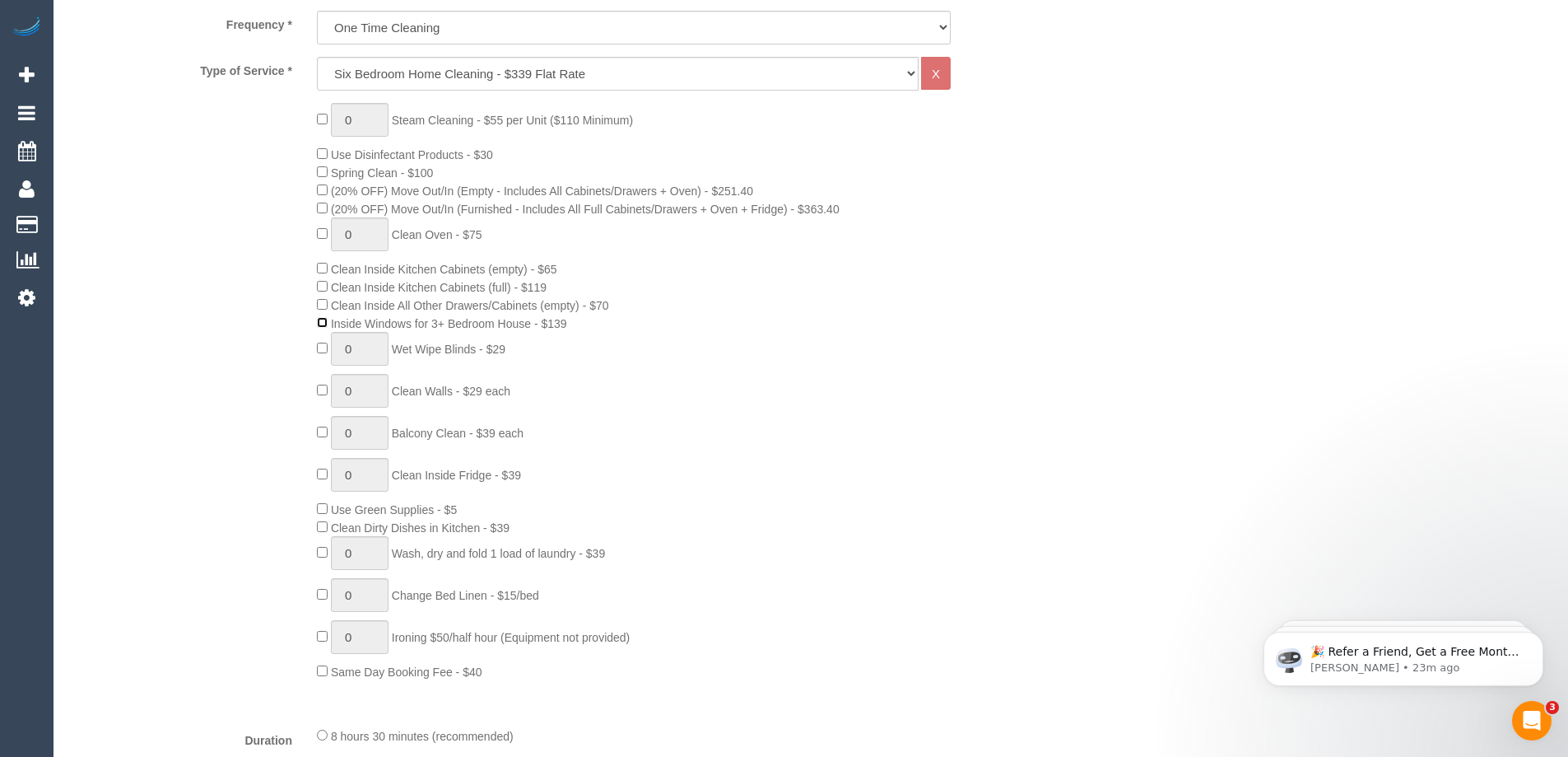
select select "spot105"
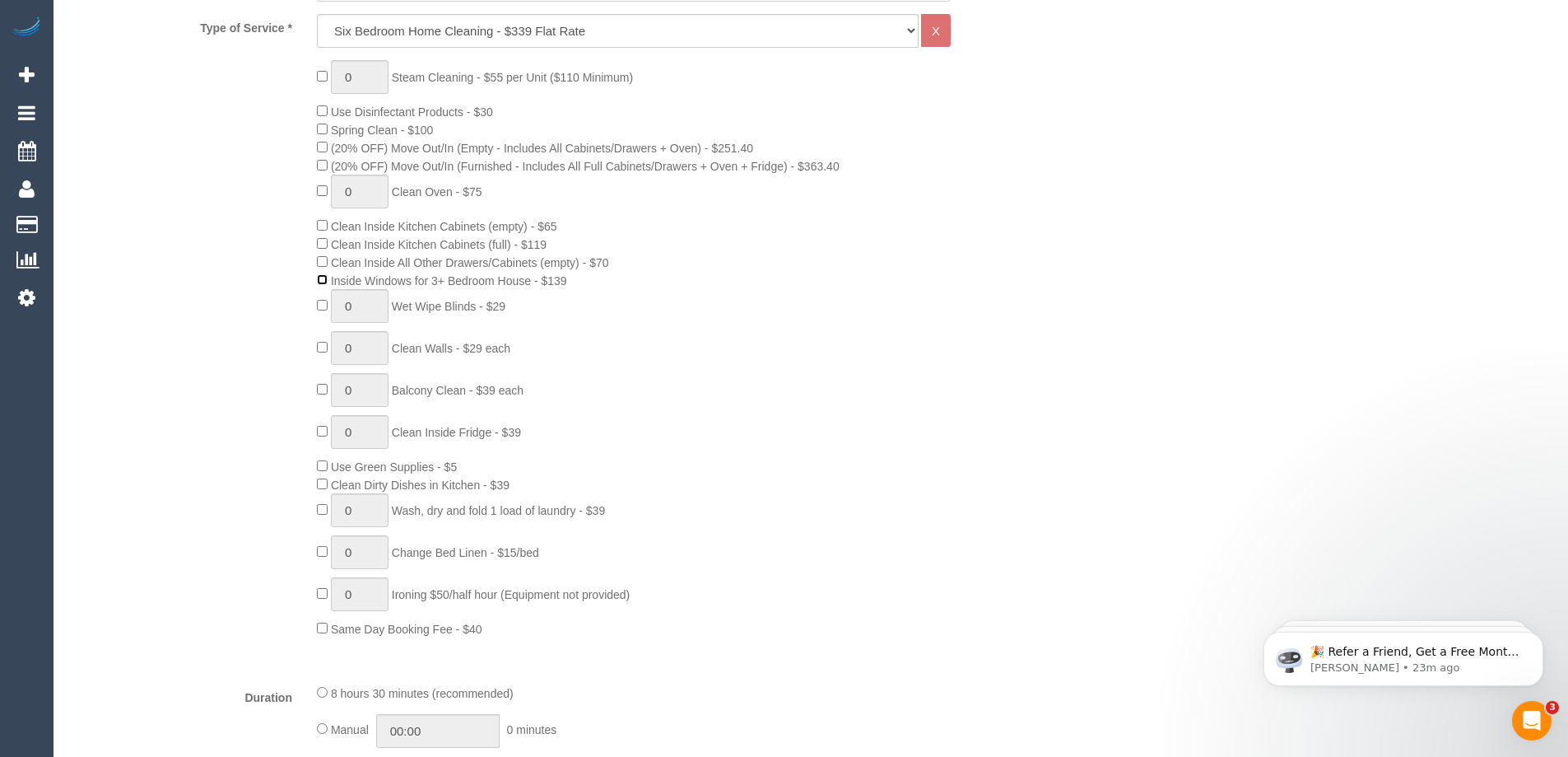
scroll to position [724, 0]
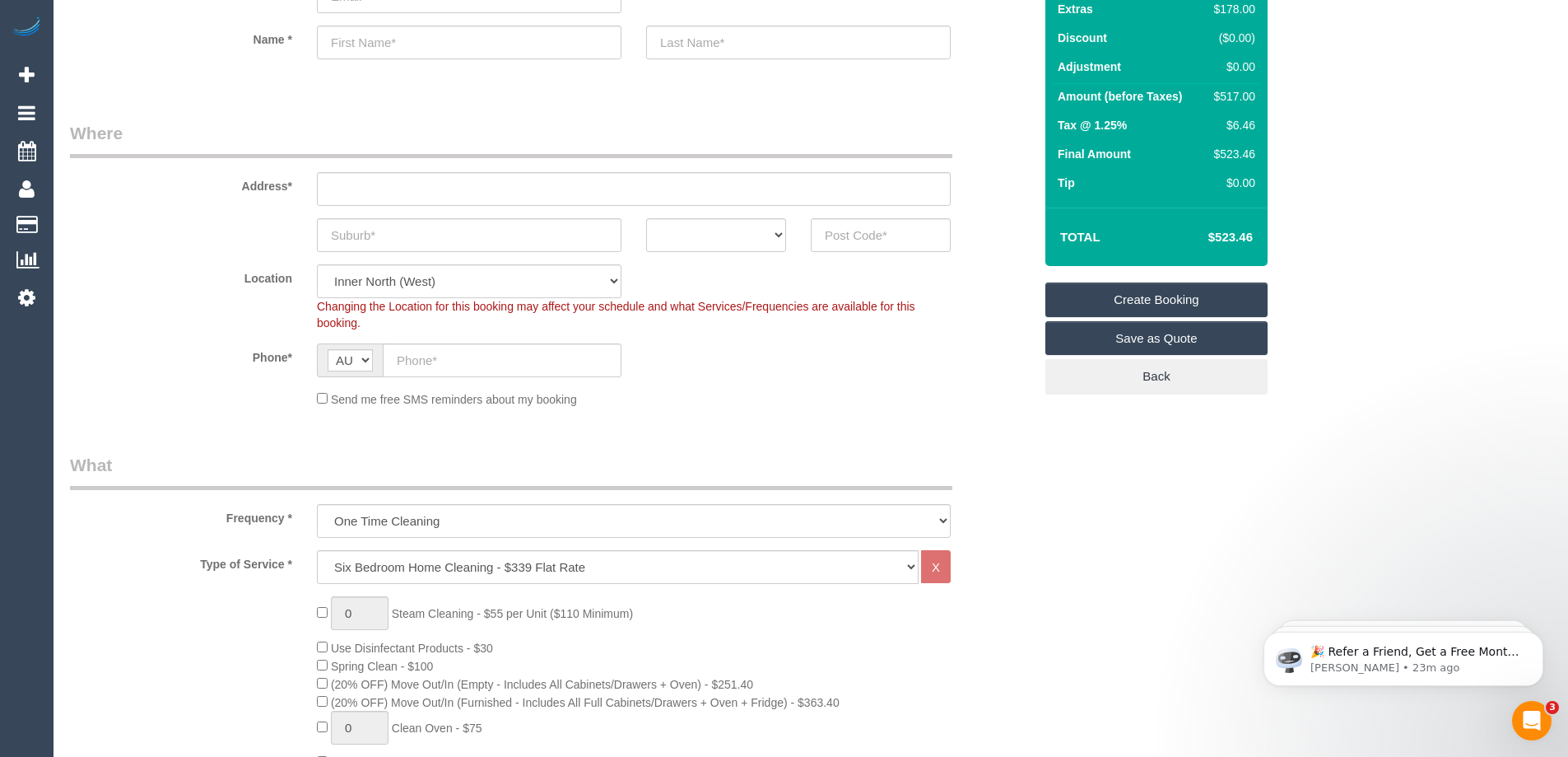
select select "spot137"
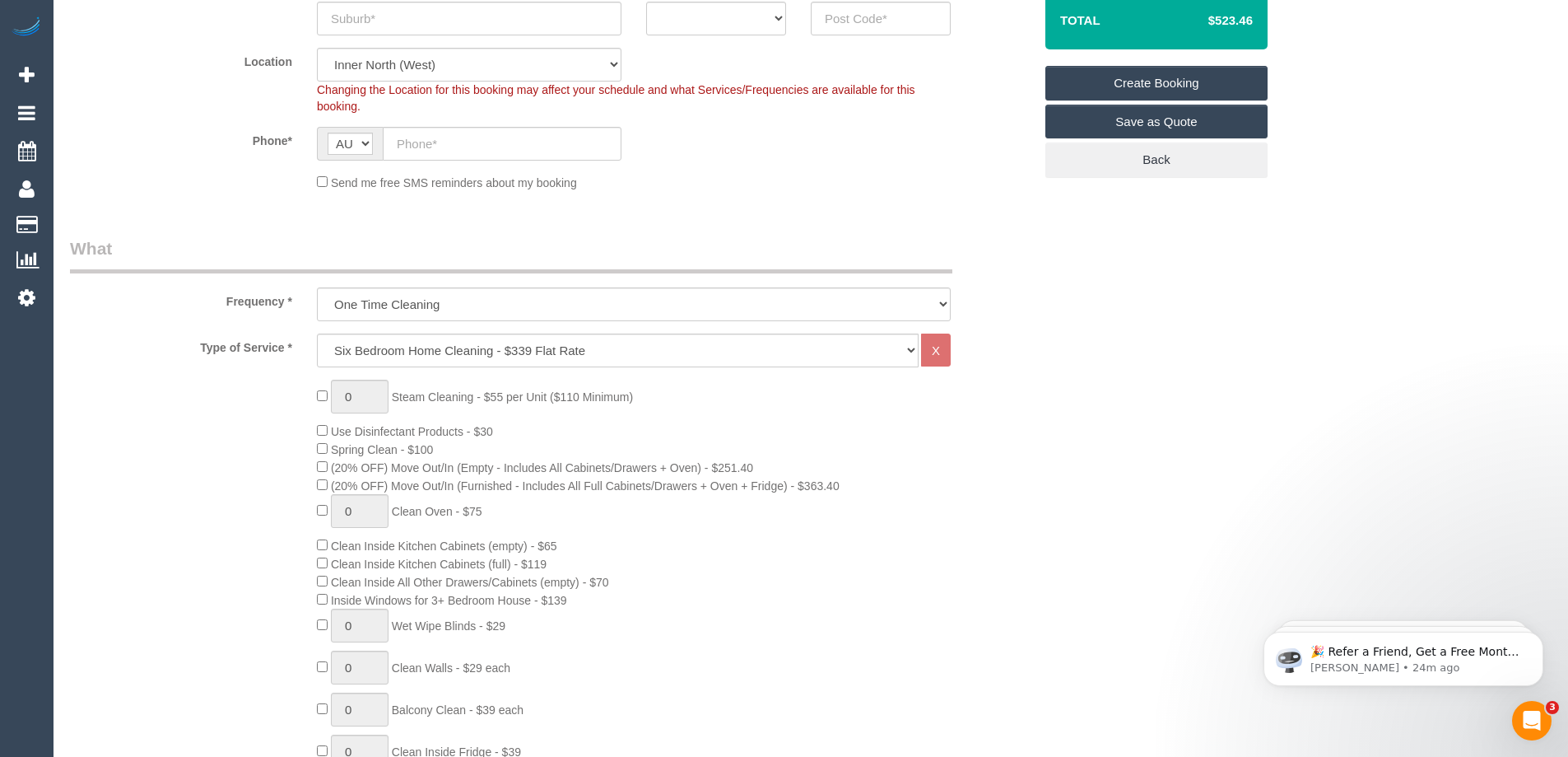
scroll to position [394, 0]
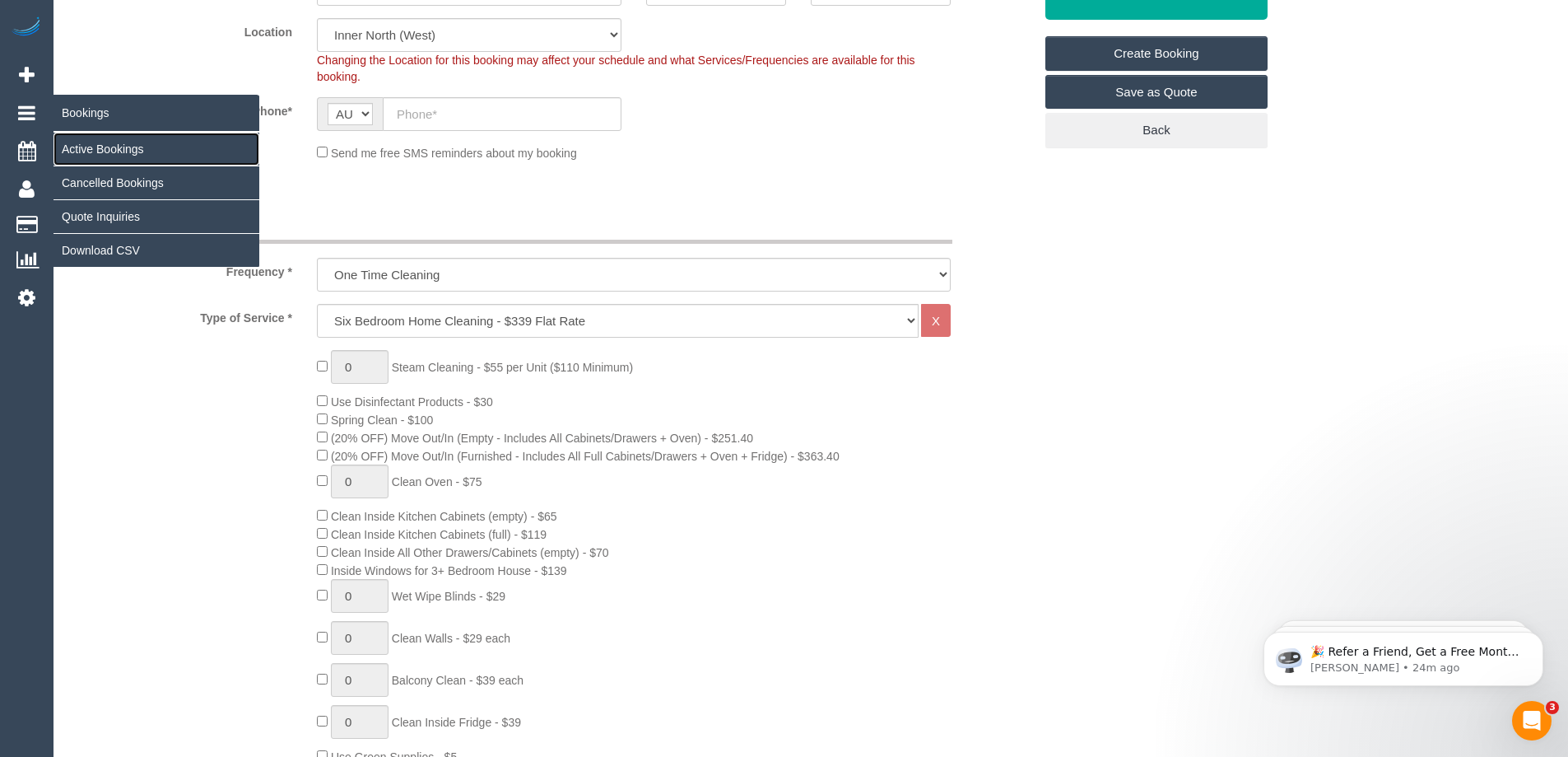
click at [74, 145] on link "Active Bookings" at bounding box center [157, 149] width 205 height 33
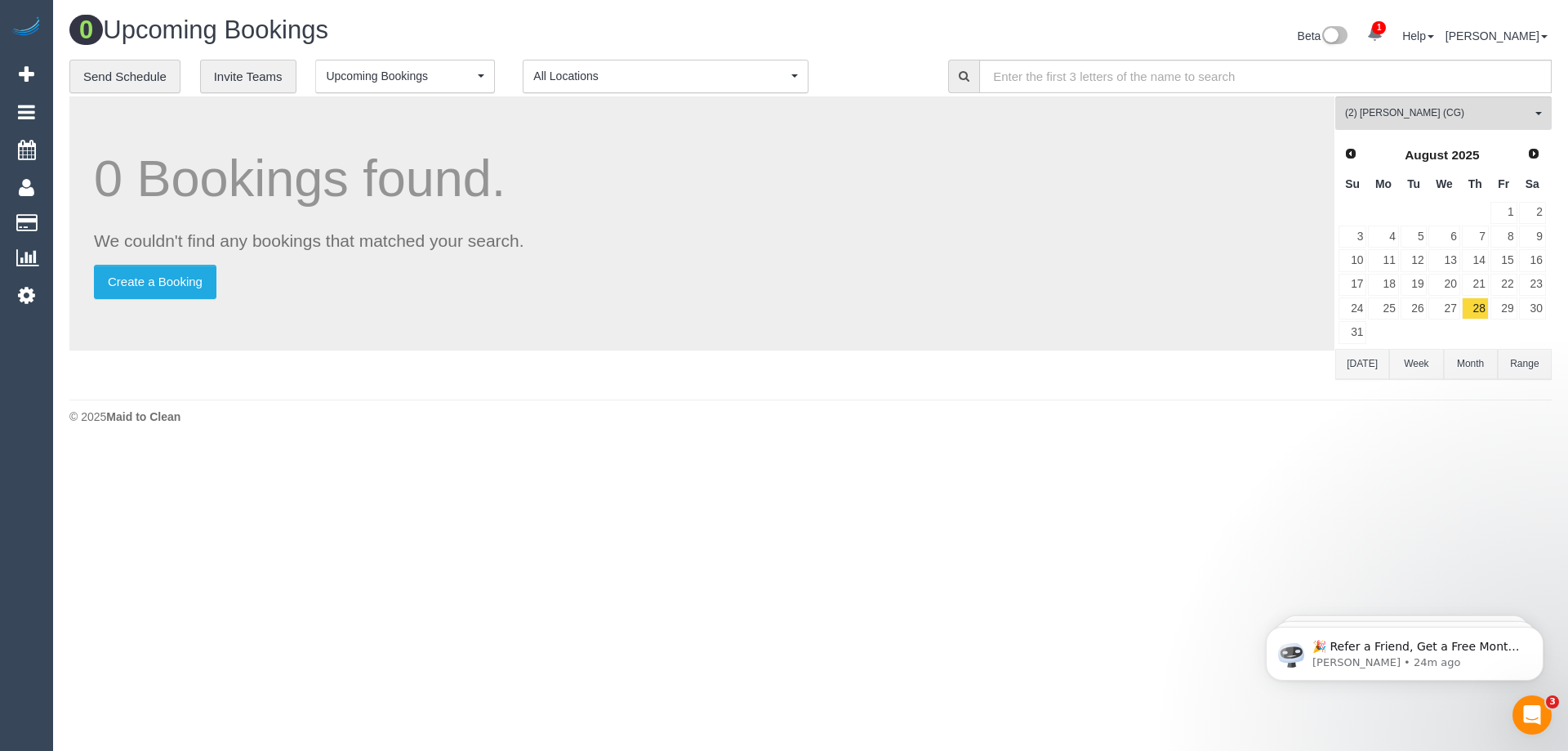
click at [1339, 373] on button "Today" at bounding box center [1362, 363] width 53 height 31
click at [1450, 98] on button "(2) Gurpreet Kaur (CG) All Teams" at bounding box center [1443, 113] width 217 height 34
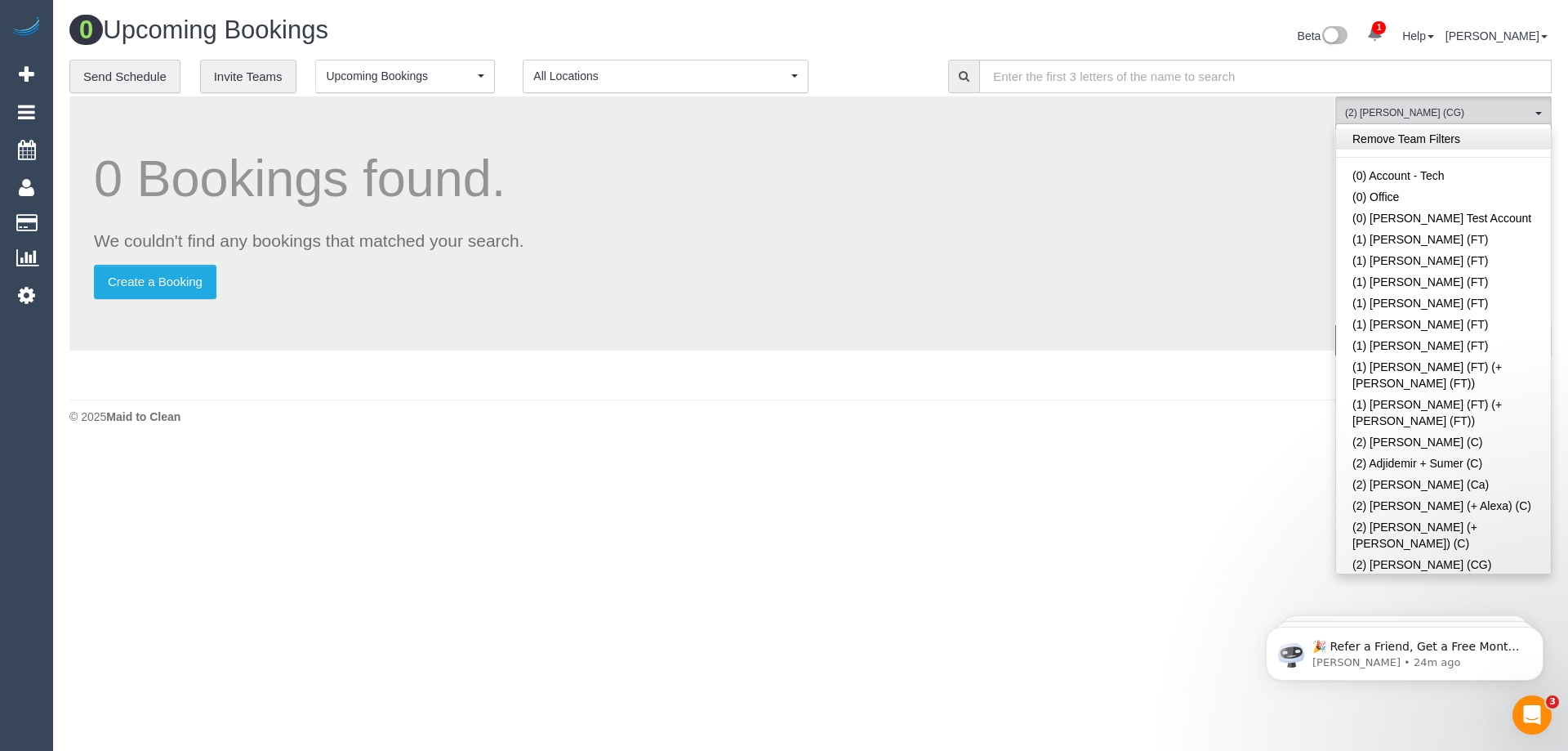
click at [1442, 130] on link "Remove Team Filters" at bounding box center [1442, 139] width 215 height 21
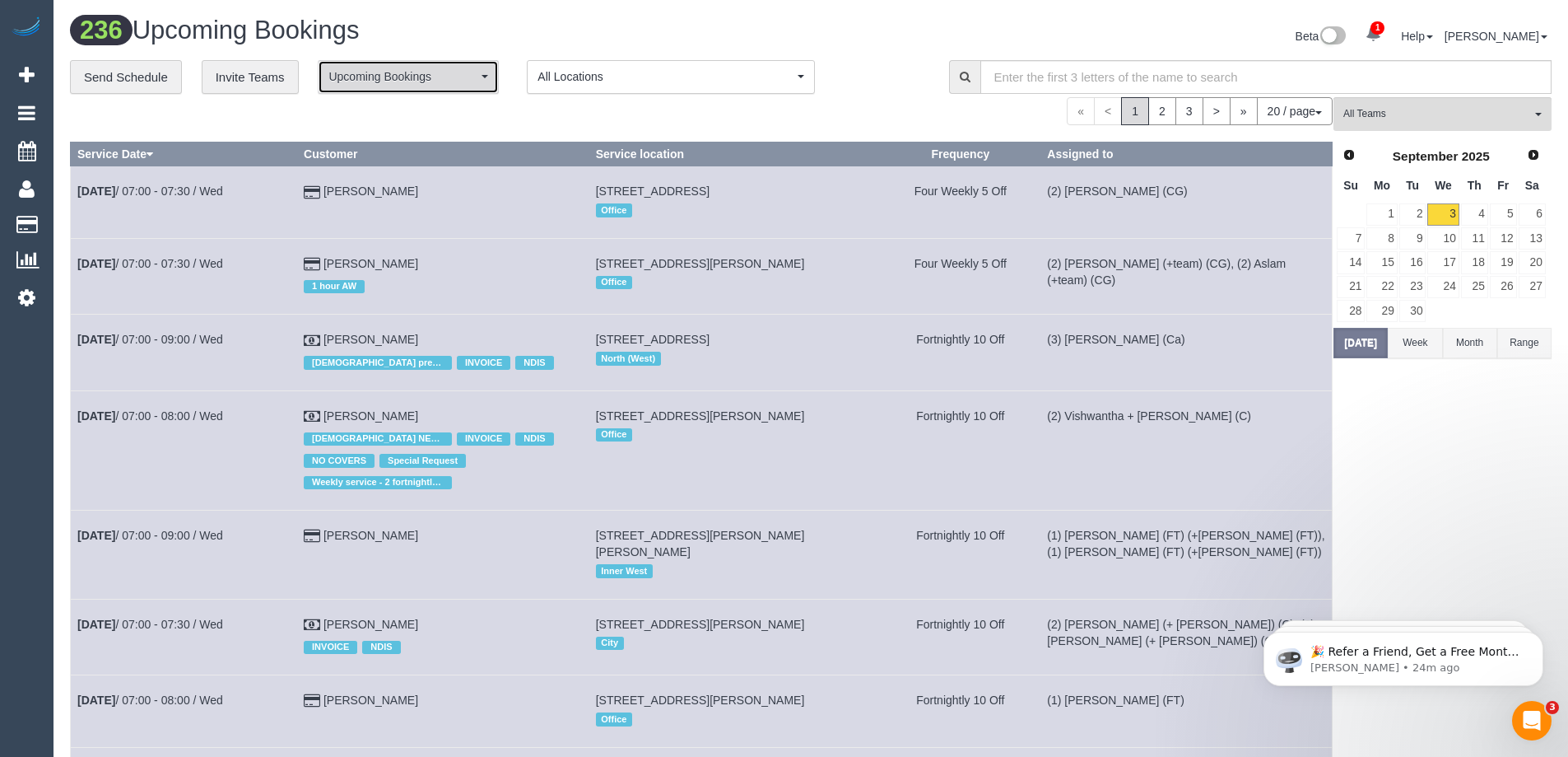
click at [368, 78] on span "Upcoming Bookings" at bounding box center [402, 77] width 149 height 17
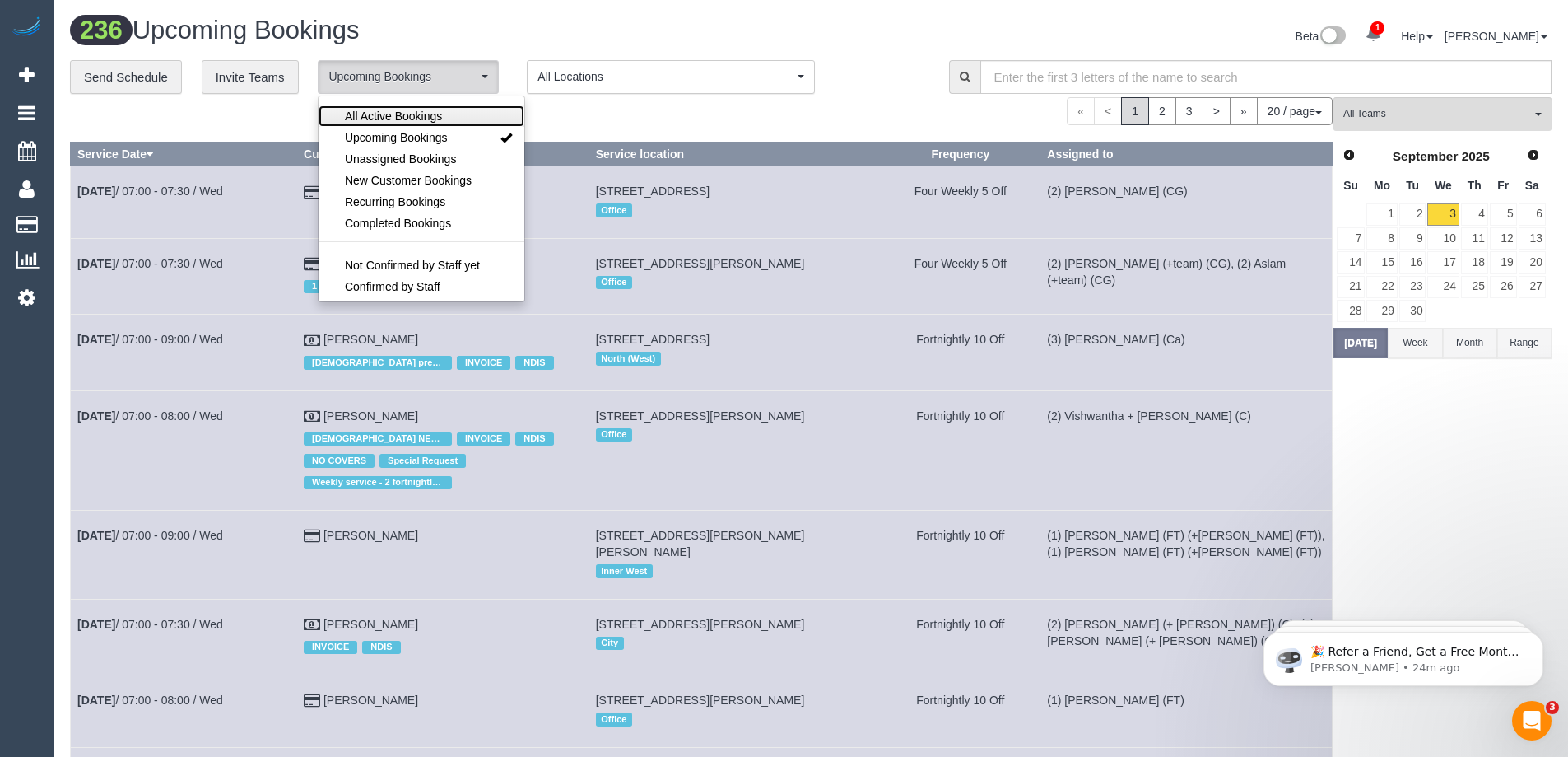
click at [374, 116] on span "All Active Bookings" at bounding box center [393, 116] width 97 height 17
select select "***"
click at [458, 35] on h1 "236 Active Bookings" at bounding box center [434, 31] width 729 height 28
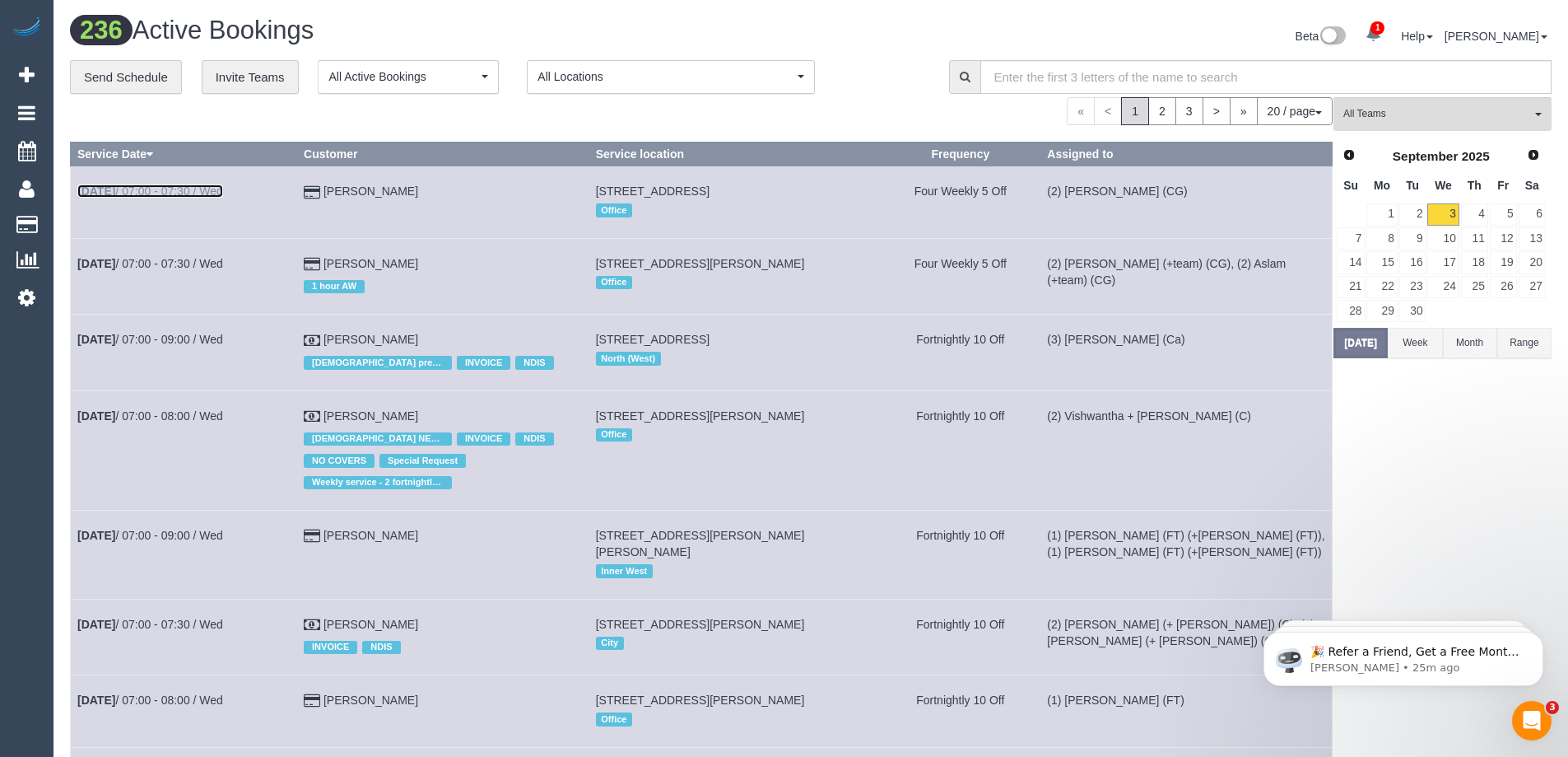
click at [177, 190] on link "Sep 3rd / 07:00 - 07:30 / Wed" at bounding box center [151, 190] width 146 height 13
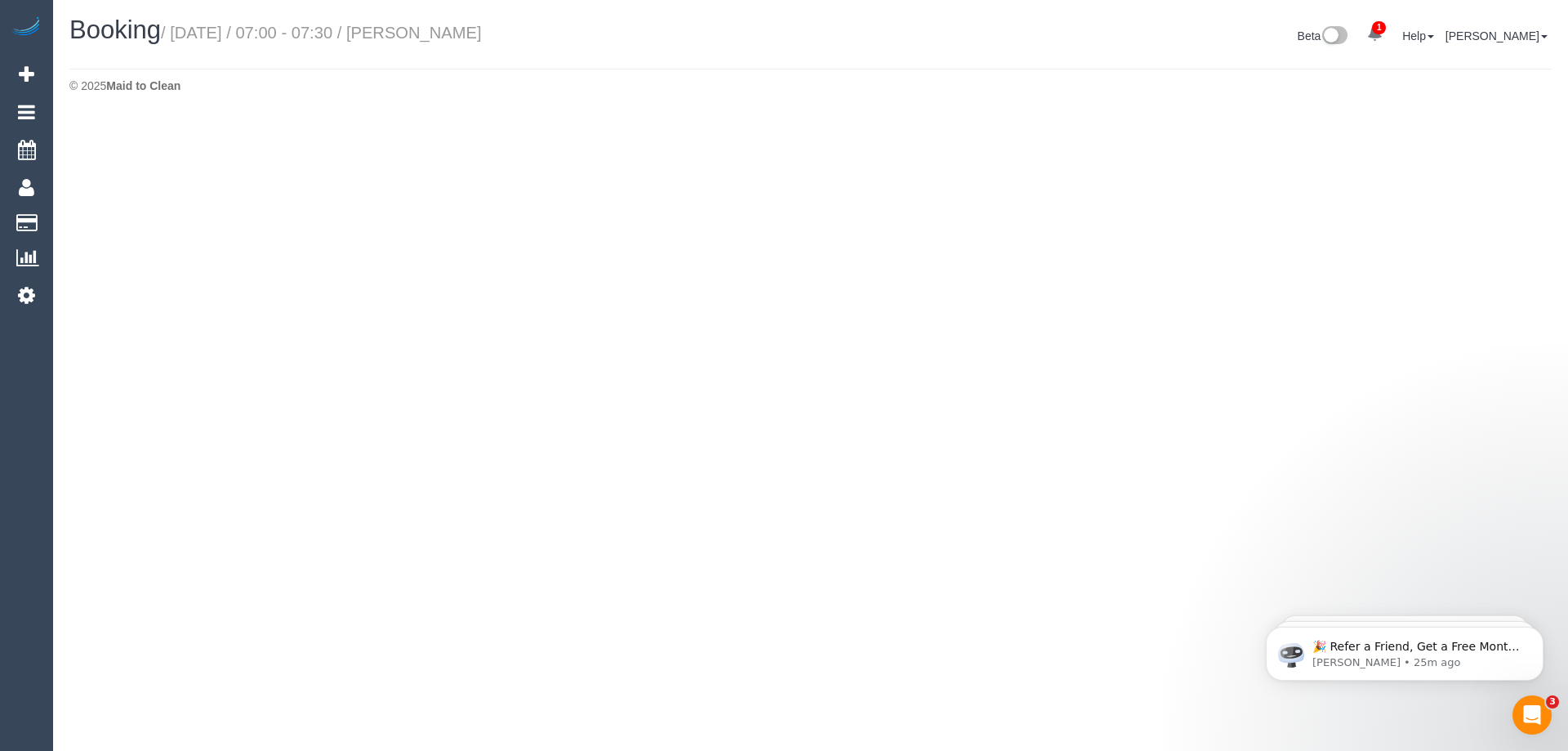
select select "VIC"
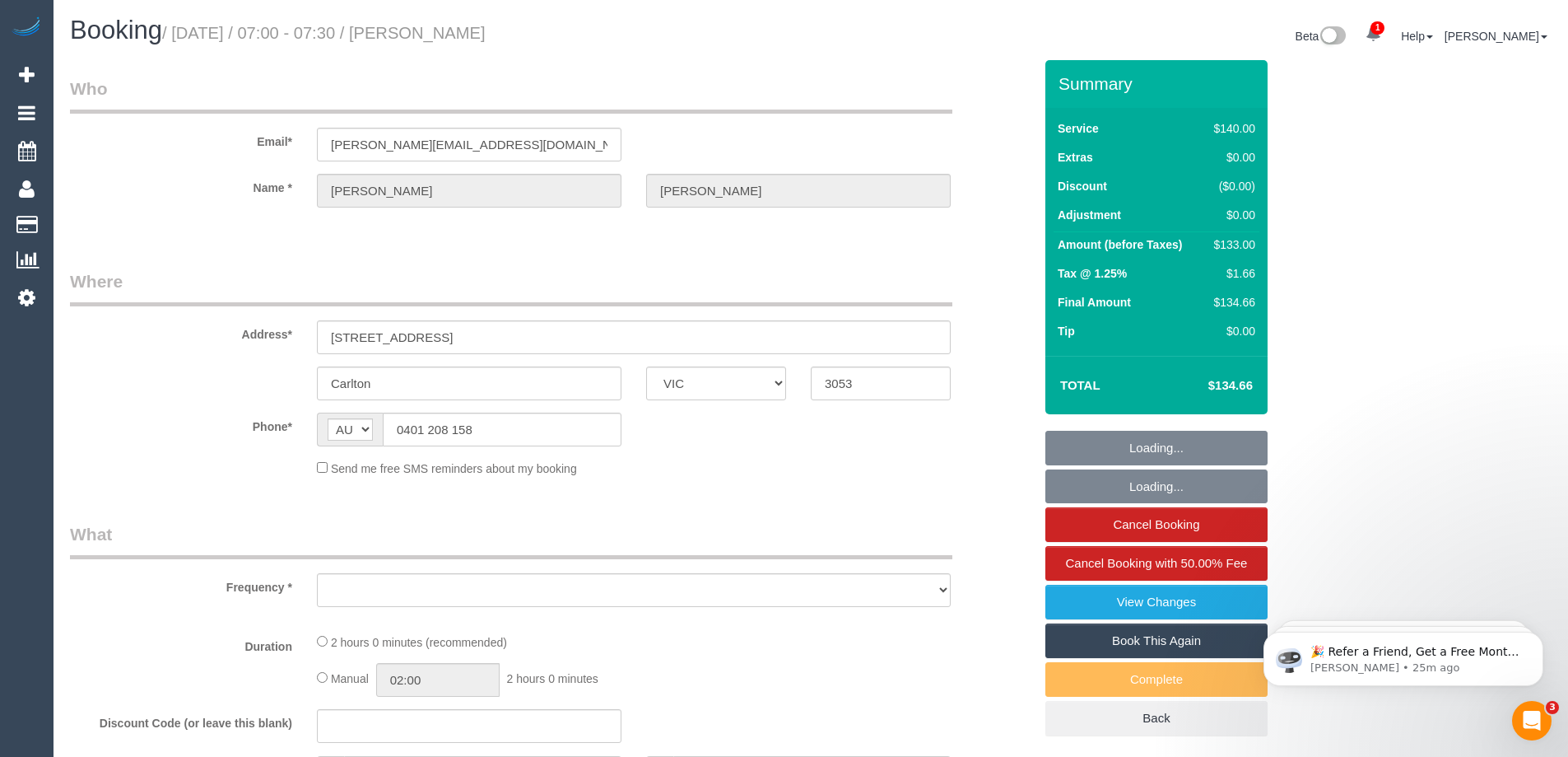
select select "string:stripe-pm_1JCFks2GScqysDRVt9Usb2fp"
select select "object:23571"
select select "number:32"
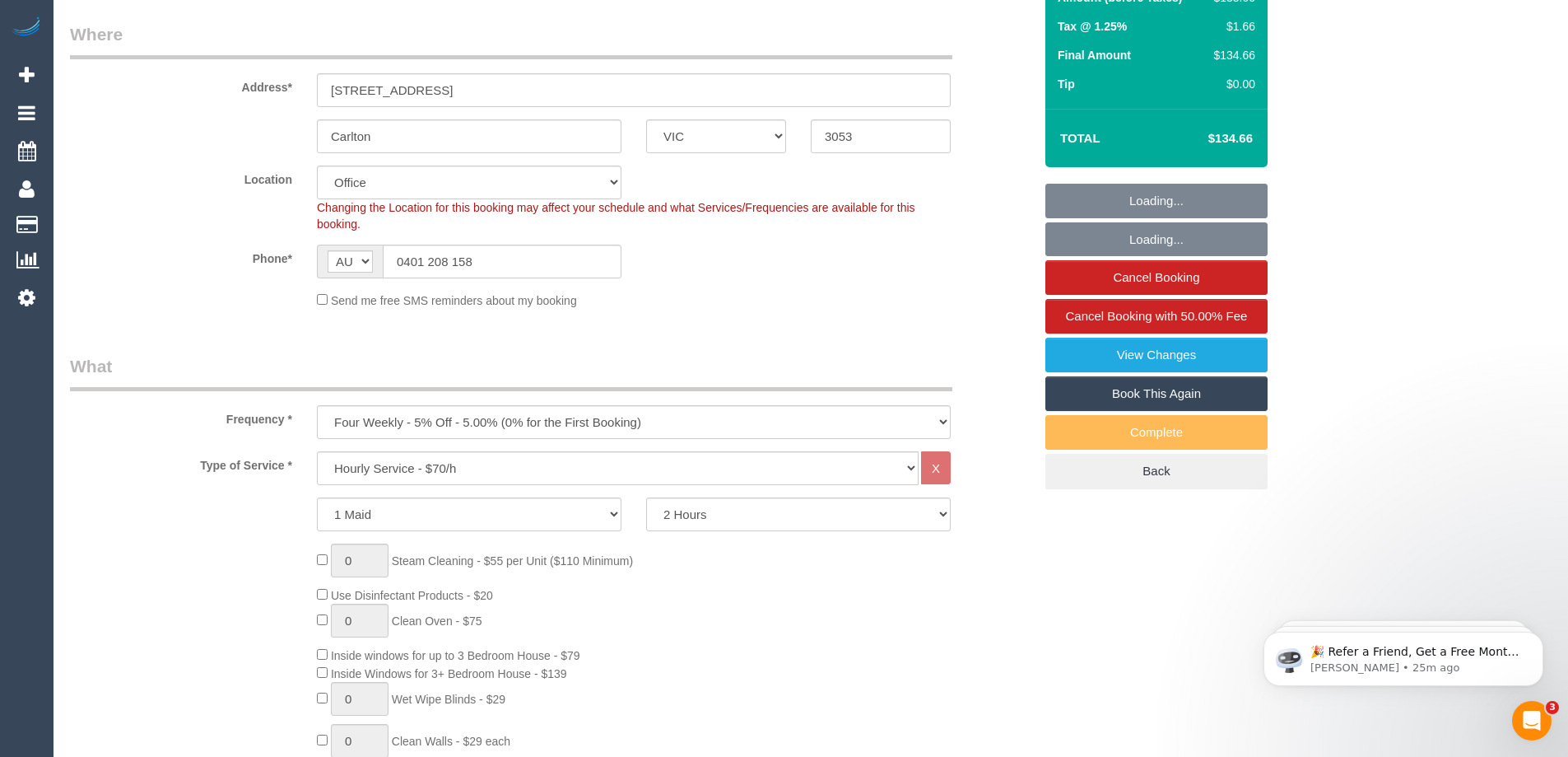
select select "object:23917"
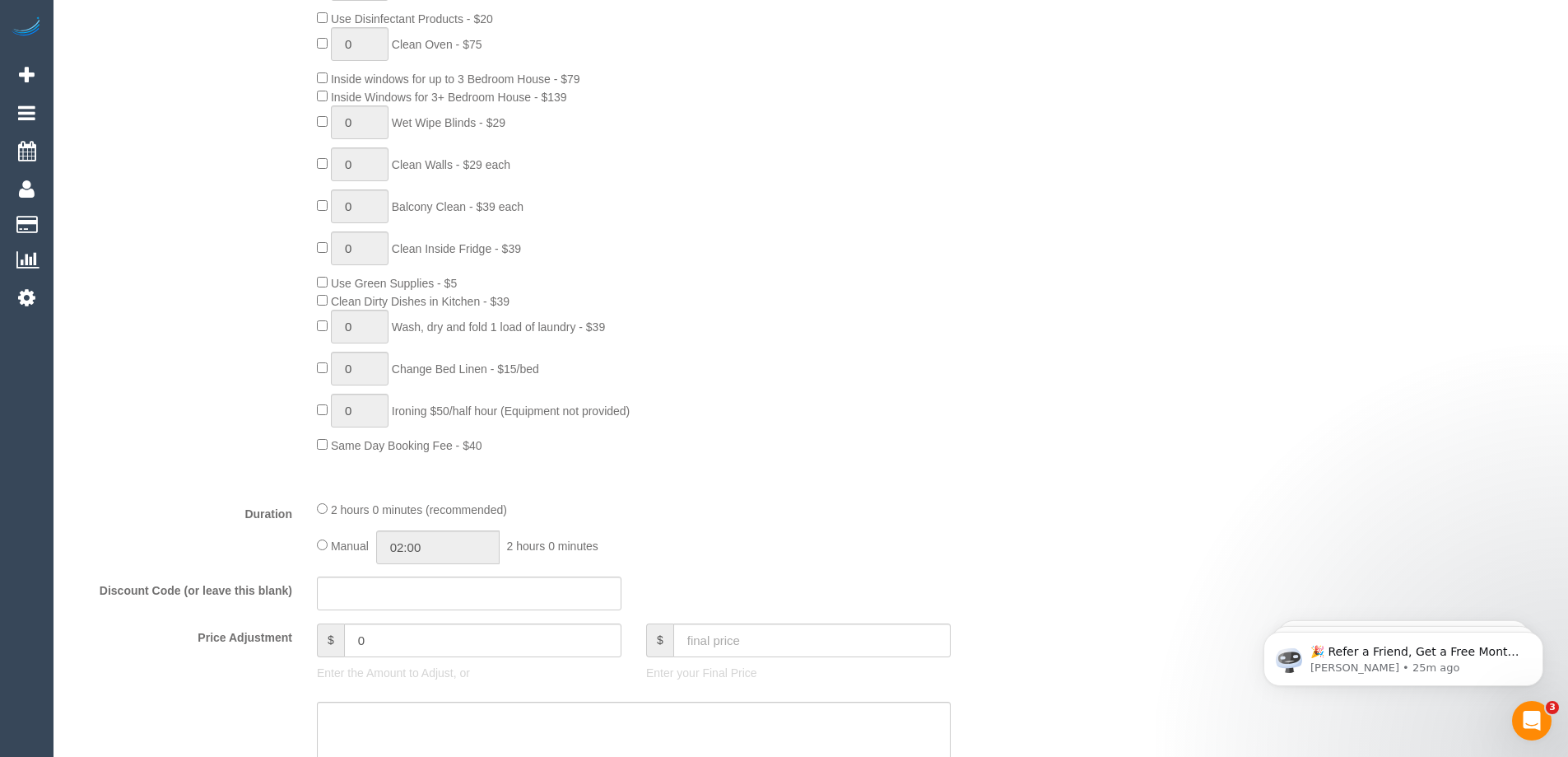
scroll to position [906, 0]
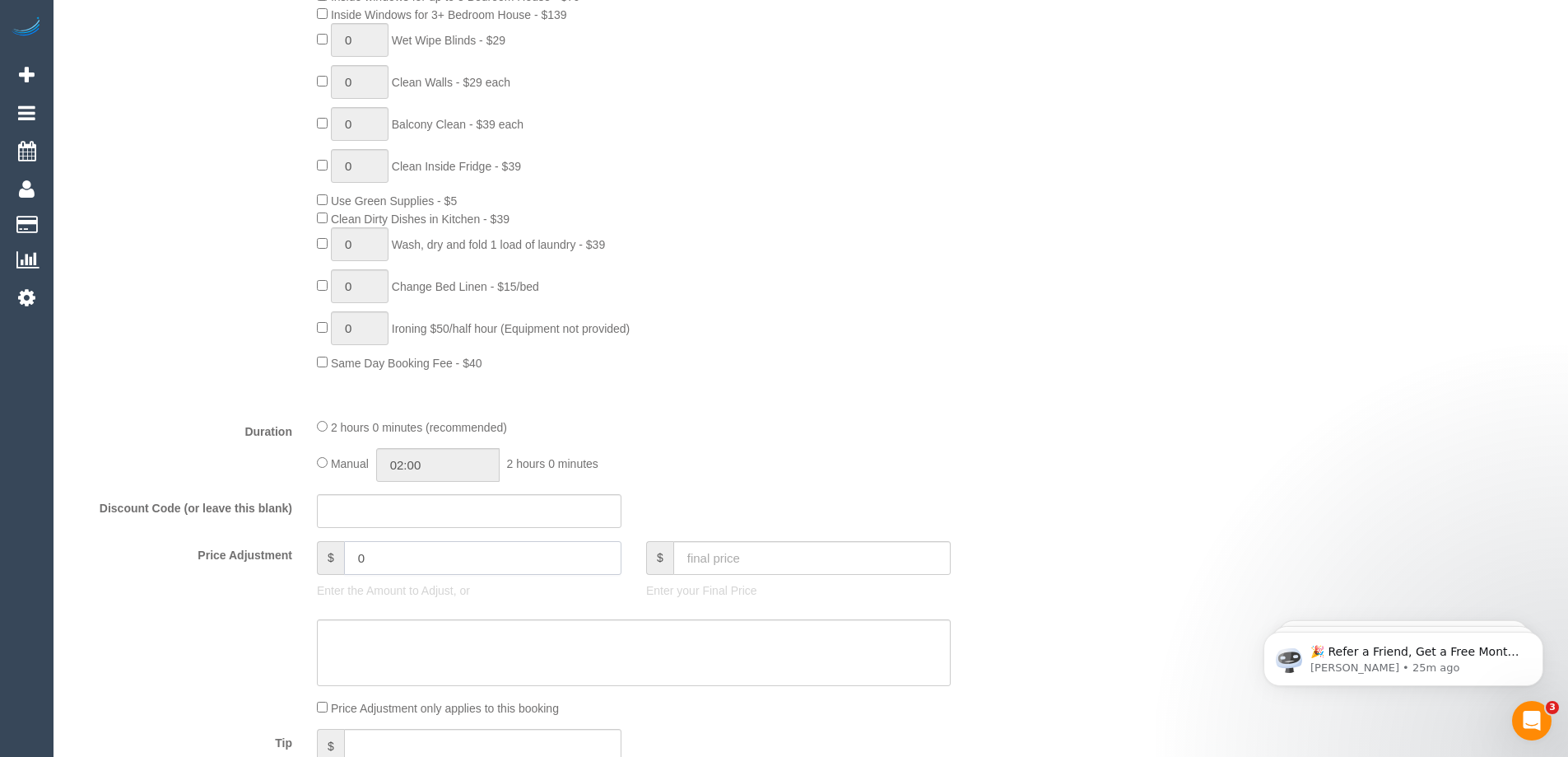
click at [422, 560] on input "0" at bounding box center [482, 558] width 277 height 34
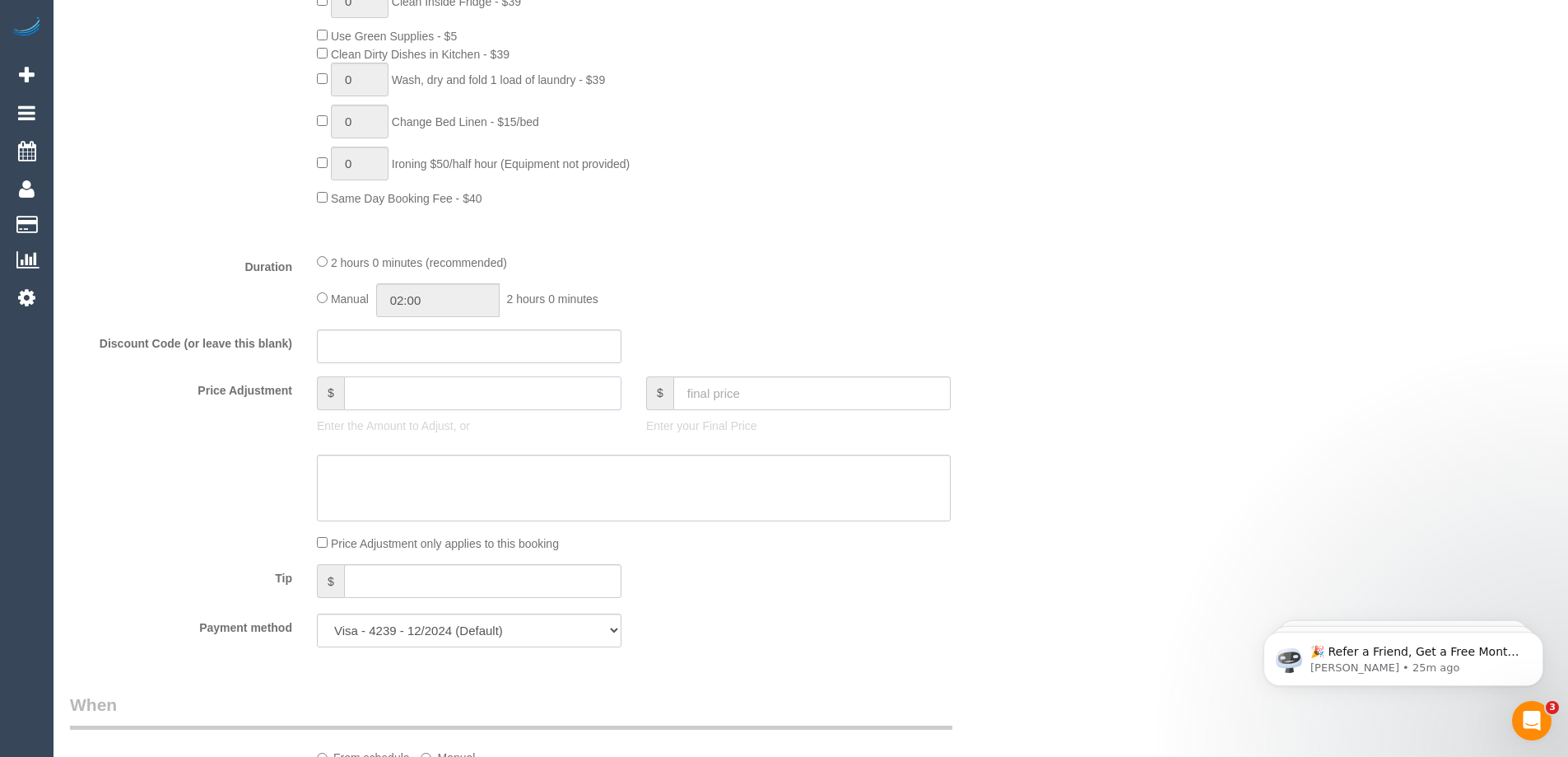
type input "1"
click at [740, 395] on input "text" at bounding box center [811, 393] width 277 height 34
drag, startPoint x: 348, startPoint y: 394, endPoint x: 309, endPoint y: 389, distance: 39.3
click at [309, 389] on div "$ 1 Enter the Amount to Adjust, or" at bounding box center [469, 409] width 329 height 66
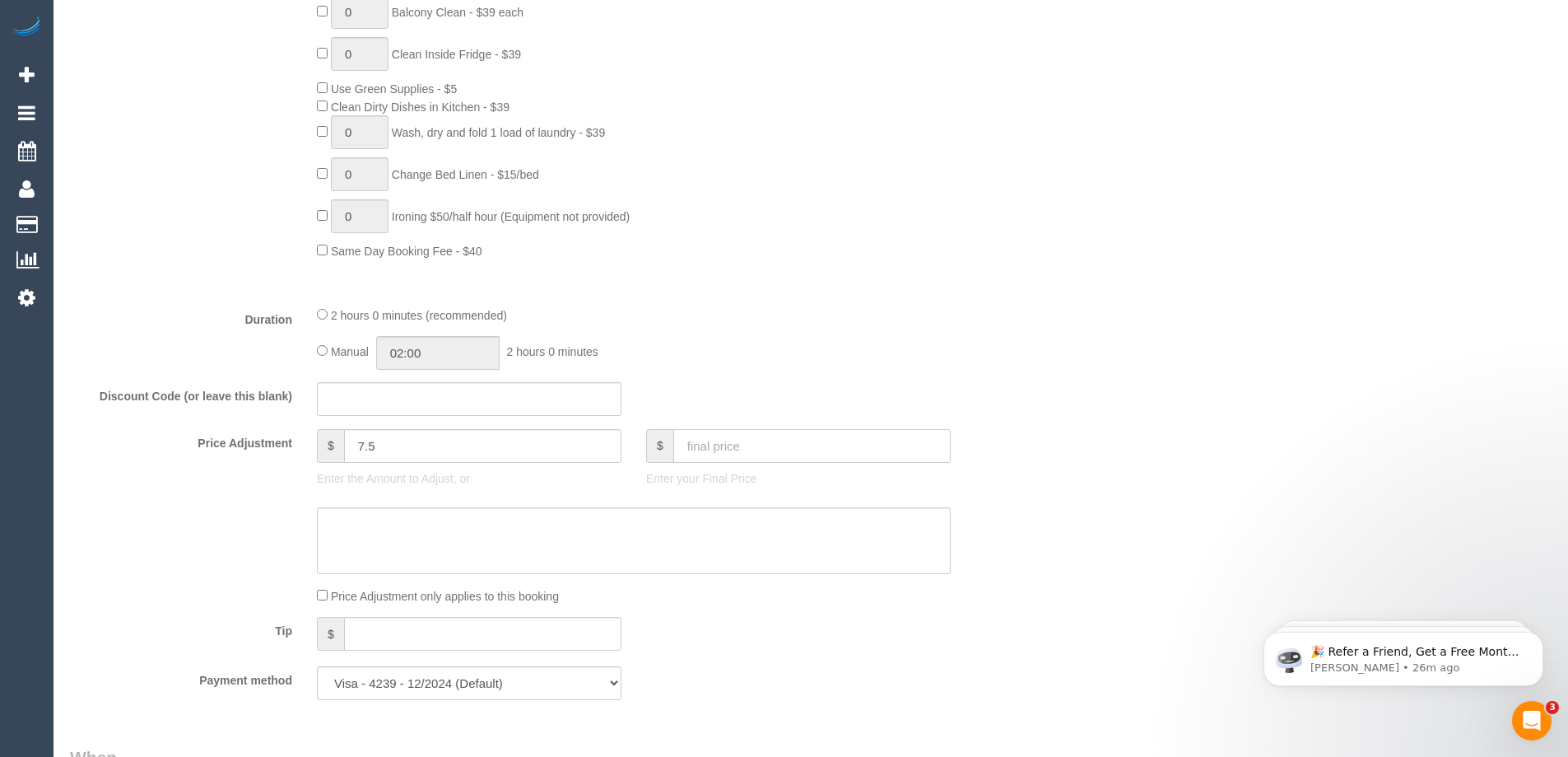
scroll to position [988, 0]
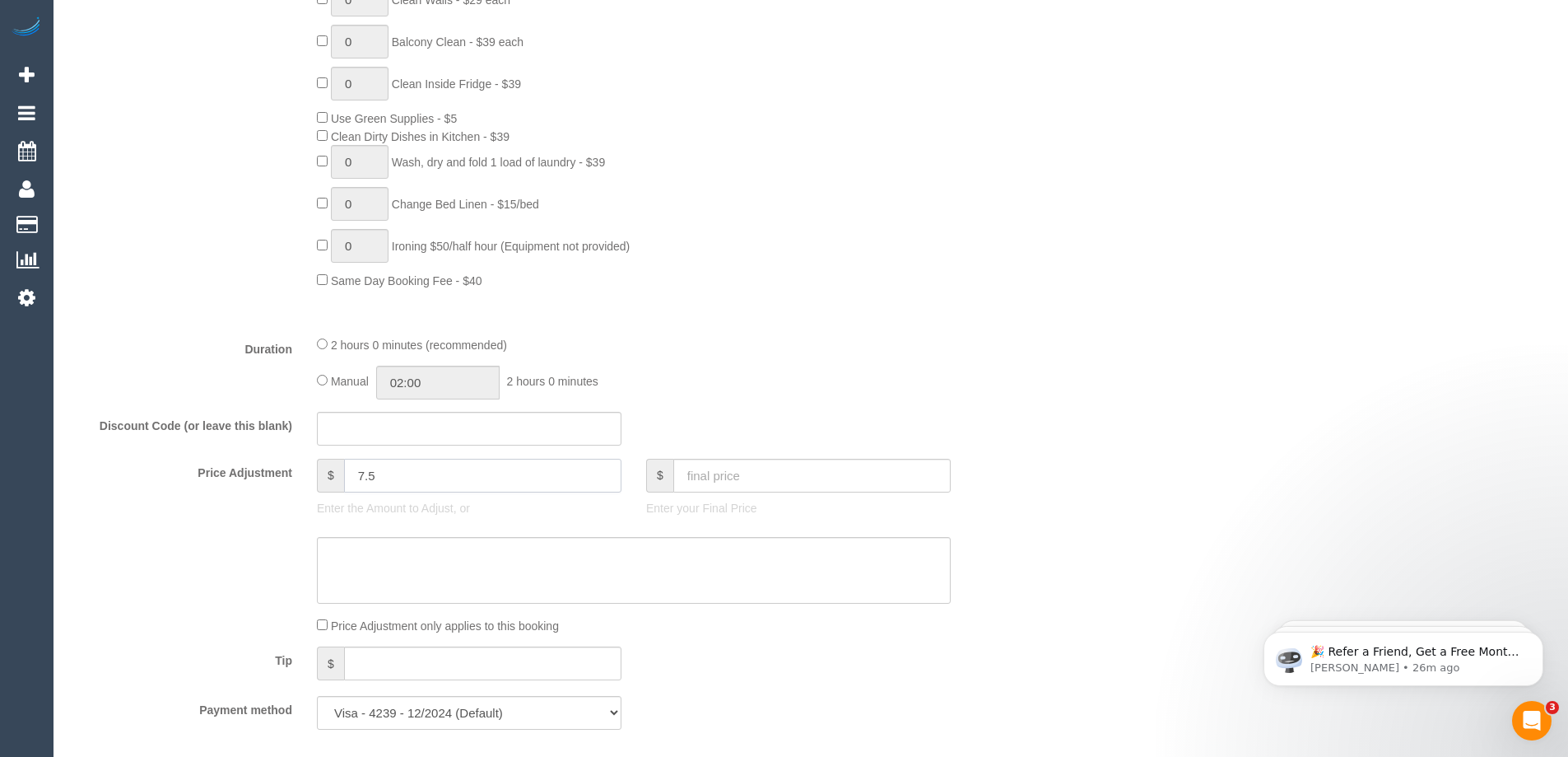
click at [409, 486] on input "7.5" at bounding box center [482, 476] width 277 height 34
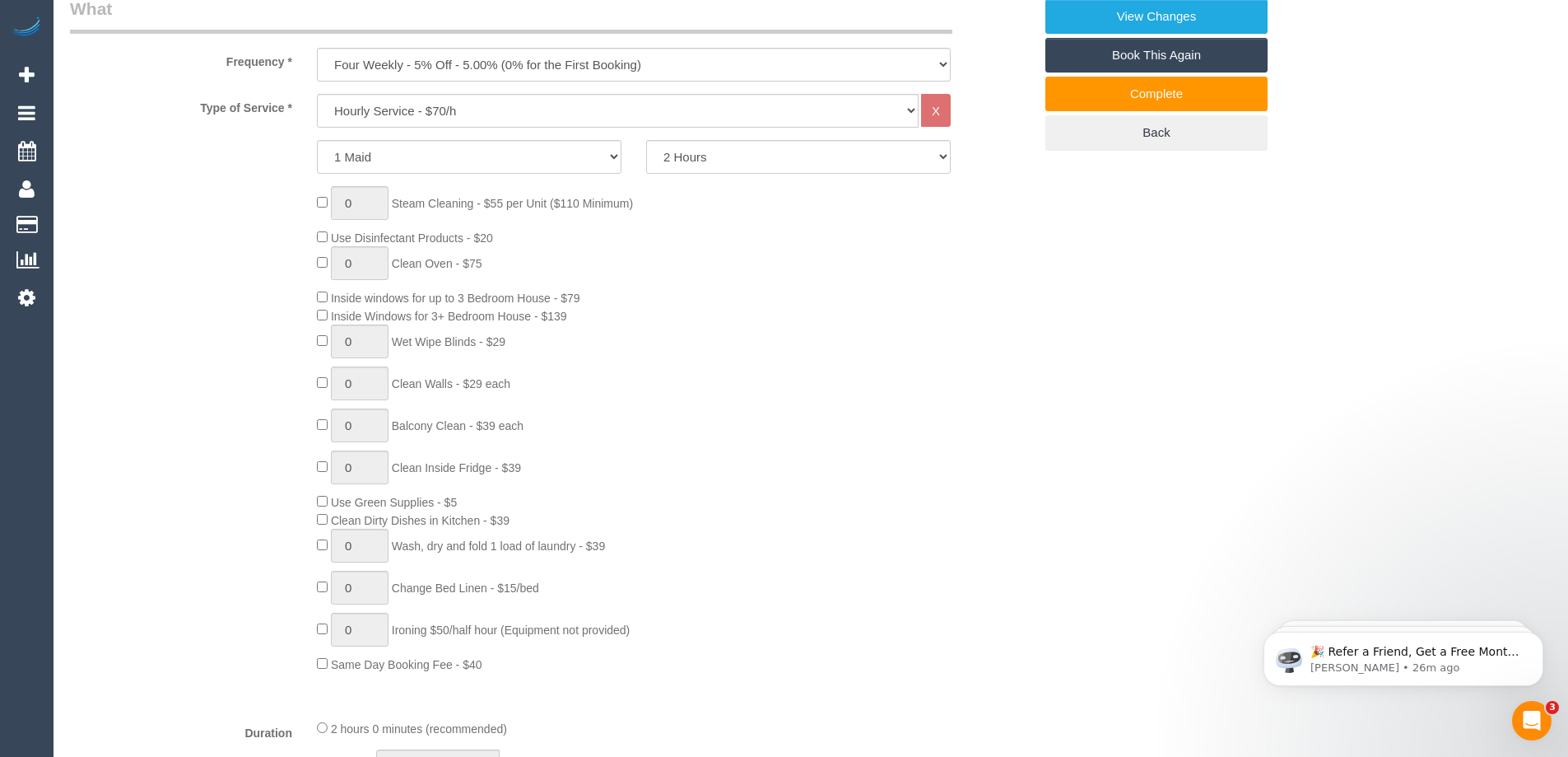
type input "7.5"
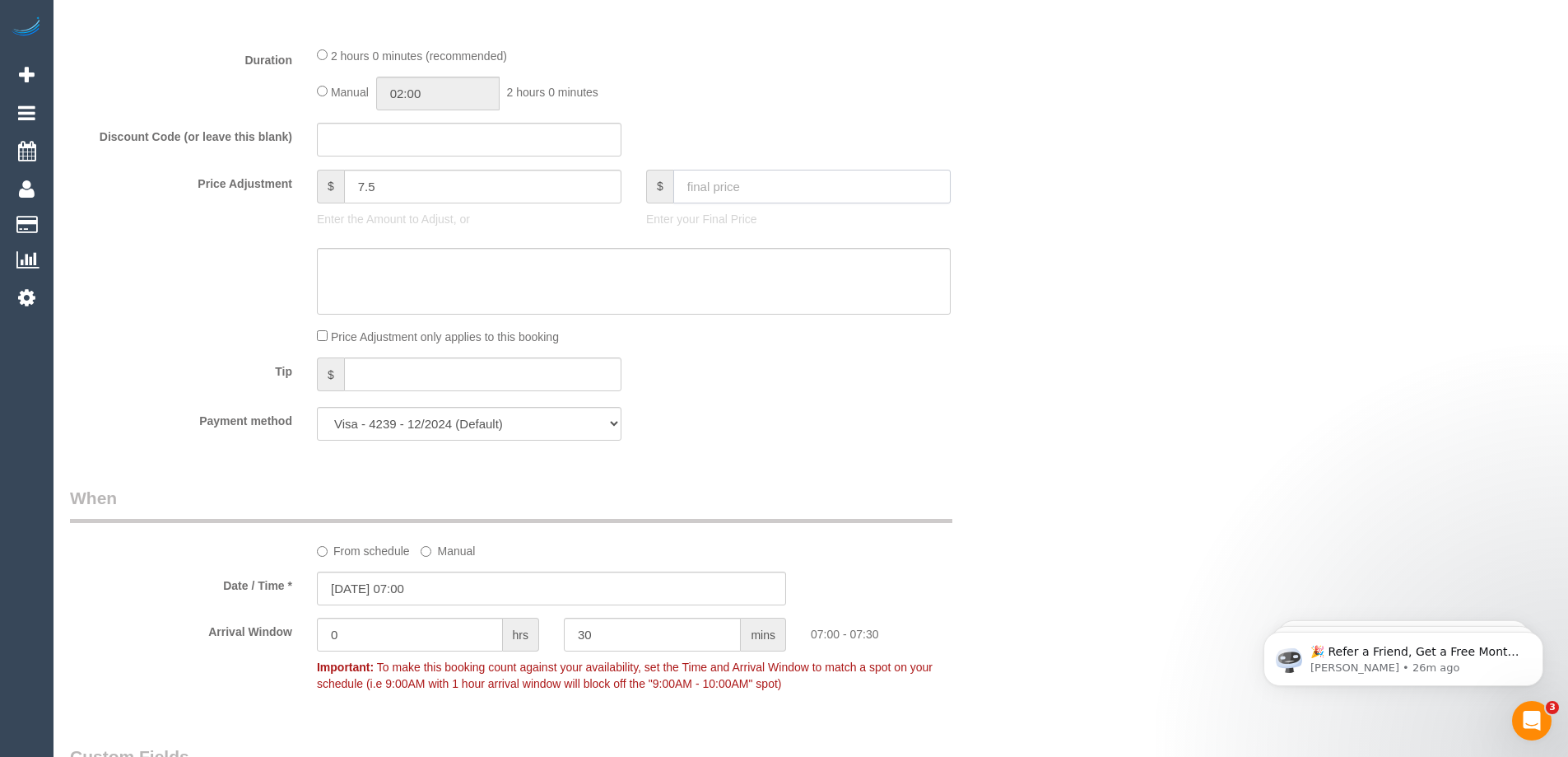
scroll to position [1318, 0]
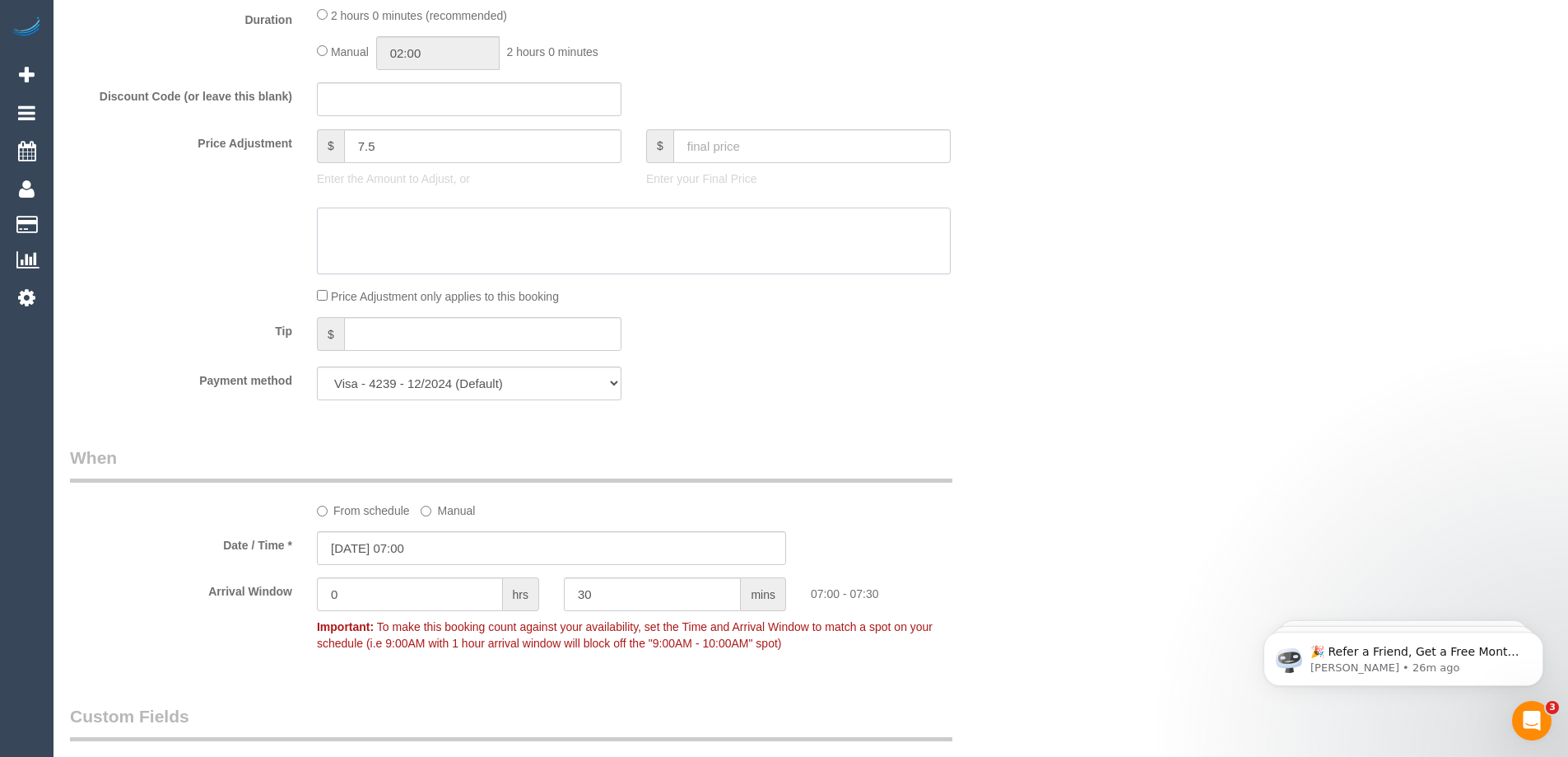
click at [419, 226] on textarea at bounding box center [634, 241] width 634 height 68
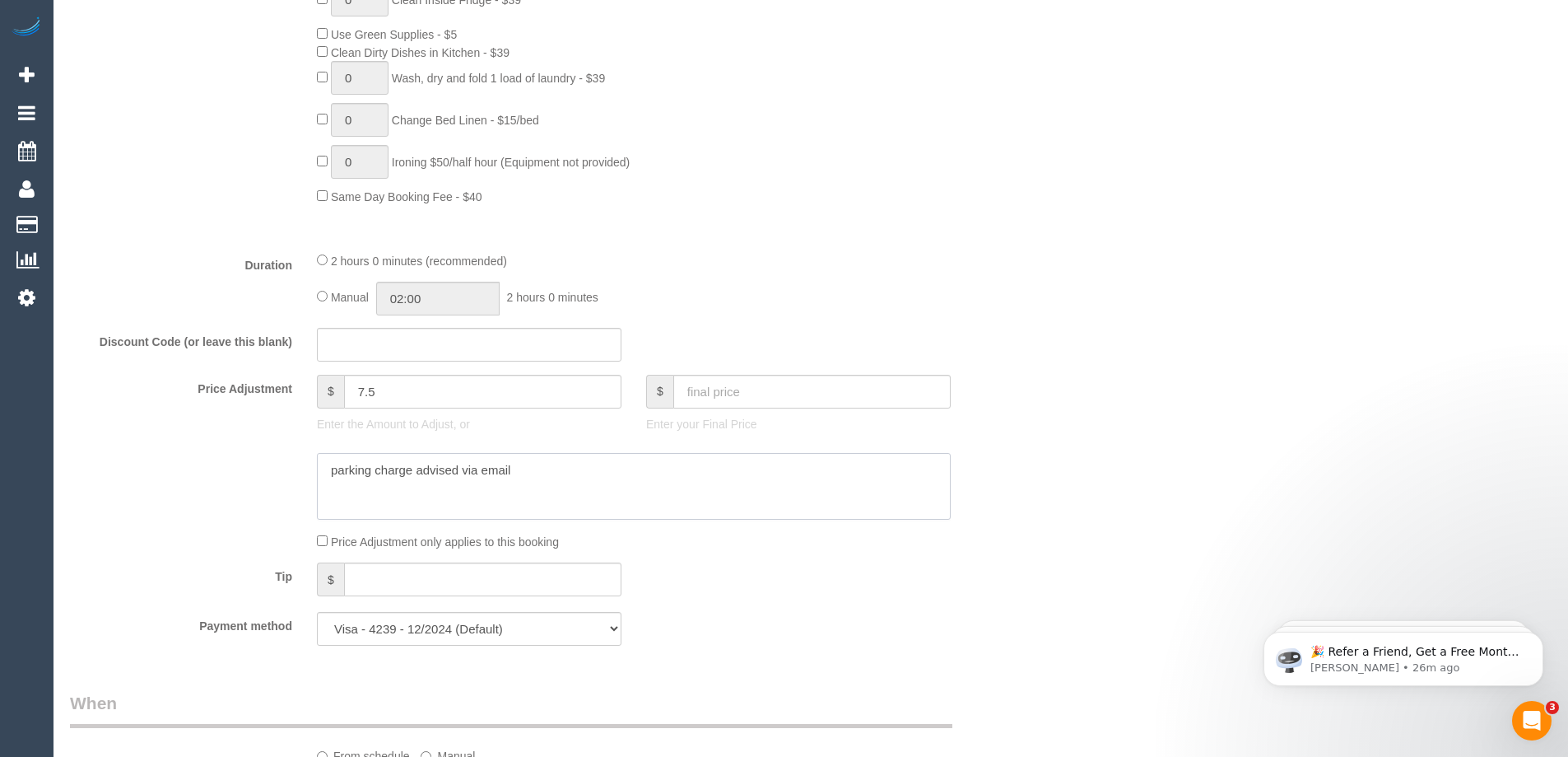
scroll to position [1070, 0]
click at [511, 470] on textarea at bounding box center [634, 489] width 634 height 68
click at [332, 472] on textarea at bounding box center [634, 489] width 634 height 68
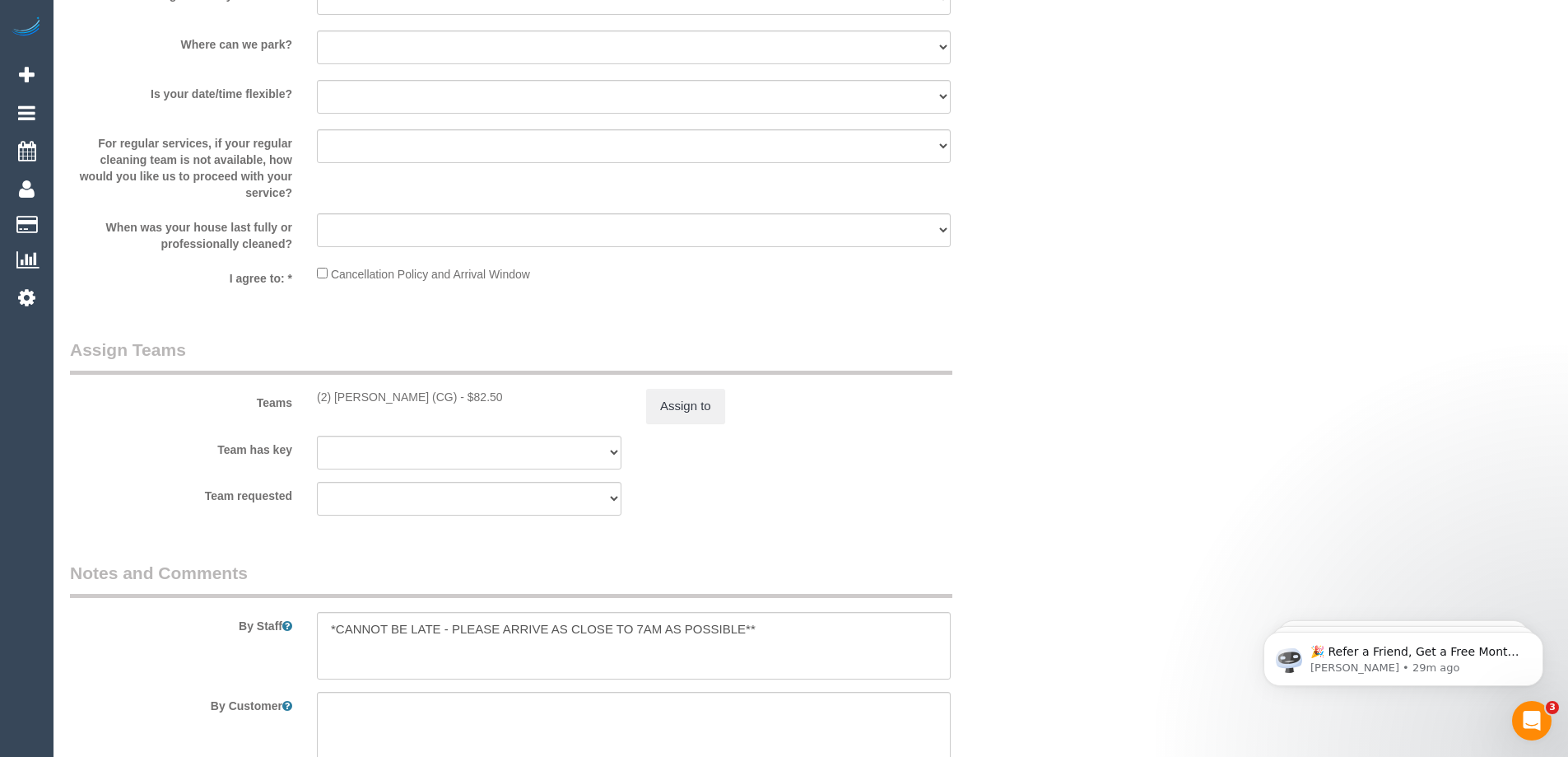
scroll to position [2311, 0]
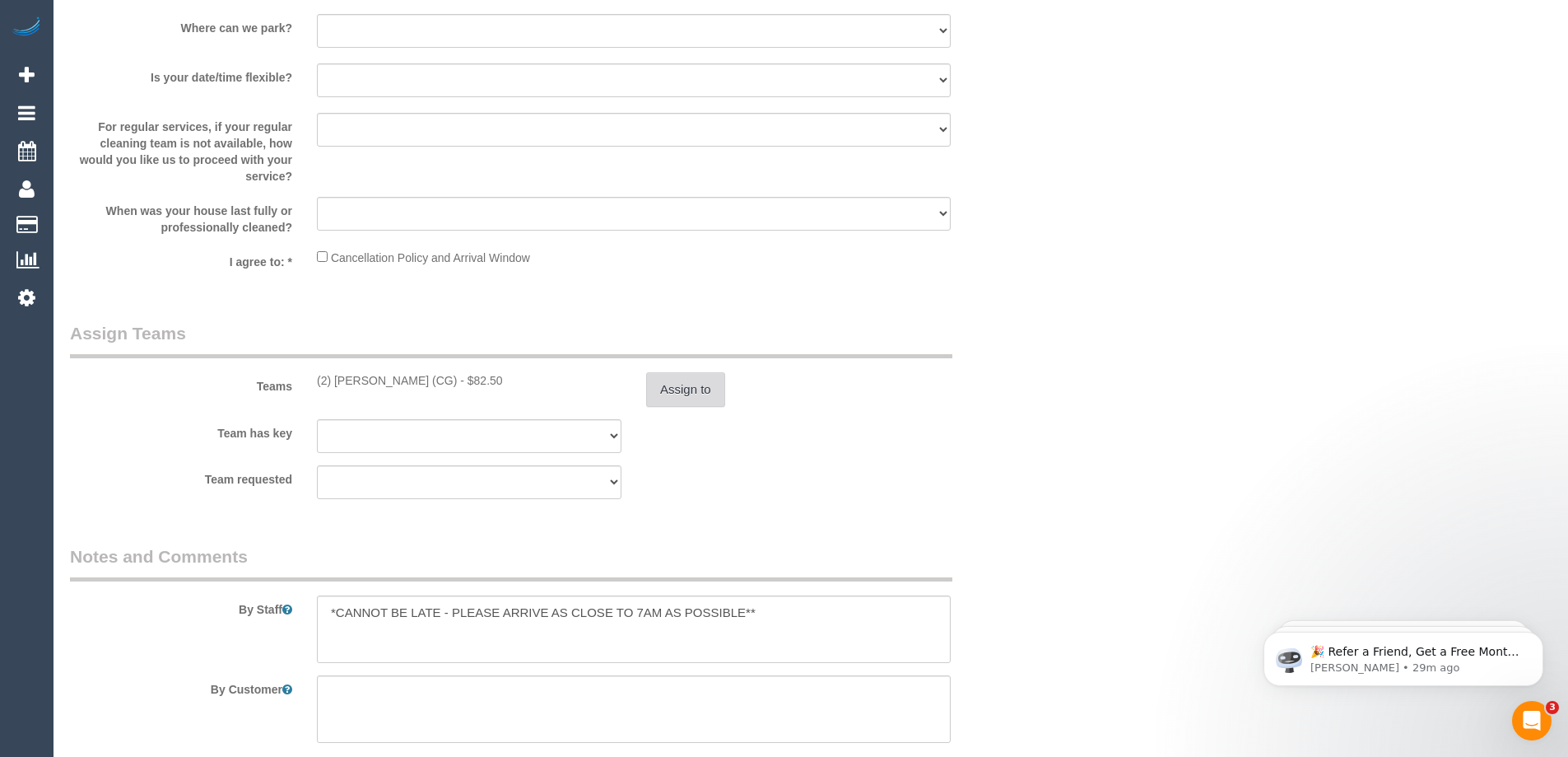
type textarea "$7.50 parking charge advised via email AH"
click at [685, 387] on button "Assign to" at bounding box center [685, 389] width 79 height 35
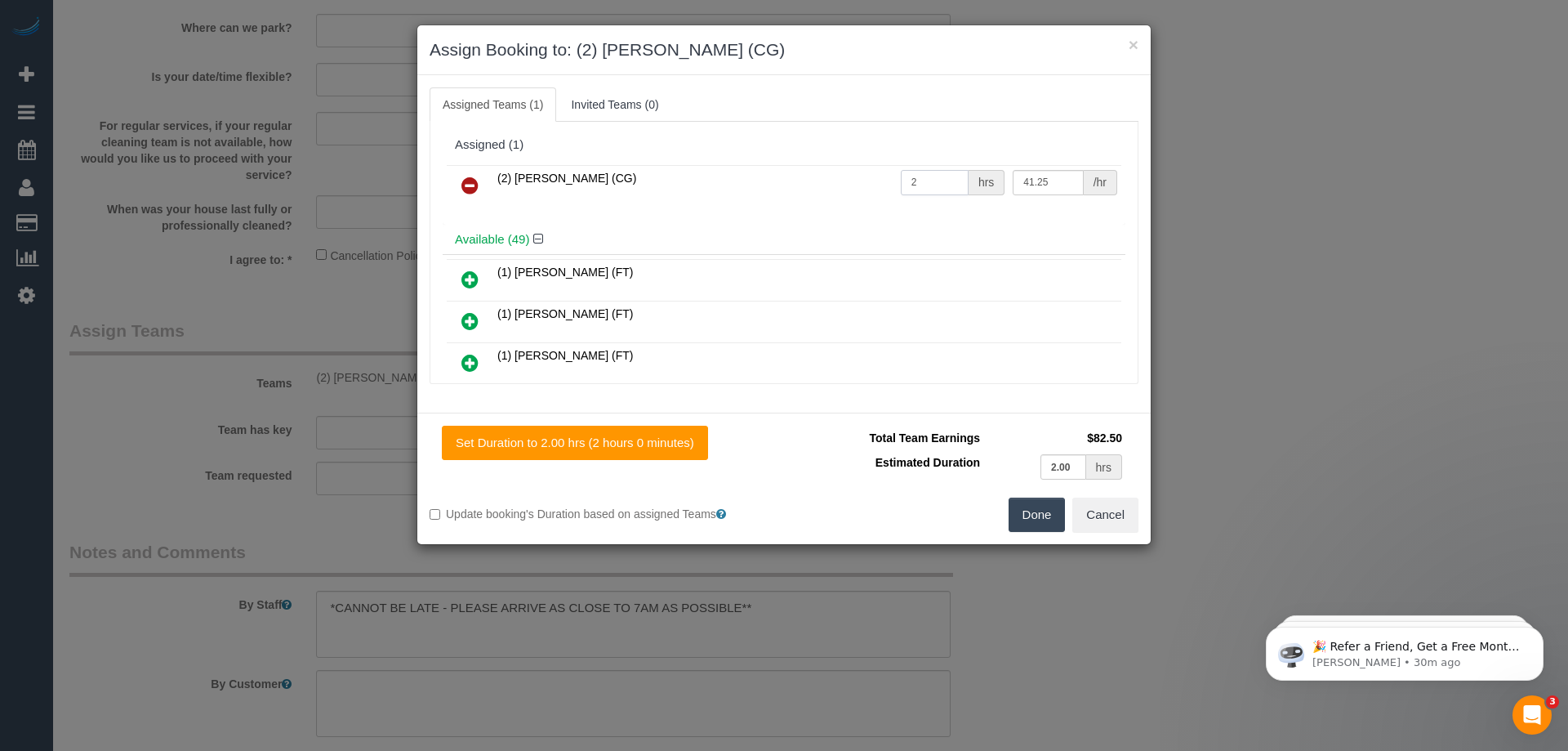
drag, startPoint x: 928, startPoint y: 180, endPoint x: 897, endPoint y: 183, distance: 31.1
click at [901, 183] on input "2" at bounding box center [935, 183] width 68 height 26
type input "1"
click at [1022, 185] on input "41.25" at bounding box center [1048, 183] width 70 height 26
click at [1031, 181] on input "48.25" at bounding box center [1048, 183] width 70 height 26
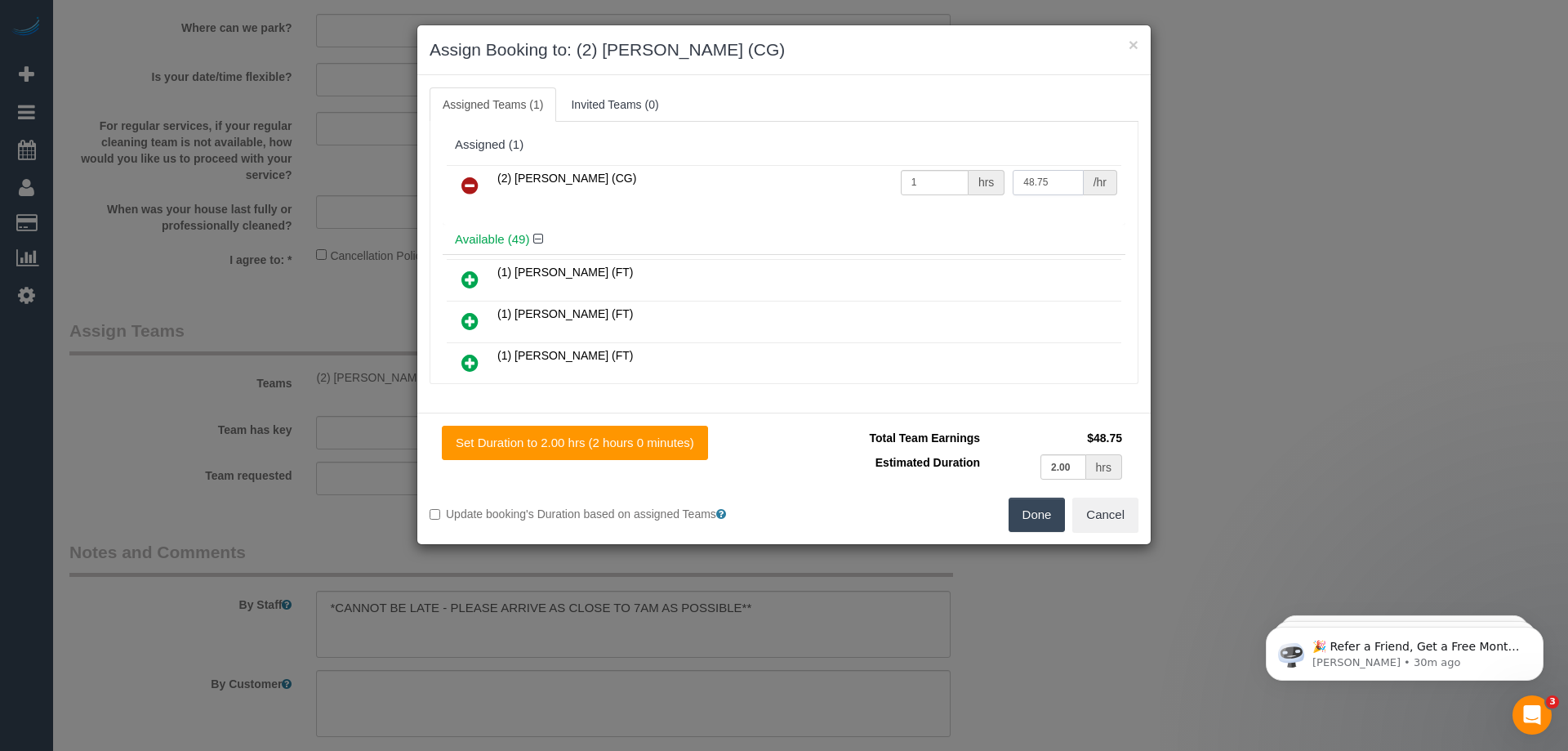
type input "48.75"
click at [1116, 513] on button "Cancel" at bounding box center [1105, 515] width 66 height 35
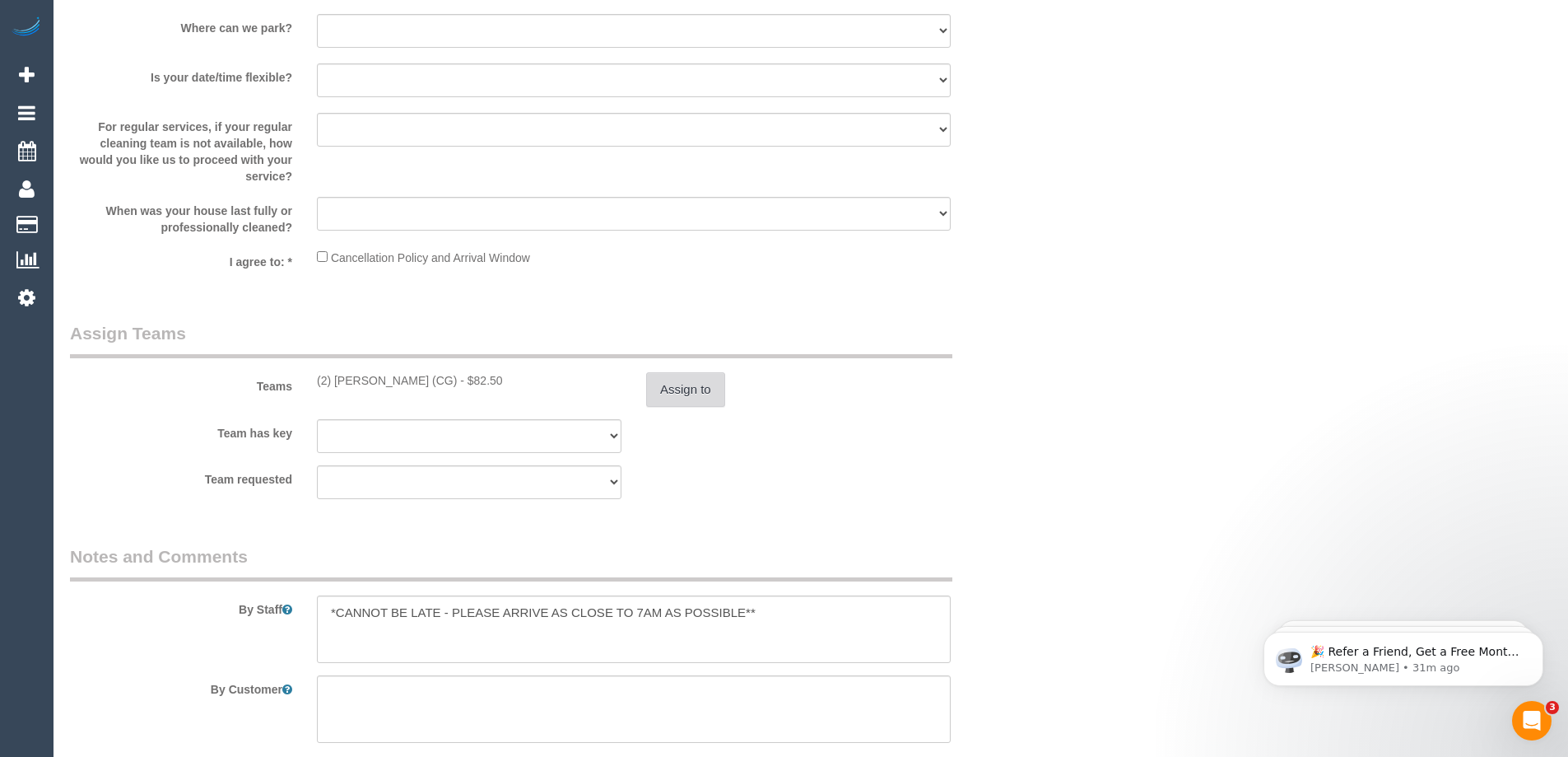
click at [700, 392] on button "Assign to" at bounding box center [685, 389] width 79 height 35
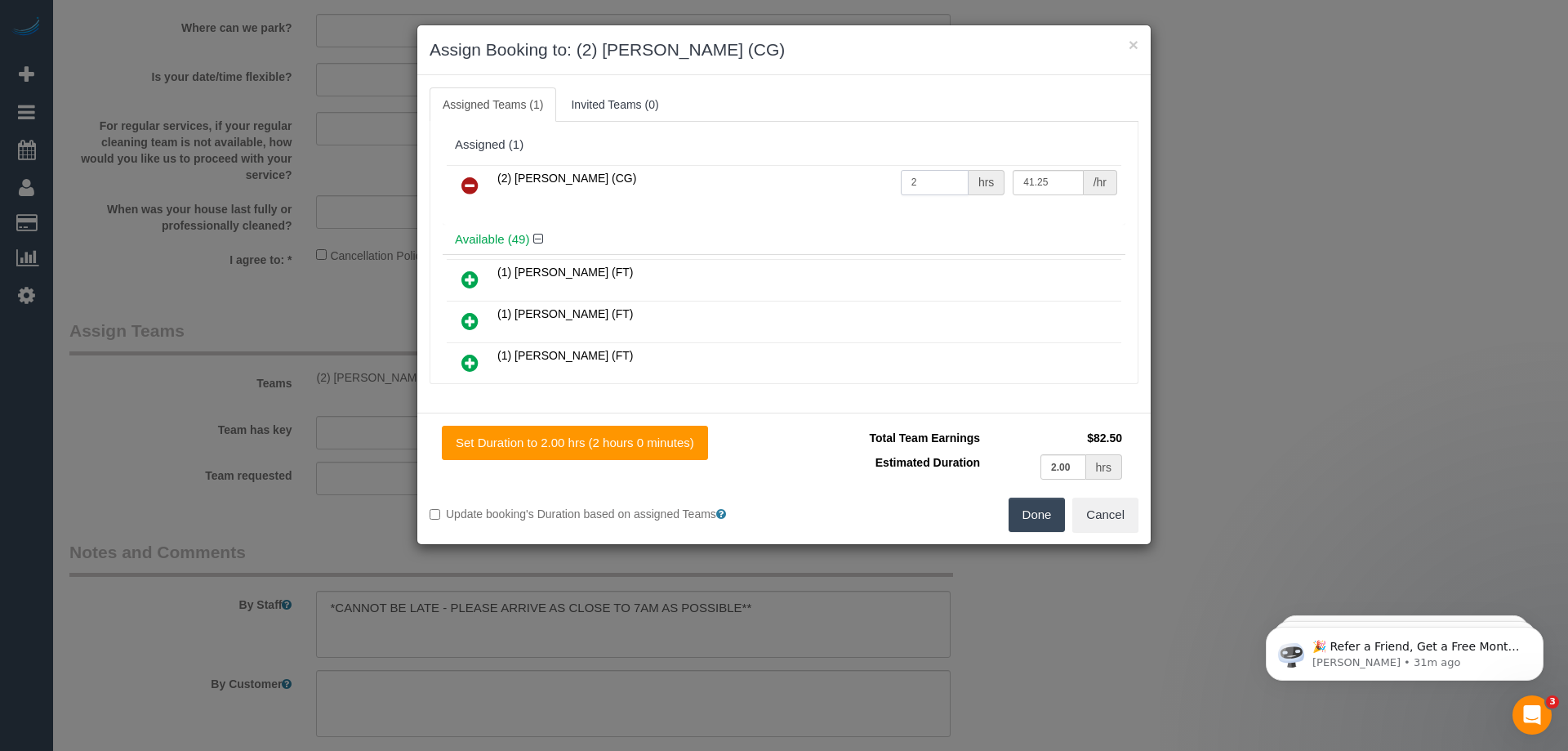
drag, startPoint x: 932, startPoint y: 187, endPoint x: 828, endPoint y: 194, distance: 104.2
click at [828, 194] on tr "(2) Paris Webb (CG) 2 hrs 41.25 /hr" at bounding box center [784, 186] width 675 height 42
click at [1022, 180] on input "41.25" at bounding box center [1048, 183] width 70 height 26
drag, startPoint x: 910, startPoint y: 182, endPoint x: 854, endPoint y: 187, distance: 56.2
click at [854, 187] on tr "(2) Paris Webb (CG) 1 hrs 41.25 /hr" at bounding box center [784, 186] width 675 height 42
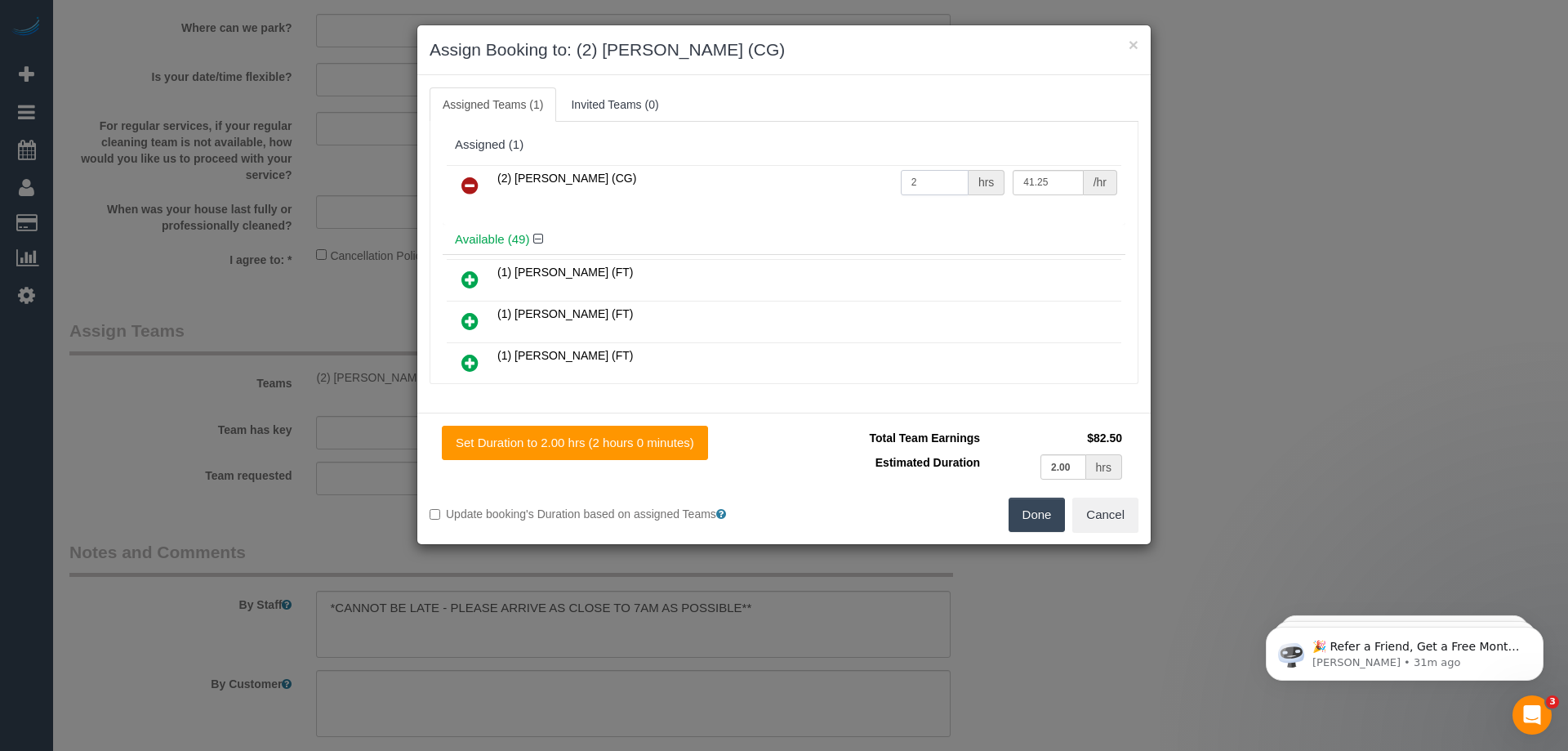
type input "2"
drag, startPoint x: 1013, startPoint y: 180, endPoint x: 1073, endPoint y: 181, distance: 60.0
click at [1073, 181] on div "41.25 /hr" at bounding box center [1065, 183] width 105 height 26
type input "90"
drag, startPoint x: 937, startPoint y: 185, endPoint x: 820, endPoint y: 185, distance: 117.0
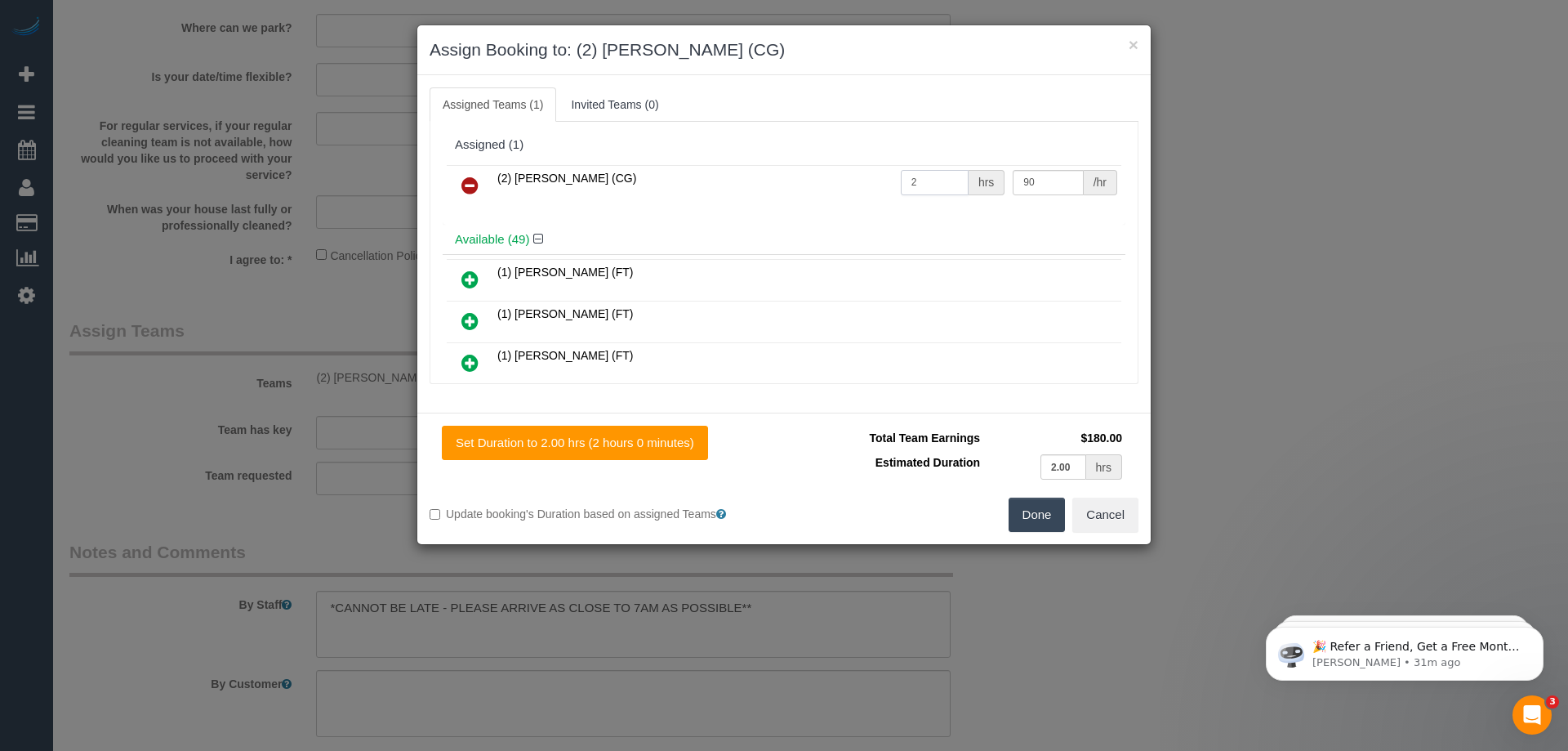
click at [820, 185] on tr "(2) Paris Webb (CG) 2 hrs 90 /hr" at bounding box center [784, 186] width 675 height 42
type input "1"
click at [1112, 521] on button "Cancel" at bounding box center [1105, 515] width 66 height 35
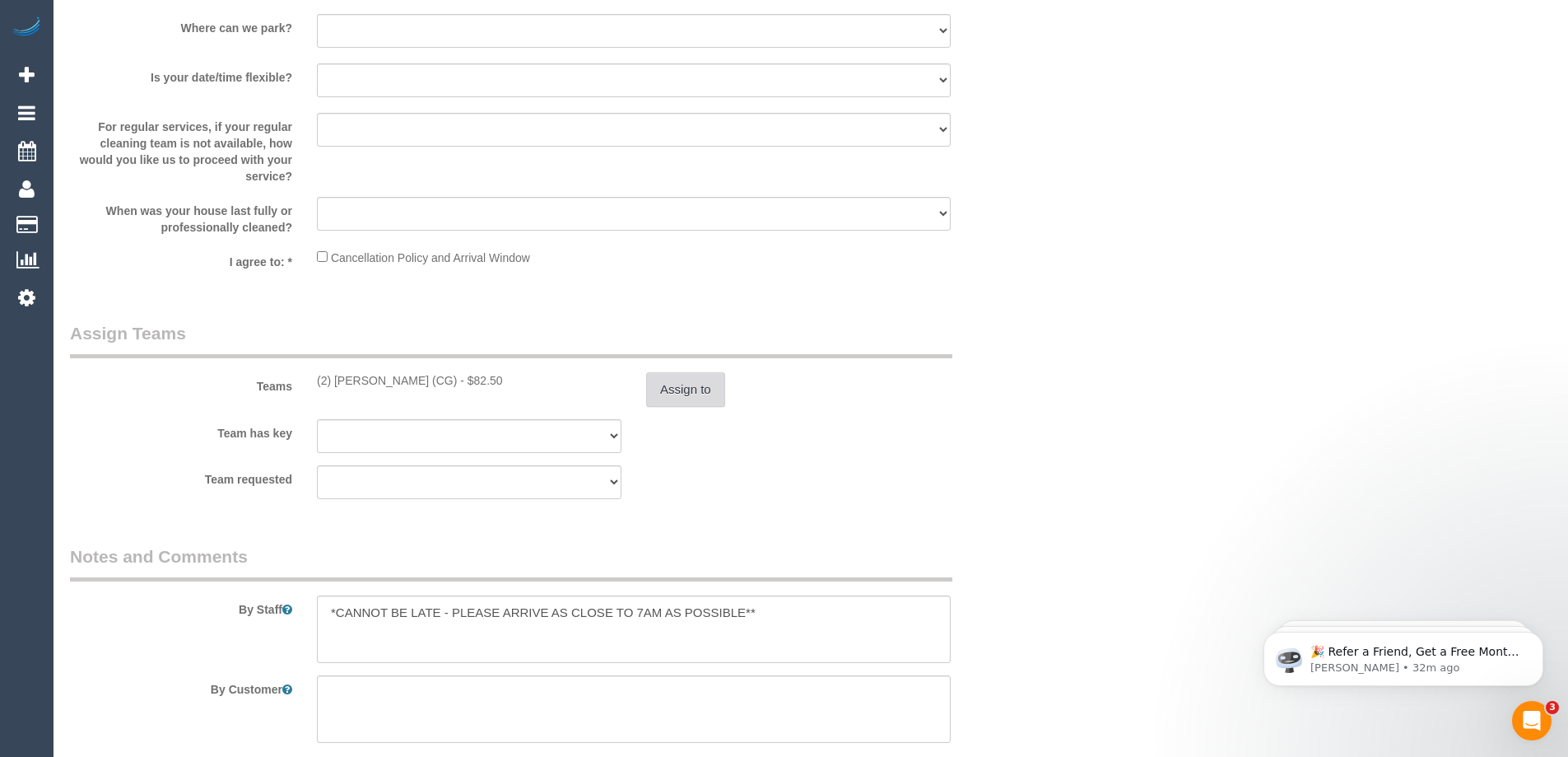
click at [710, 403] on button "Assign to" at bounding box center [685, 389] width 79 height 35
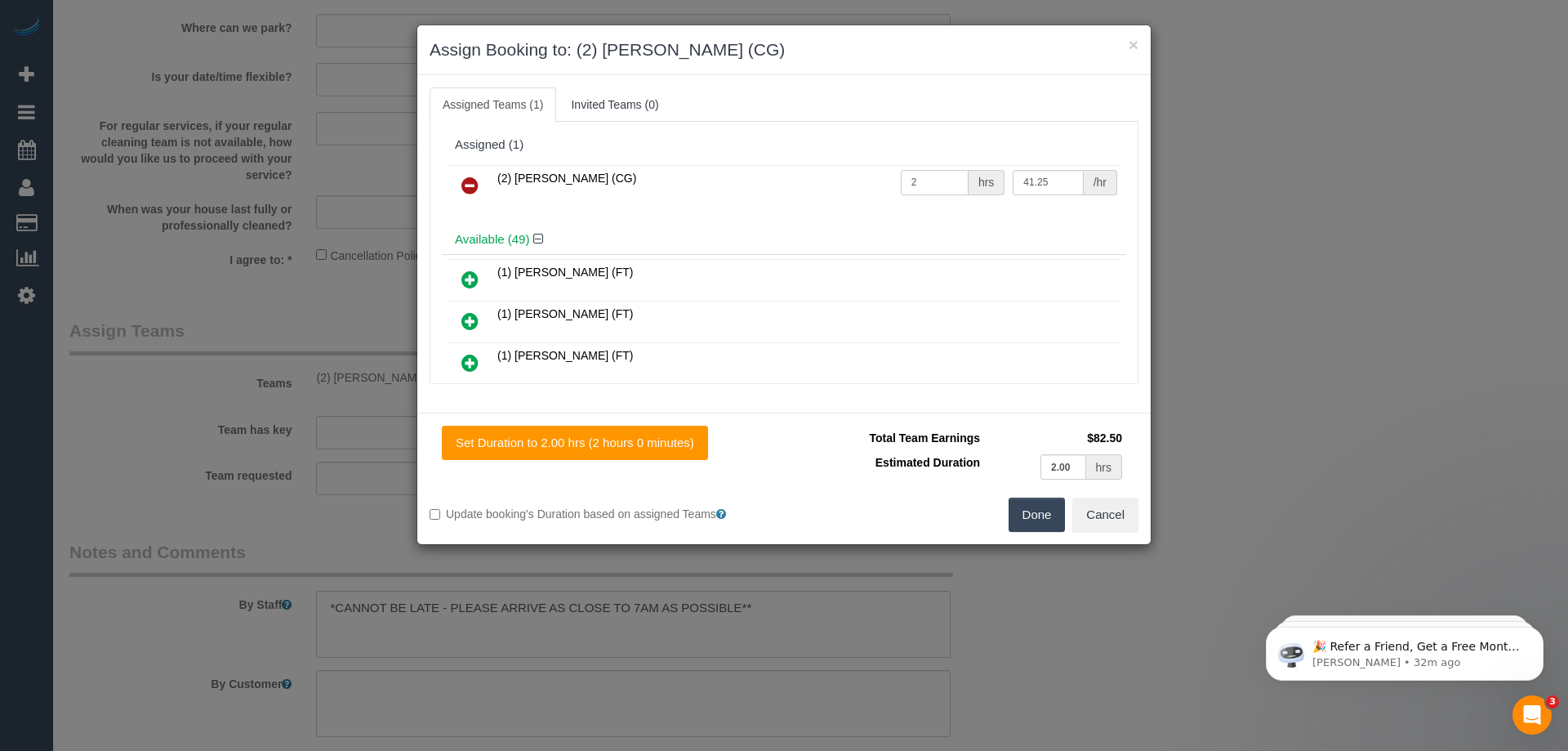
drag, startPoint x: 914, startPoint y: 179, endPoint x: 883, endPoint y: 180, distance: 31.0
click at [883, 180] on tr "(2) Paris Webb (CG) 2 hrs 41.25 /hr" at bounding box center [784, 186] width 675 height 42
click at [1094, 501] on button "Cancel" at bounding box center [1105, 515] width 66 height 35
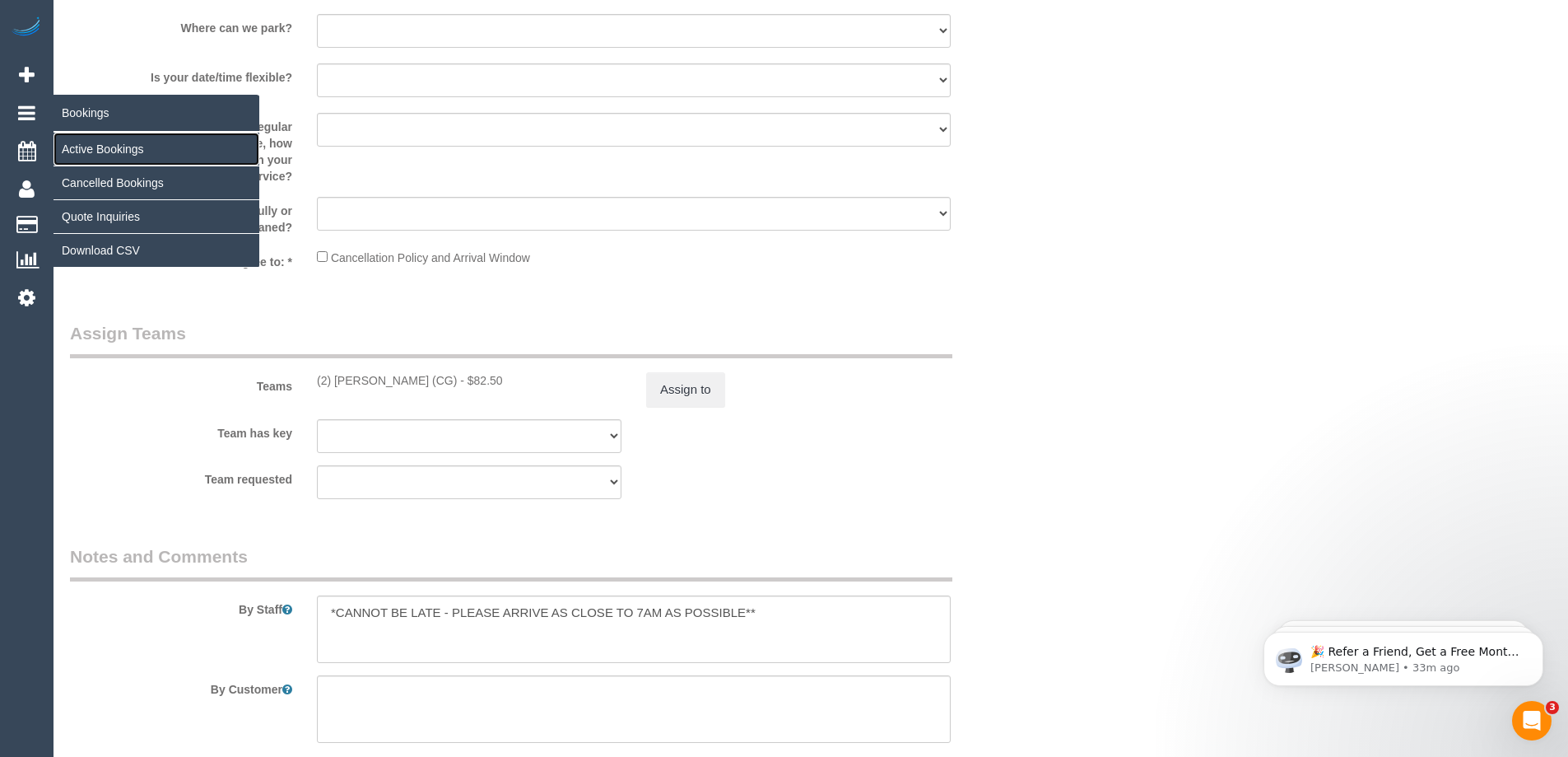
click at [94, 154] on link "Active Bookings" at bounding box center [157, 149] width 205 height 33
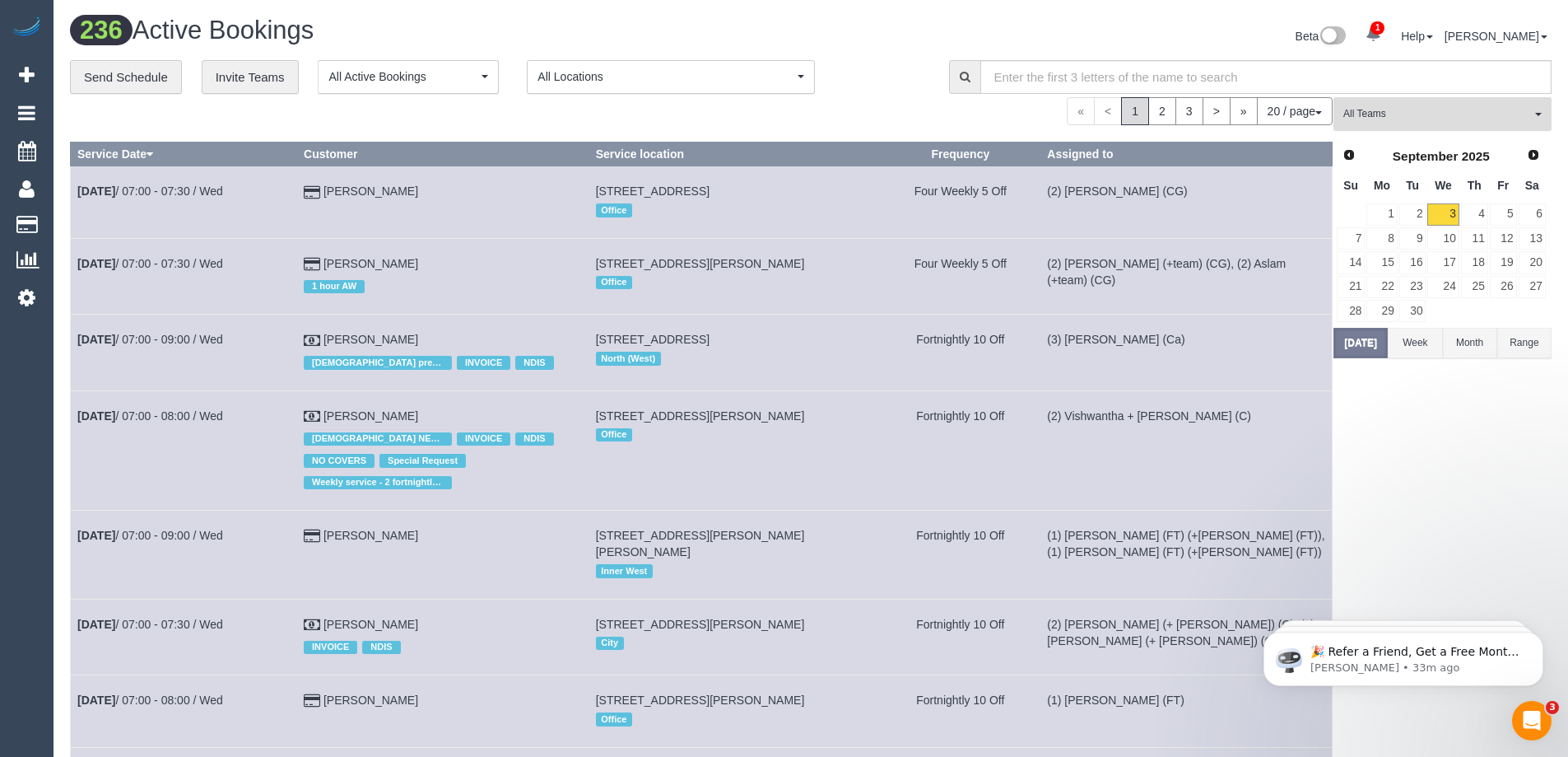
click at [1431, 121] on span "All Teams" at bounding box center [1436, 114] width 187 height 14
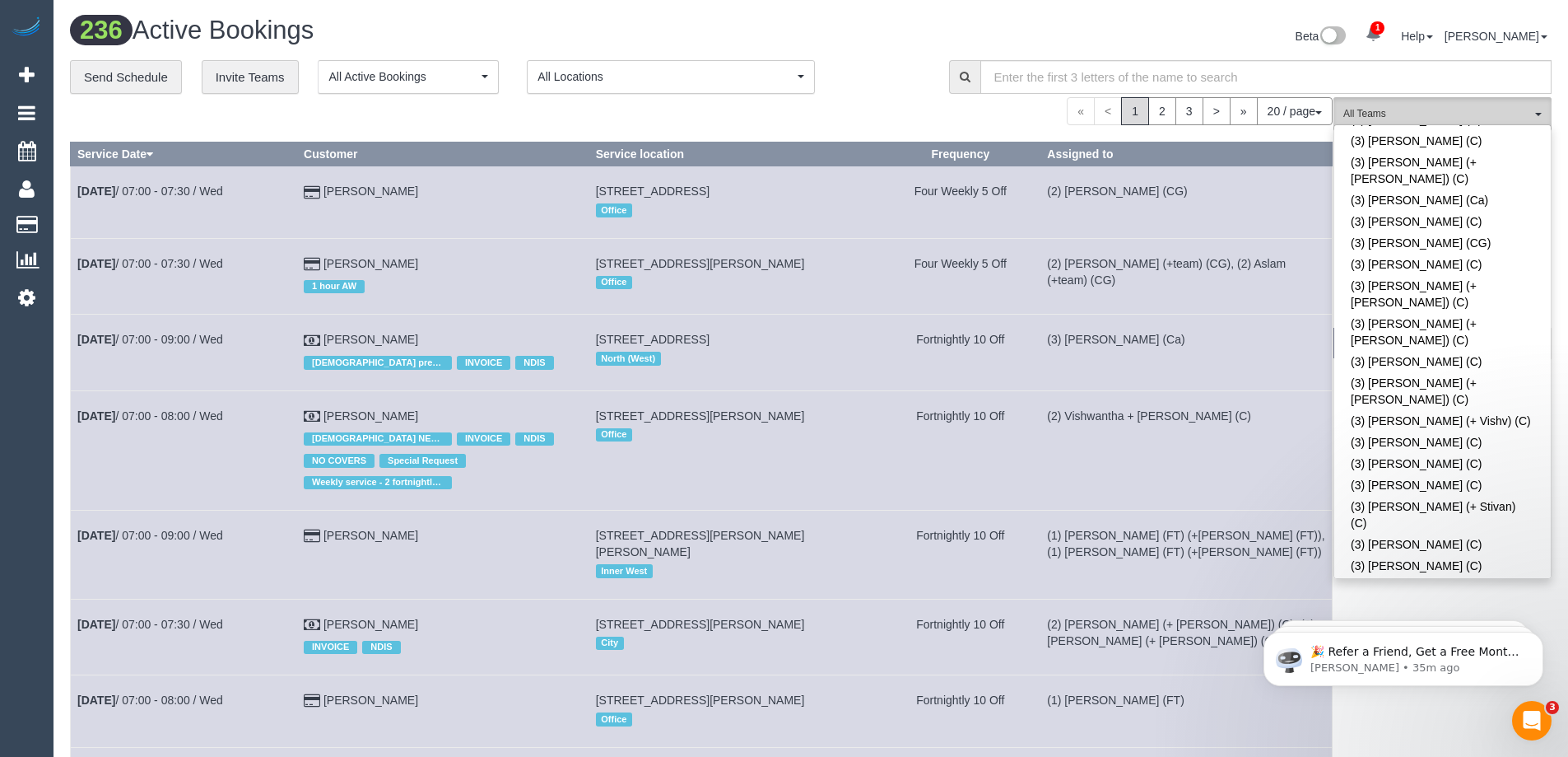
scroll to position [3375, 0]
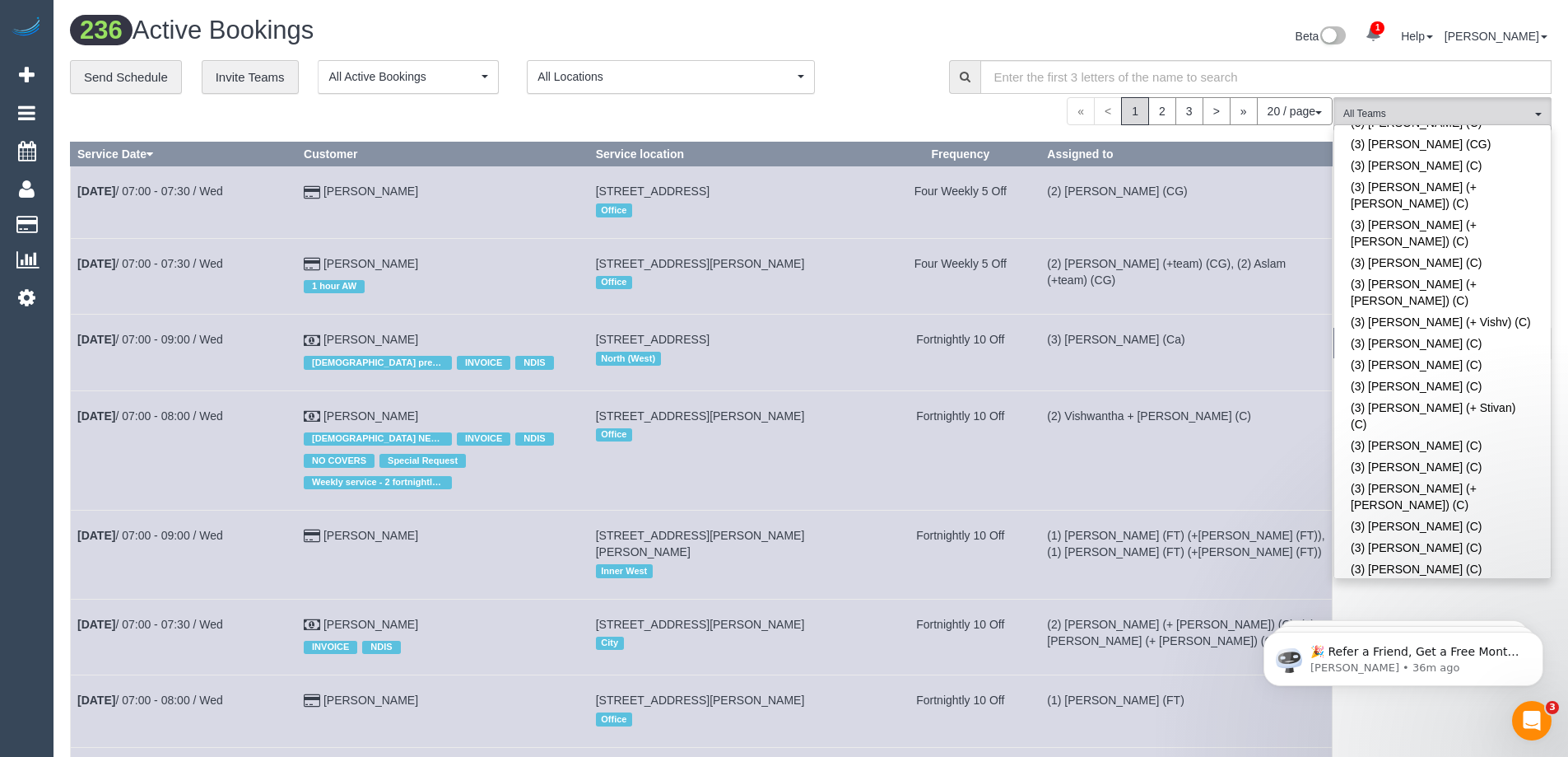
click at [841, 19] on div "Beta 1 Your Notifications You have 0 alerts × You have 2 to charge for 03/09/20…" at bounding box center [1186, 39] width 753 height 44
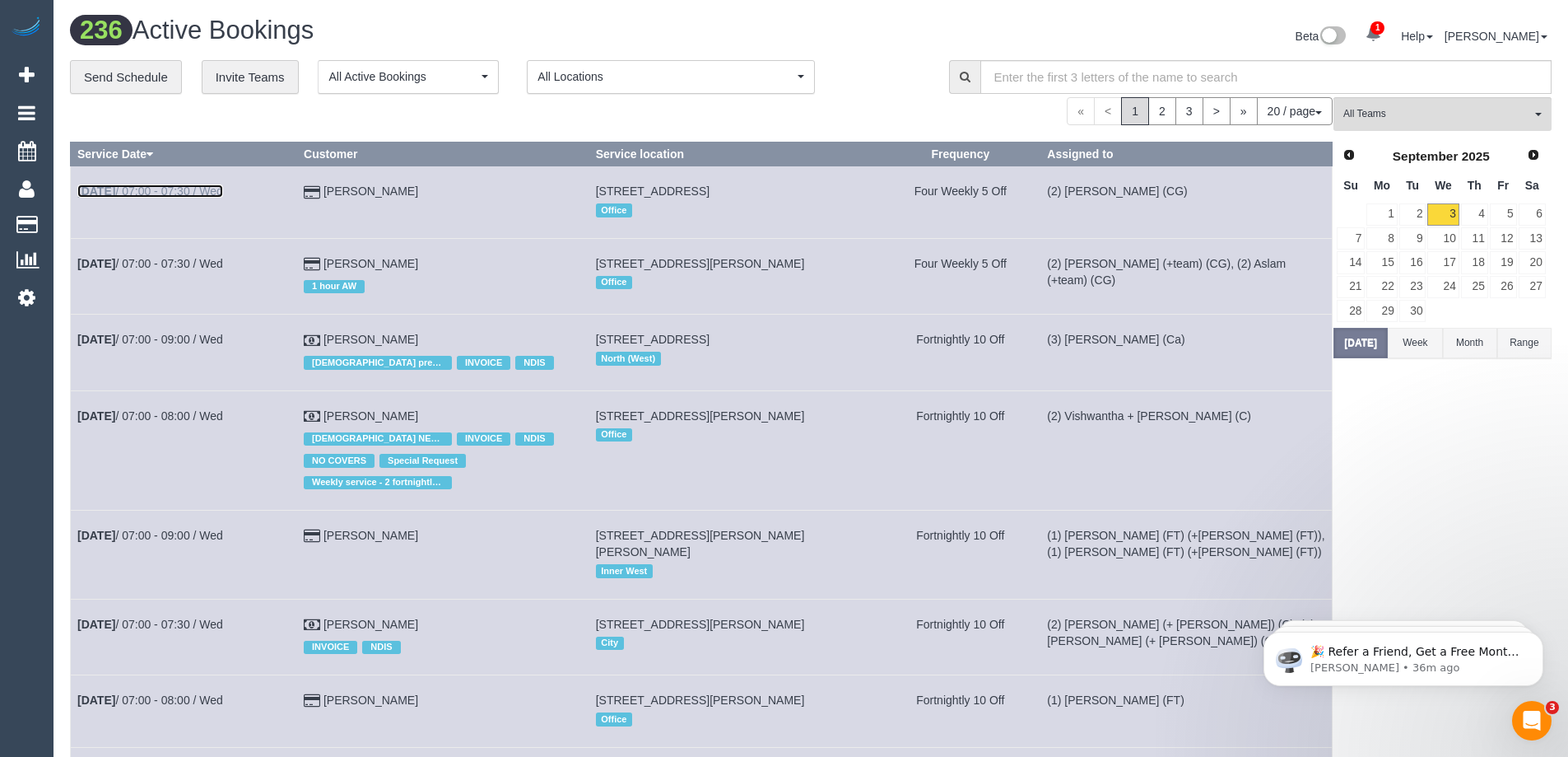
click at [147, 188] on link "Sep 3rd / 07:00 - 07:30 / Wed" at bounding box center [151, 190] width 146 height 13
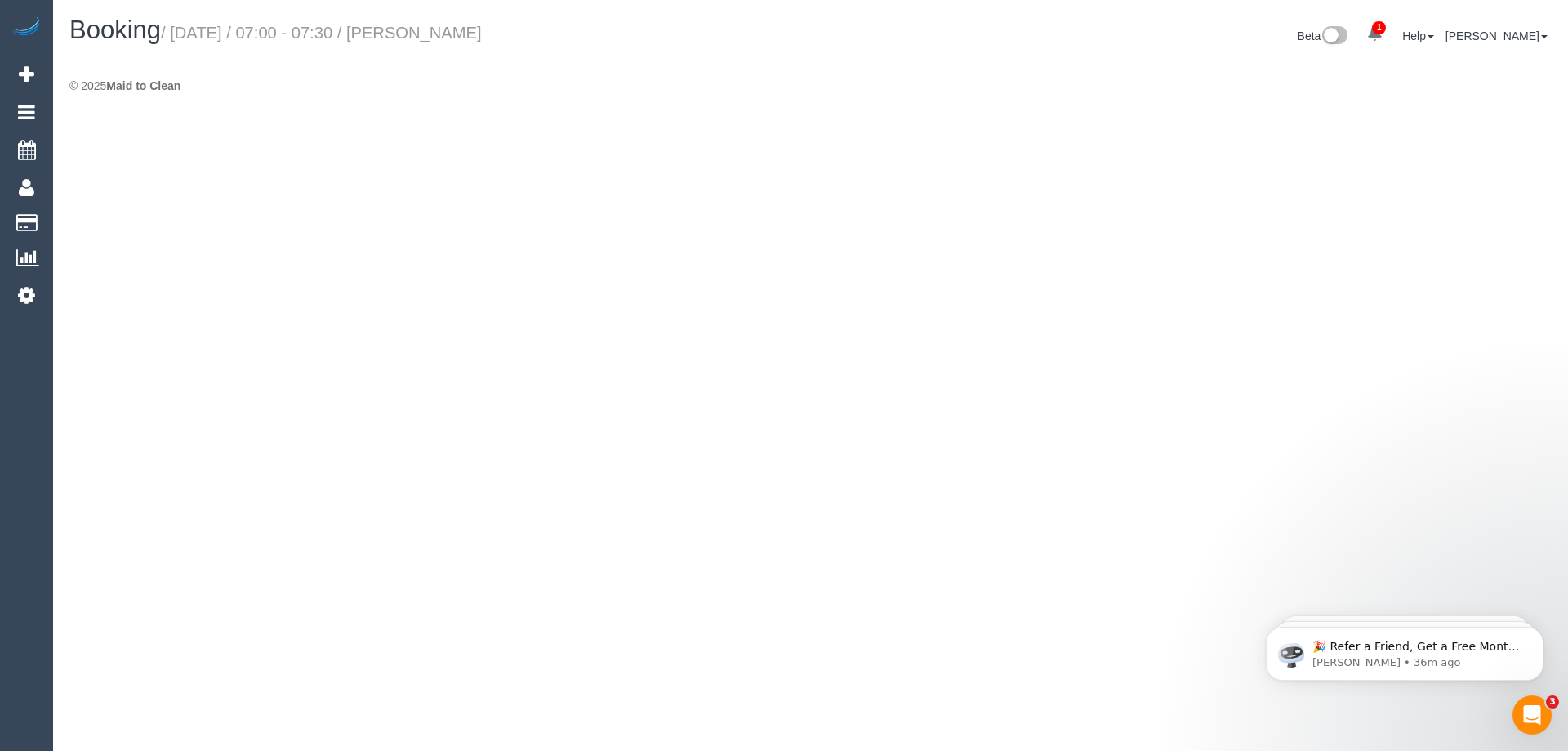
select select "VIC"
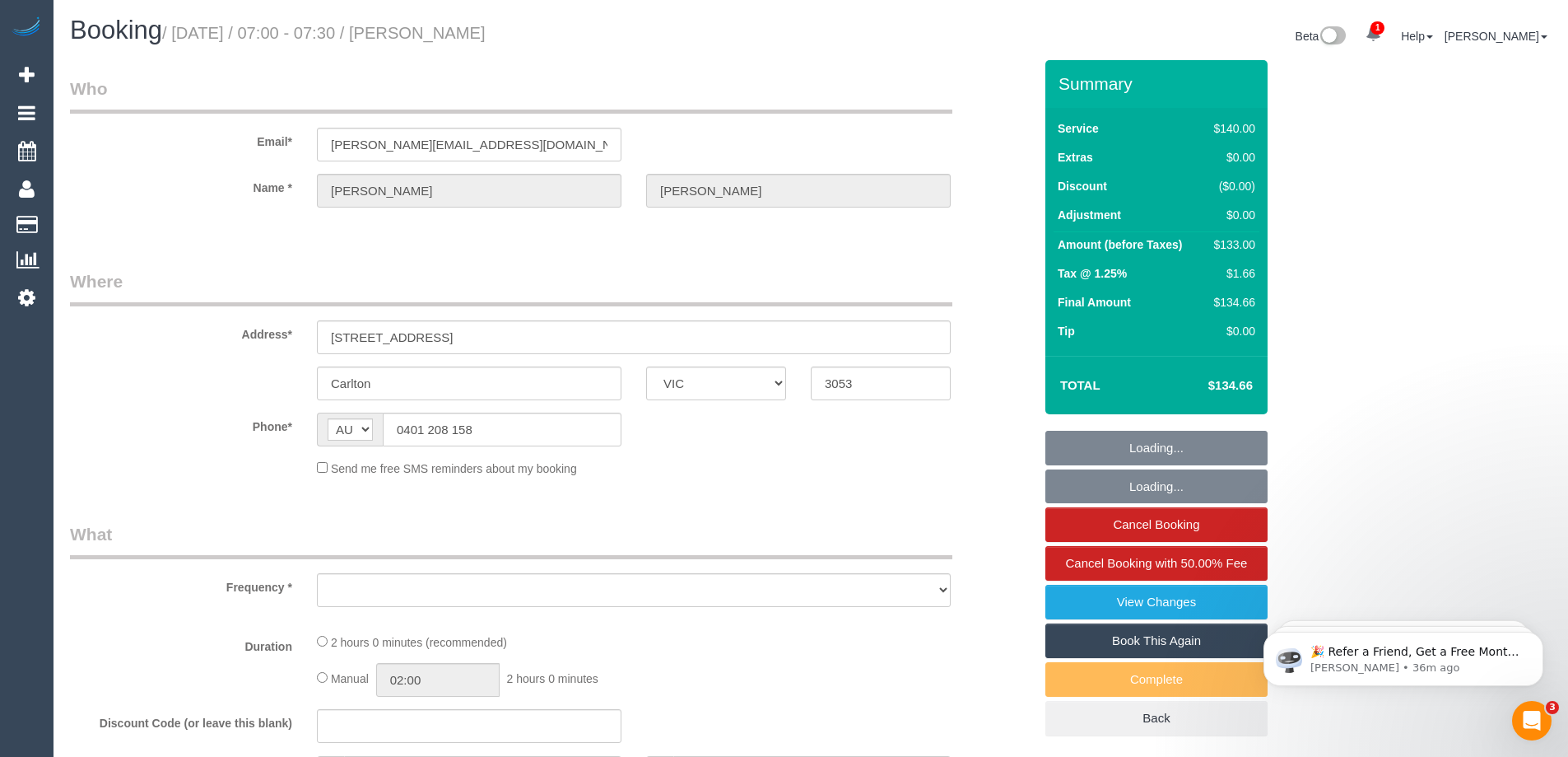
select select "object:37978"
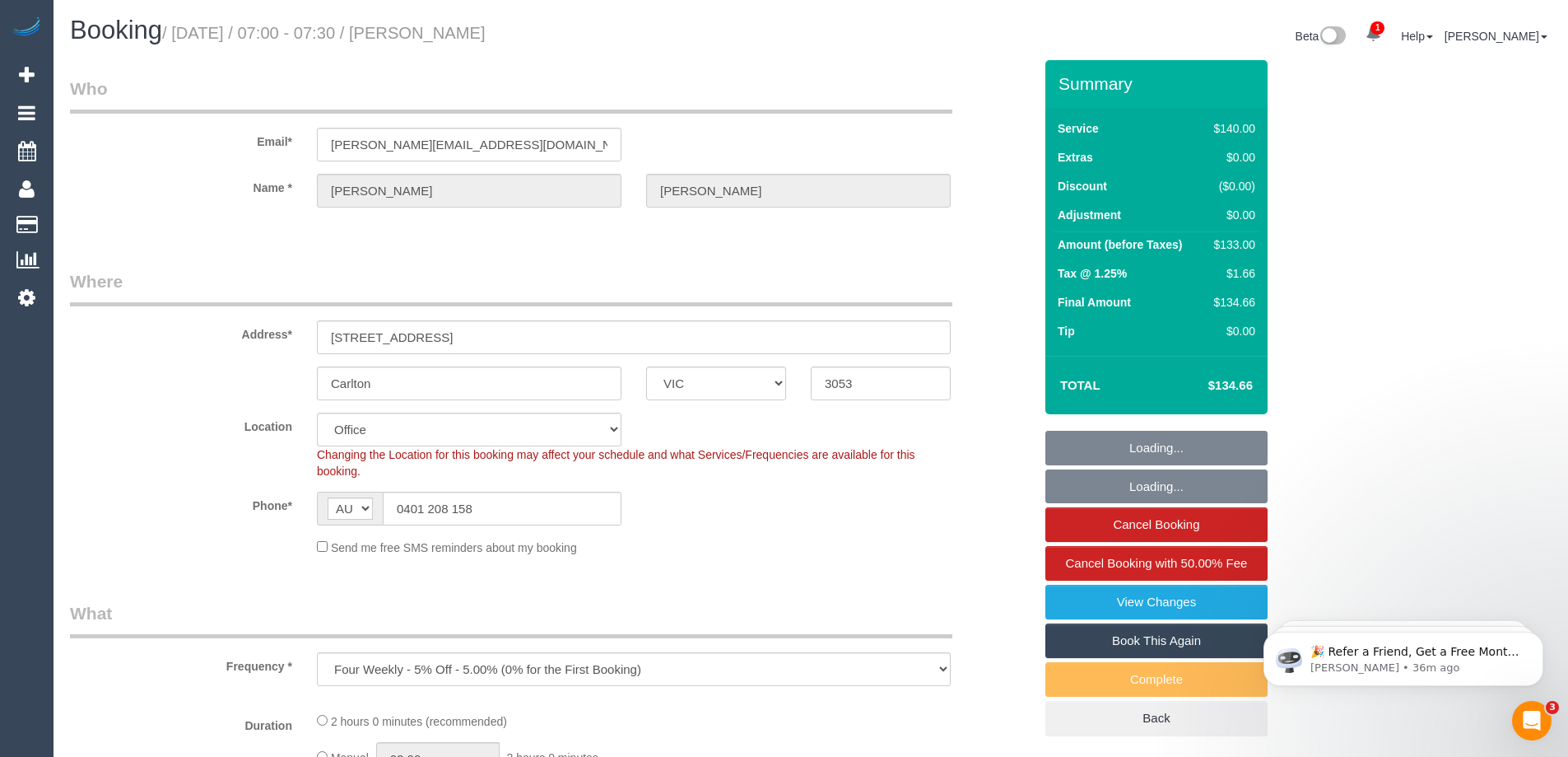
select select "string:stripe-pm_1JCFks2GScqysDRVt9Usb2fp"
select select "number:32"
select select "object:38310"
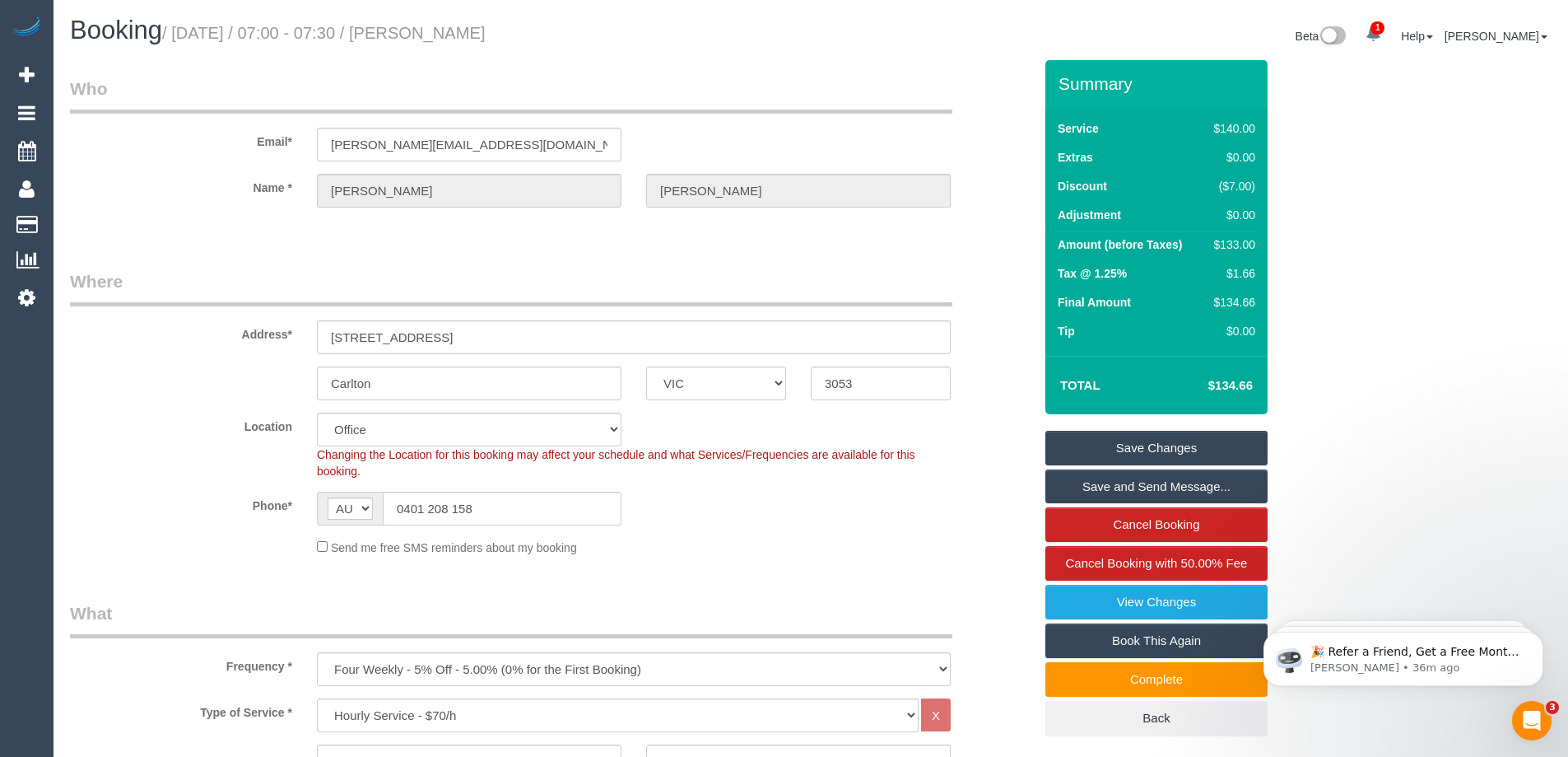
click at [454, 31] on small "/ September 03, 2025 / 07:00 - 07:30 / Andrew Kumar" at bounding box center [324, 33] width 323 height 18
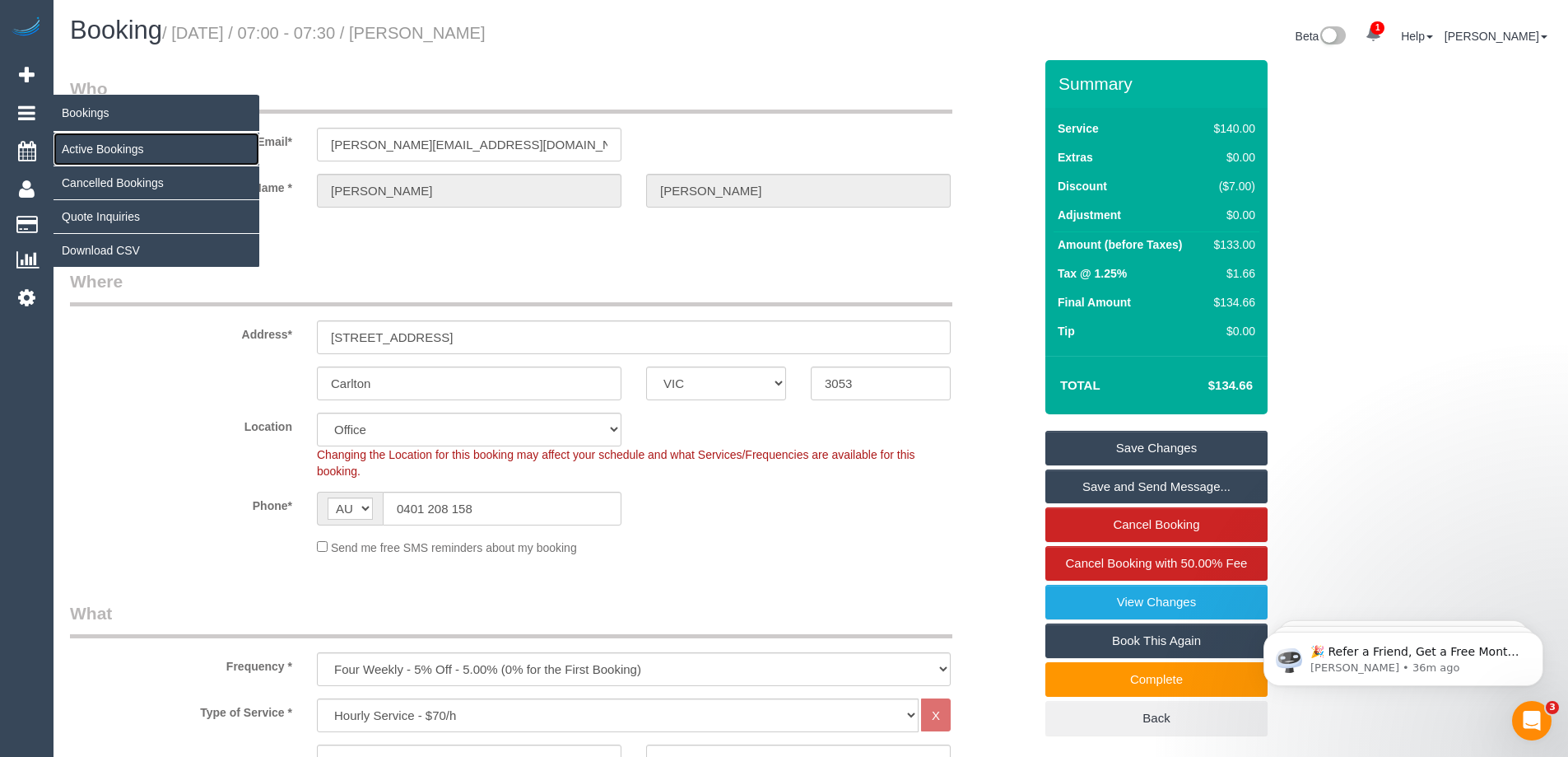
click at [102, 149] on link "Active Bookings" at bounding box center [157, 149] width 205 height 33
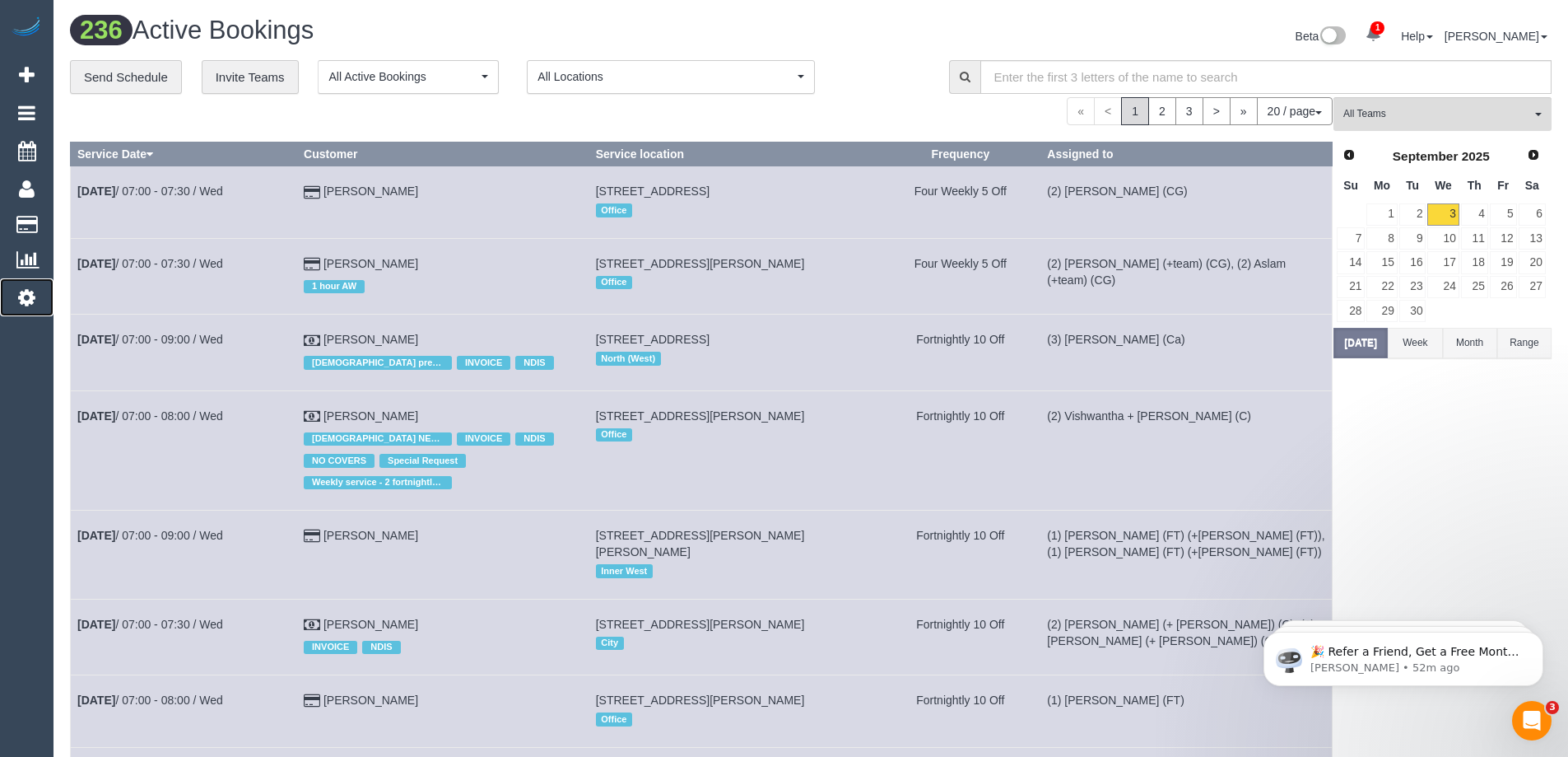
click at [30, 289] on icon at bounding box center [26, 297] width 17 height 20
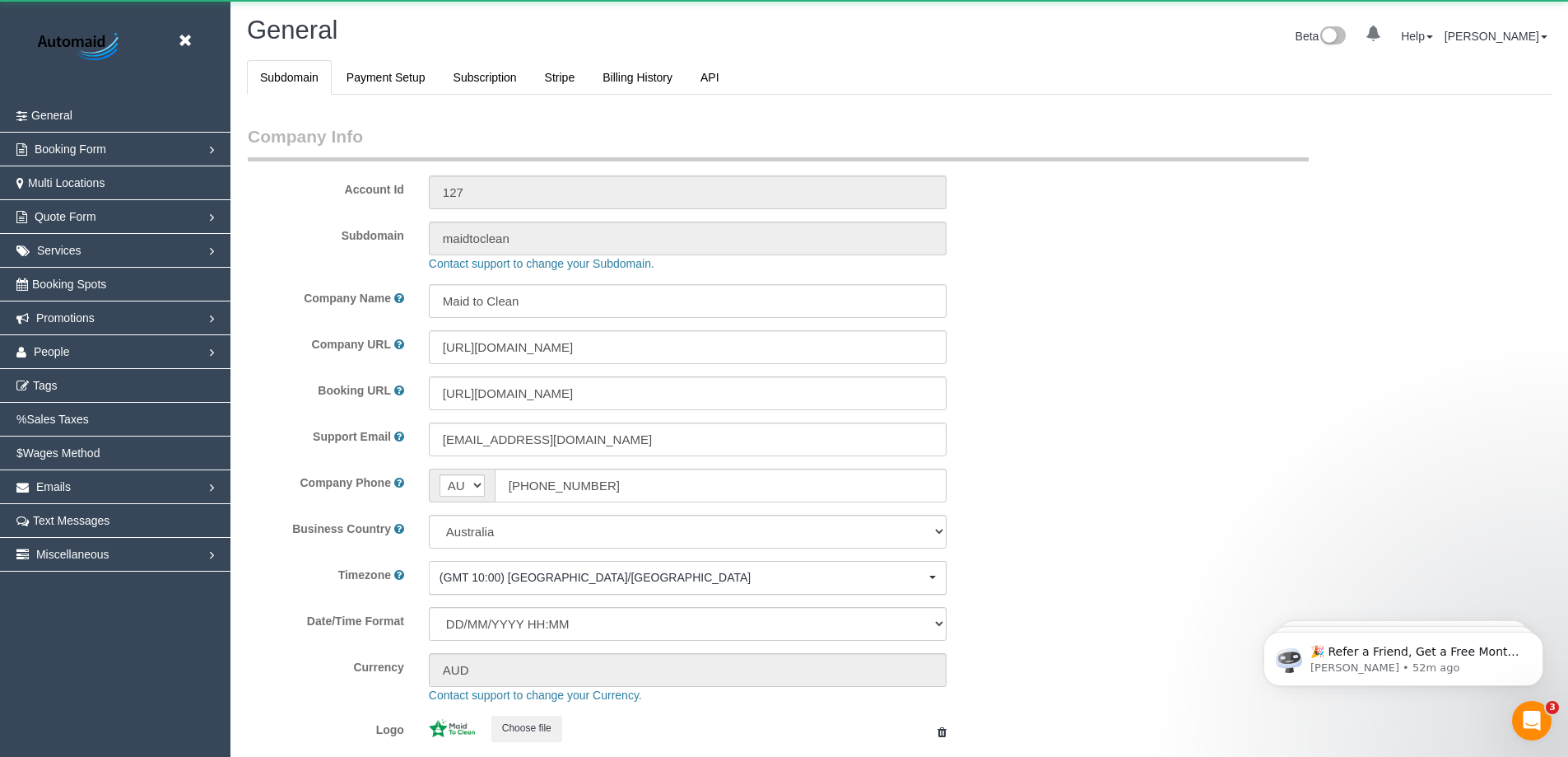
select select "1"
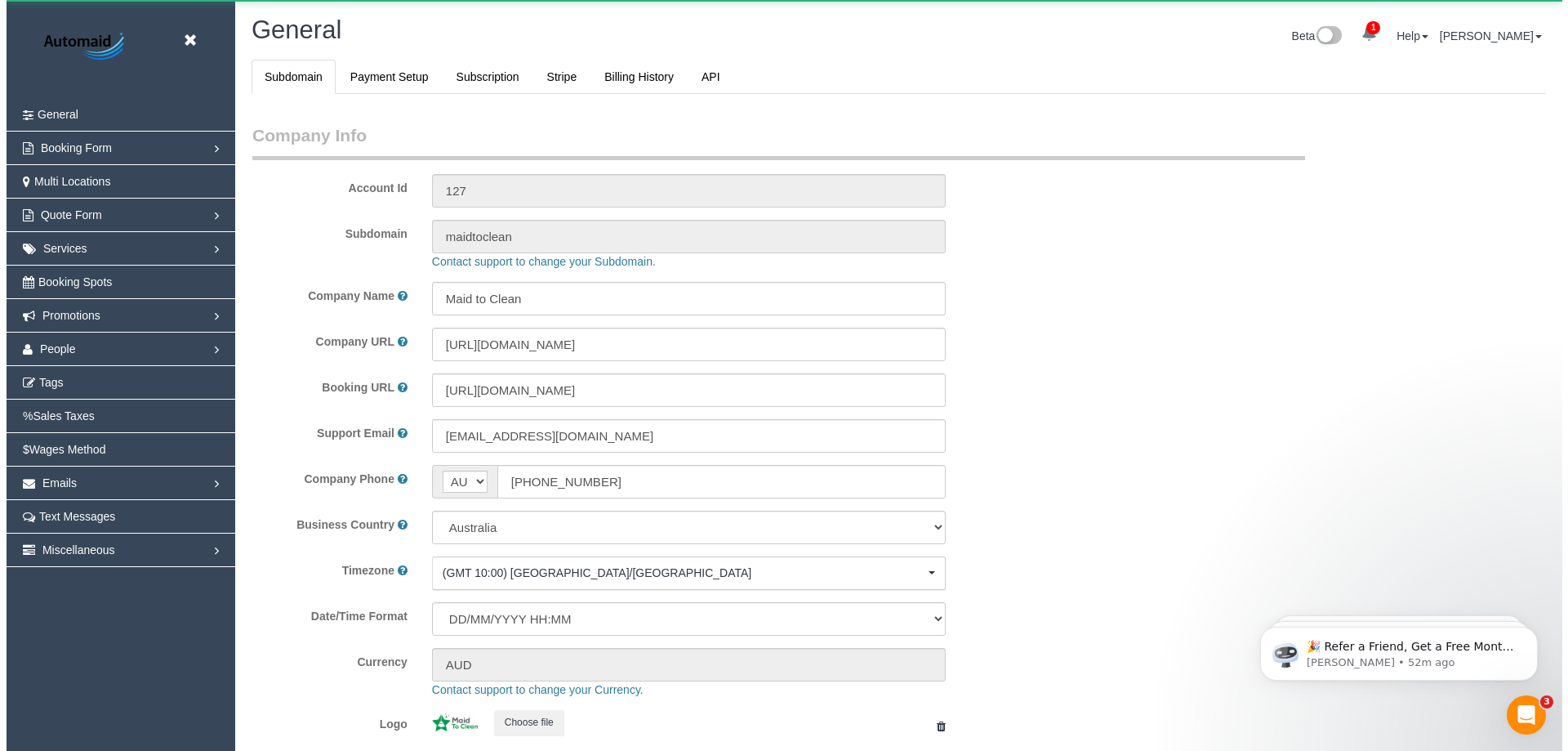
scroll to position [3701, 1556]
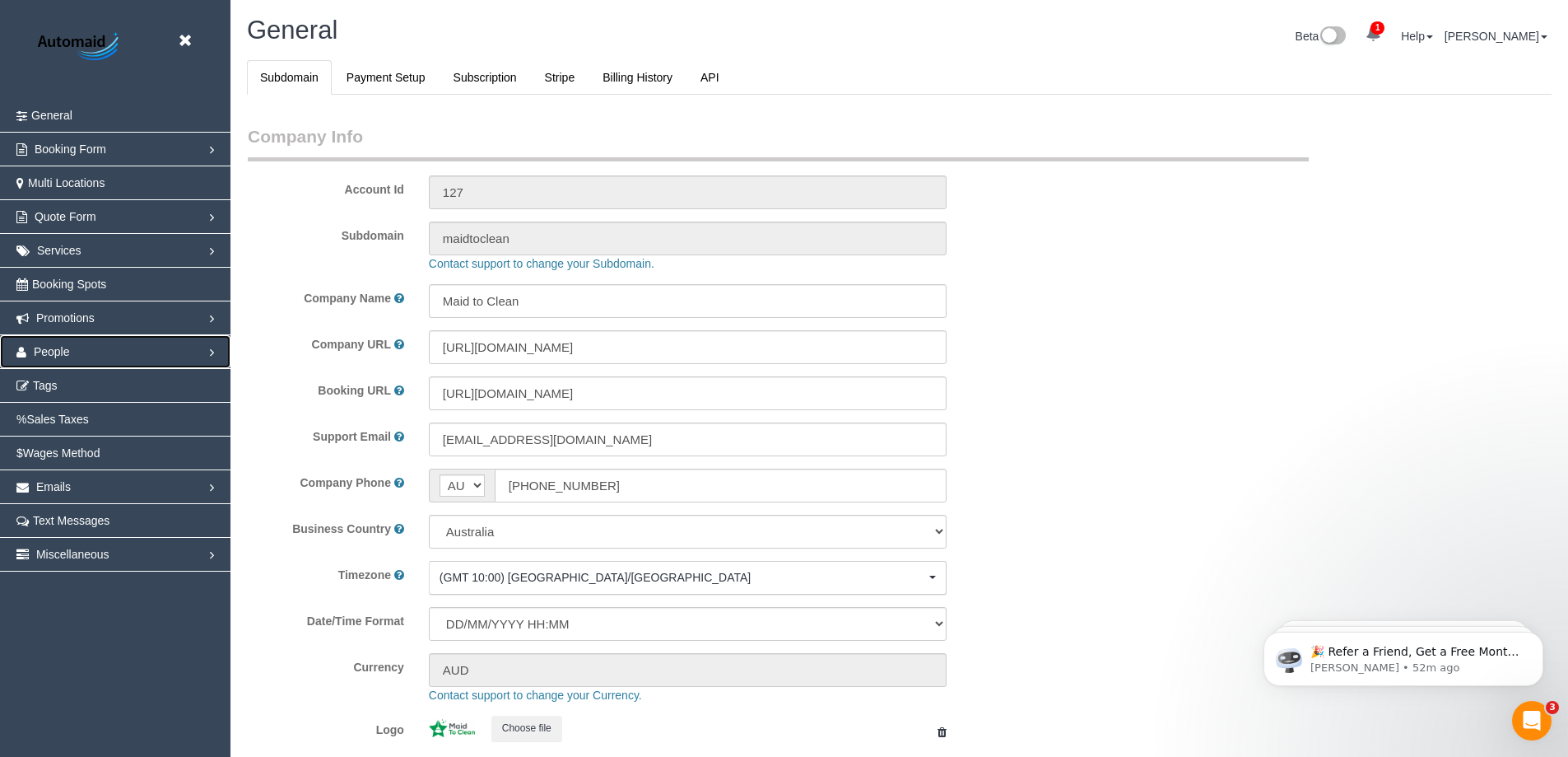
click at [84, 348] on link "People" at bounding box center [115, 351] width 230 height 33
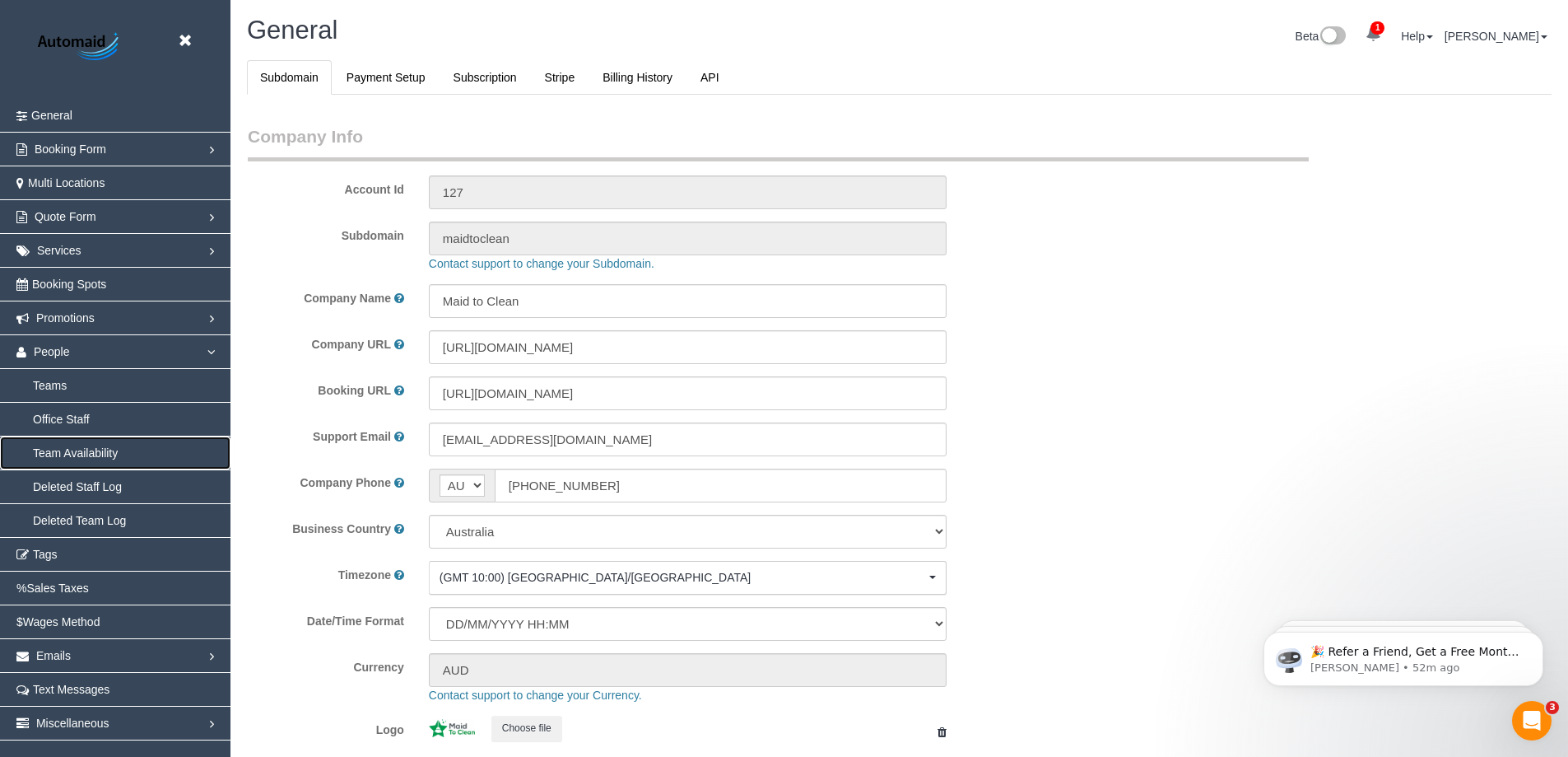
click at [65, 448] on link "Team Availability" at bounding box center [115, 453] width 230 height 33
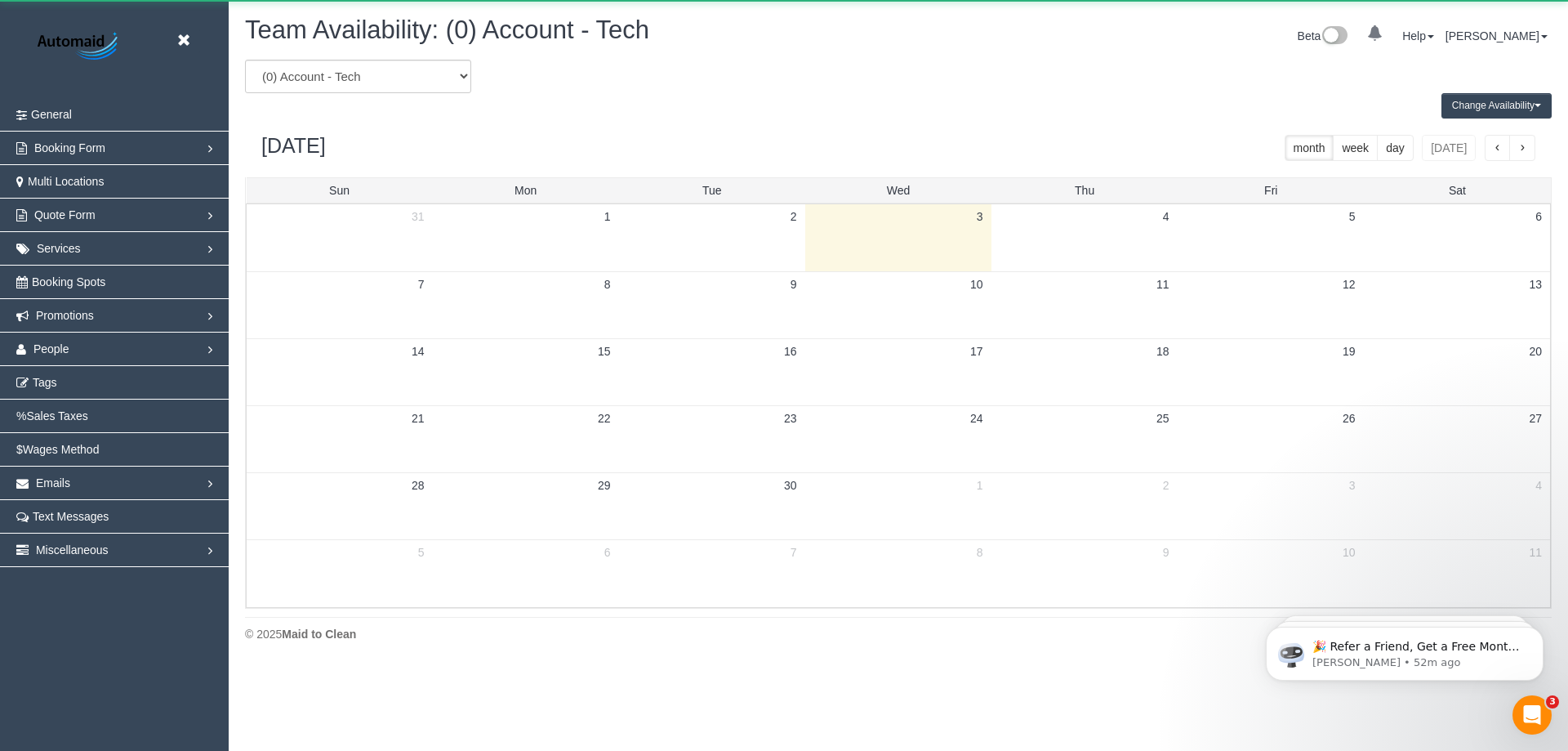
scroll to position [665, 1568]
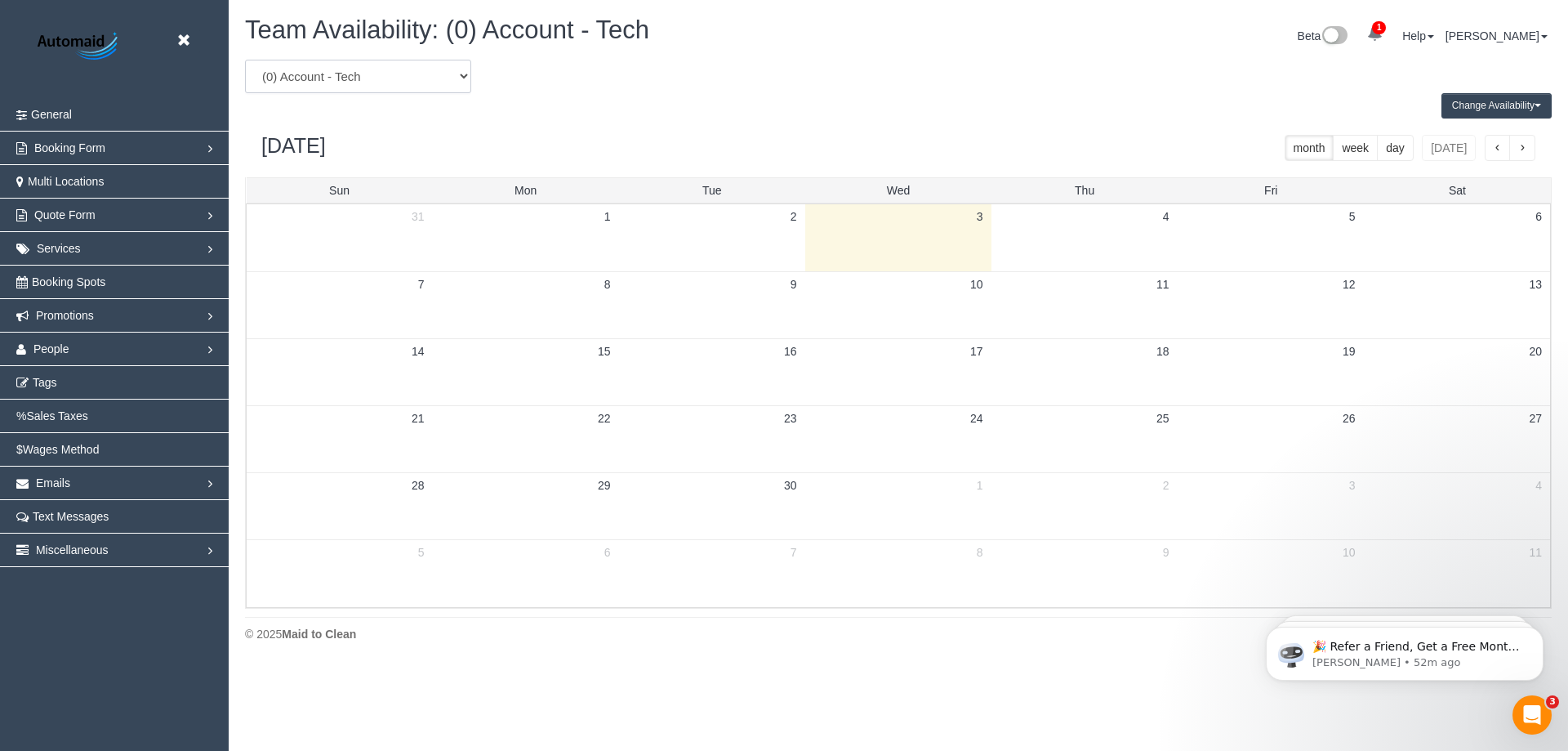
click at [413, 74] on select "(0) Account - Tech (0) Office (0) Raunak Test Account (1) Debbie Brodjanac (FT)…" at bounding box center [358, 76] width 227 height 34
select select "number:20515"
click at [245, 59] on select "(0) Account - Tech (0) Office (0) Raunak Test Account (1) Debbie Brodjanac (FT)…" at bounding box center [358, 76] width 227 height 34
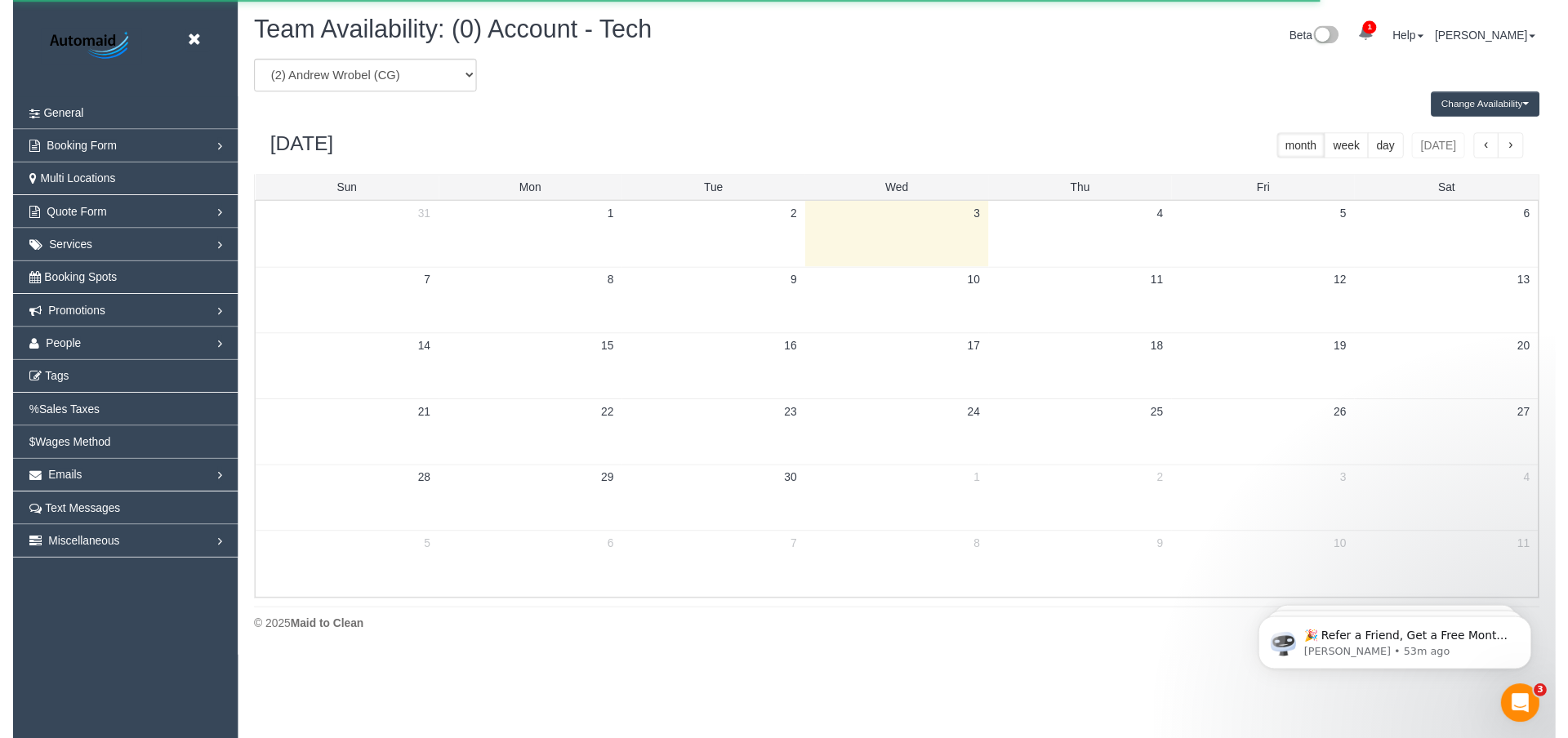
scroll to position [80997, 80095]
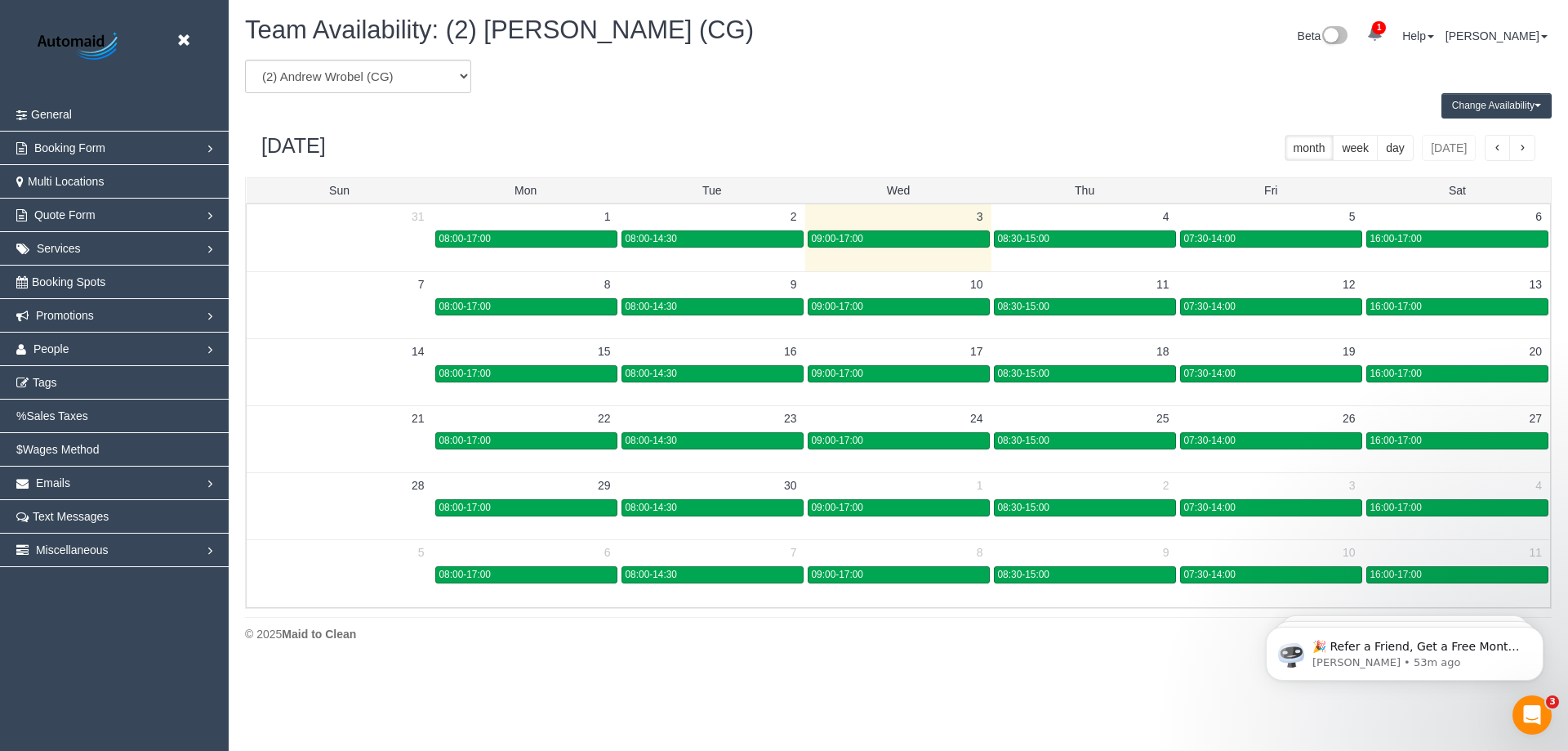
click at [1462, 105] on button "Change Availability" at bounding box center [1496, 106] width 110 height 26
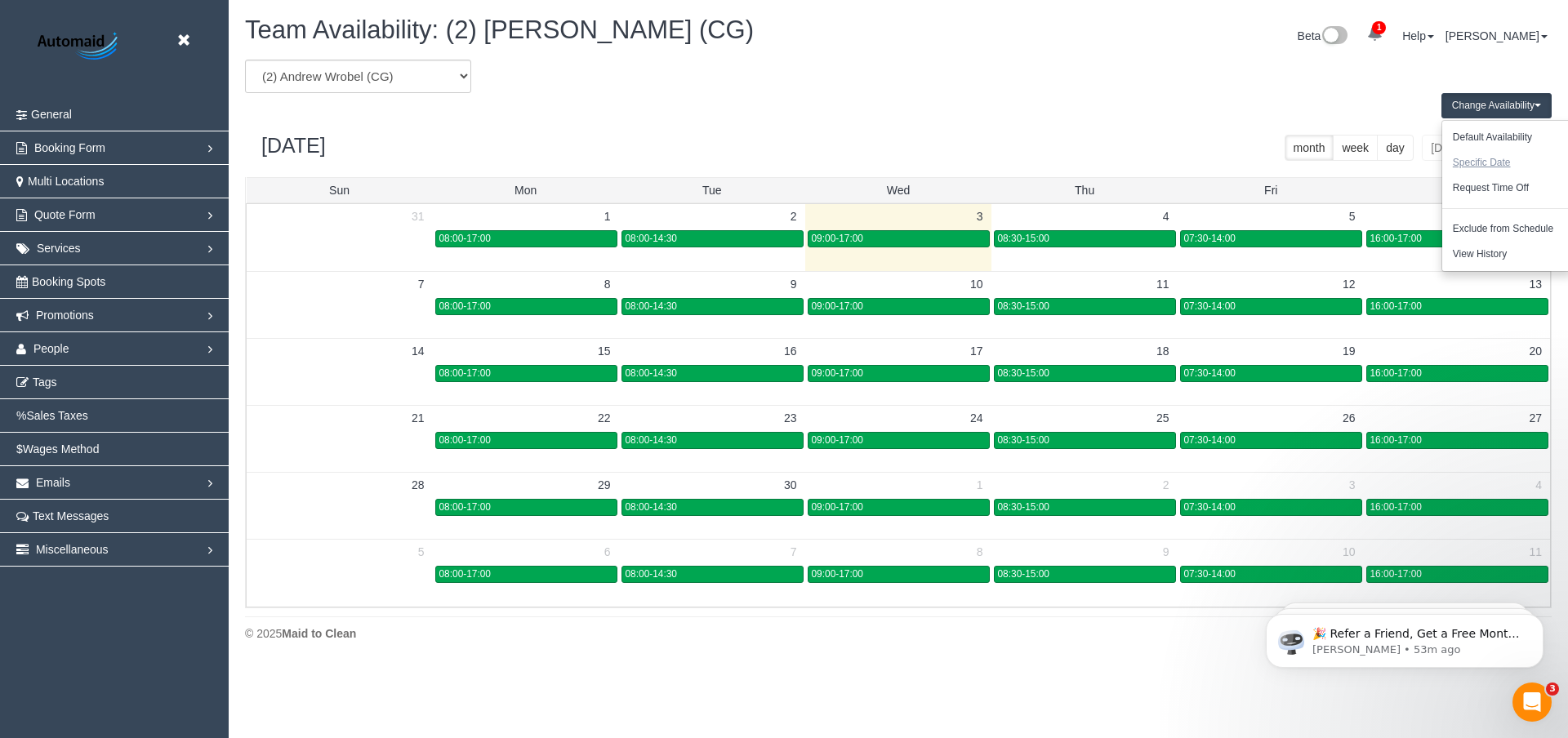
click at [1474, 166] on button "Specific Date" at bounding box center [1482, 163] width 79 height 26
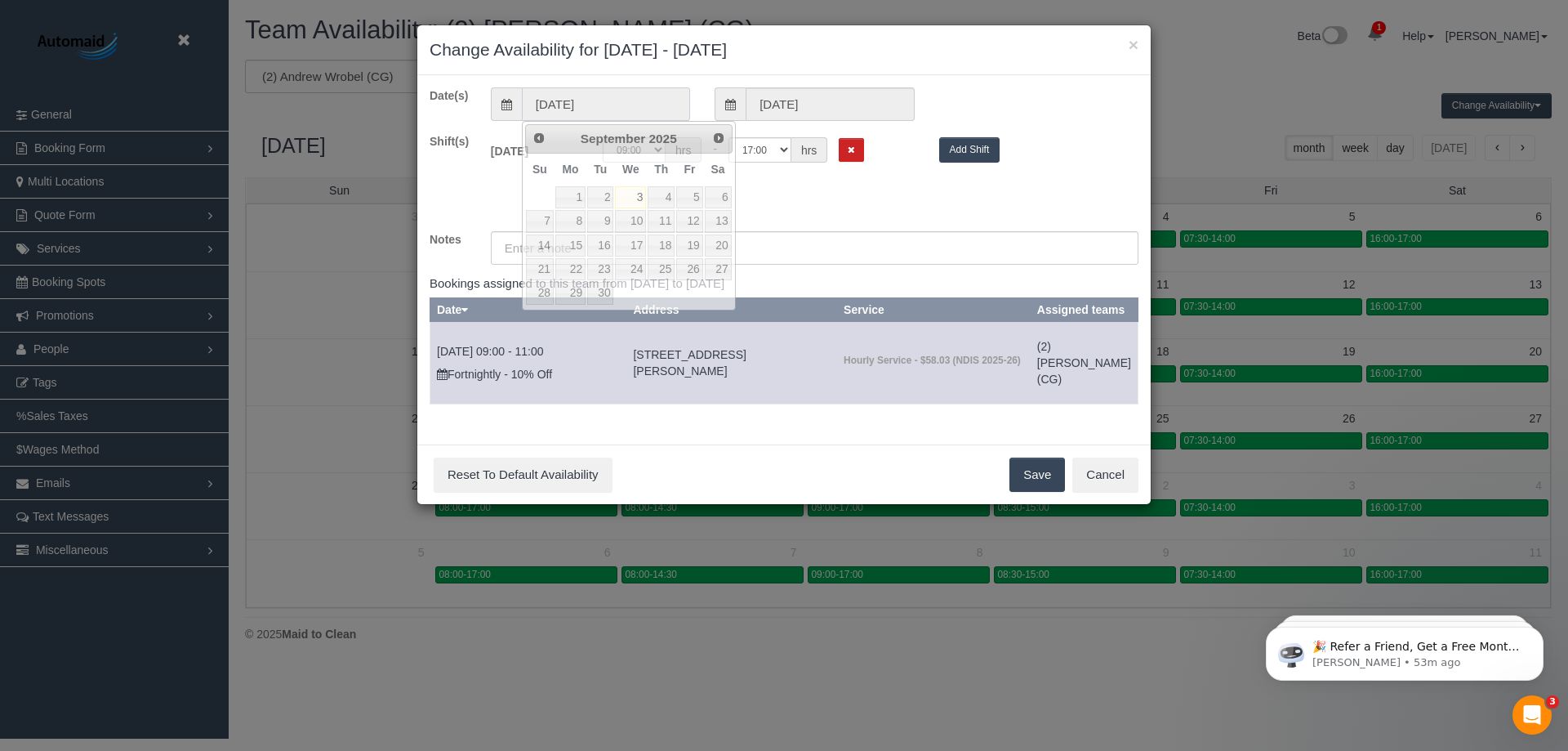
click at [564, 105] on input "[DATE]" at bounding box center [605, 104] width 168 height 34
click at [662, 250] on link "18" at bounding box center [661, 245] width 27 height 22
type input "18/09/2025"
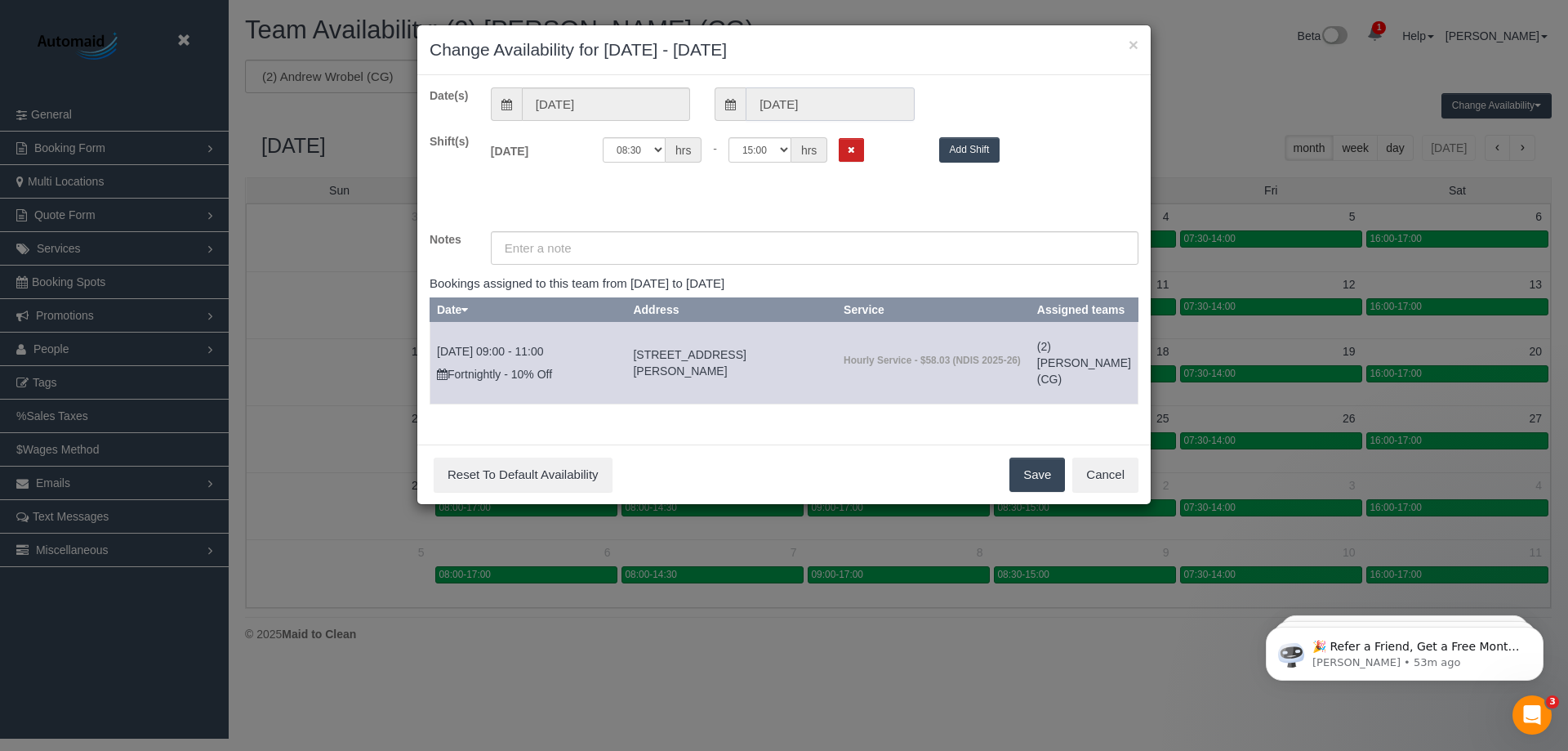
click at [773, 105] on input "18/09/2025" at bounding box center [830, 104] width 168 height 34
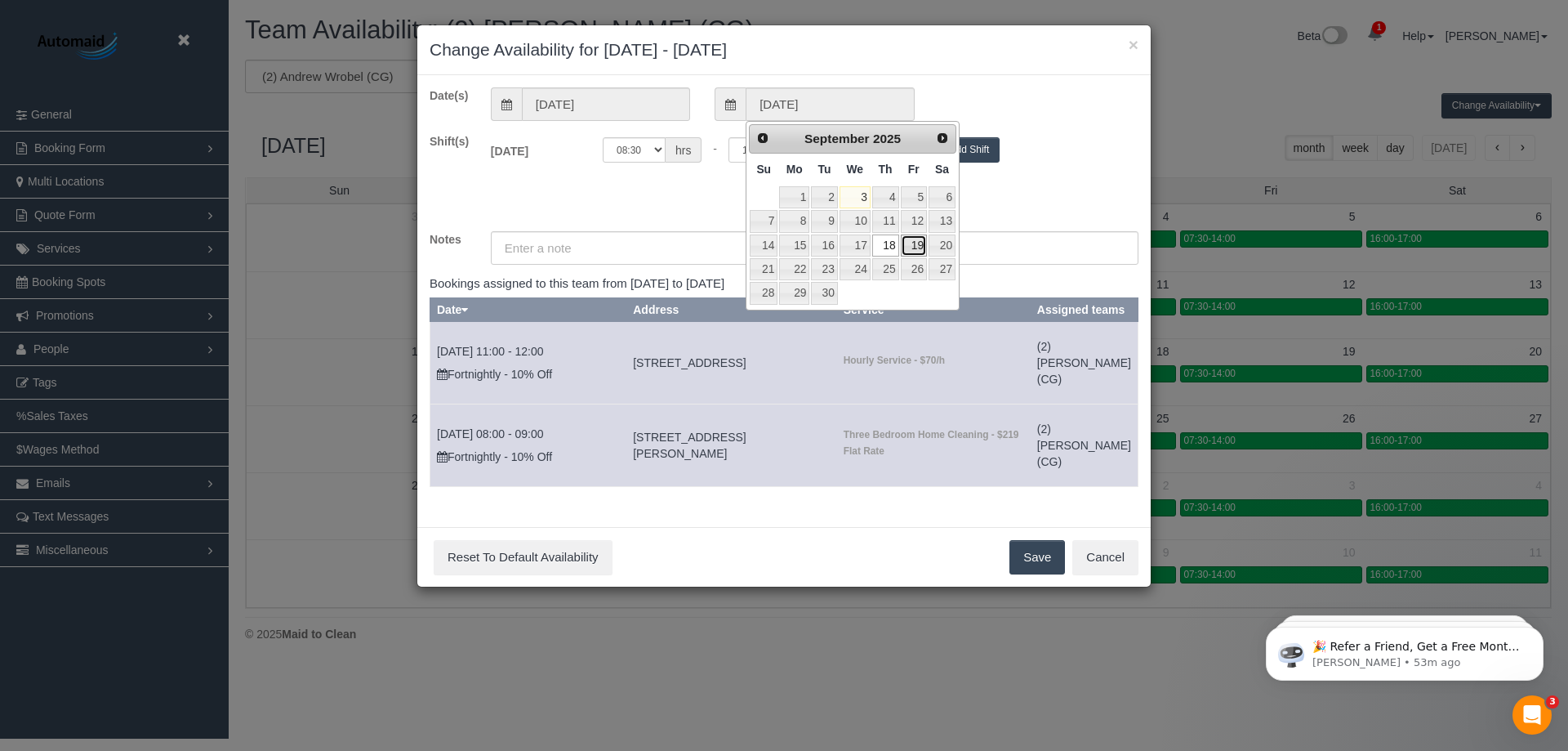
click at [915, 250] on link "19" at bounding box center [914, 245] width 26 height 22
type input "19/09/2025"
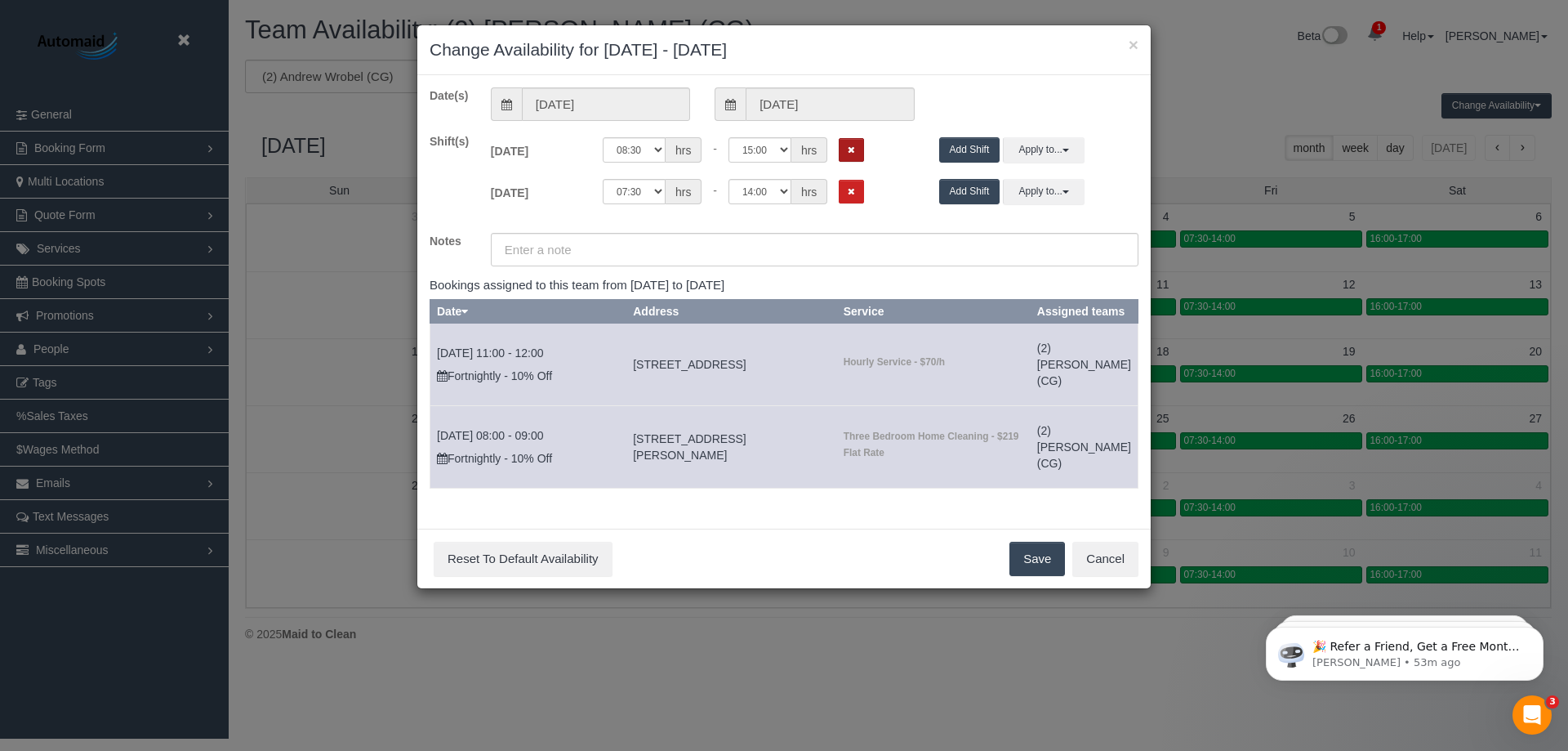
click at [848, 147] on icon "Remove Shift" at bounding box center [851, 149] width 7 height 9
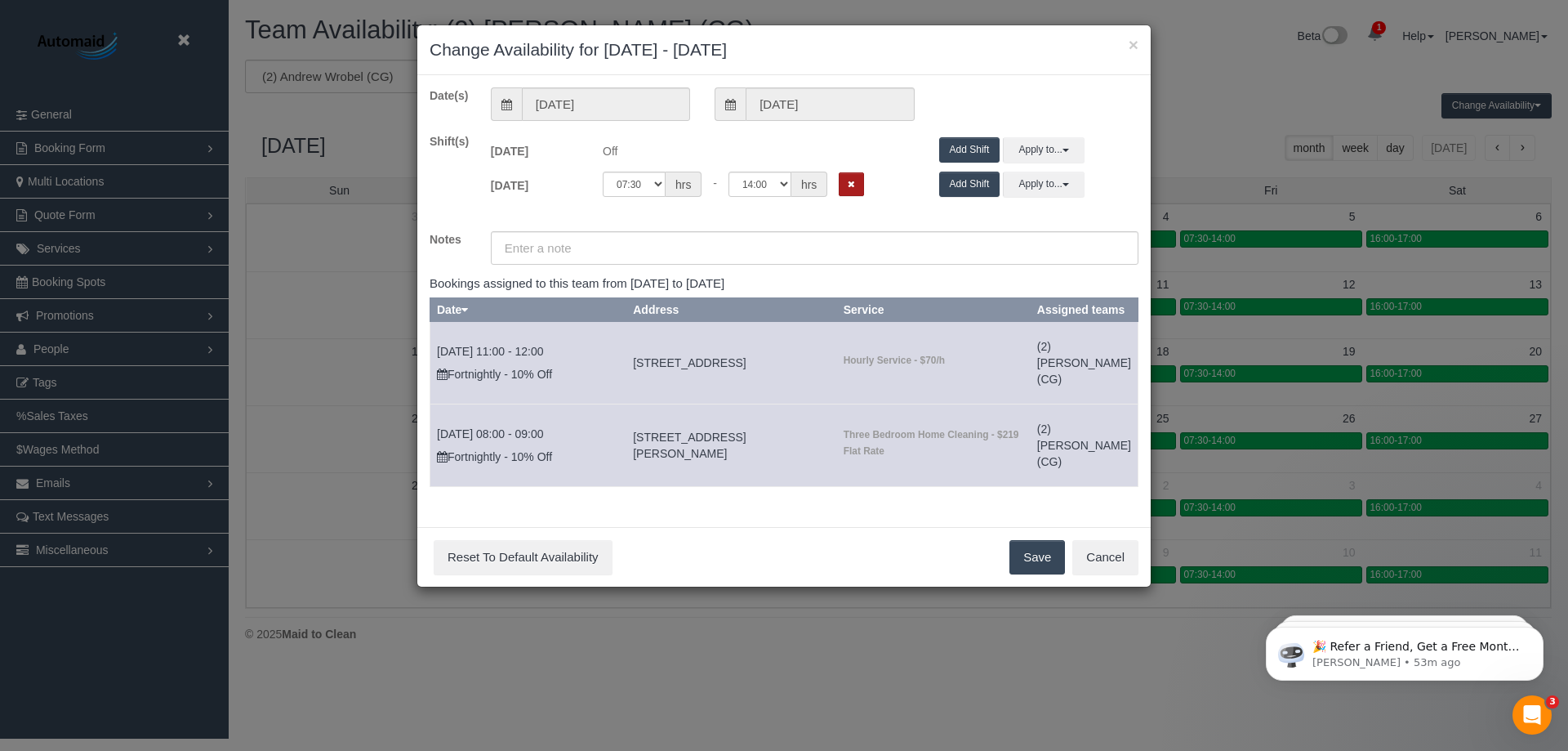
click at [854, 185] on icon "Remove Shift" at bounding box center [851, 184] width 7 height 9
click at [1043, 574] on button "Save" at bounding box center [1037, 557] width 55 height 35
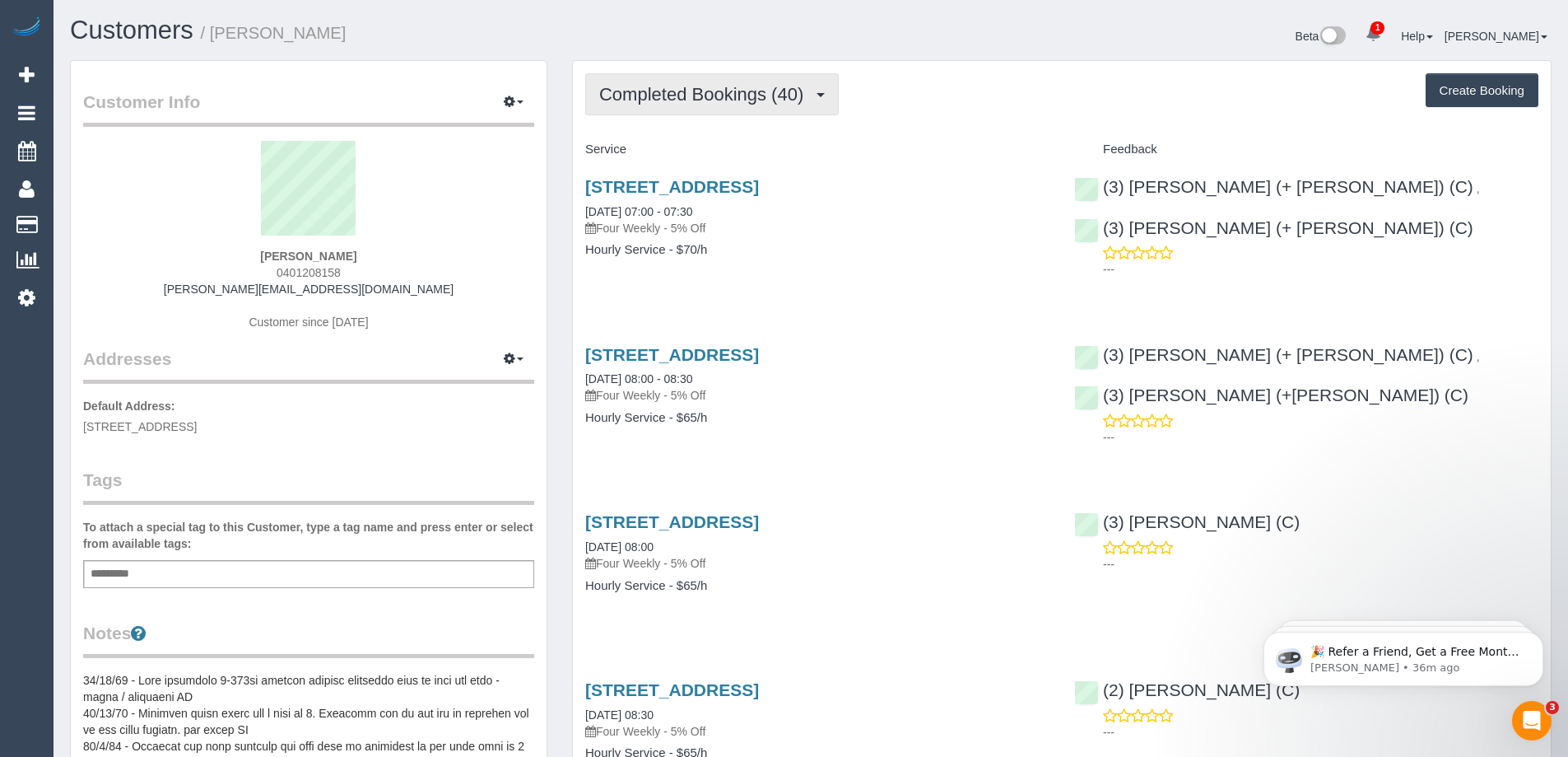
click at [697, 111] on button "Completed Bookings (40)" at bounding box center [712, 94] width 253 height 42
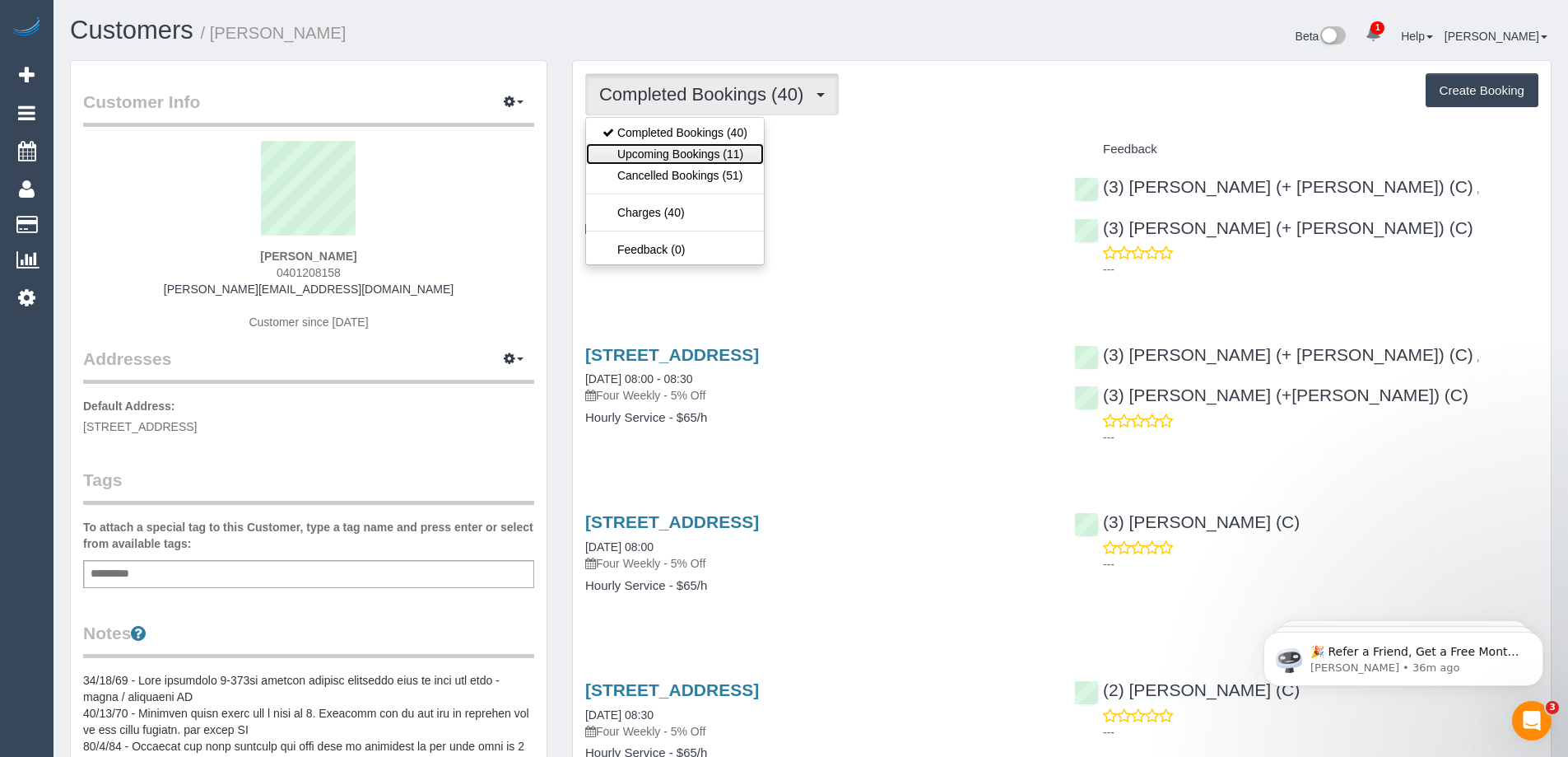
click at [684, 153] on link "Upcoming Bookings (11)" at bounding box center [675, 154] width 177 height 21
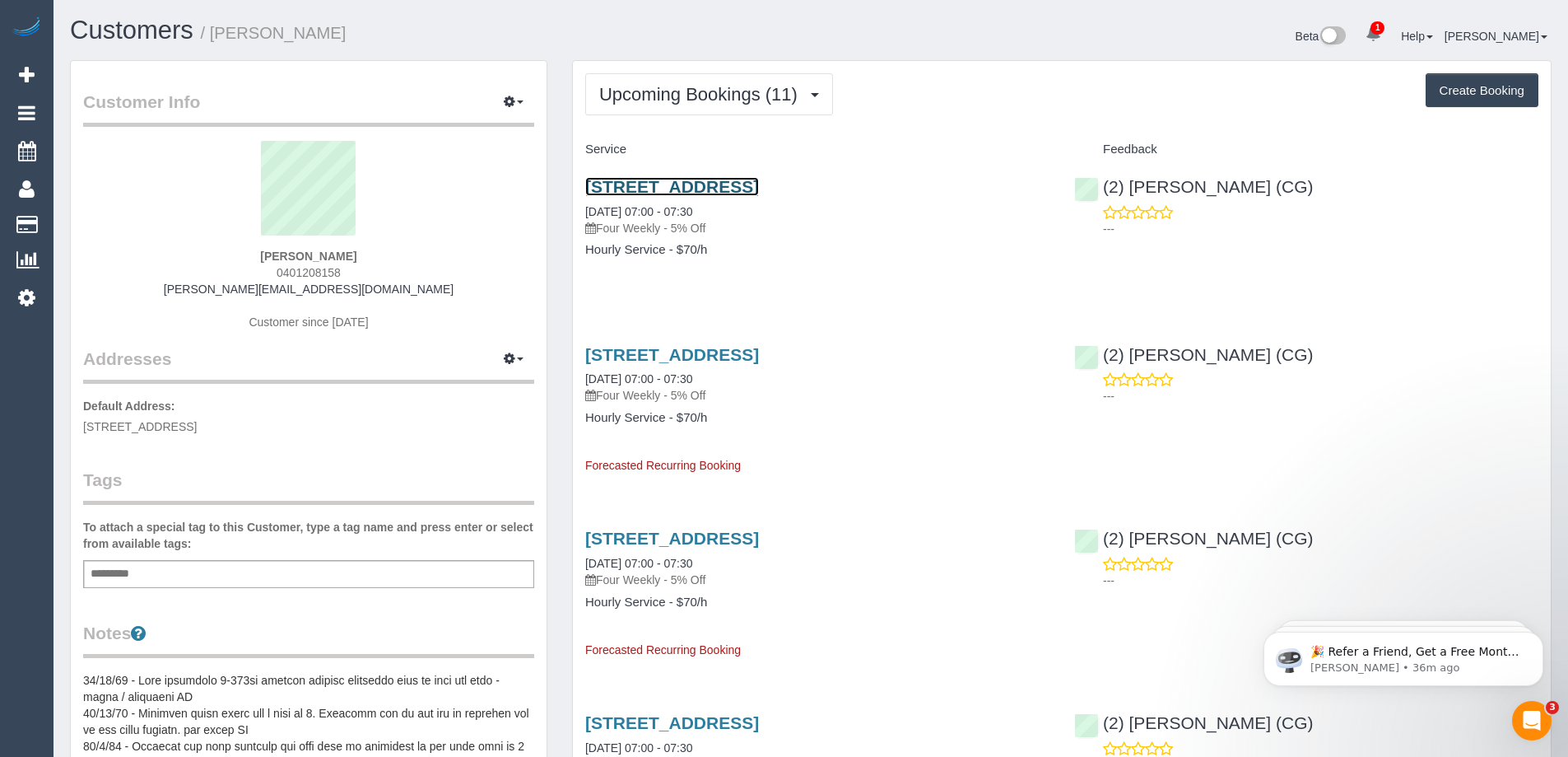
click at [688, 184] on link "[STREET_ADDRESS]" at bounding box center [672, 186] width 173 height 19
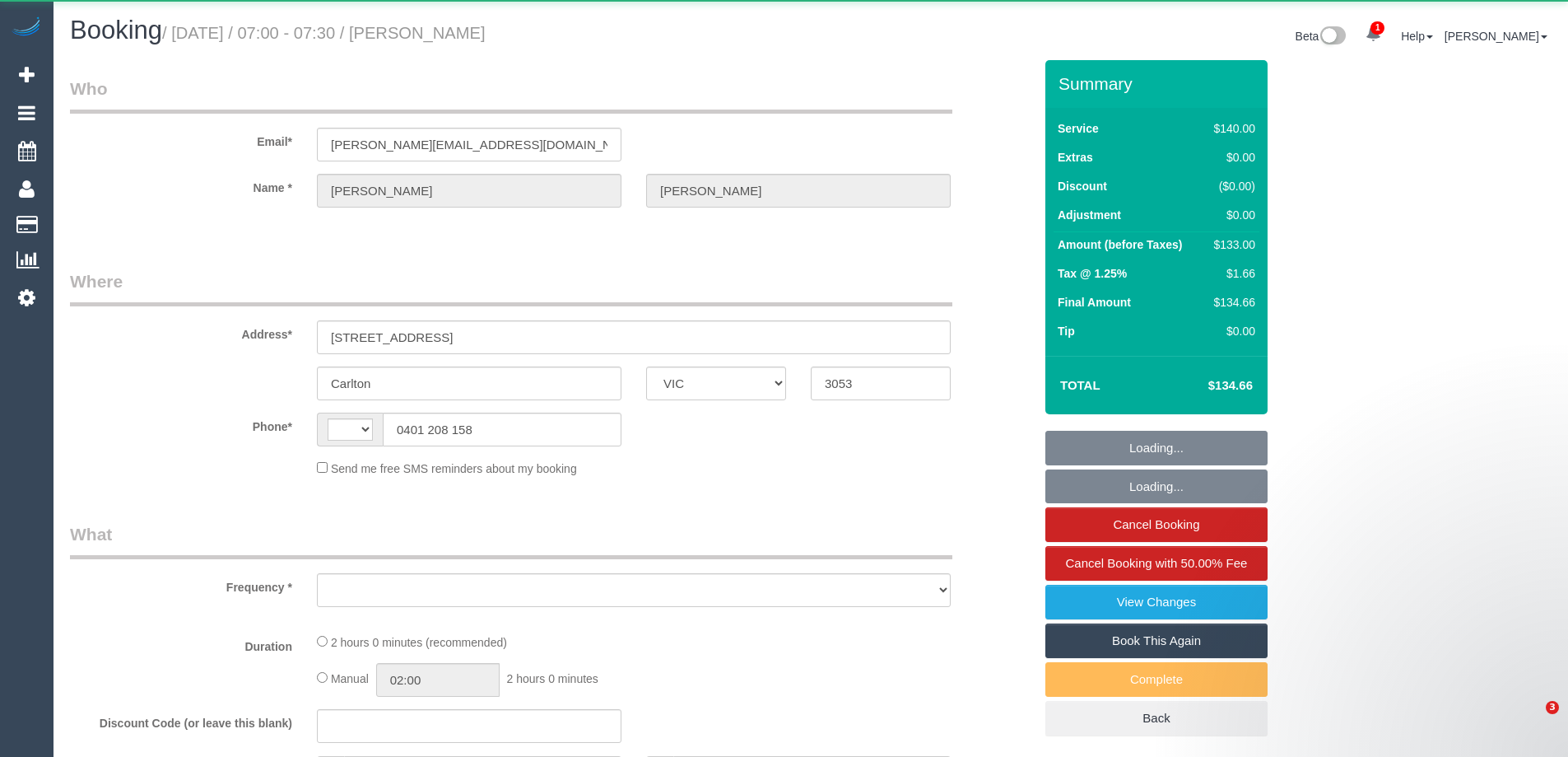
select select "VIC"
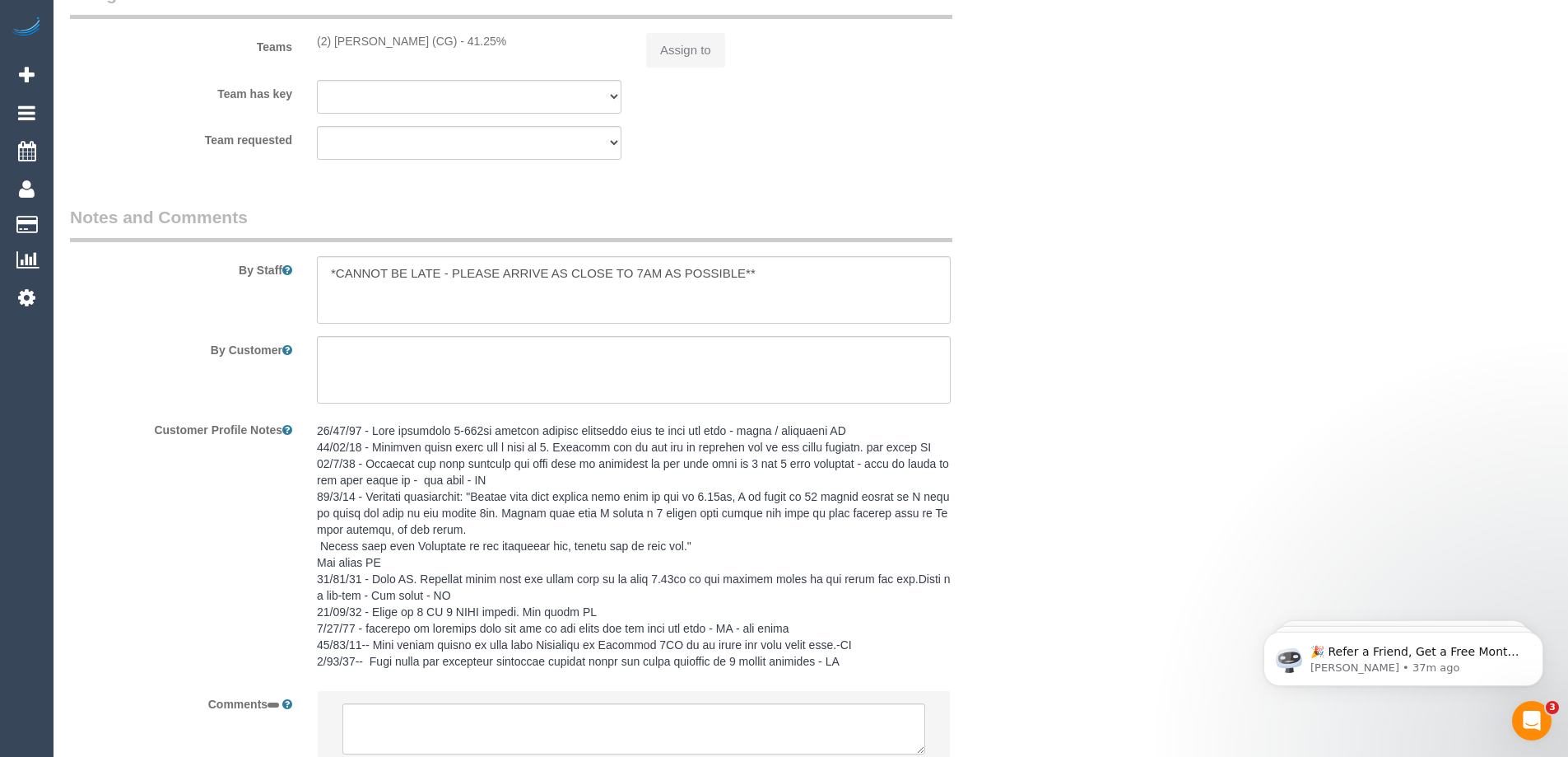
select select "string:AU"
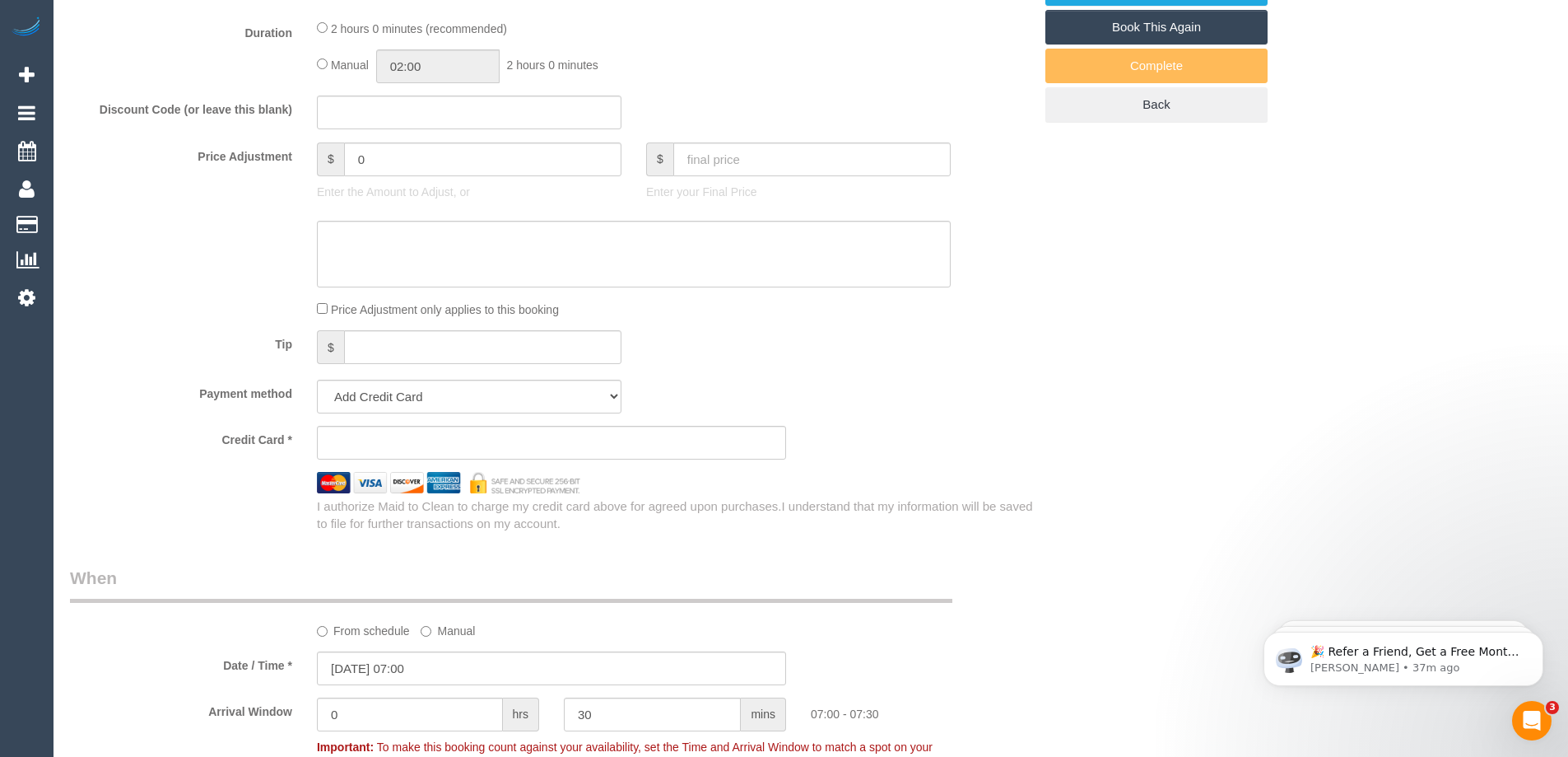
select select "object:576"
select select "string:stripe-pm_1JCFks2GScqysDRVt9Usb2fp"
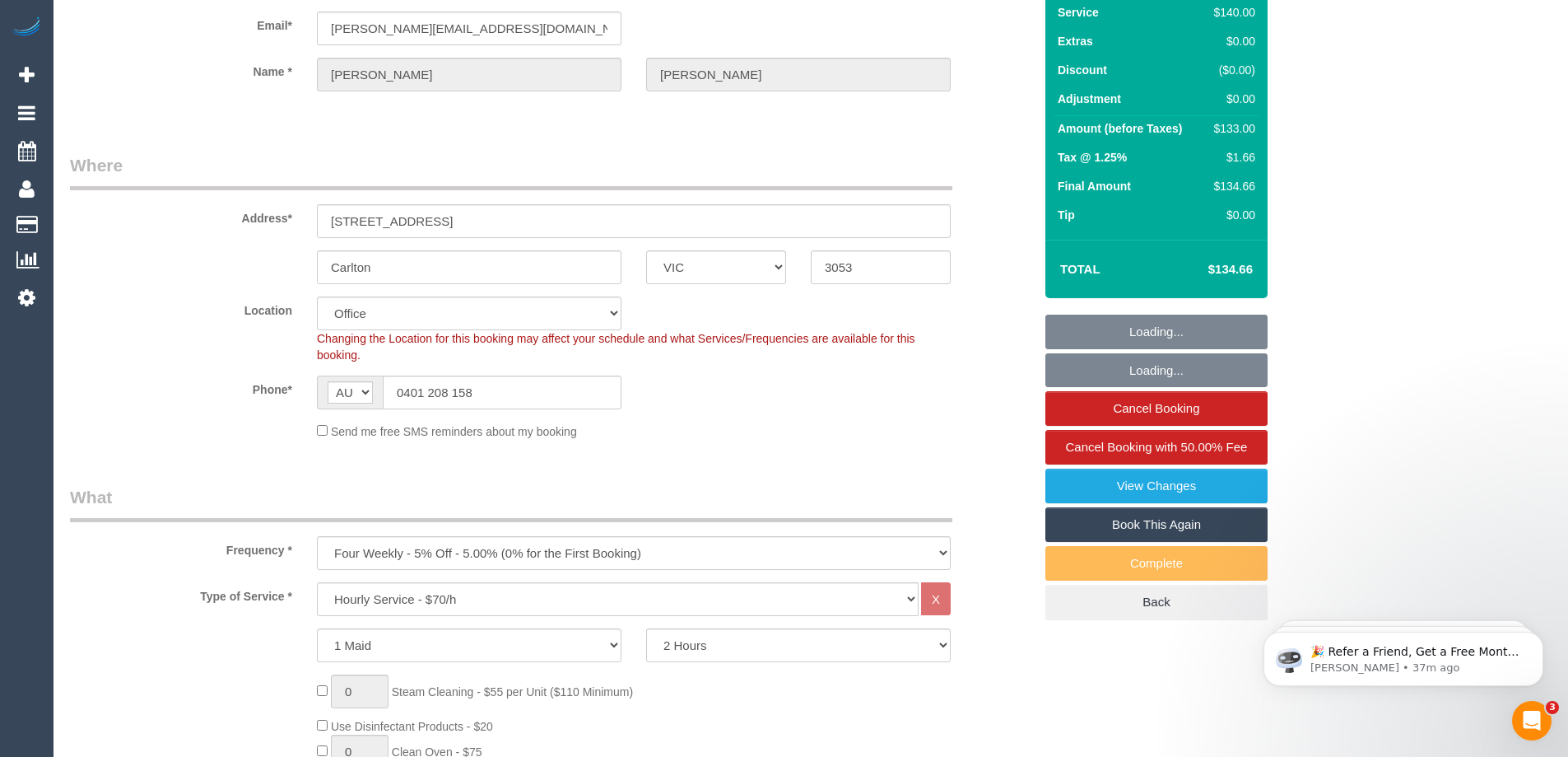
select select "object:747"
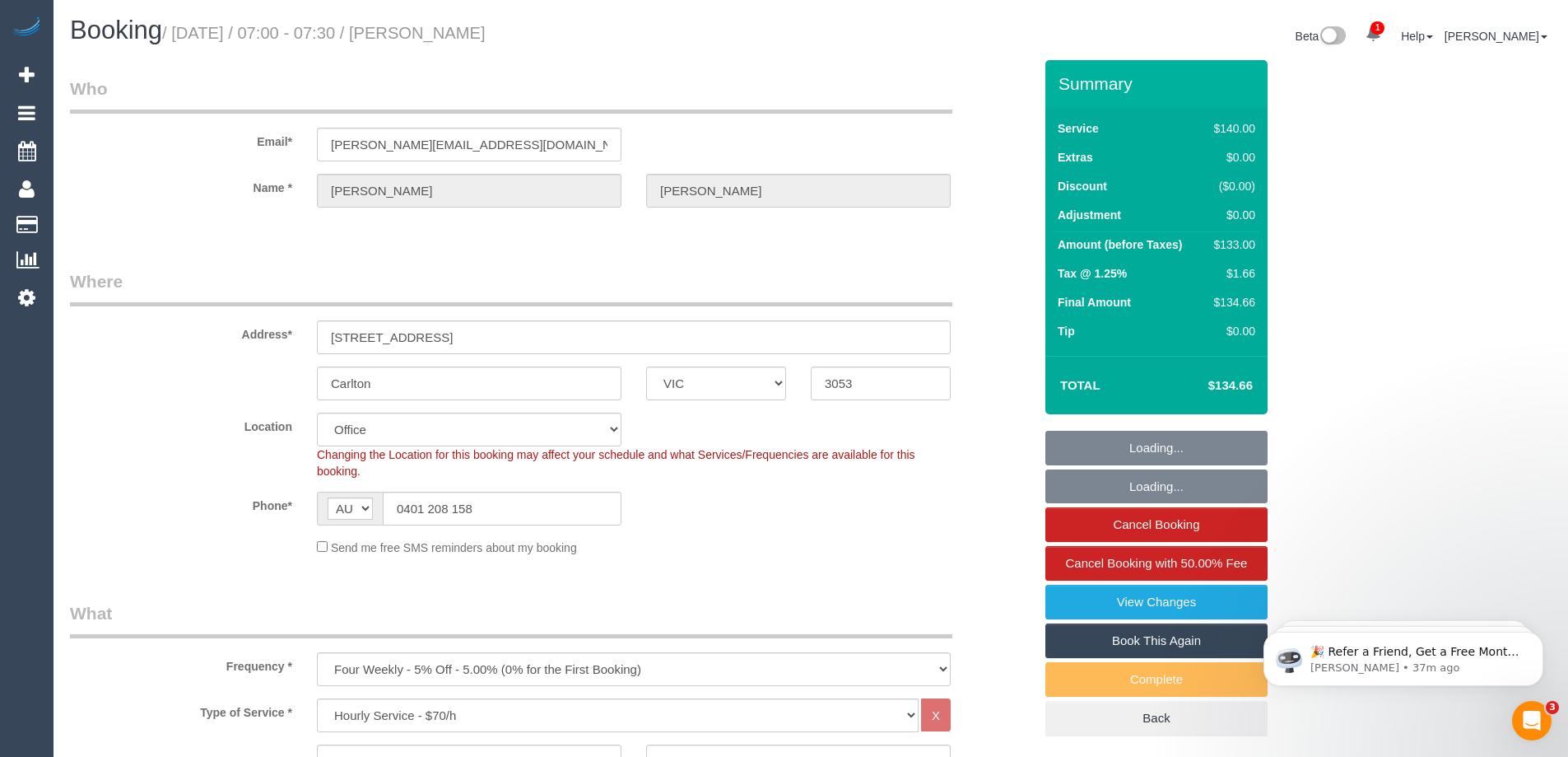
select select "number:32"
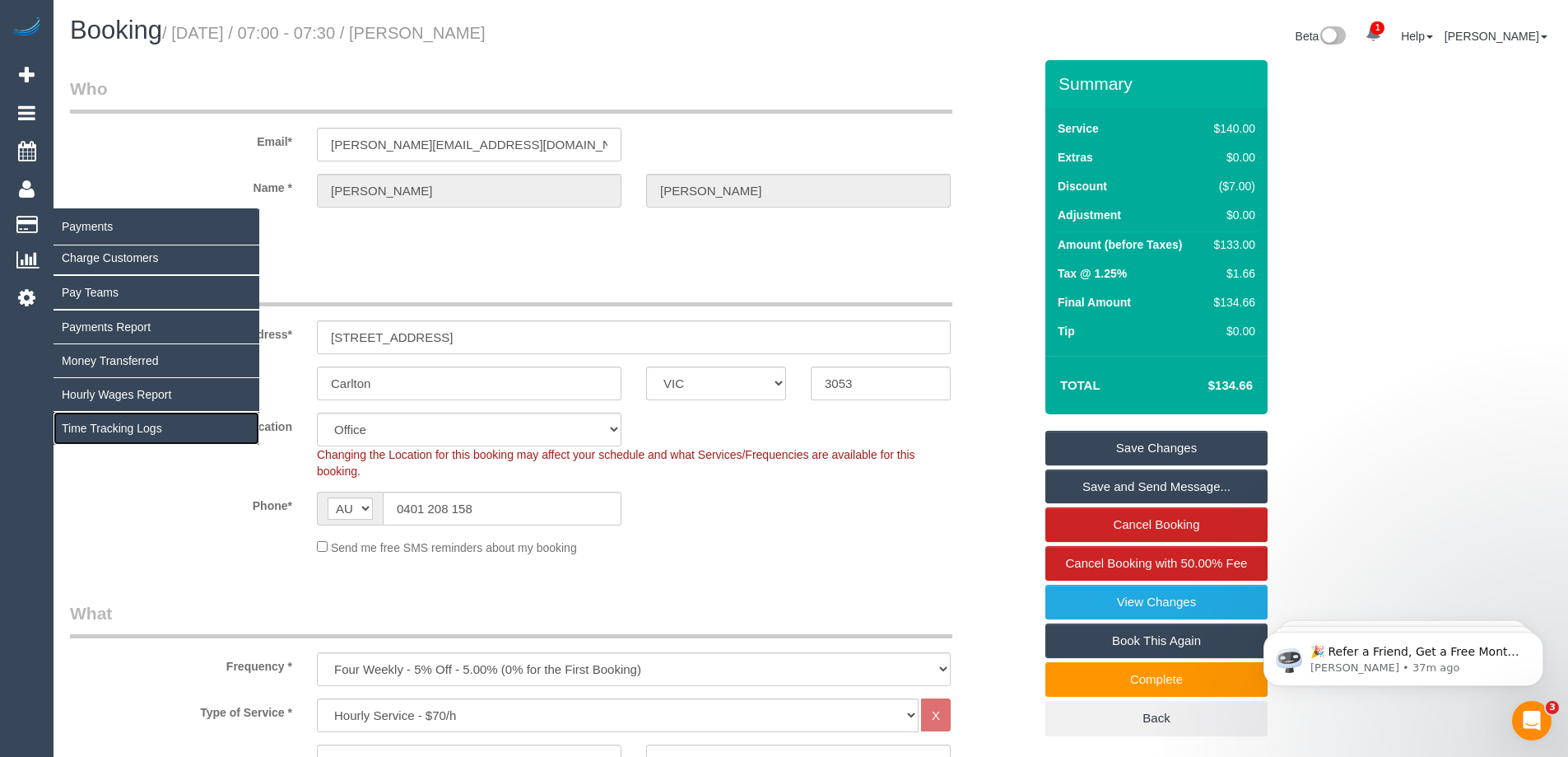
click at [121, 428] on link "Time Tracking Logs" at bounding box center [157, 428] width 205 height 33
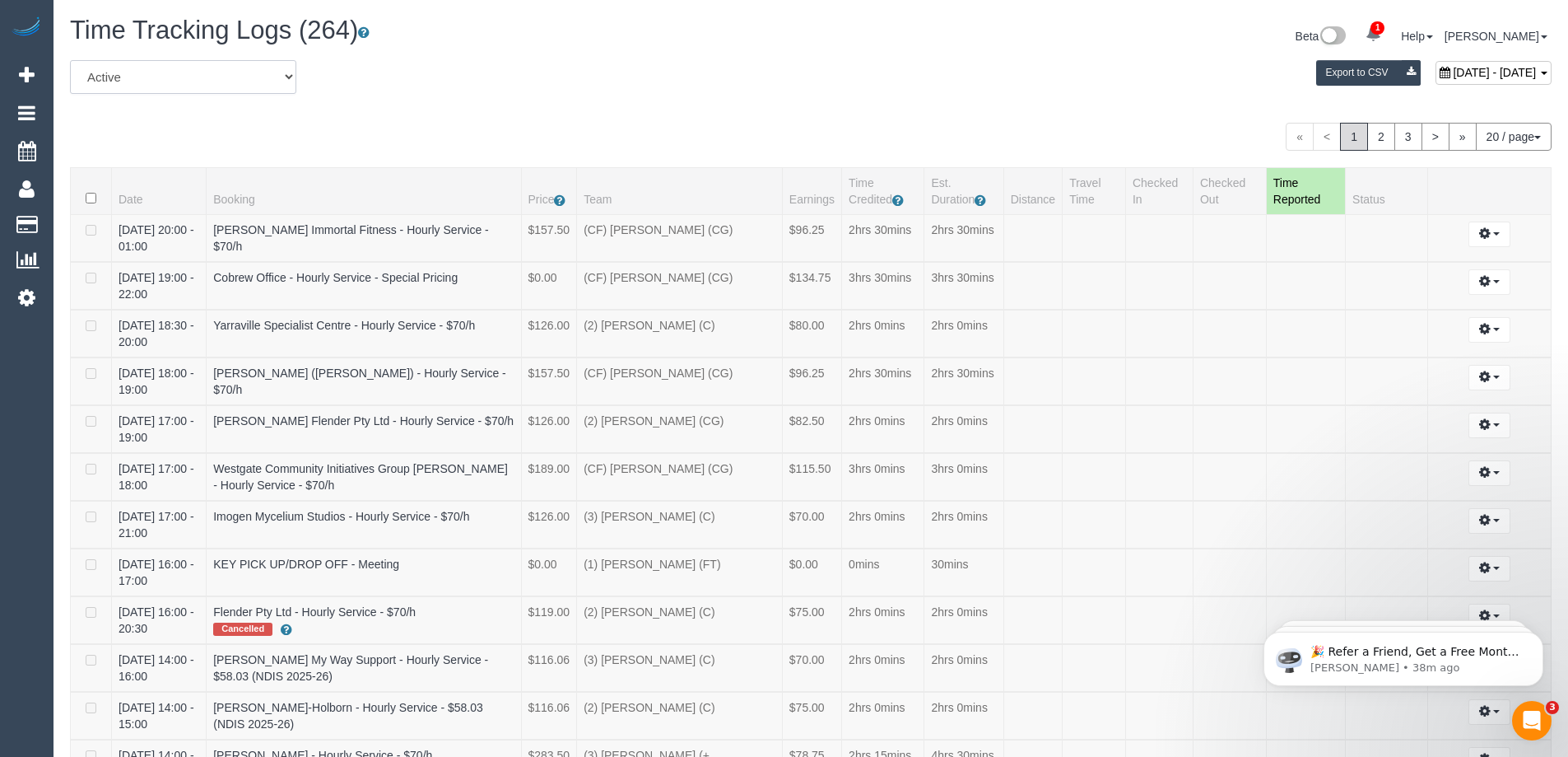
click at [271, 79] on select "All Active Archived" at bounding box center [182, 77] width 226 height 34
click at [1408, 142] on link "3" at bounding box center [1408, 137] width 28 height 28
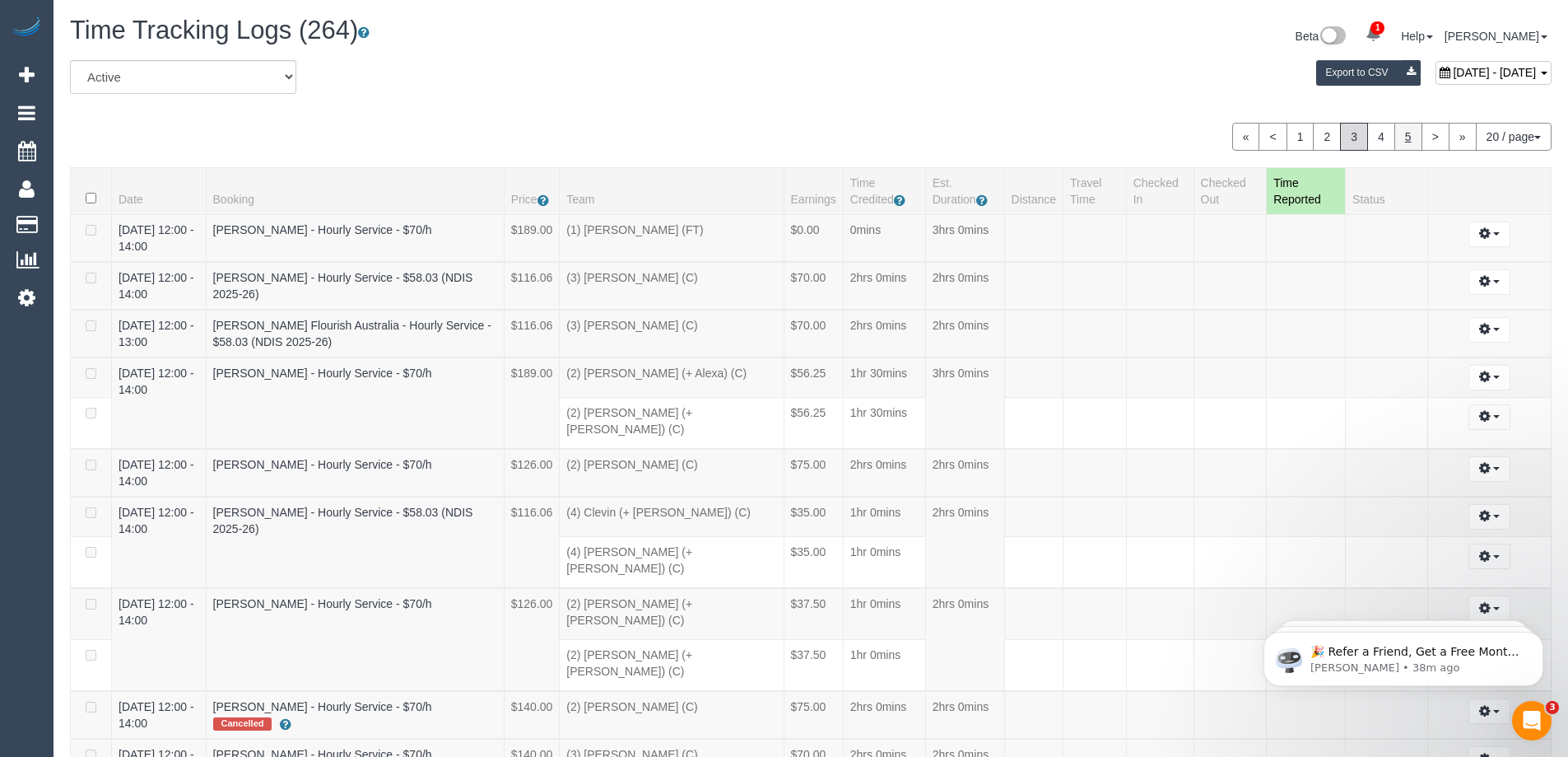
click at [1400, 140] on link "5" at bounding box center [1408, 137] width 28 height 28
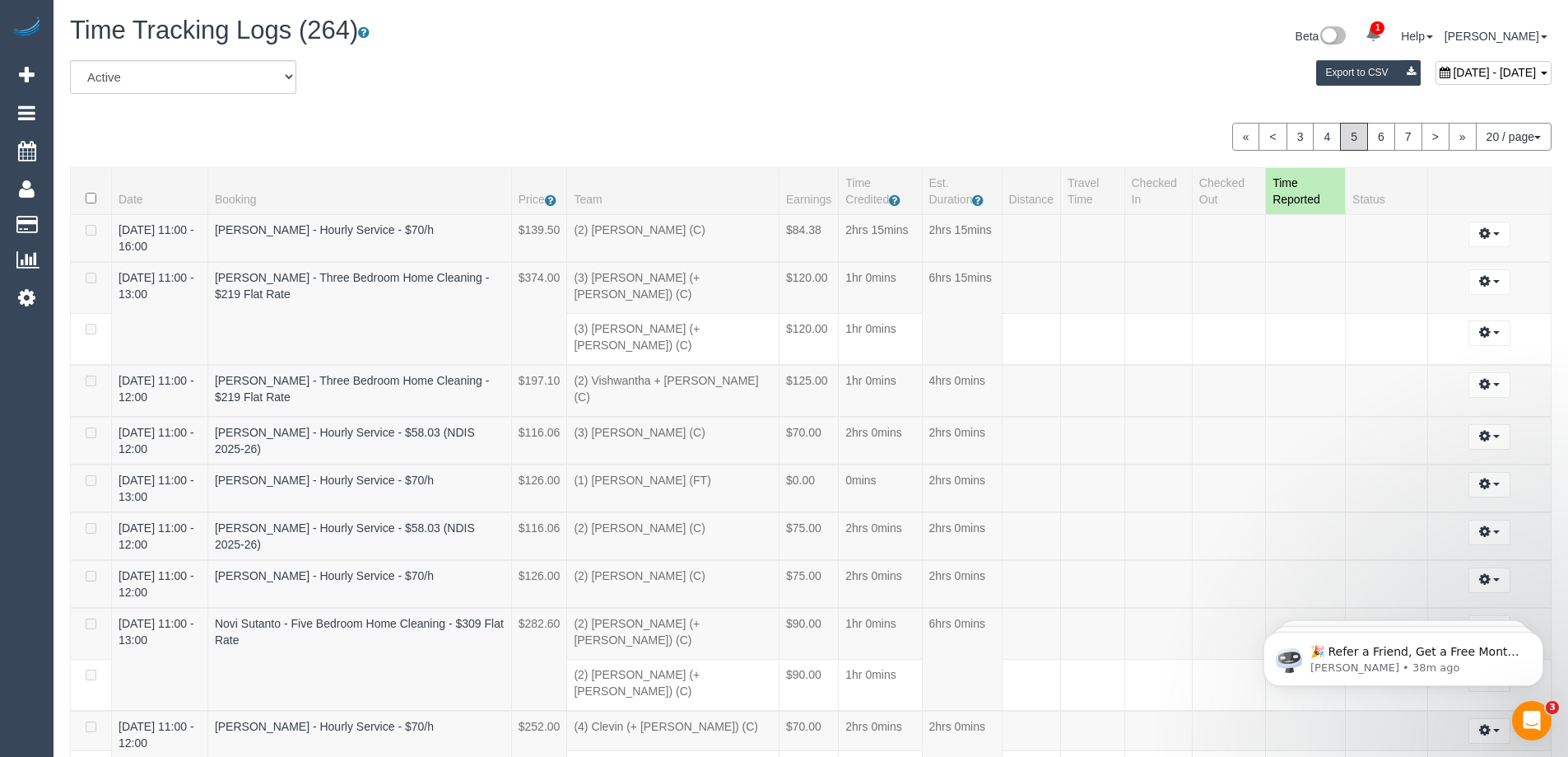
click at [1518, 139] on button "20 / page" at bounding box center [1513, 137] width 76 height 28
click at [1459, 277] on link "100 / page" at bounding box center [1485, 274] width 130 height 21
click at [1394, 146] on link "3" at bounding box center [1402, 137] width 28 height 28
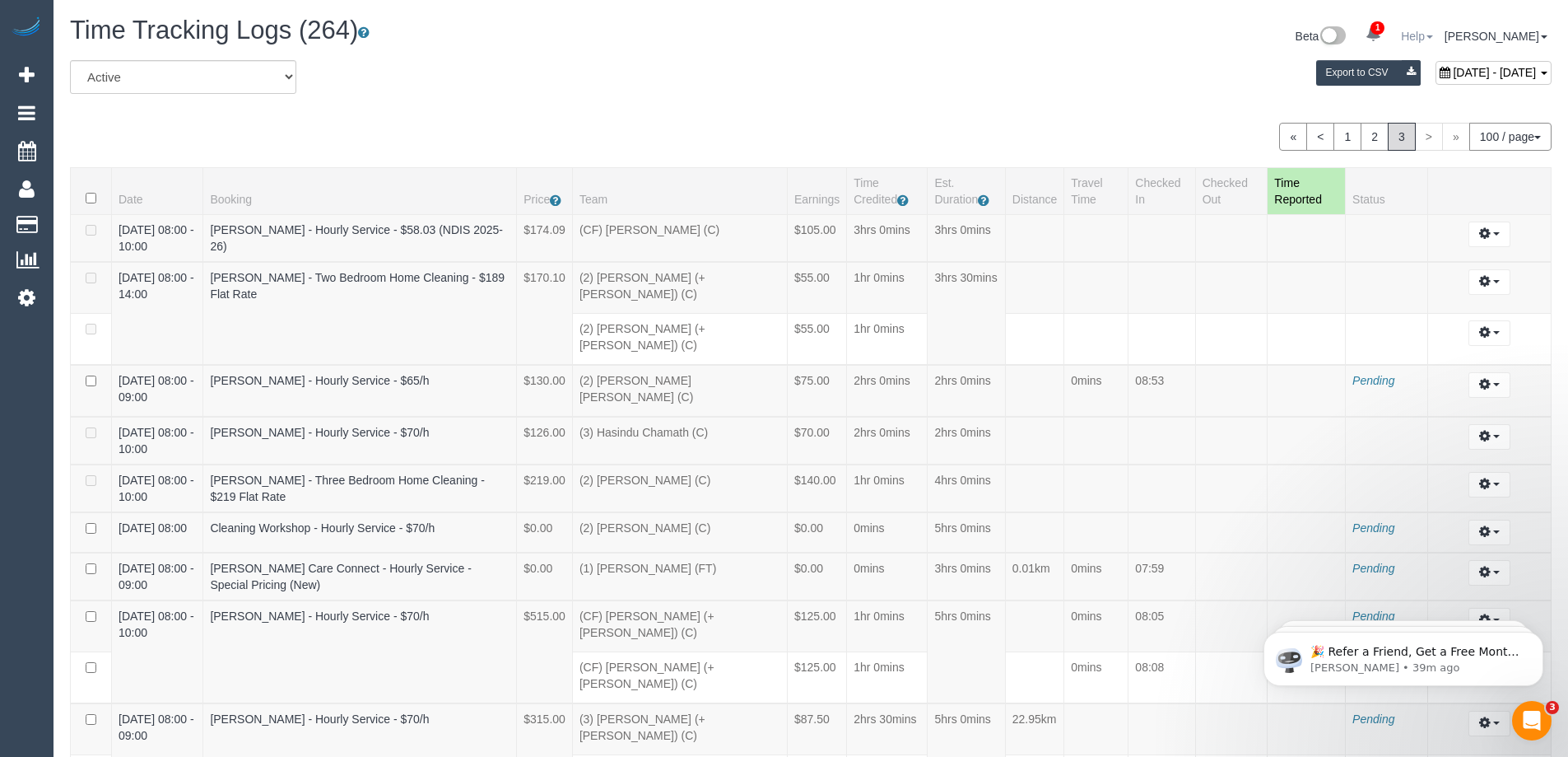
scroll to position [1064, 0]
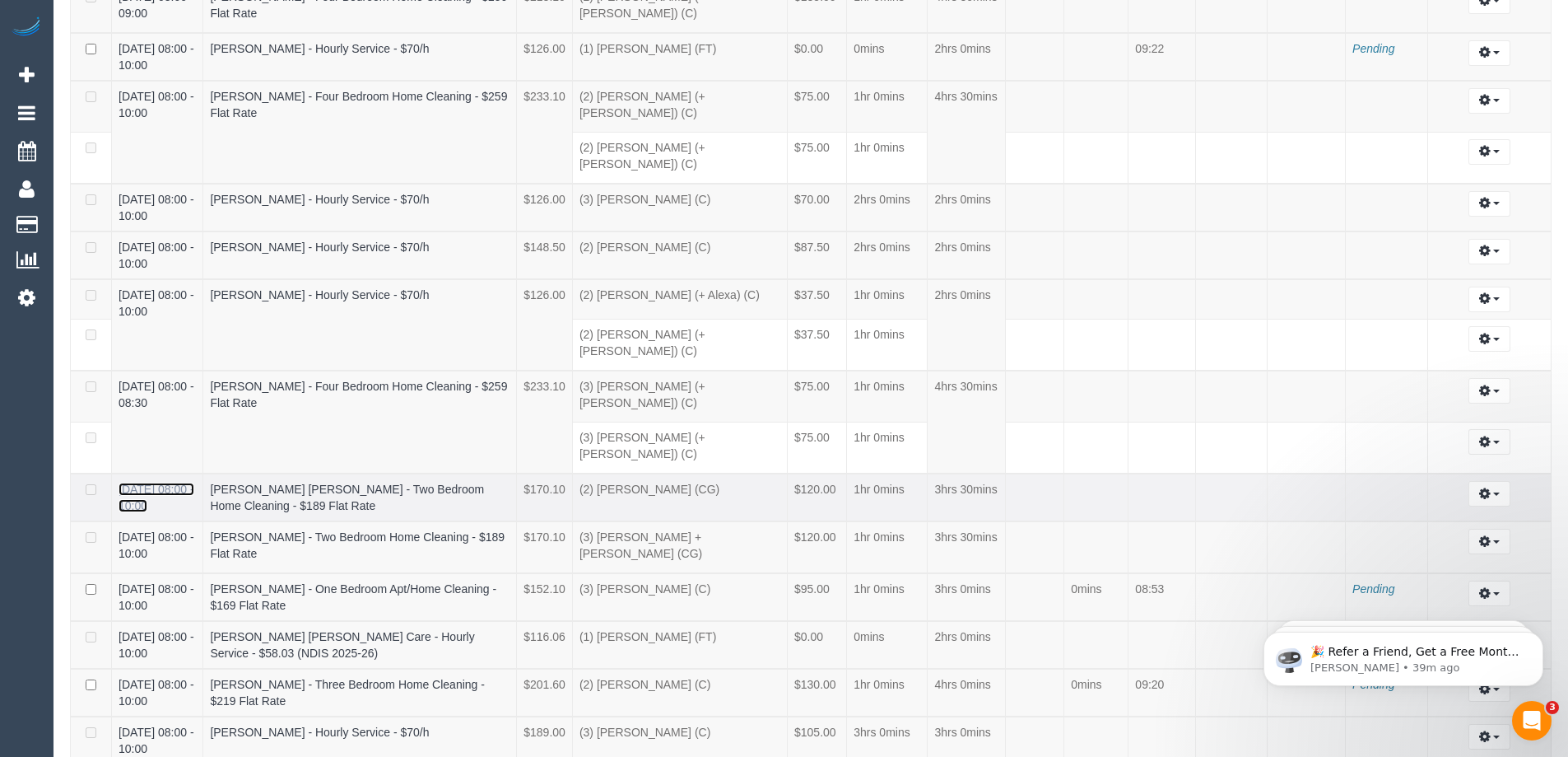
click at [172, 483] on link "03/09/2025 08:00 - 10:00" at bounding box center [157, 498] width 76 height 30
click at [1497, 481] on button "button" at bounding box center [1489, 494] width 42 height 26
click at [1442, 513] on link "Edit" at bounding box center [1444, 523] width 130 height 21
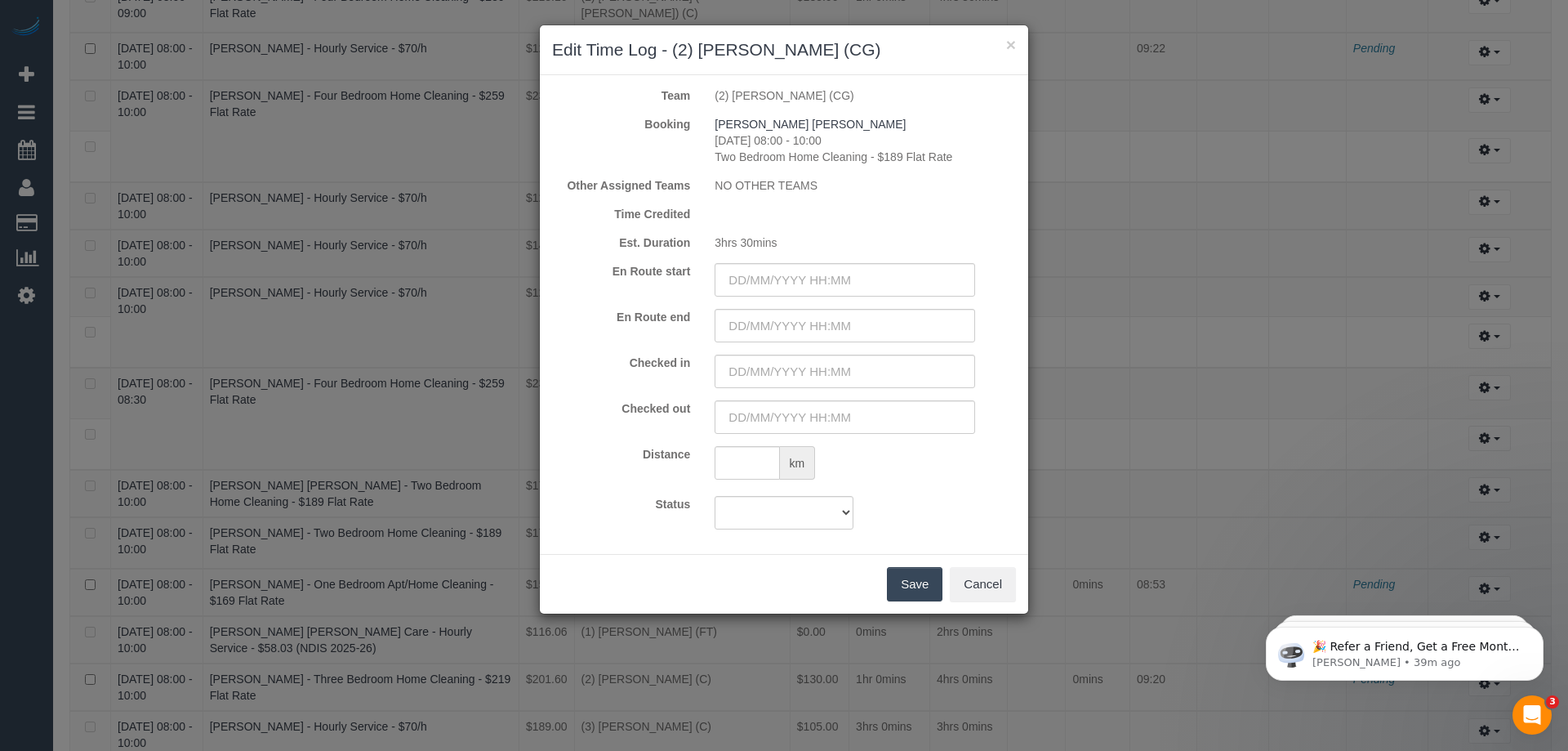
drag, startPoint x: 928, startPoint y: 41, endPoint x: 1172, endPoint y: 30, distance: 244.2
click at [1172, 30] on div "× Edit Time Log - (2) Paris Webb (CG) Team (2) Paris Webb (CG) Booking Marina L…" at bounding box center [784, 375] width 1568 height 751
click at [1008, 45] on button "×" at bounding box center [1011, 44] width 10 height 17
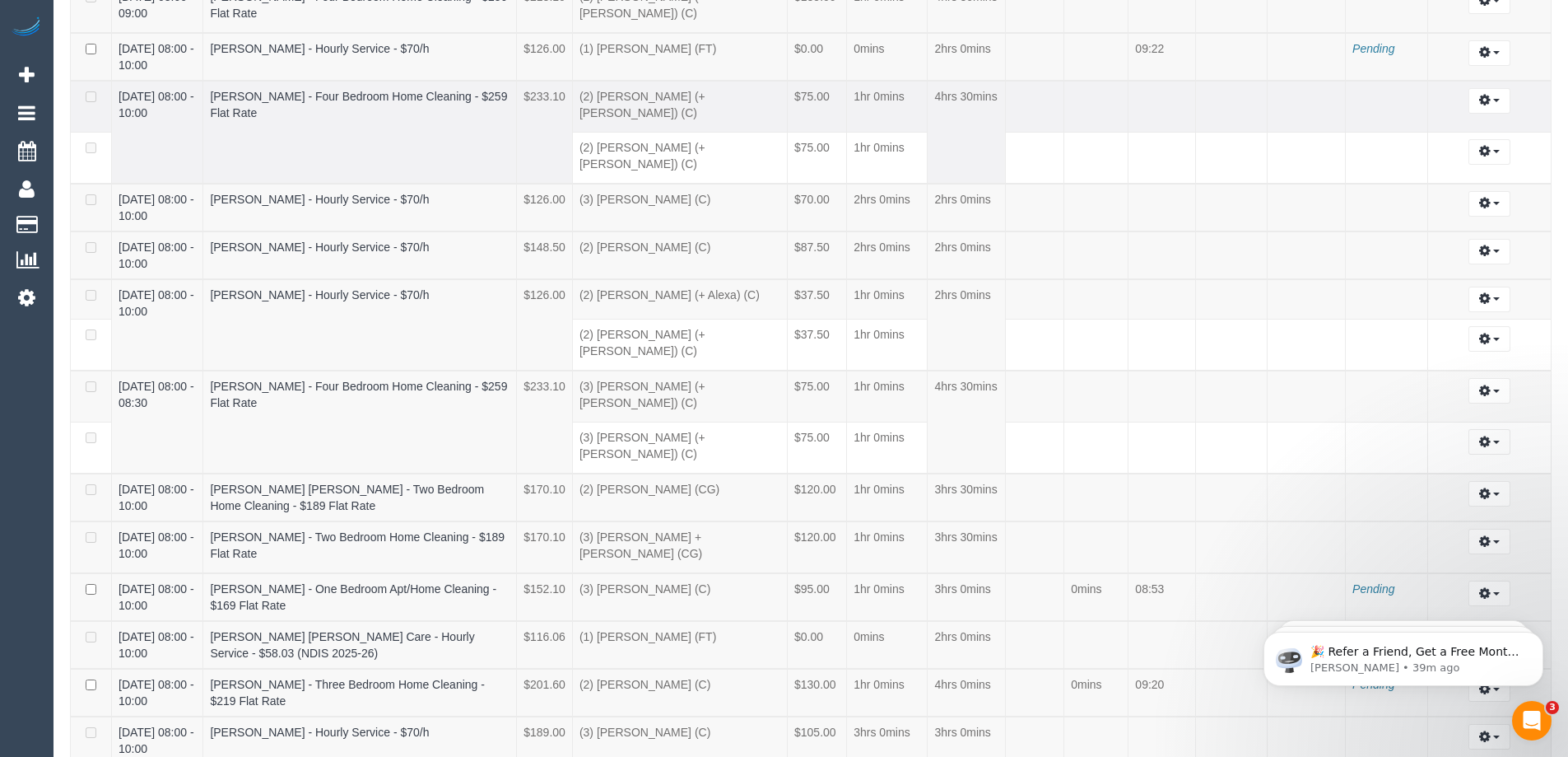
scroll to position [3424, 0]
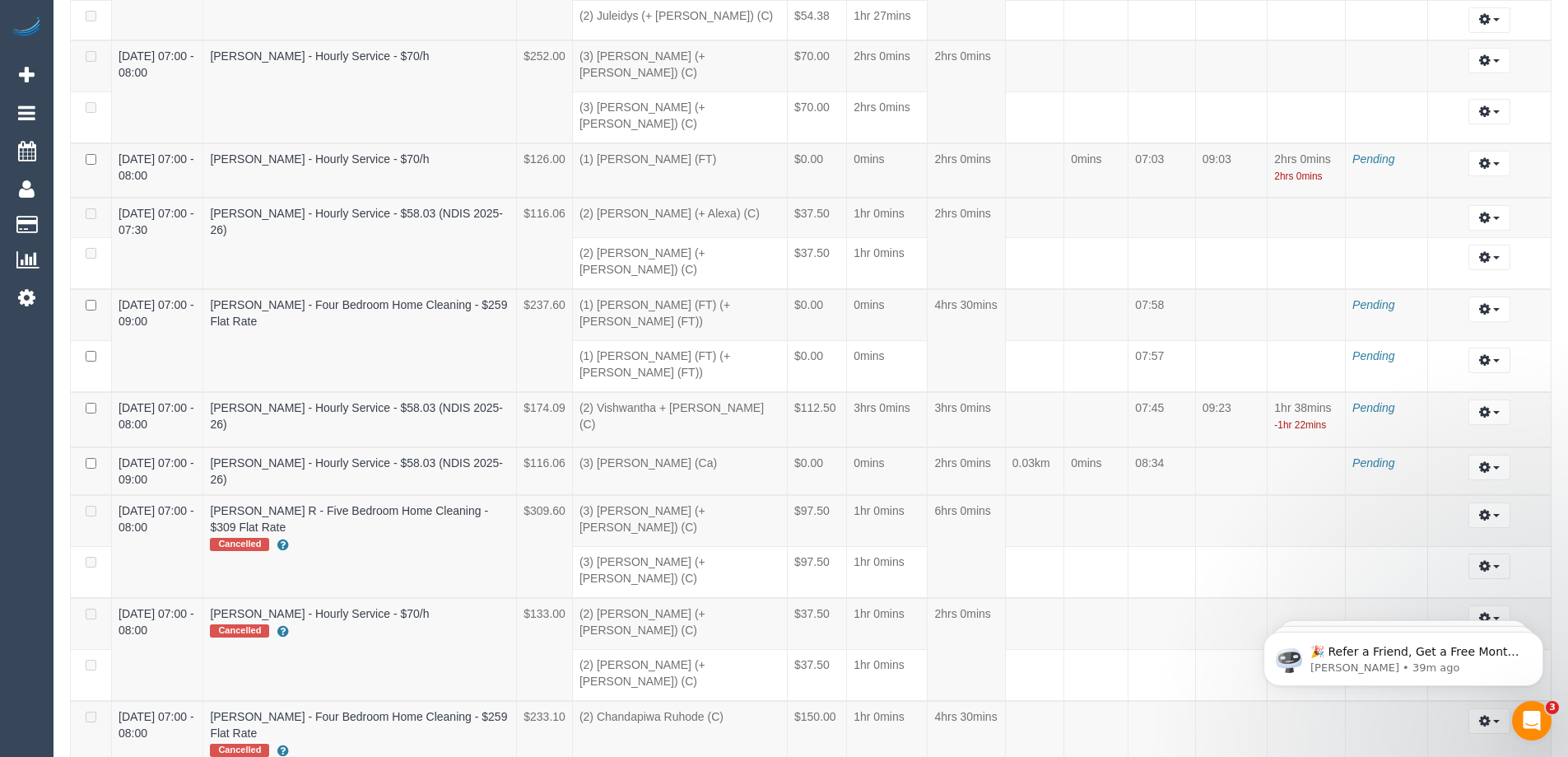
click html "🎉 Refer a Friend, Get a Free Month! 🎉 Love Automaid? Share the love! When you r…"
click at [1535, 638] on icon "Dismiss notification" at bounding box center [1538, 635] width 9 height 9
click at [1539, 636] on icon "Dismiss notification" at bounding box center [1538, 635] width 9 height 9
click at [1539, 637] on icon "Dismiss notification" at bounding box center [1538, 635] width 9 height 9
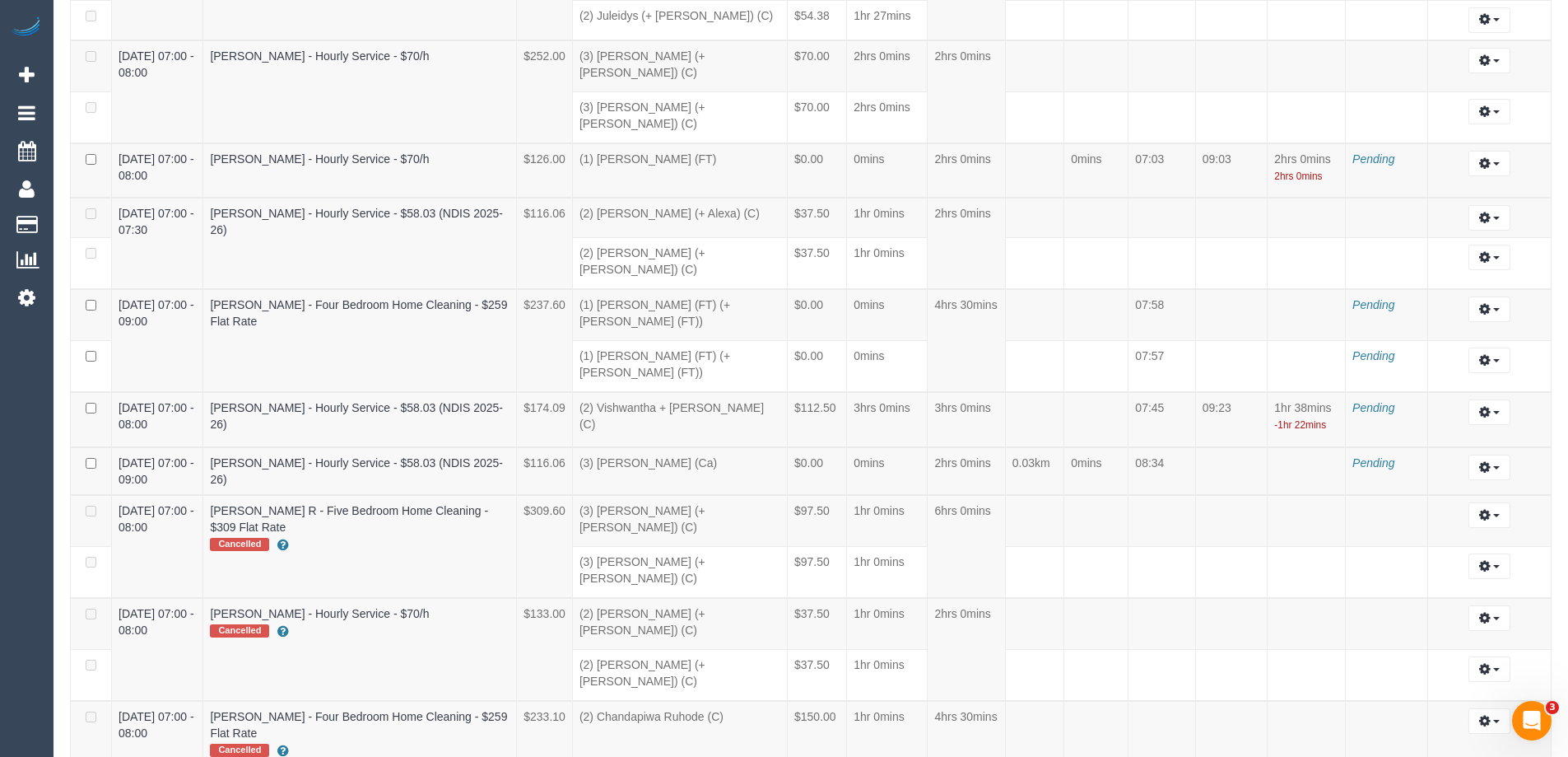
select select "draft"
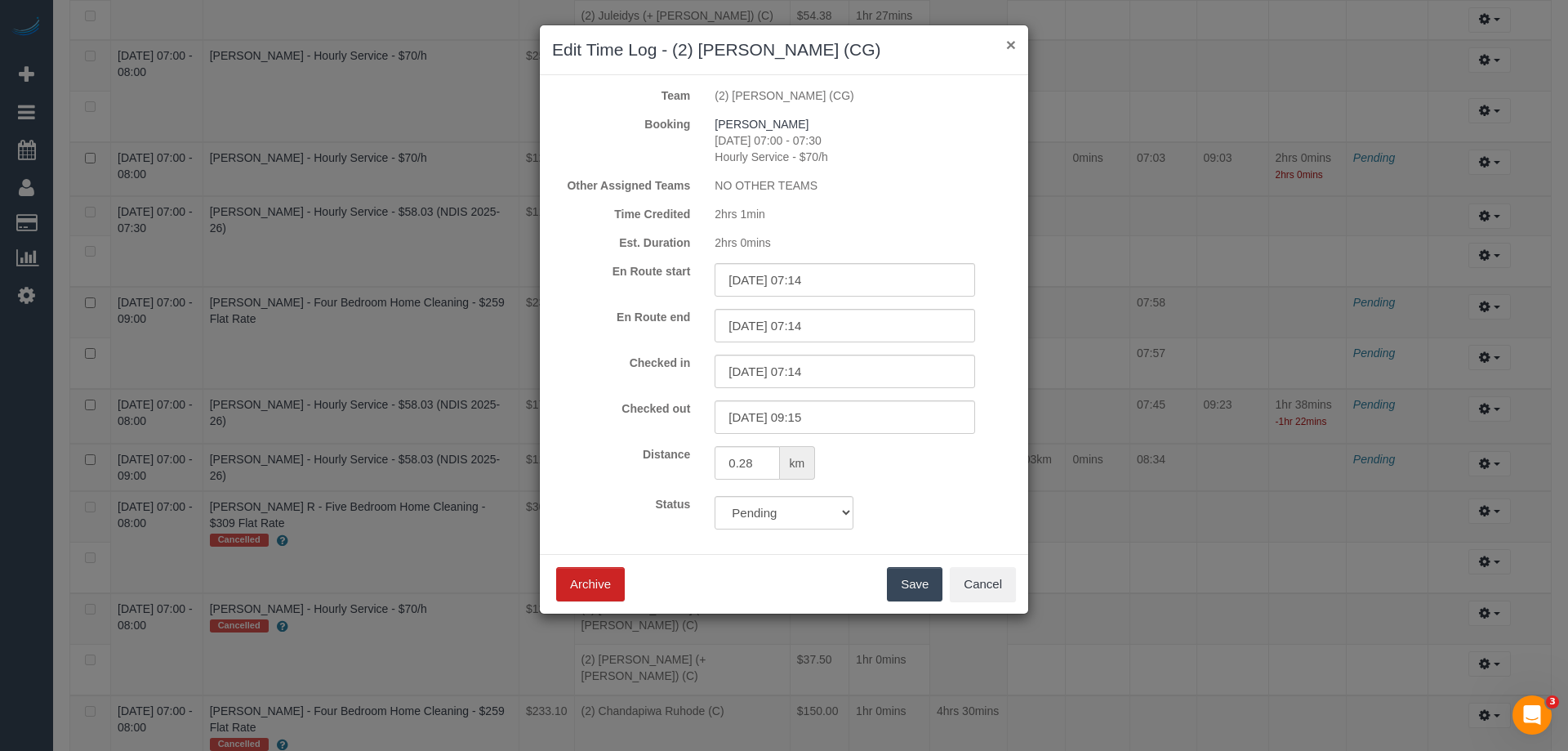
click at [1009, 45] on button "×" at bounding box center [1011, 44] width 10 height 17
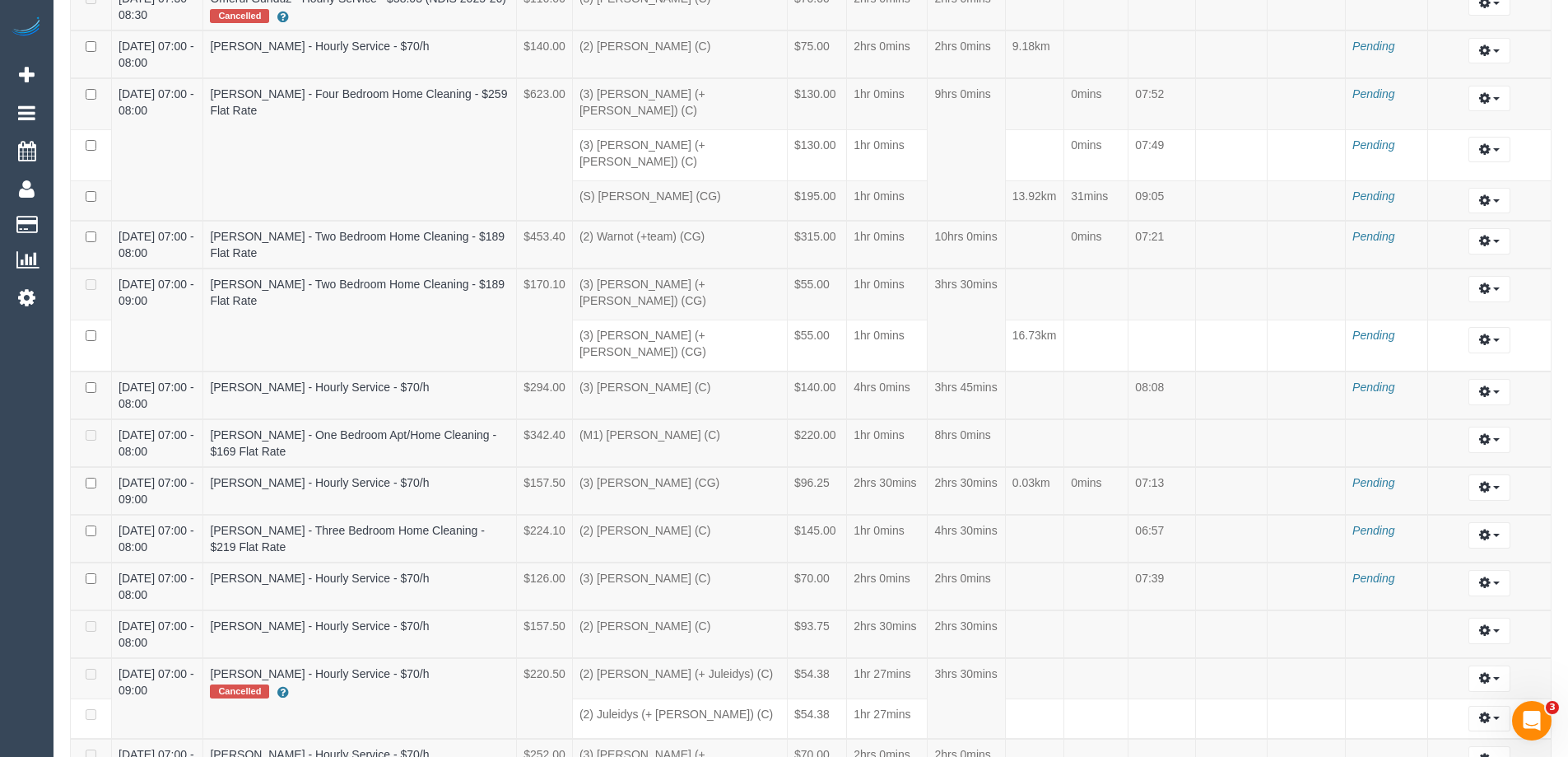
scroll to position [2683, 0]
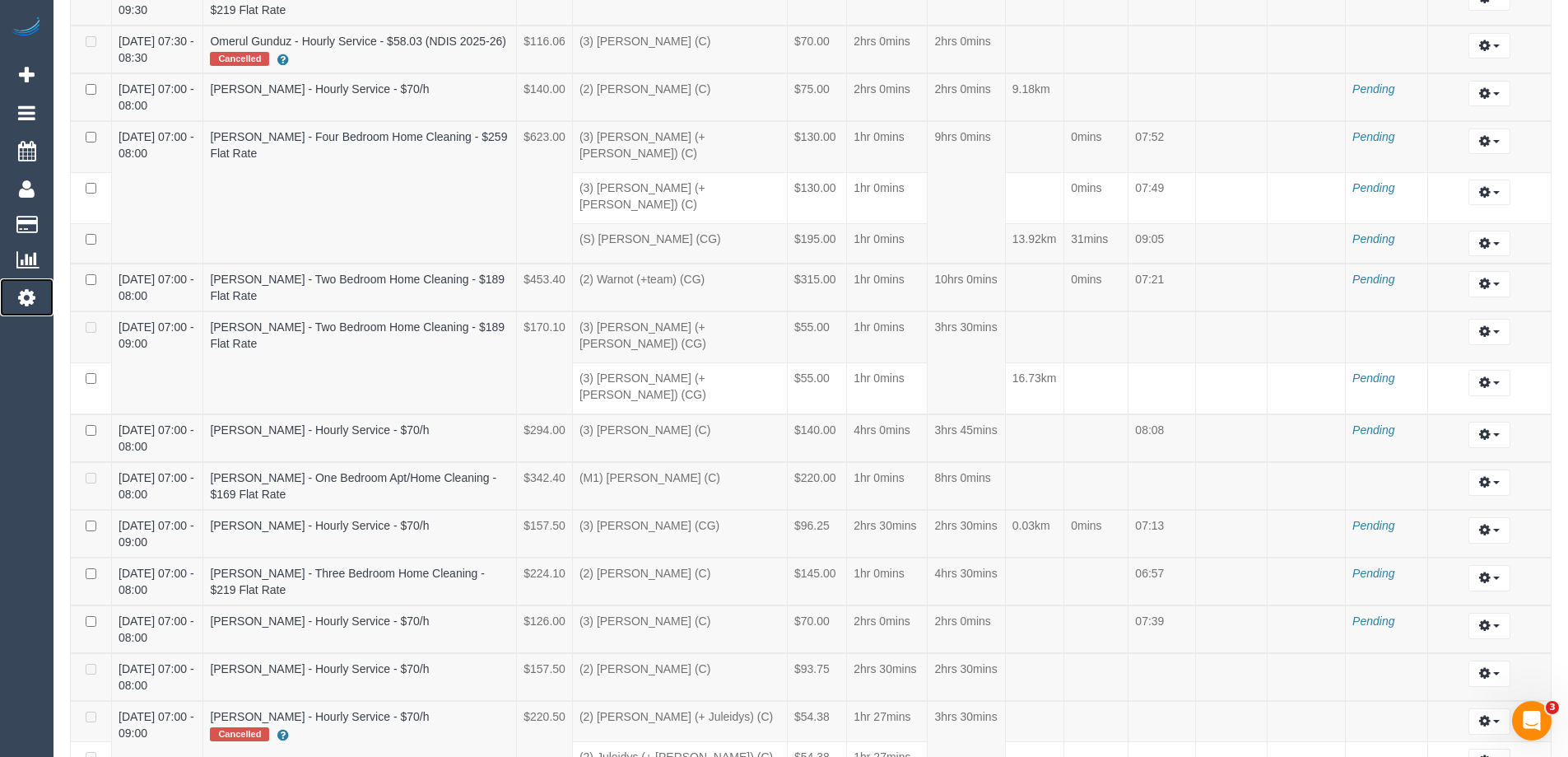
click at [31, 295] on icon at bounding box center [26, 297] width 17 height 20
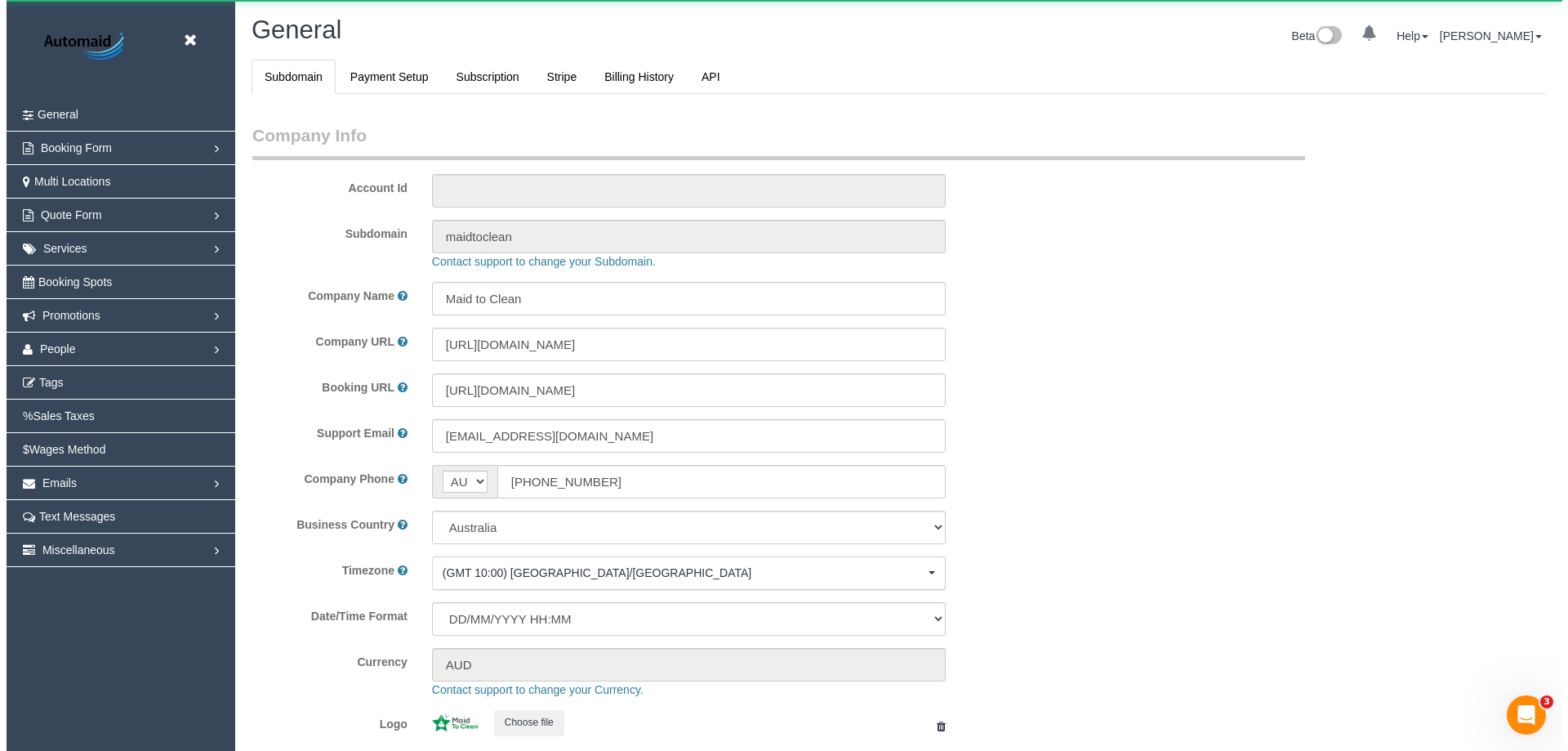
scroll to position [3701, 1556]
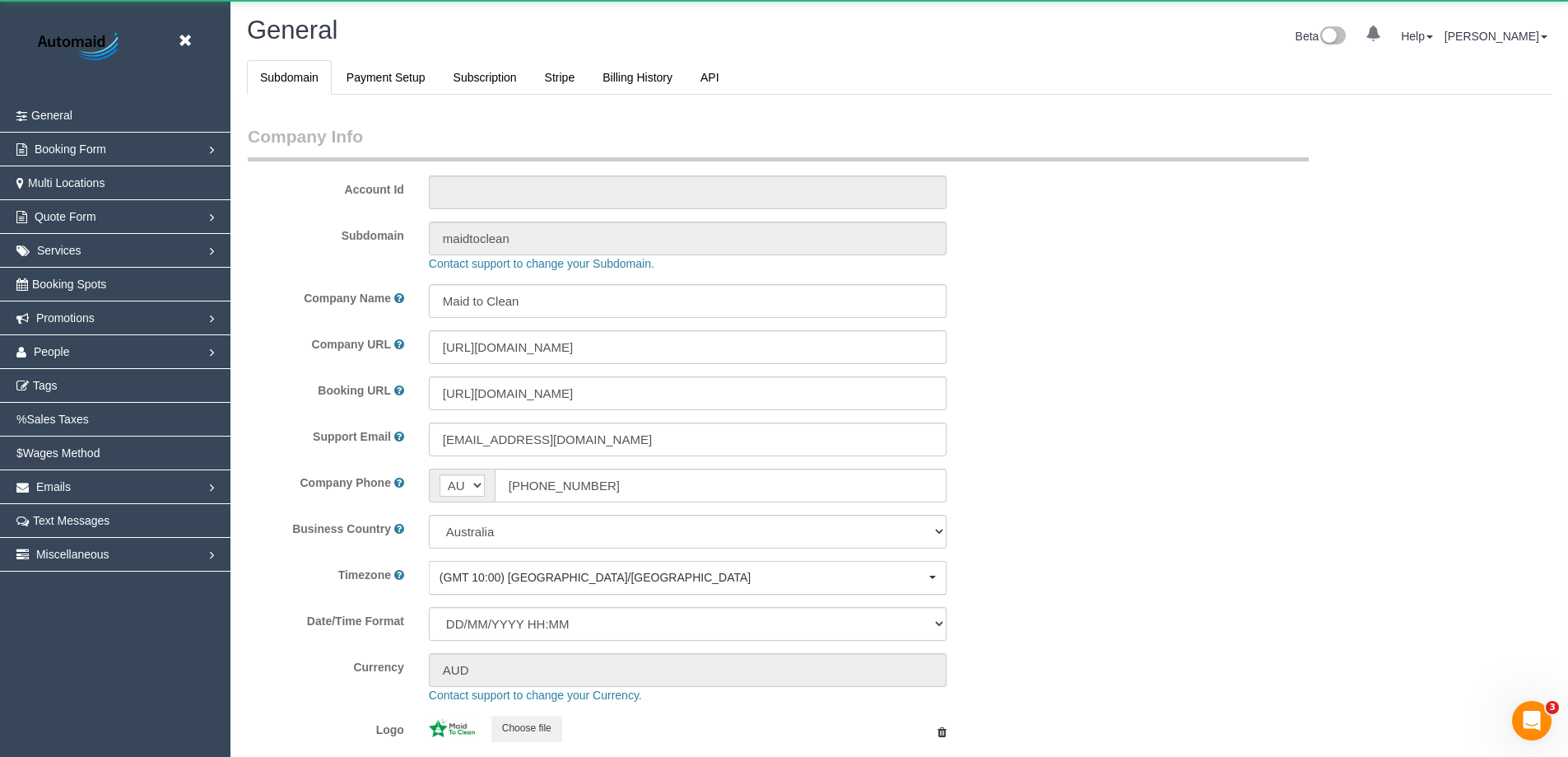
select select "1"
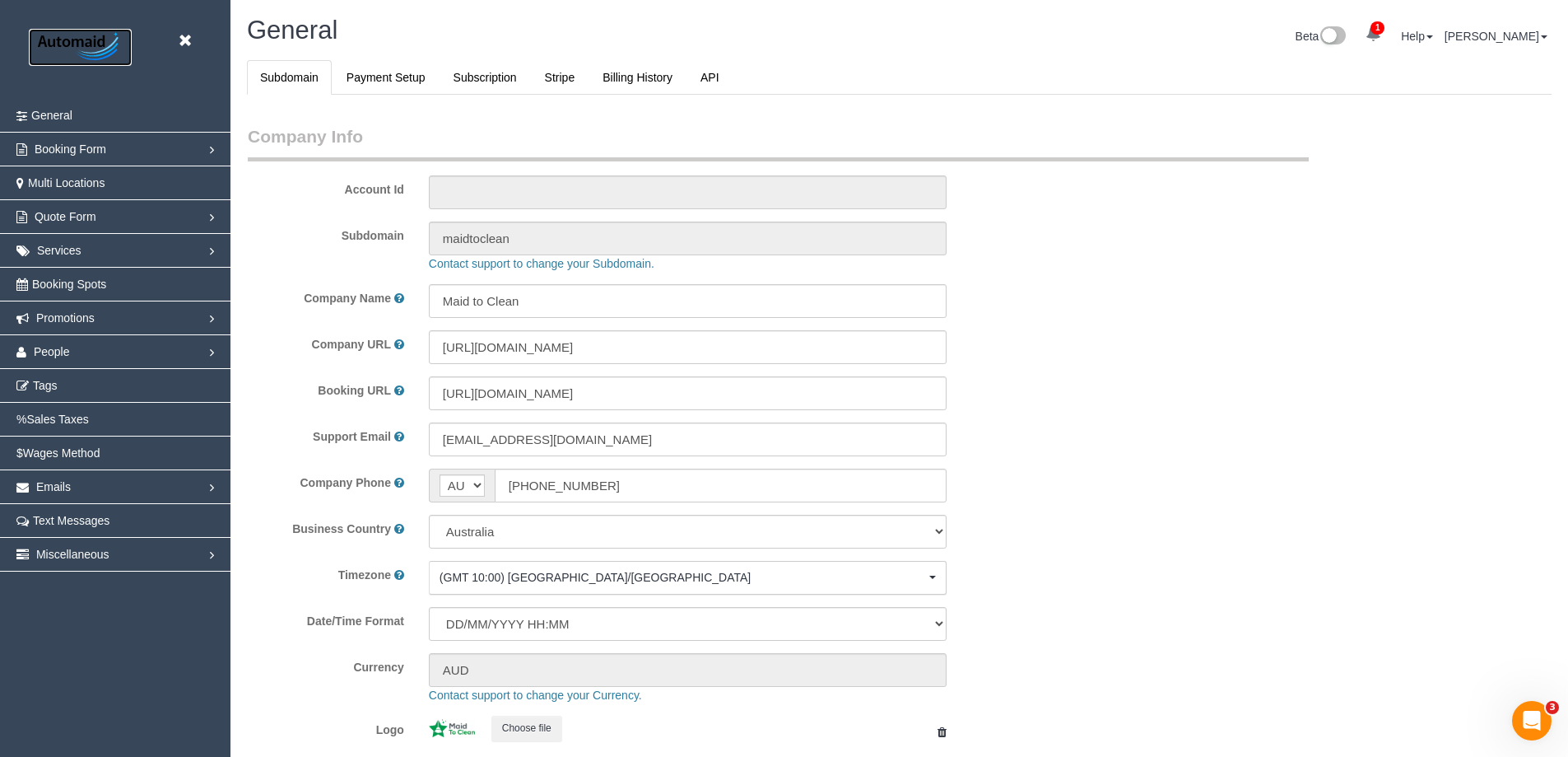
click at [88, 44] on img at bounding box center [80, 47] width 103 height 37
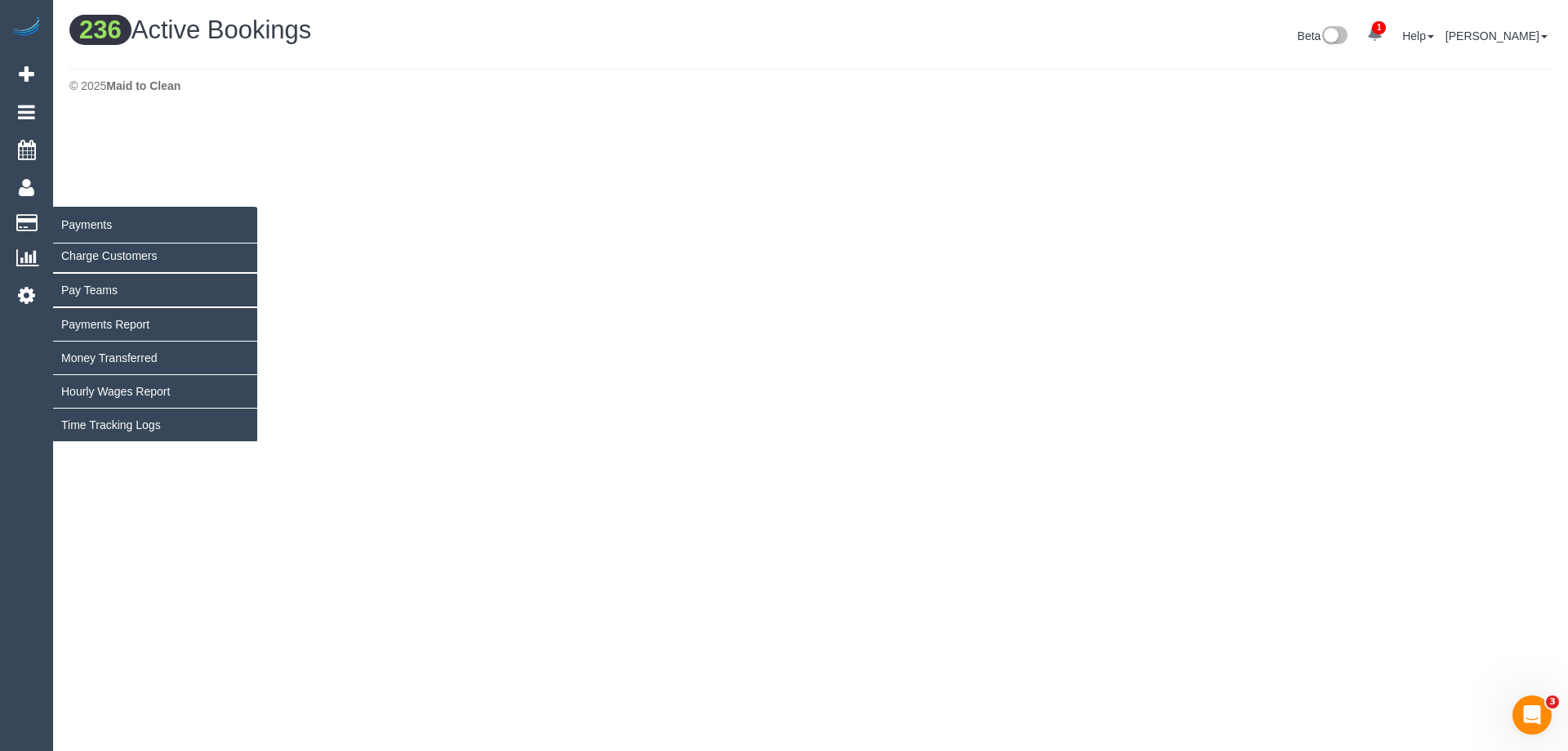
scroll to position [1813, 1556]
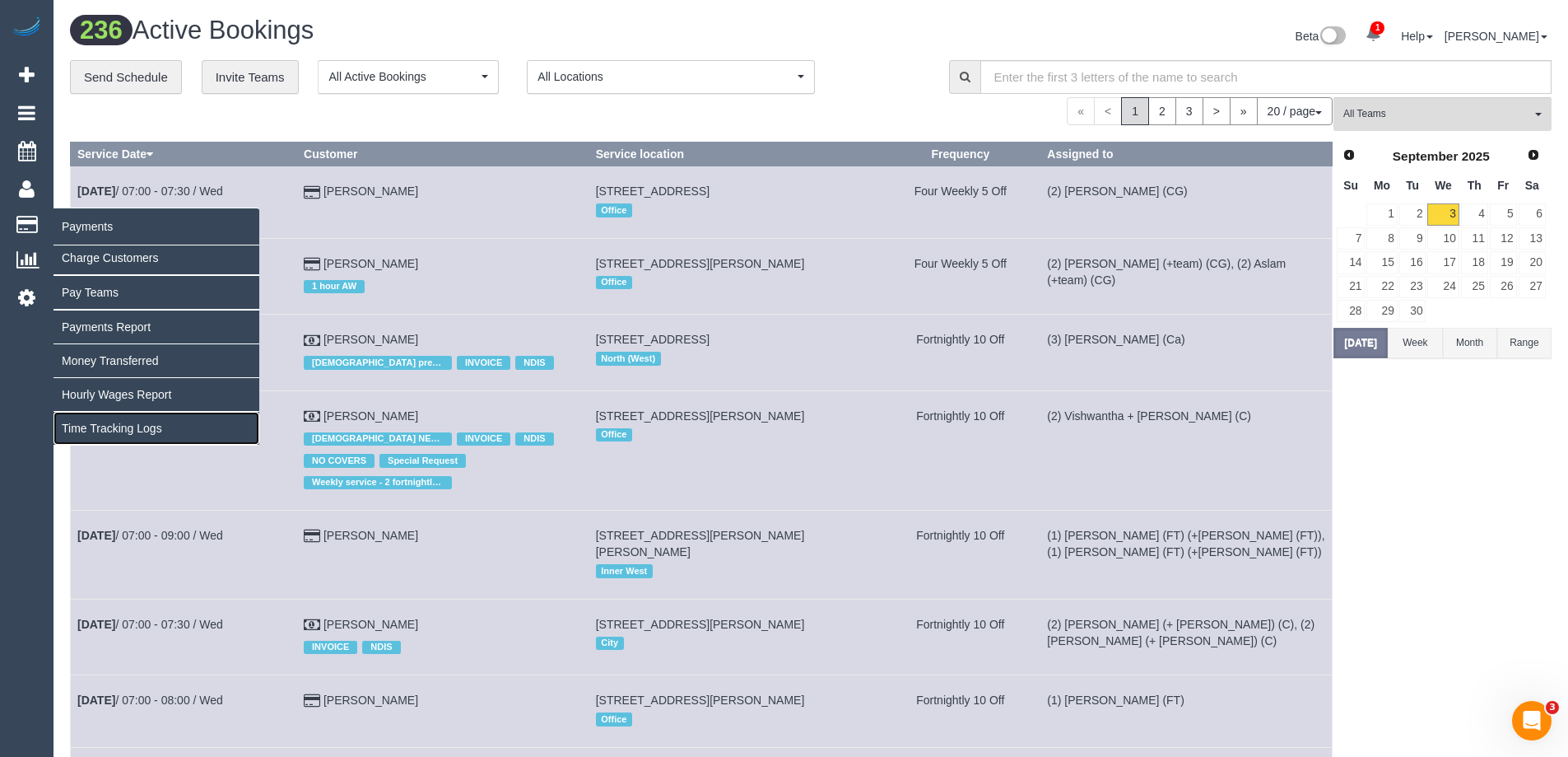
click at [108, 428] on link "Time Tracking Logs" at bounding box center [157, 428] width 205 height 33
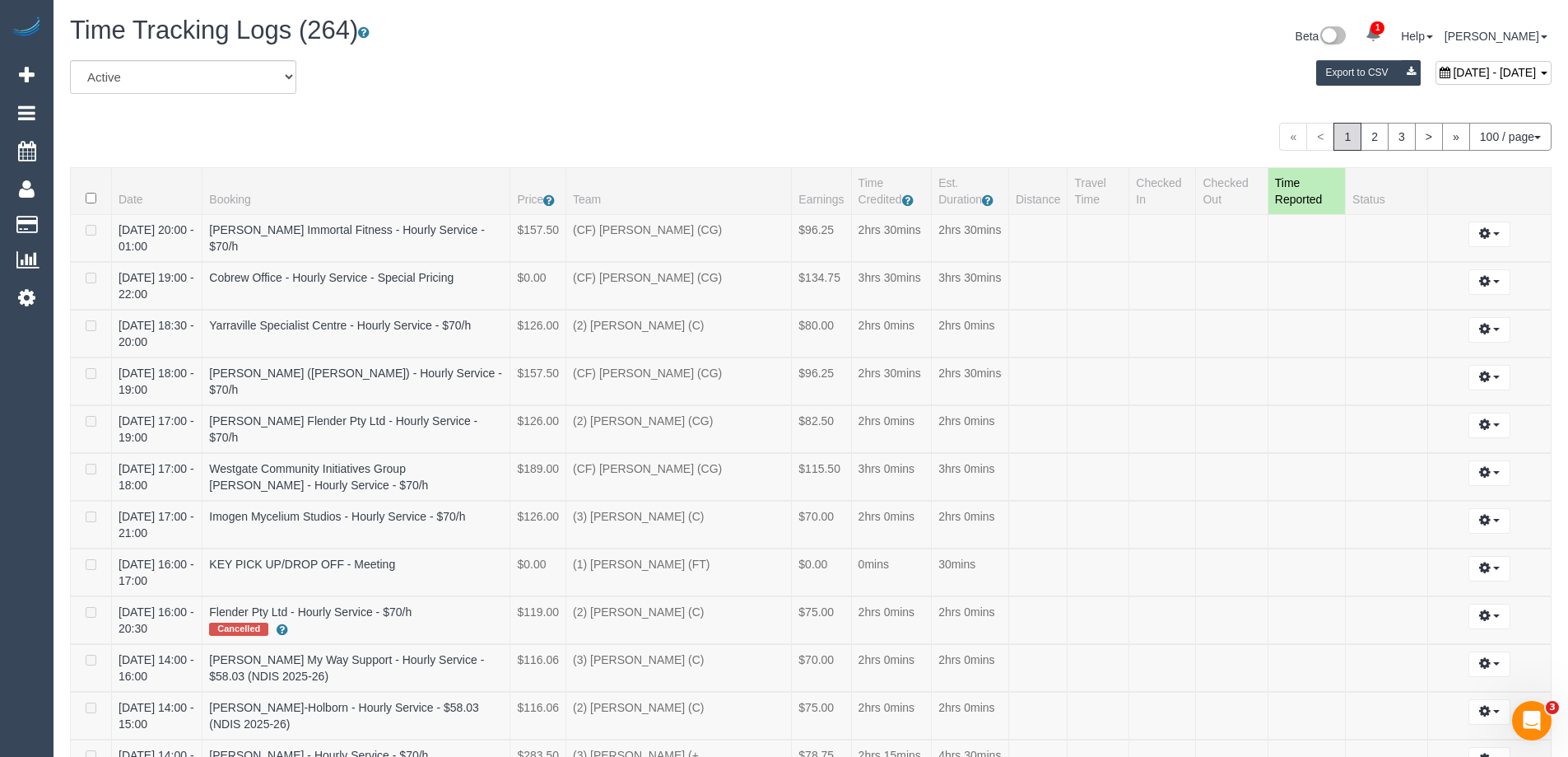
scroll to position [1434, 0]
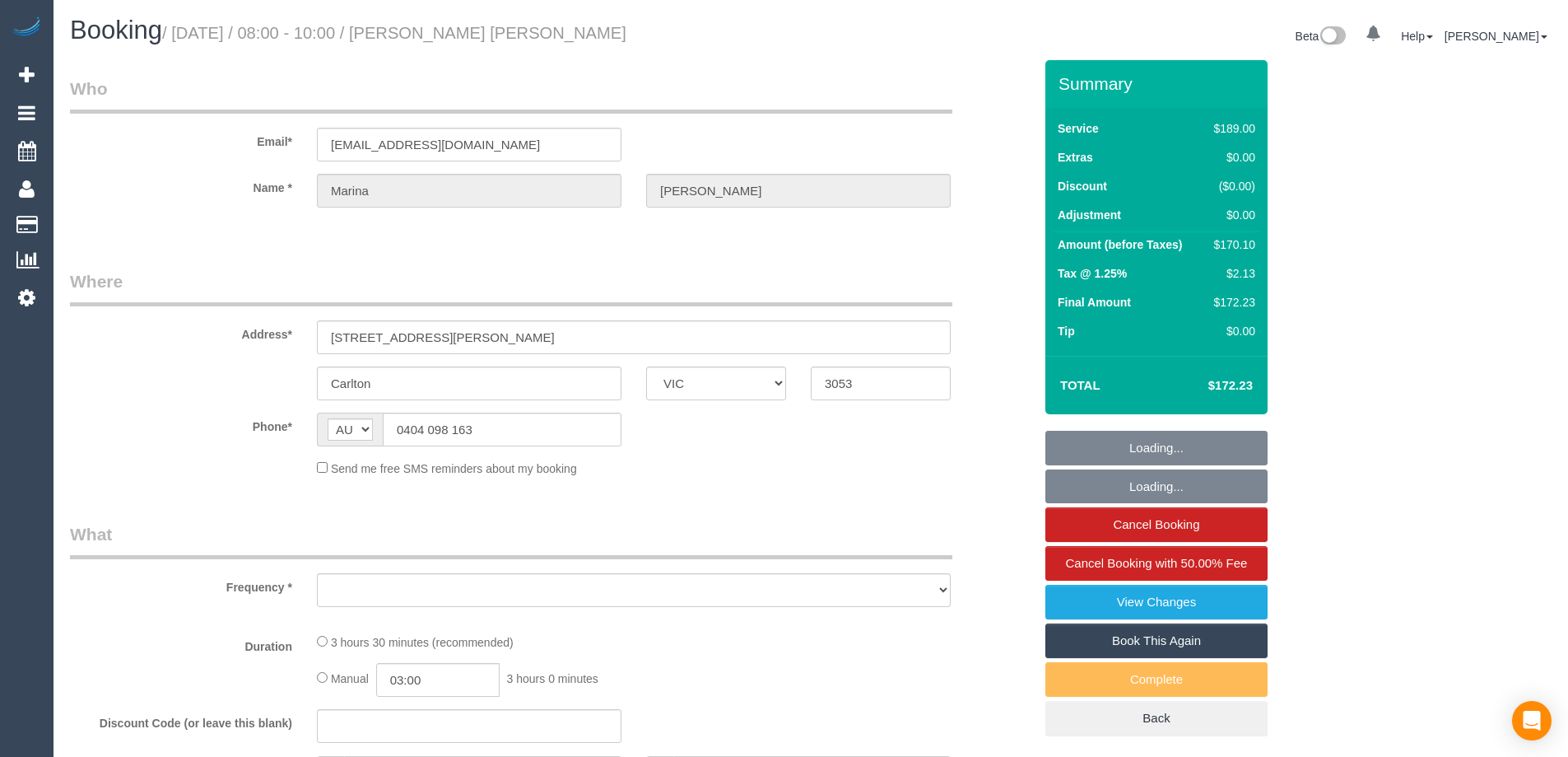
select select "VIC"
select select "object:541"
select select "string:stripe-pm_1RSsNc2GScqysDRVbQaGTFqg"
select select "number:28"
select select "number:15"
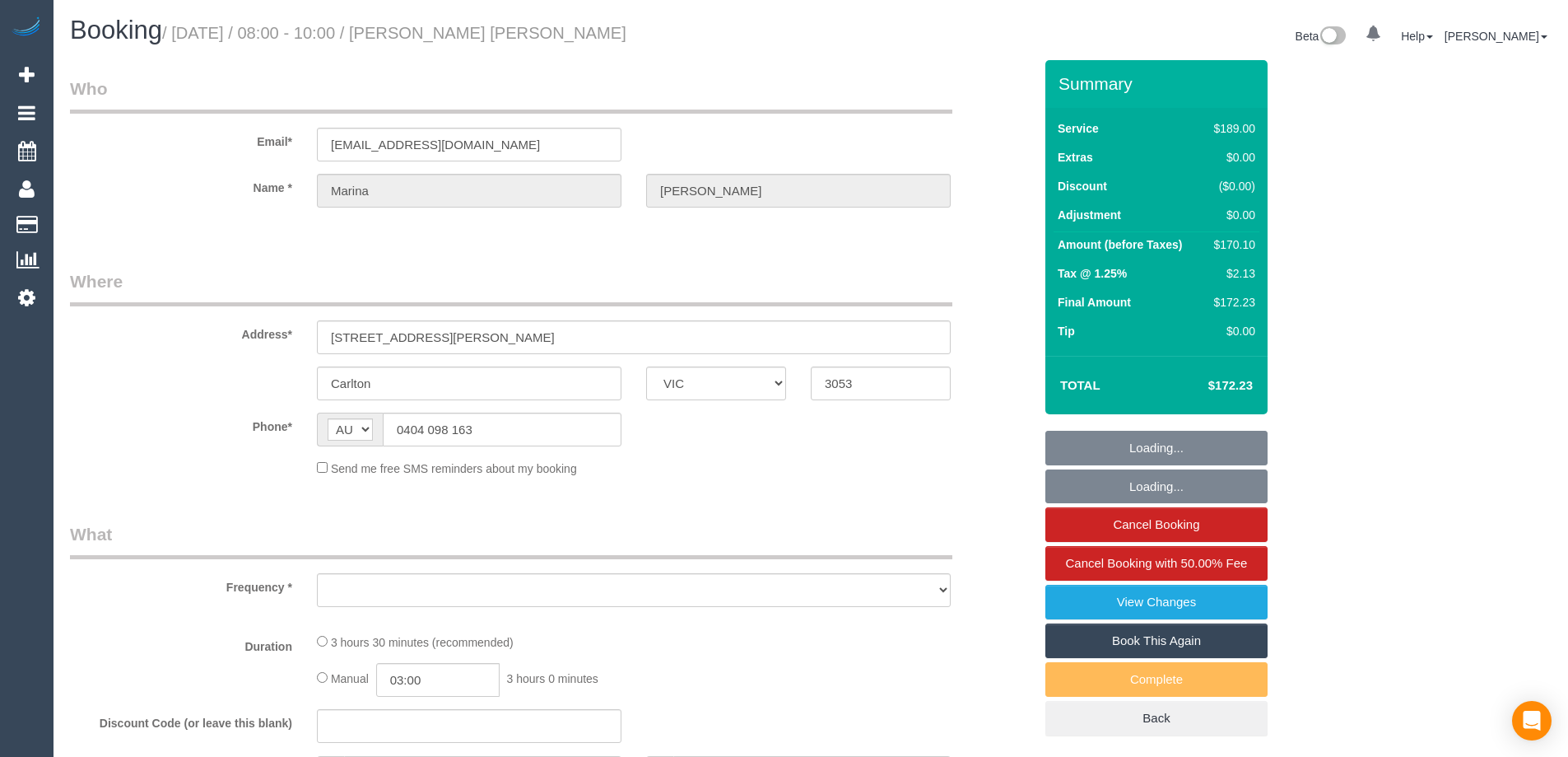
select select "number:19"
select select "number:25"
select select "number:34"
select select "number:11"
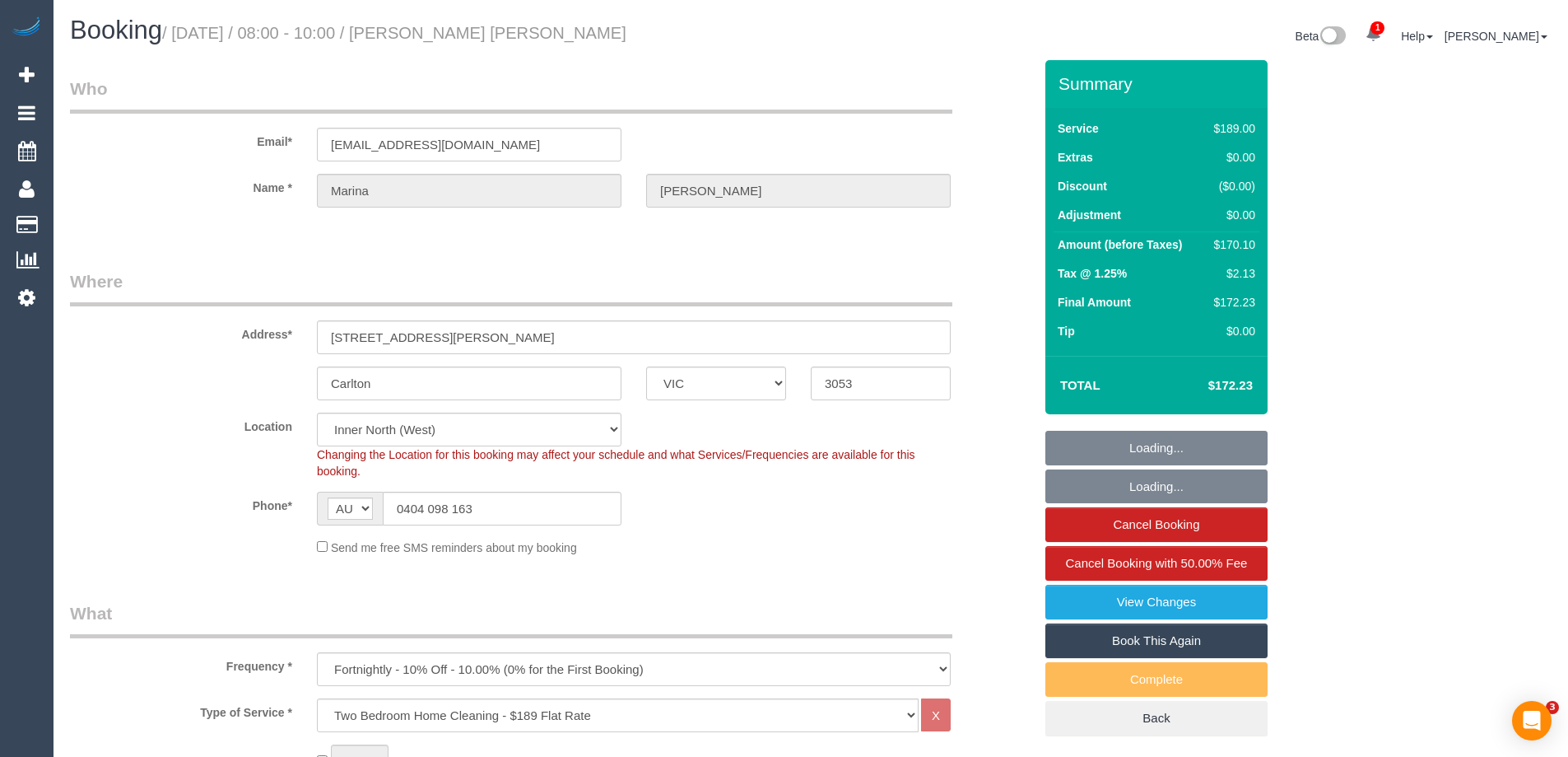
select select "object:1653"
select select "spot1"
